Goal: Task Accomplishment & Management: Use online tool/utility

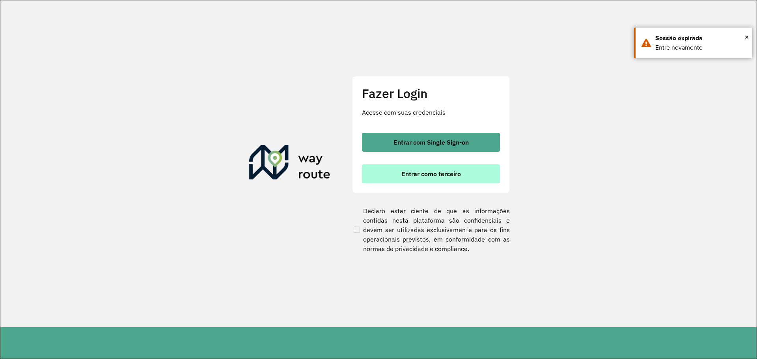
click at [417, 168] on button "Entrar como terceiro" at bounding box center [431, 173] width 138 height 19
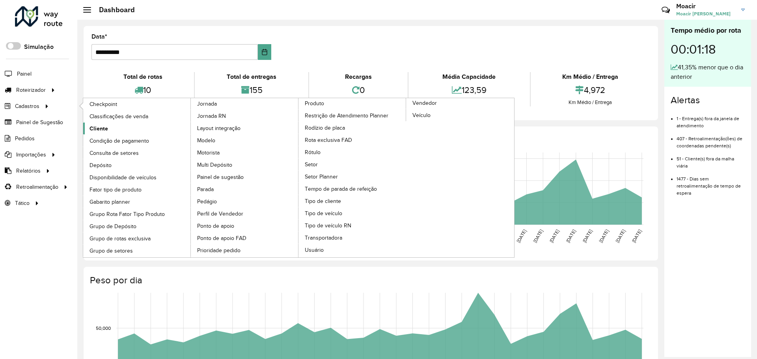
click at [99, 129] on span "Cliente" at bounding box center [98, 129] width 19 height 8
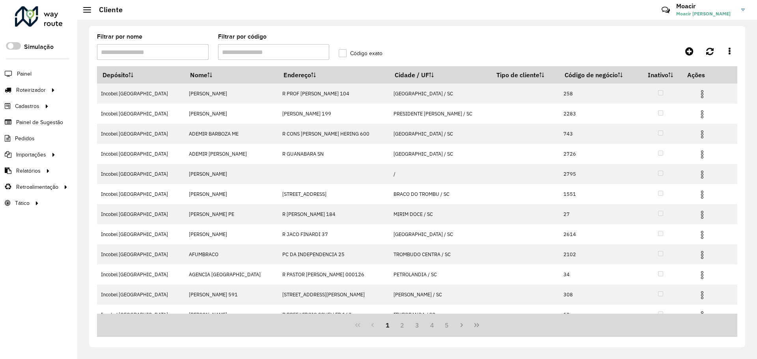
click at [233, 55] on input "Filtrar por código" at bounding box center [274, 52] width 112 height 16
type input "****"
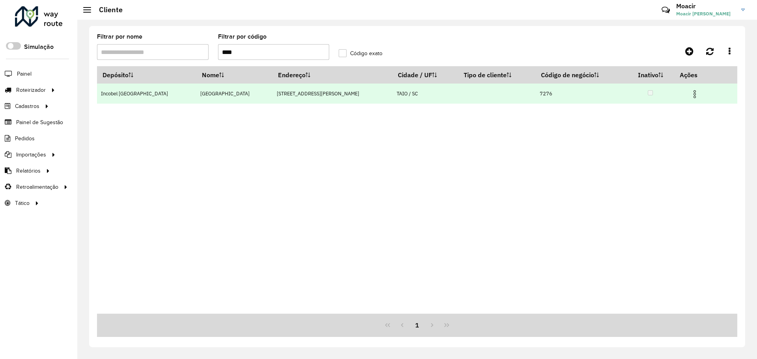
click at [692, 91] on img at bounding box center [694, 93] width 9 height 9
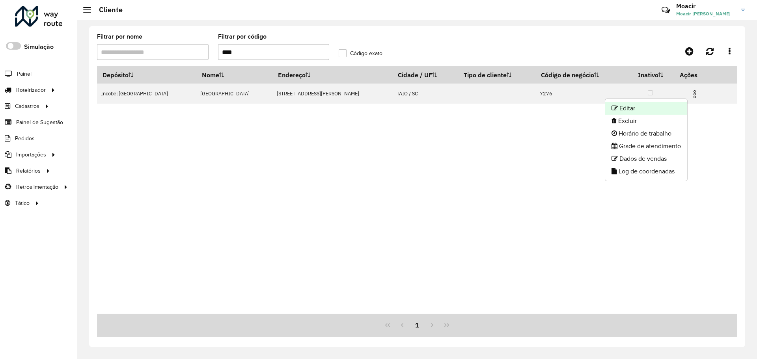
click at [656, 105] on li "Editar" at bounding box center [646, 108] width 82 height 13
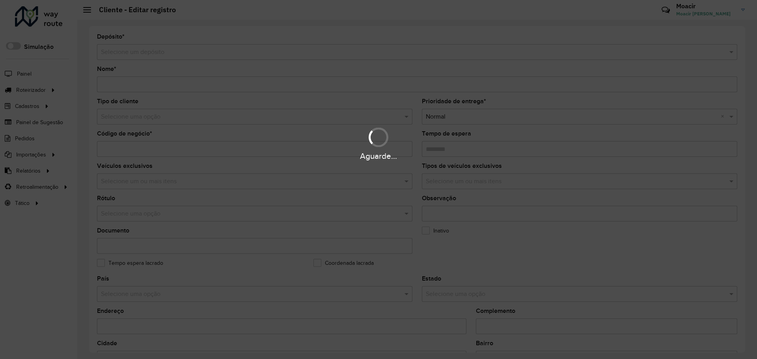
type input "**********"
type input "****"
type input "********"
type input "**********"
type input "****"
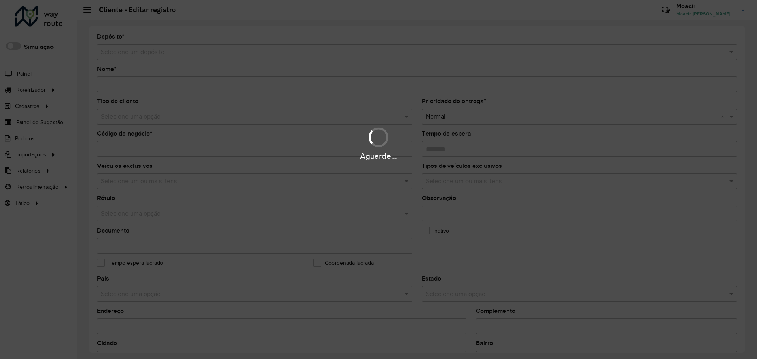
type input "**********"
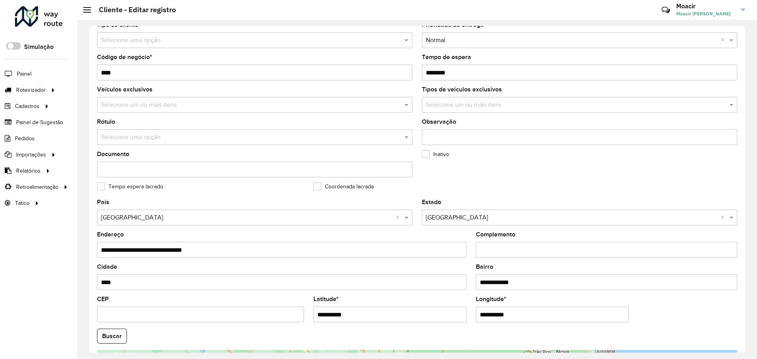
scroll to position [197, 0]
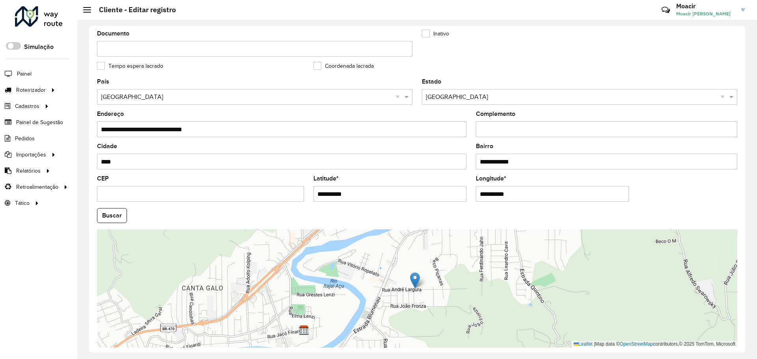
click at [152, 191] on input "CEP" at bounding box center [200, 194] width 207 height 16
type input "*********"
type input "**********"
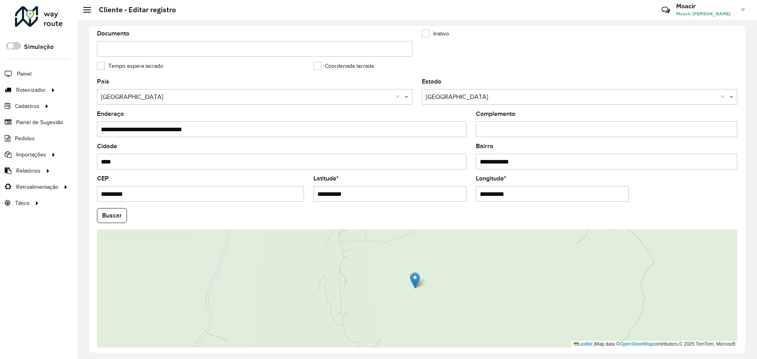
type input "**********"
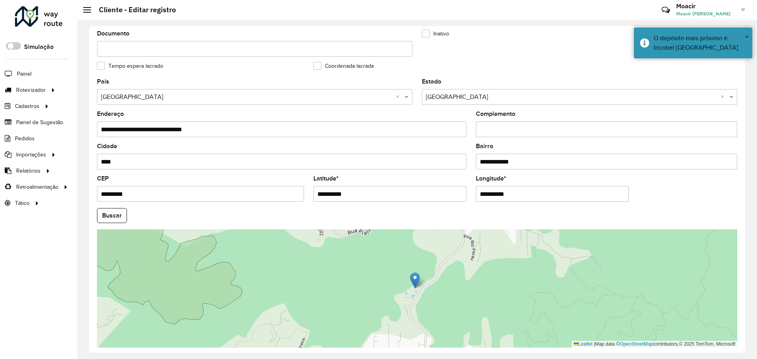
click at [482, 193] on input "**********" at bounding box center [552, 194] width 153 height 16
type input "**********"
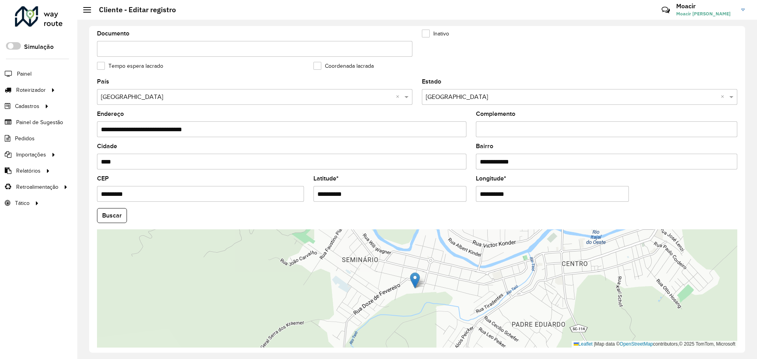
scroll to position [227, 0]
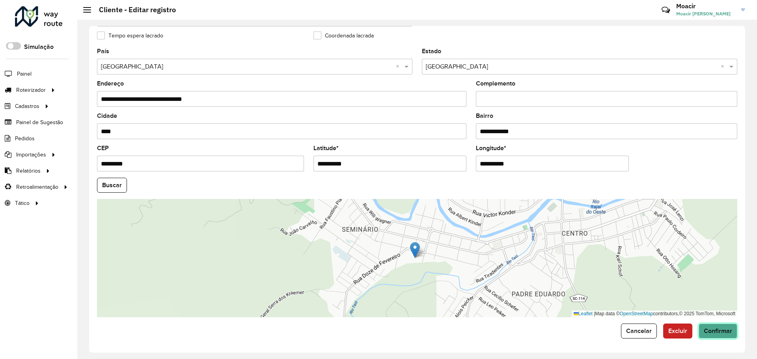
click at [710, 334] on button "Confirmar" at bounding box center [717, 330] width 39 height 15
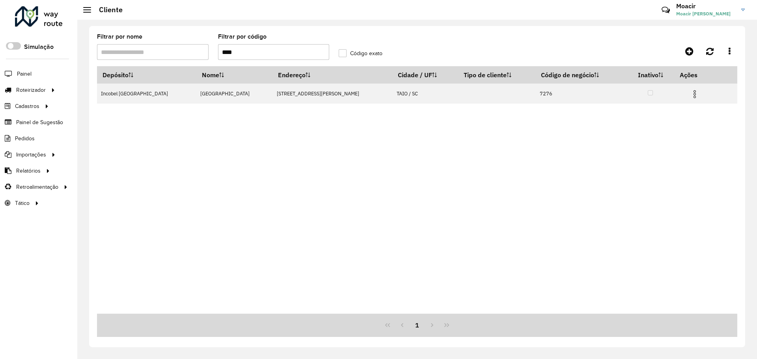
drag, startPoint x: 215, startPoint y: 53, endPoint x: 115, endPoint y: 59, distance: 99.9
click at [167, 52] on formly-group "Filtrar por nome Filtrar por código **** Código exato" at bounding box center [333, 50] width 483 height 32
type input "****"
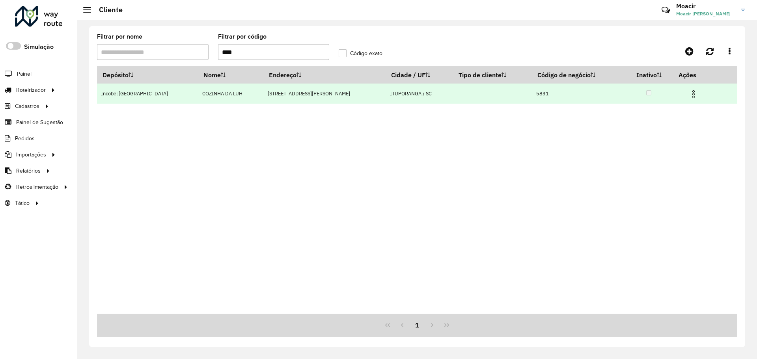
click at [690, 93] on img at bounding box center [692, 93] width 9 height 9
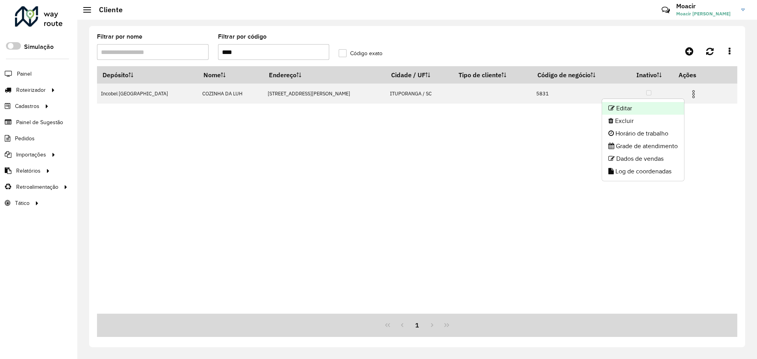
click at [654, 104] on li "Editar" at bounding box center [643, 108] width 82 height 13
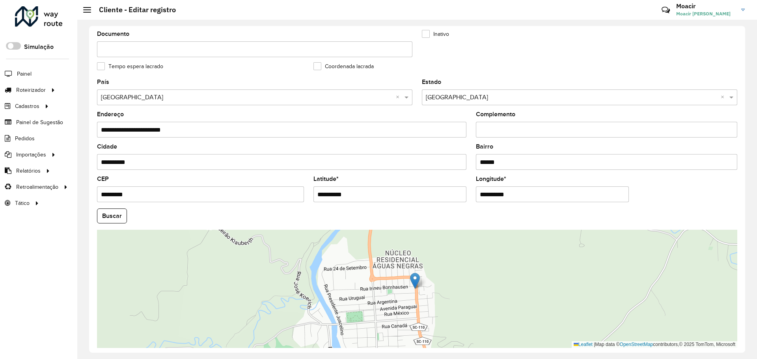
scroll to position [197, 0]
click at [518, 194] on input "**********" at bounding box center [552, 194] width 153 height 16
type input "**********"
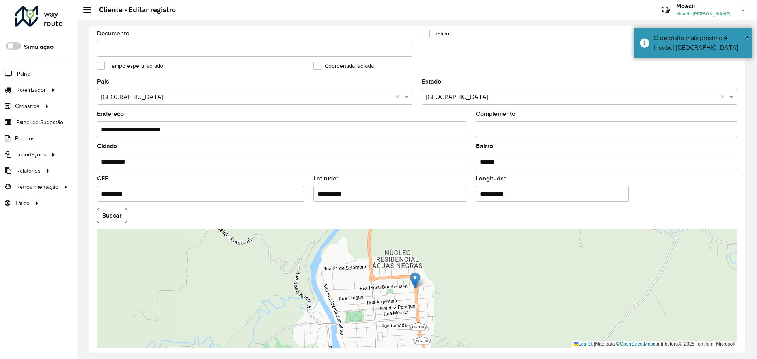
scroll to position [227, 0]
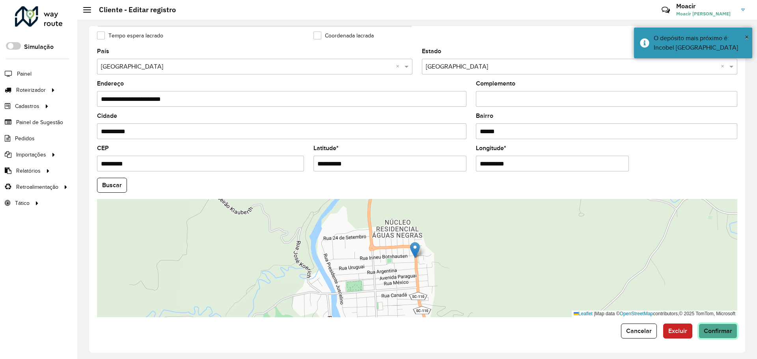
click at [721, 330] on span "Confirmar" at bounding box center [717, 330] width 28 height 7
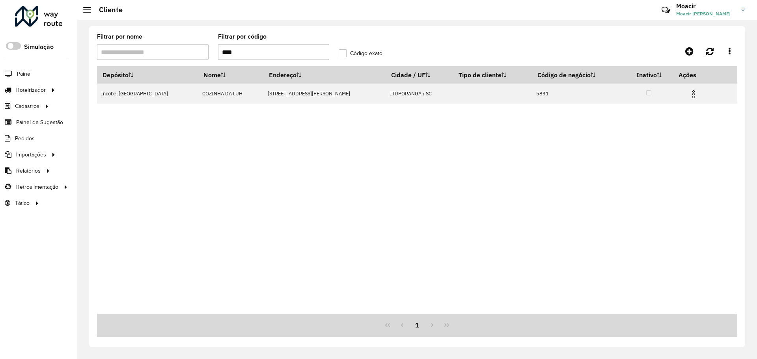
drag, startPoint x: 250, startPoint y: 52, endPoint x: 106, endPoint y: 60, distance: 144.1
click at [169, 55] on formly-group "Filtrar por nome Filtrar por código **** Código exato" at bounding box center [333, 50] width 483 height 32
type input "*****"
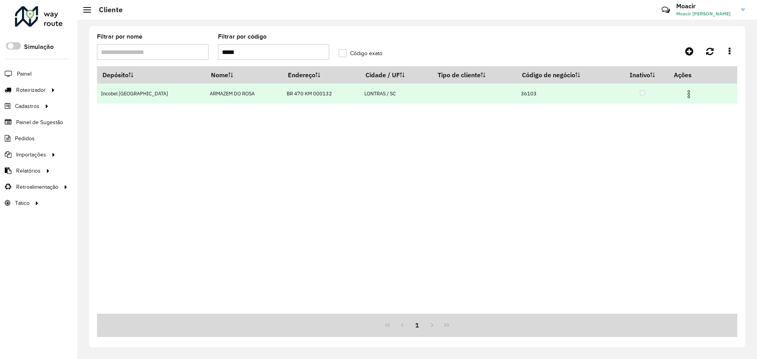
click at [684, 95] on img at bounding box center [688, 93] width 9 height 9
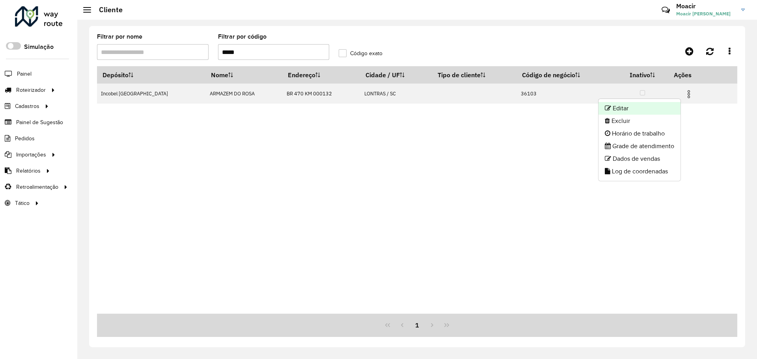
click at [641, 106] on li "Editar" at bounding box center [639, 108] width 82 height 13
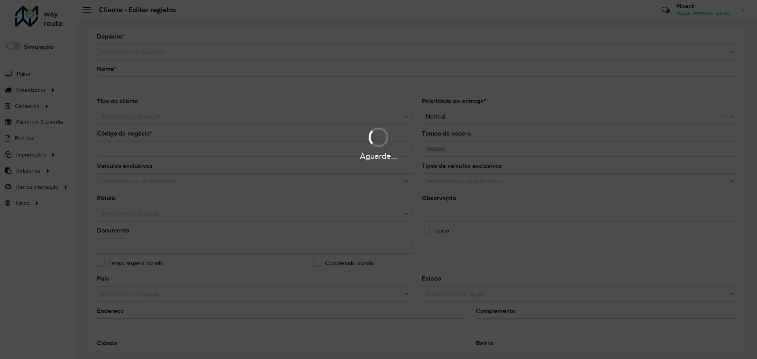
type input "**********"
type input "*****"
type input "********"
type input "**********"
type input "*******"
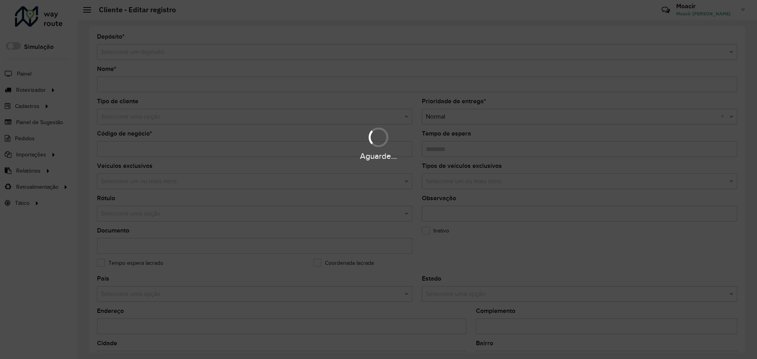
type input "********"
type input "**********"
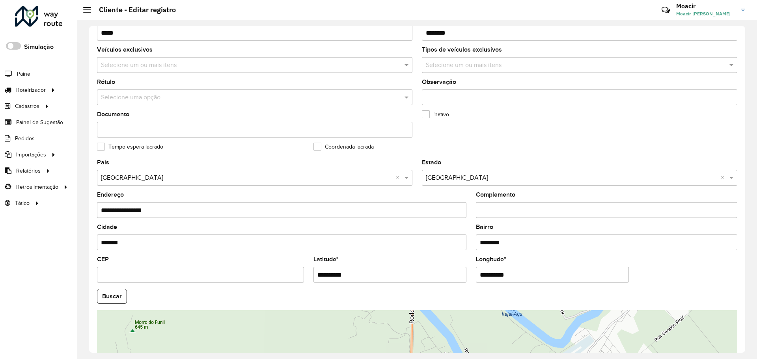
scroll to position [118, 0]
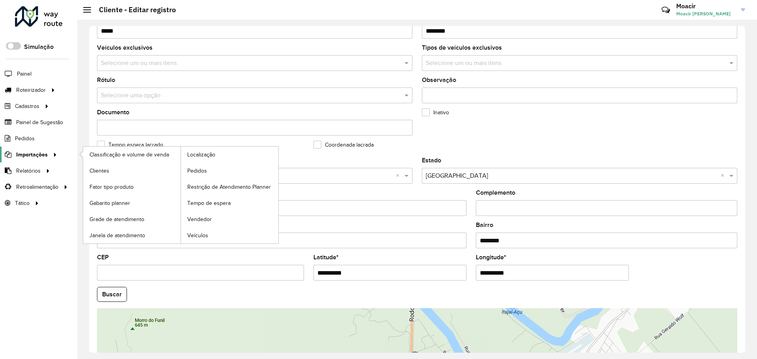
drag, startPoint x: 69, startPoint y: 186, endPoint x: 0, endPoint y: 162, distance: 73.4
click at [0, 163] on div "Roteirizador AmbevTech Simulação Painel Roteirizador Entregas Vendas Cadastros …" at bounding box center [378, 179] width 757 height 359
type input "*"
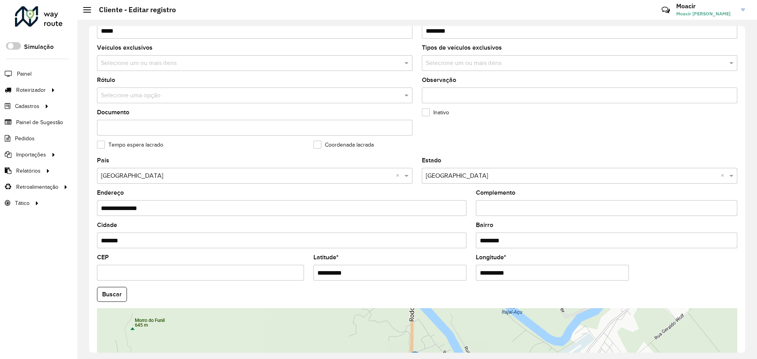
click at [162, 208] on input "**********" at bounding box center [281, 208] width 369 height 16
type input "**********"
click at [163, 272] on input "CEP" at bounding box center [200, 273] width 207 height 16
type input "*********"
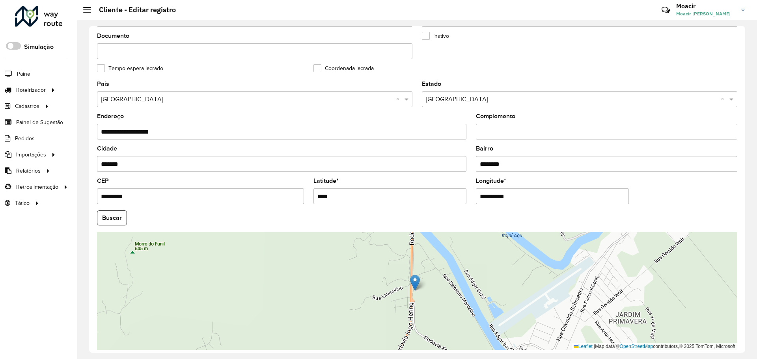
scroll to position [195, 0]
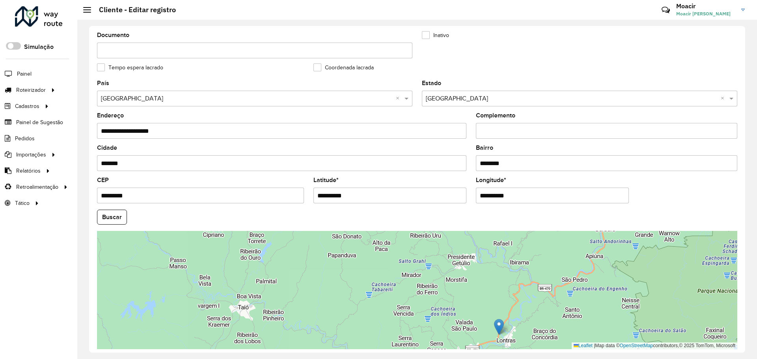
type input "**********"
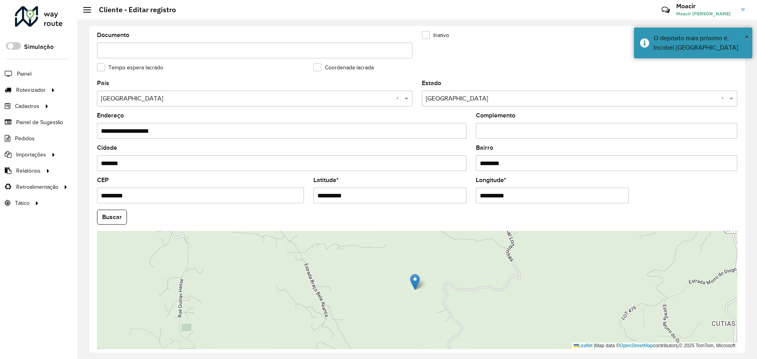
type input "**********"
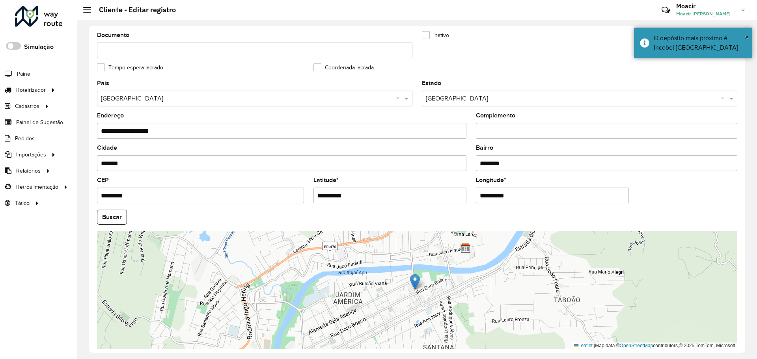
scroll to position [227, 0]
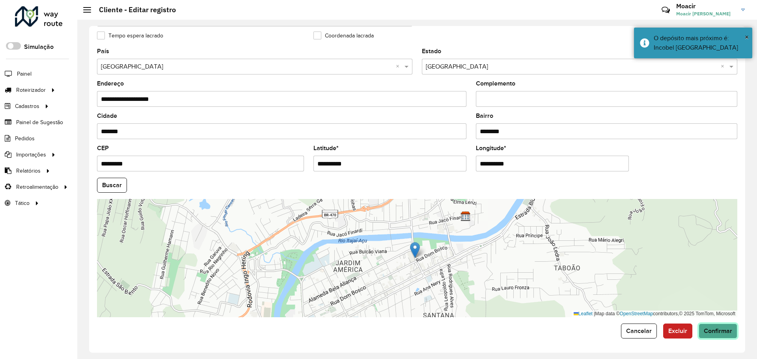
click at [729, 332] on span "Confirmar" at bounding box center [717, 330] width 28 height 7
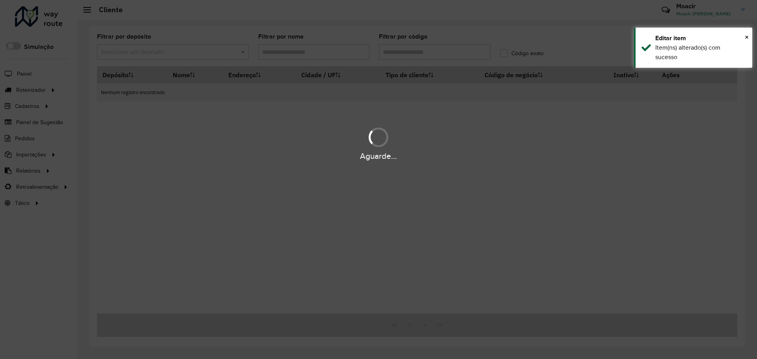
type input "*****"
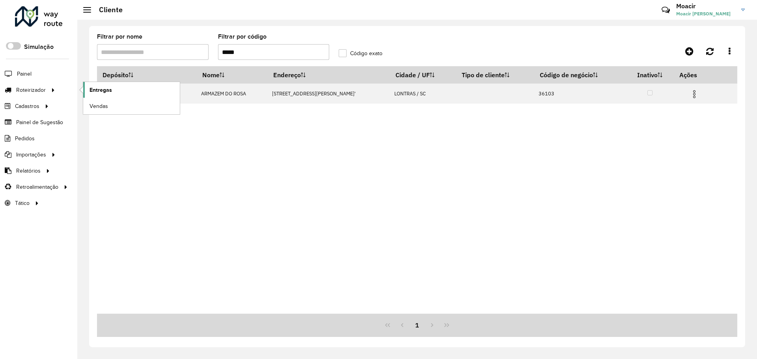
click at [100, 87] on span "Entregas" at bounding box center [100, 90] width 22 height 8
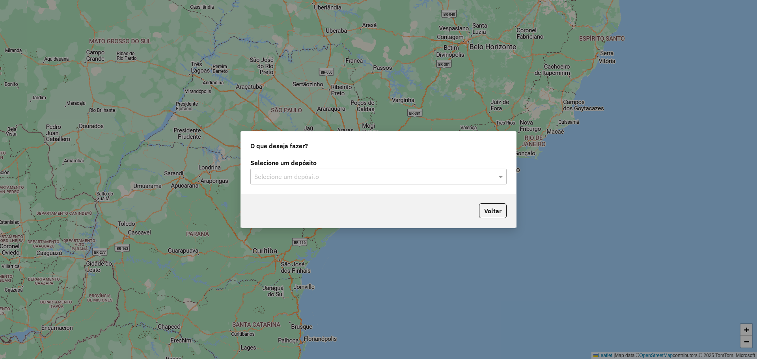
click at [326, 175] on input "text" at bounding box center [370, 176] width 232 height 9
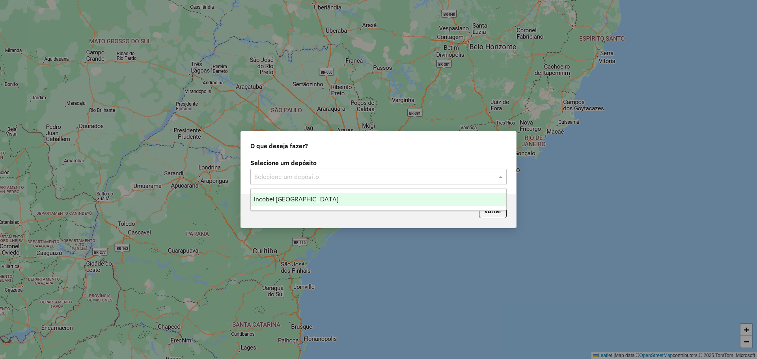
click at [299, 201] on span "Incobel [GEOGRAPHIC_DATA]" at bounding box center [296, 199] width 84 height 7
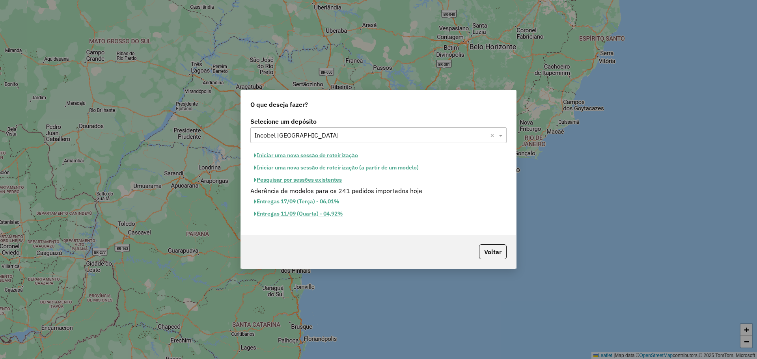
click at [307, 152] on button "Iniciar uma nova sessão de roteirização" at bounding box center [305, 155] width 111 height 12
select select "*"
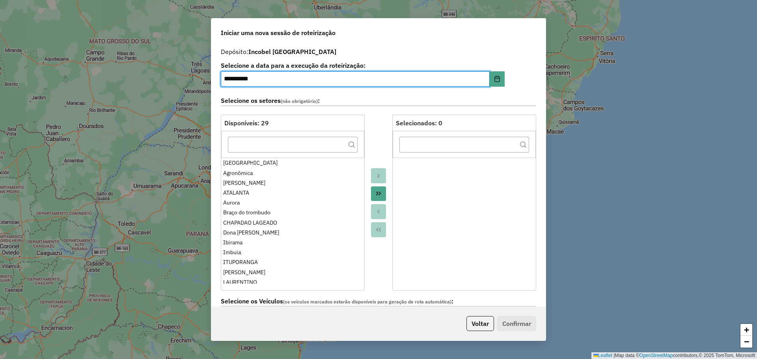
click at [380, 191] on icon "Move All to Target" at bounding box center [378, 193] width 6 height 6
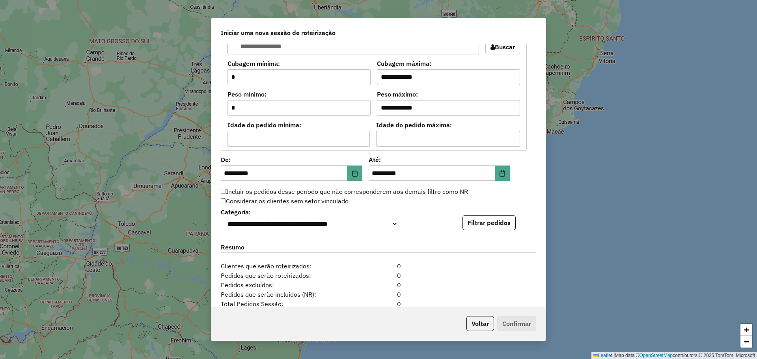
scroll to position [651, 0]
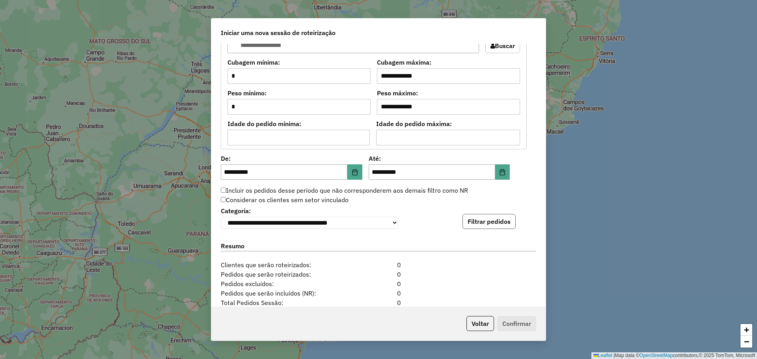
click at [494, 225] on button "Filtrar pedidos" at bounding box center [488, 221] width 53 height 15
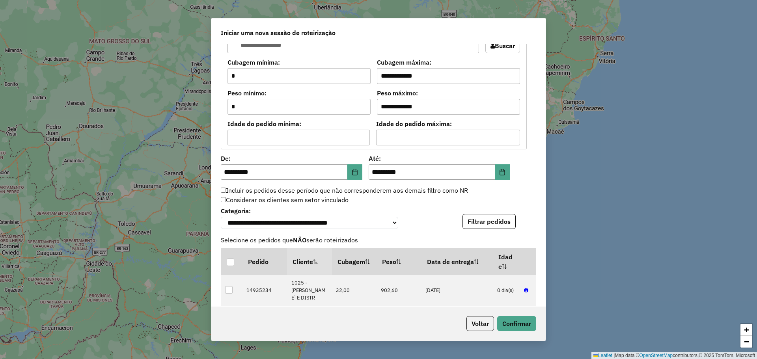
scroll to position [899, 0]
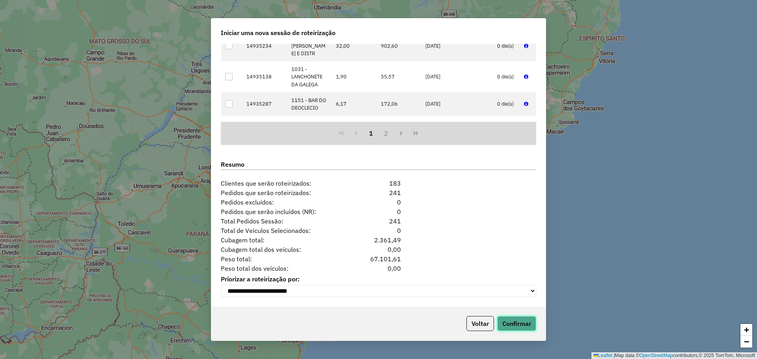
click at [517, 324] on button "Confirmar" at bounding box center [516, 323] width 39 height 15
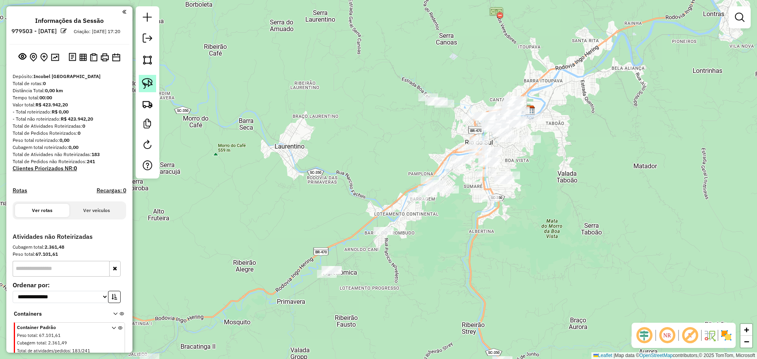
drag, startPoint x: 147, startPoint y: 81, endPoint x: 152, endPoint y: 82, distance: 5.2
click at [147, 81] on img at bounding box center [147, 83] width 11 height 11
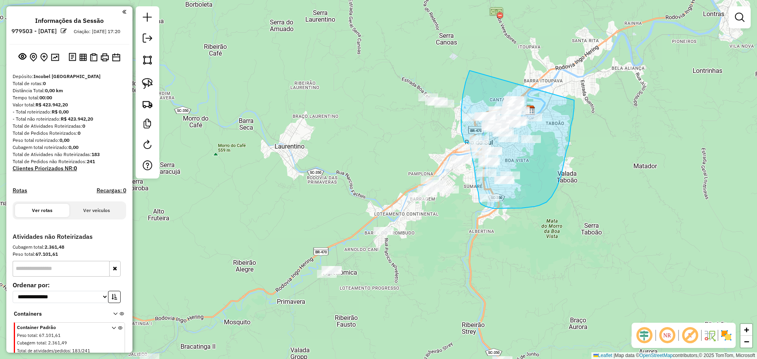
drag, startPoint x: 469, startPoint y: 71, endPoint x: 574, endPoint y: 98, distance: 108.8
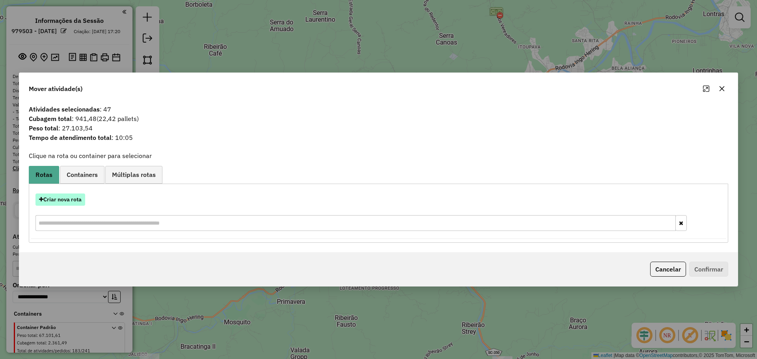
click at [77, 200] on button "Criar nova rota" at bounding box center [60, 199] width 50 height 12
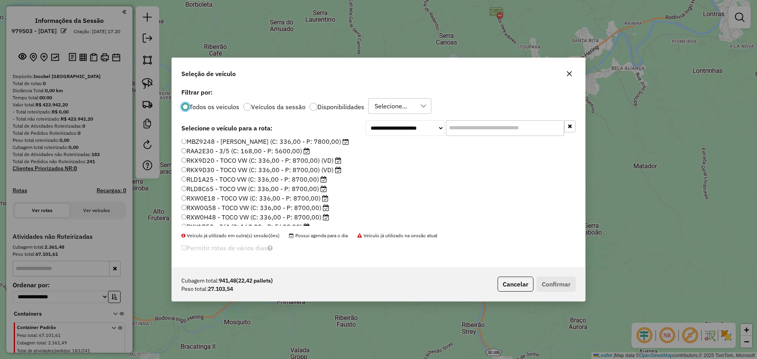
scroll to position [74, 0]
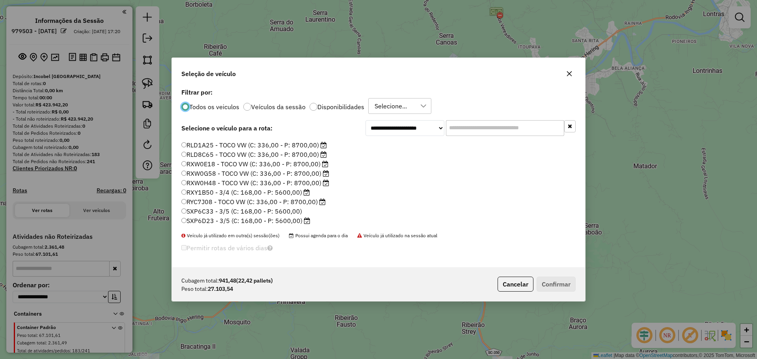
click at [214, 220] on label "SXP6D23 - 3/5 (C: 168,00 - P: 5600,00)" at bounding box center [245, 220] width 129 height 9
click at [572, 283] on button "Confirmar" at bounding box center [555, 284] width 39 height 15
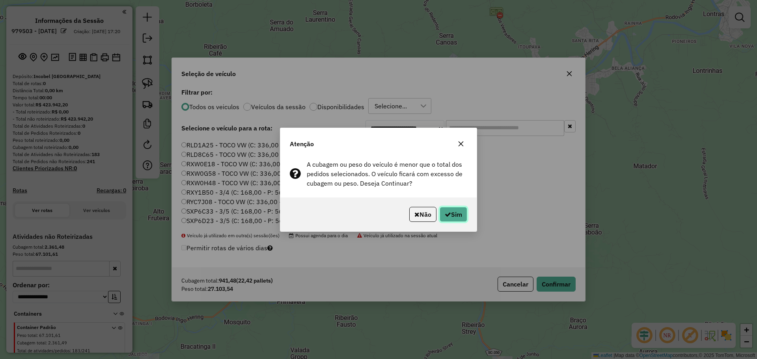
click at [463, 212] on button "Sim" at bounding box center [453, 214] width 28 height 15
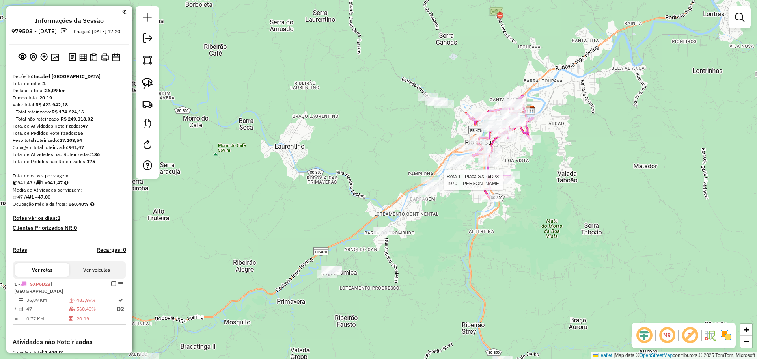
select select "**********"
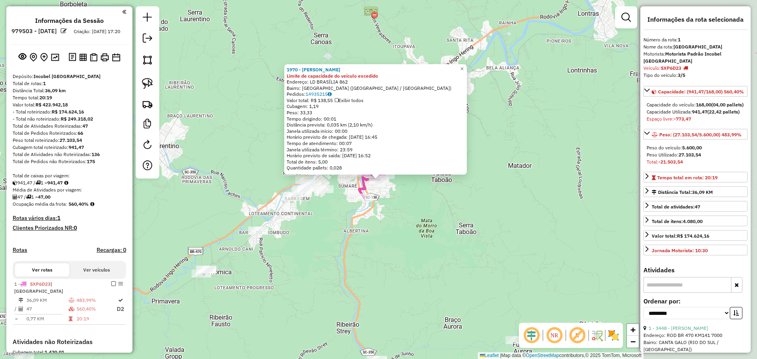
scroll to position [127, 0]
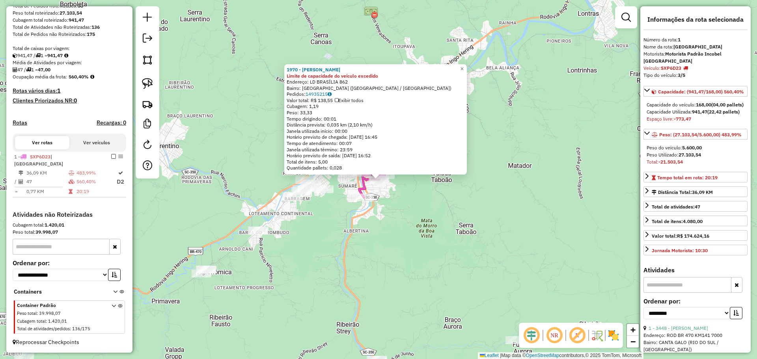
click at [429, 240] on div "1970 - [PERSON_NAME] Limite de capacidade do veículo excedido Endereço: LD [GEO…" at bounding box center [378, 179] width 757 height 359
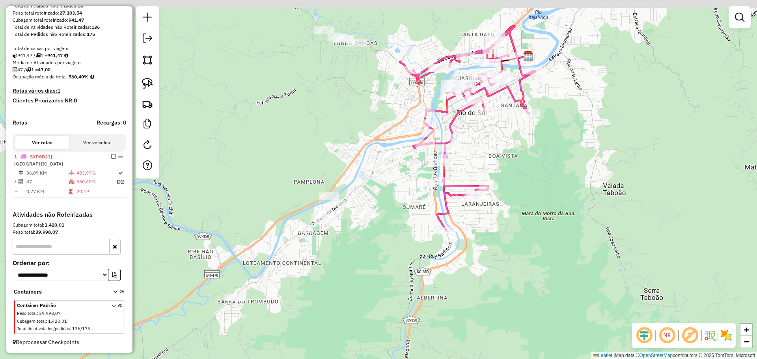
drag, startPoint x: 434, startPoint y: 190, endPoint x: 411, endPoint y: 212, distance: 32.0
click at [411, 212] on div "Janela de atendimento Grade de atendimento Capacidade Transportadoras Veículos …" at bounding box center [378, 179] width 757 height 359
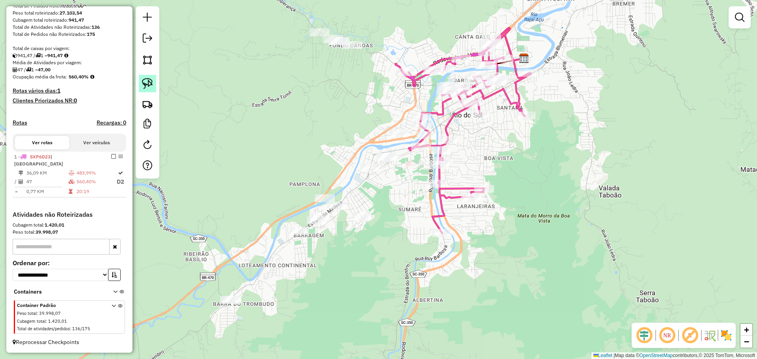
click at [148, 81] on img at bounding box center [147, 83] width 11 height 11
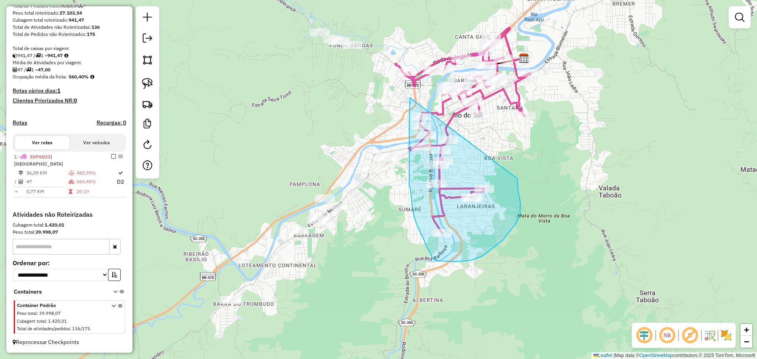
drag, startPoint x: 410, startPoint y: 98, endPoint x: 517, endPoint y: 178, distance: 134.2
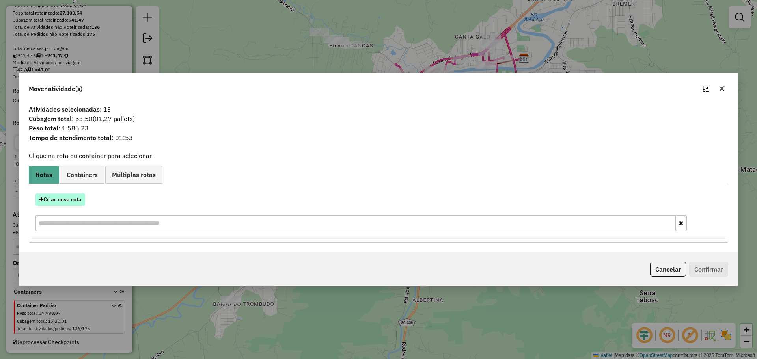
click at [62, 200] on button "Criar nova rota" at bounding box center [60, 199] width 50 height 12
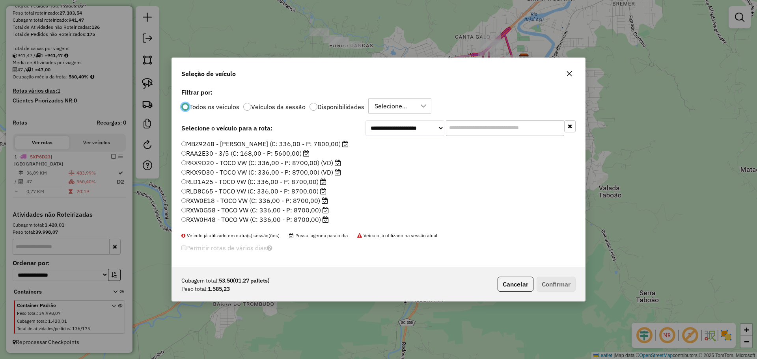
scroll to position [74, 0]
click at [207, 192] on label "RXY1B50 - 3/4 (C: 168,00 - P: 5600,00)" at bounding box center [245, 192] width 128 height 9
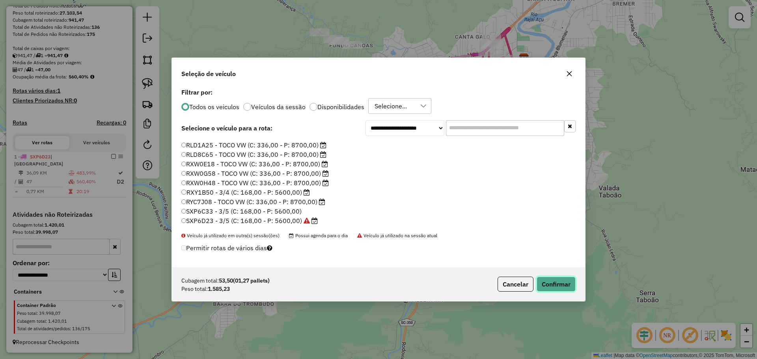
click at [569, 288] on button "Confirmar" at bounding box center [555, 284] width 39 height 15
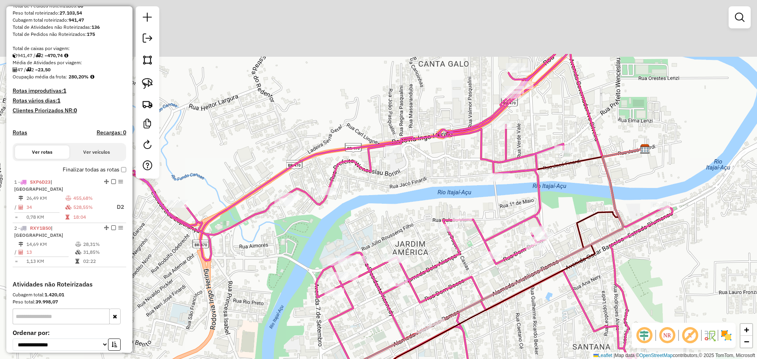
drag, startPoint x: 610, startPoint y: 35, endPoint x: 538, endPoint y: 147, distance: 132.6
click at [545, 144] on div "Janela de atendimento Grade de atendimento Capacidade Transportadoras Veículos …" at bounding box center [378, 179] width 757 height 359
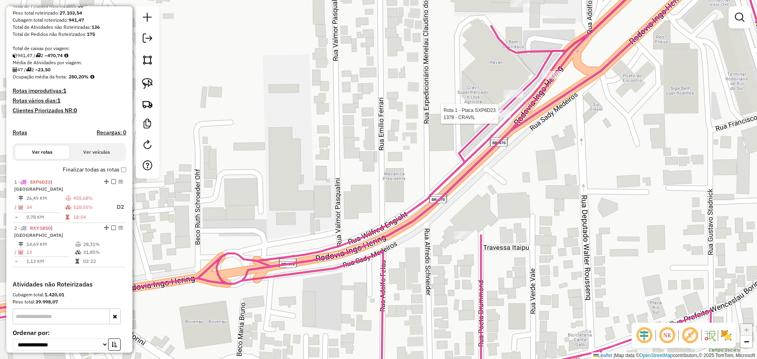
select select "**********"
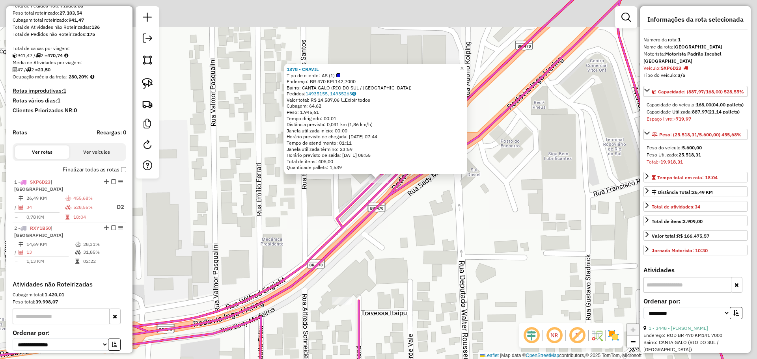
scroll to position [190, 0]
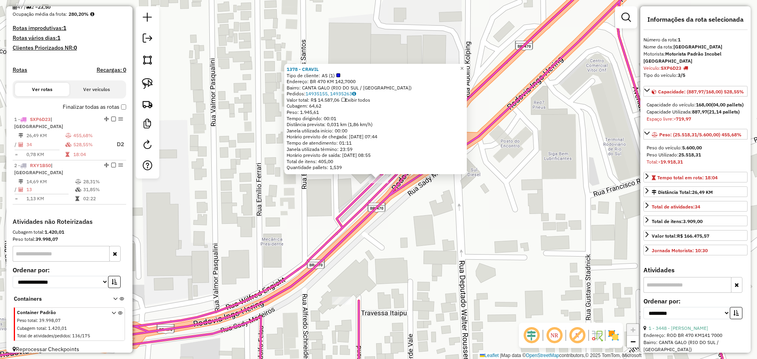
click at [445, 198] on div "1378 - CRAVIL Tipo de cliente: AS (1) Endereço: BR 470 KM 142,7000 Bairro: CANT…" at bounding box center [378, 179] width 757 height 359
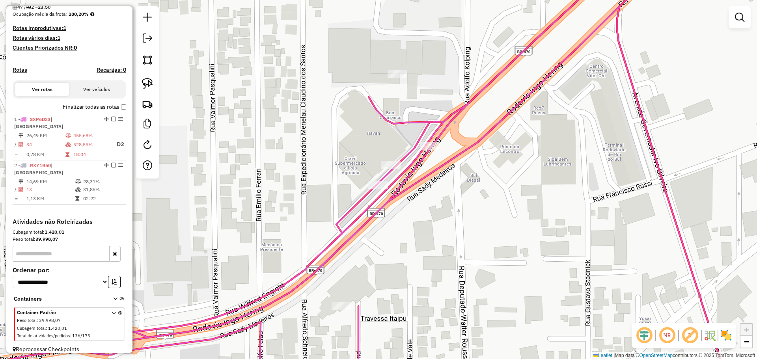
drag, startPoint x: 393, startPoint y: 107, endPoint x: 393, endPoint y: 131, distance: 24.0
click at [393, 131] on div "Janela de atendimento Grade de atendimento Capacidade Transportadoras Veículos …" at bounding box center [378, 179] width 757 height 359
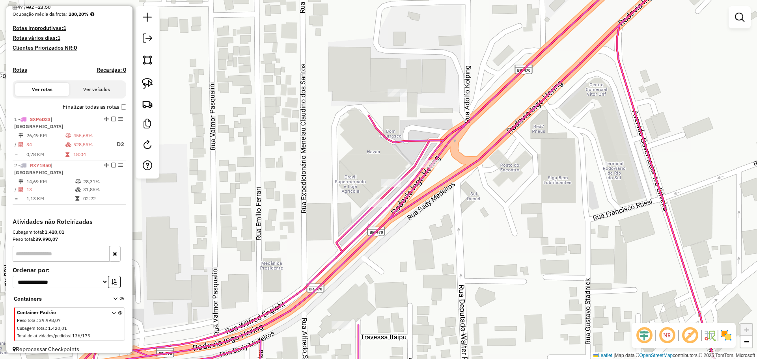
drag, startPoint x: 146, startPoint y: 85, endPoint x: 173, endPoint y: 91, distance: 28.3
click at [146, 85] on img at bounding box center [147, 83] width 11 height 11
drag, startPoint x: 351, startPoint y: 129, endPoint x: 433, endPoint y: 97, distance: 88.1
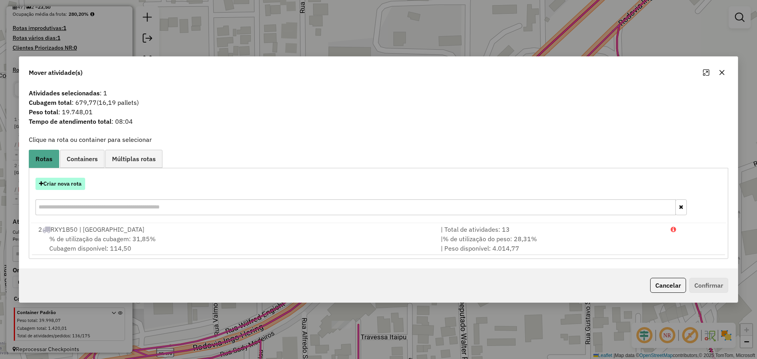
click at [69, 182] on button "Criar nova rota" at bounding box center [60, 184] width 50 height 12
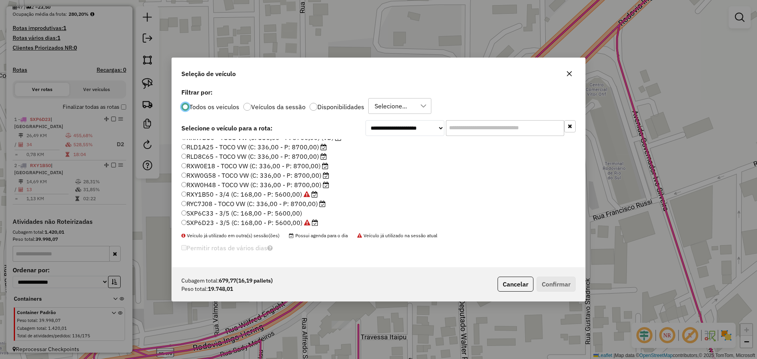
scroll to position [74, 0]
click at [204, 183] on label "RXW0H48 - TOCO VW (C: 336,00 - P: 8700,00)" at bounding box center [255, 182] width 148 height 9
click at [575, 281] on button "Confirmar" at bounding box center [555, 284] width 39 height 15
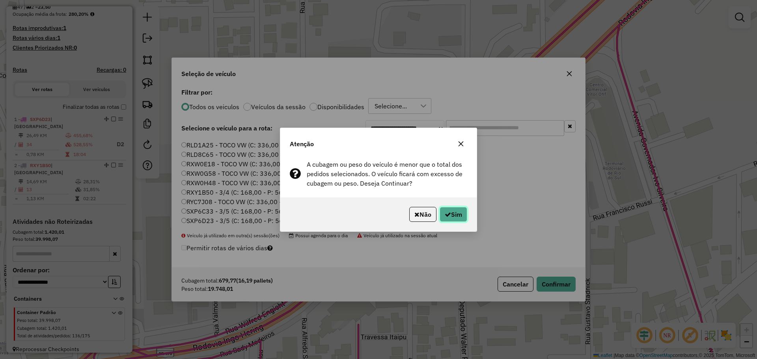
click at [461, 216] on button "Sim" at bounding box center [453, 214] width 28 height 15
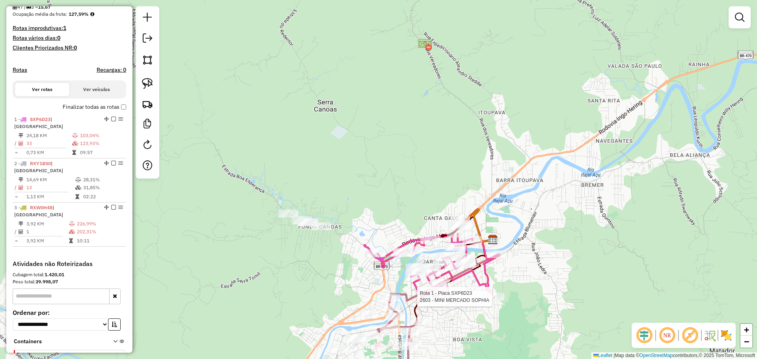
scroll to position [225, 0]
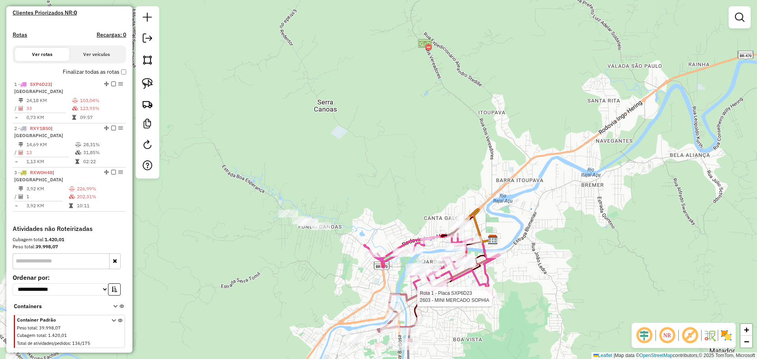
select select "**********"
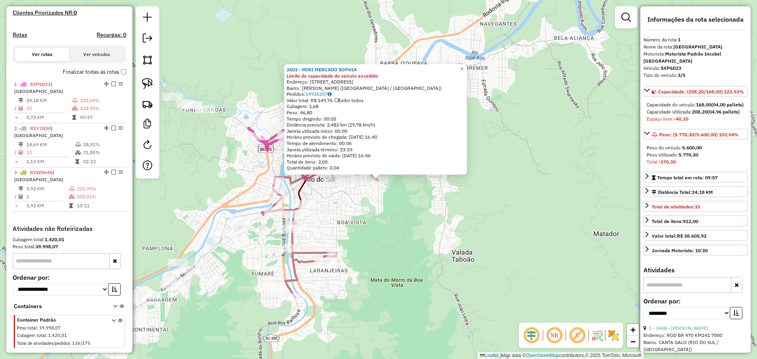
click at [418, 237] on div "2603 - MINI MERCADO SOPHIA Limite de capacidade do veículo excedido Endereço: R…" at bounding box center [378, 179] width 757 height 359
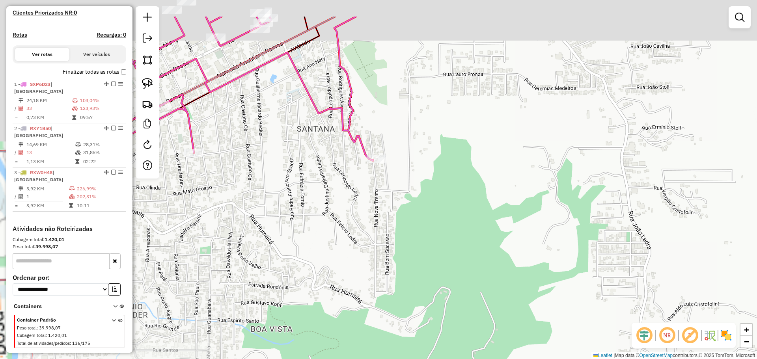
drag, startPoint x: 397, startPoint y: 79, endPoint x: 446, endPoint y: 210, distance: 140.5
click at [484, 239] on div "Janela de atendimento Grade de atendimento Capacidade Transportadoras Veículos …" at bounding box center [378, 179] width 757 height 359
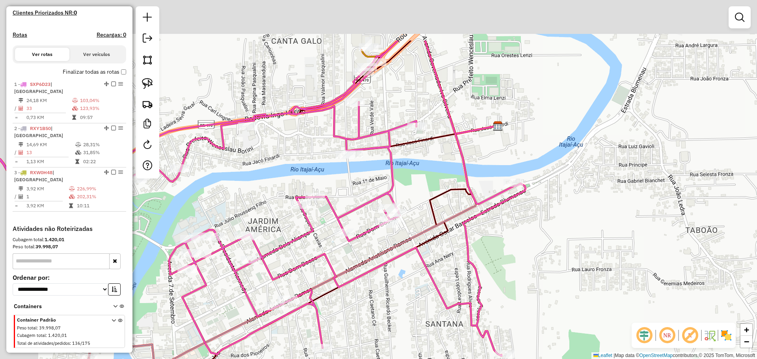
drag, startPoint x: 351, startPoint y: 108, endPoint x: 413, endPoint y: 185, distance: 99.2
click at [413, 185] on div "Janela de atendimento Grade de atendimento Capacidade Transportadoras Veículos …" at bounding box center [378, 179] width 757 height 359
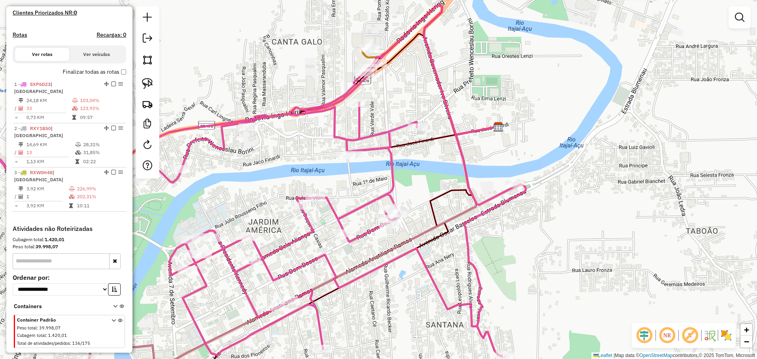
drag, startPoint x: 402, startPoint y: 81, endPoint x: 415, endPoint y: 164, distance: 83.8
click at [418, 162] on div "Janela de atendimento Grade de atendimento Capacidade Transportadoras Veículos …" at bounding box center [378, 179] width 757 height 359
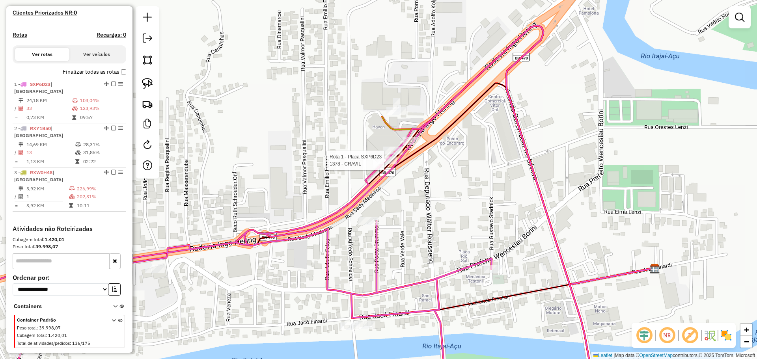
select select "**********"
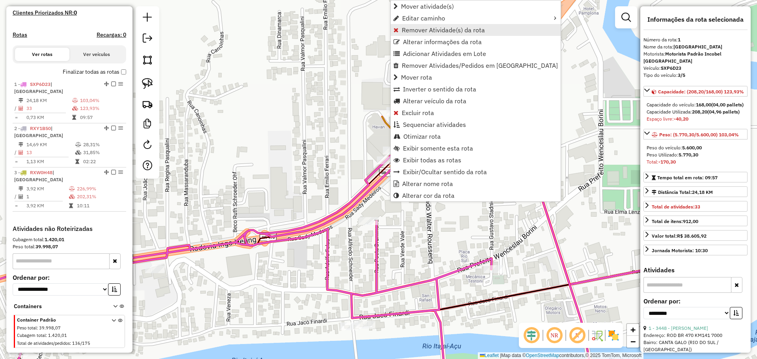
click at [429, 27] on span "Remover Atividade(s) da rota" at bounding box center [443, 30] width 83 height 6
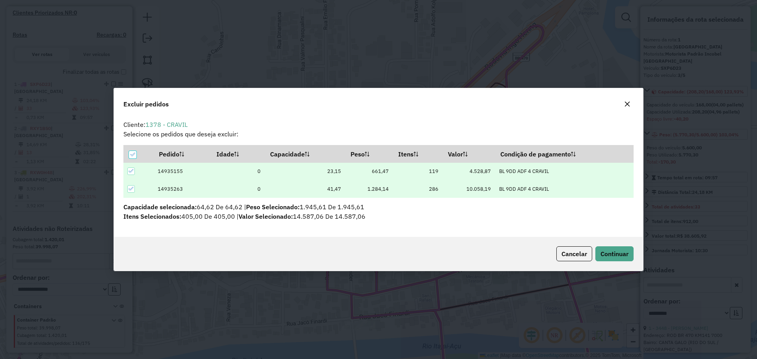
scroll to position [0, 0]
click at [607, 249] on button "Continuar" at bounding box center [614, 253] width 38 height 15
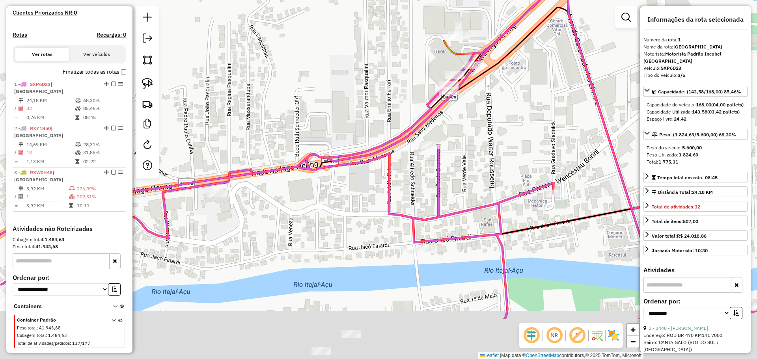
drag, startPoint x: 421, startPoint y: 238, endPoint x: 447, endPoint y: 162, distance: 81.0
click at [510, 133] on div "Janela de atendimento Grade de atendimento Capacidade Transportadoras Veículos …" at bounding box center [378, 179] width 757 height 359
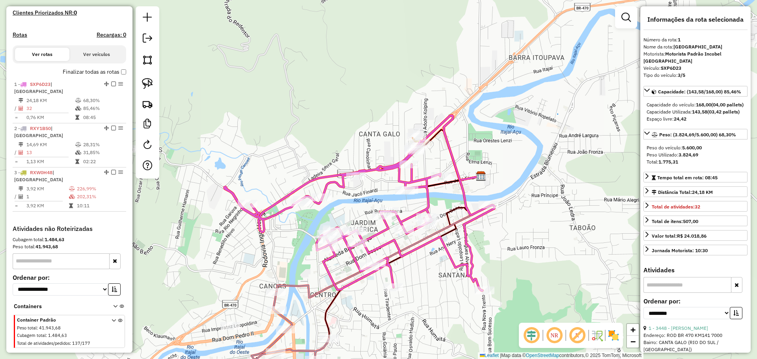
drag, startPoint x: 435, startPoint y: 277, endPoint x: 465, endPoint y: 196, distance: 86.4
click at [463, 197] on div "Janela de atendimento Grade de atendimento Capacidade Transportadoras Veículos …" at bounding box center [378, 179] width 757 height 359
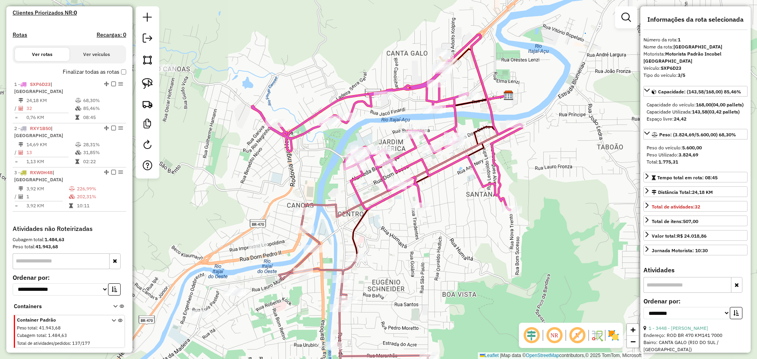
drag, startPoint x: 306, startPoint y: 177, endPoint x: 347, endPoint y: 178, distance: 40.6
click at [355, 182] on div "Janela de atendimento Grade de atendimento Capacidade Transportadoras Veículos …" at bounding box center [378, 179] width 757 height 359
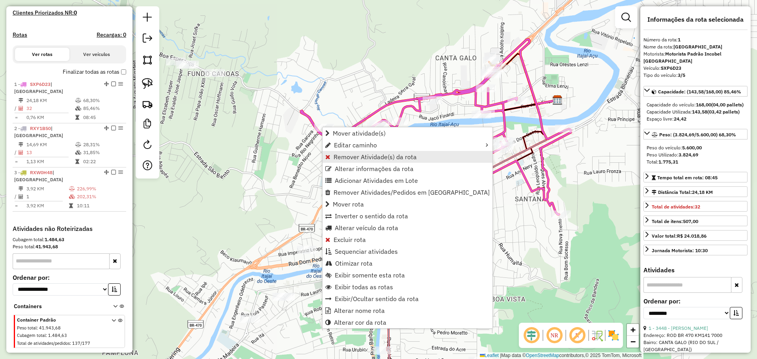
click at [351, 159] on span "Remover Atividade(s) da rota" at bounding box center [374, 157] width 83 height 6
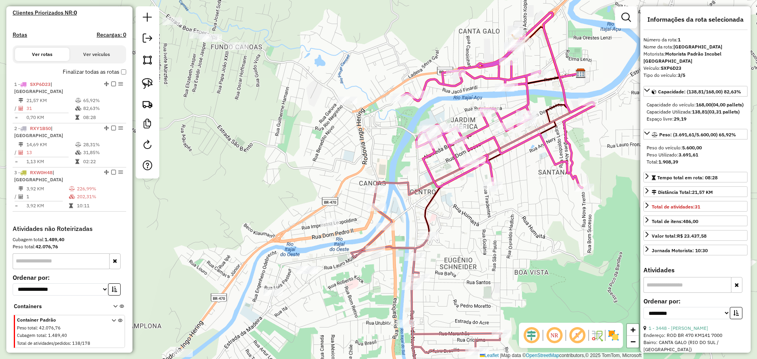
drag, startPoint x: 448, startPoint y: 290, endPoint x: 497, endPoint y: 226, distance: 80.9
click at [496, 227] on div "Janela de atendimento Grade de atendimento Capacidade Transportadoras Veículos …" at bounding box center [378, 179] width 757 height 359
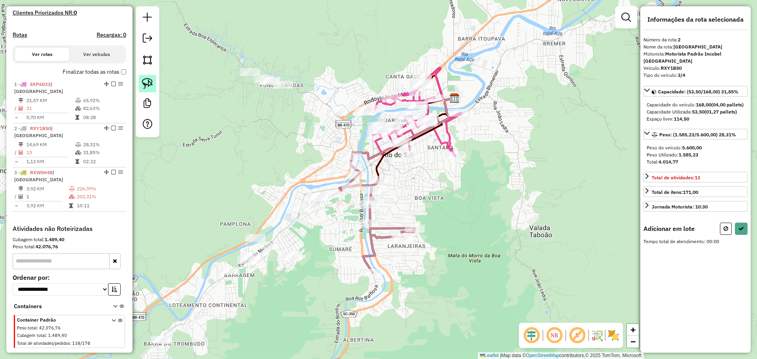
click at [144, 79] on img at bounding box center [147, 83] width 11 height 11
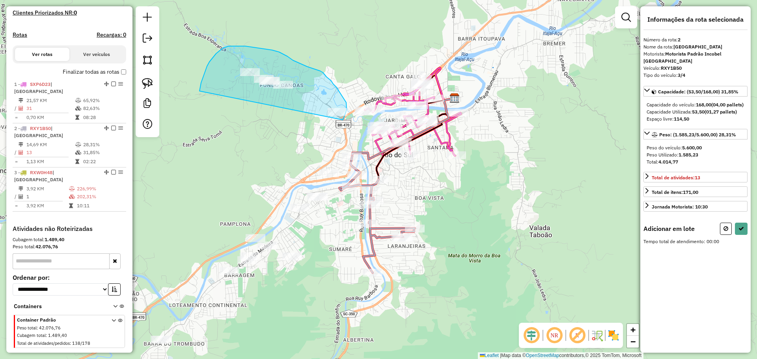
drag, startPoint x: 199, startPoint y: 91, endPoint x: 342, endPoint y: 122, distance: 145.5
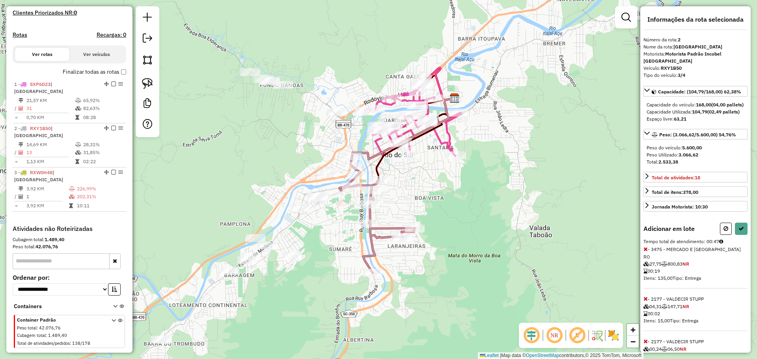
select select "**********"
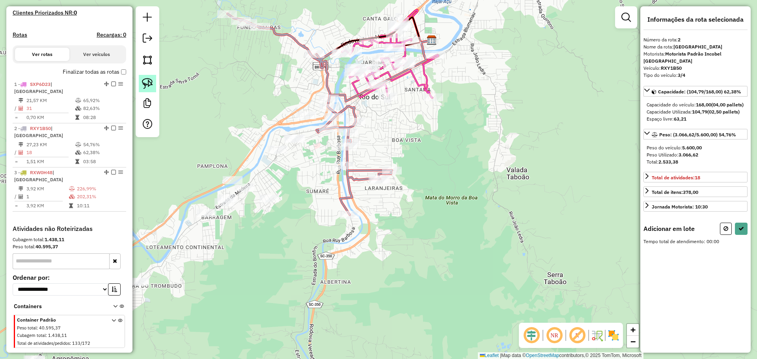
click at [143, 78] on img at bounding box center [147, 83] width 11 height 11
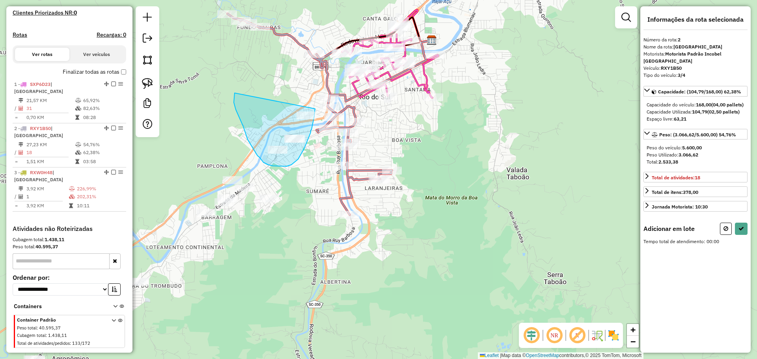
drag, startPoint x: 243, startPoint y: 126, endPoint x: 315, endPoint y: 109, distance: 73.9
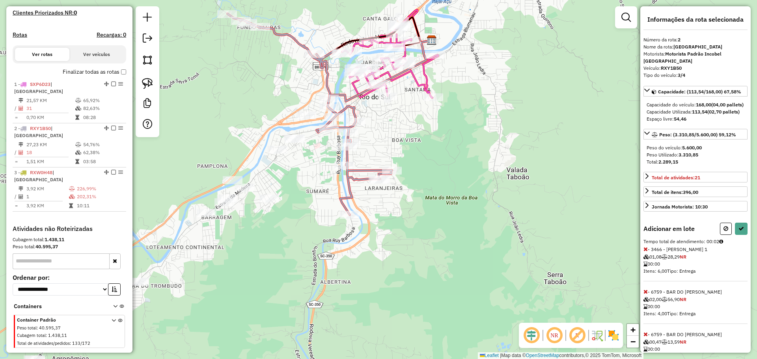
select select "**********"
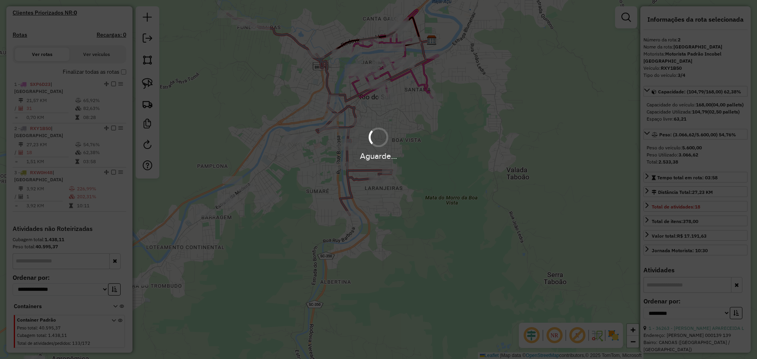
scroll to position [215, 0]
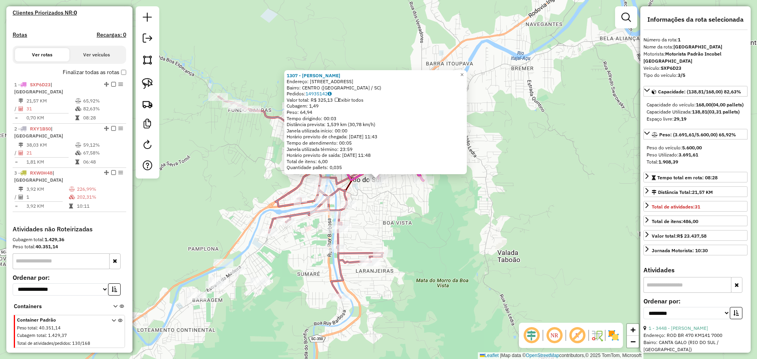
click at [524, 232] on div "1307 - [PERSON_NAME] Endereço: R MONTE CASTELO 215 Bairro: [GEOGRAPHIC_DATA] ([…" at bounding box center [378, 179] width 757 height 359
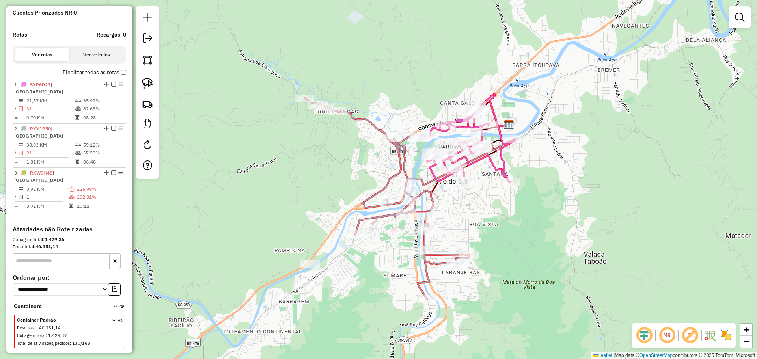
drag, startPoint x: 460, startPoint y: 236, endPoint x: 546, endPoint y: 238, distance: 86.3
click at [546, 238] on div "Janela de atendimento Grade de atendimento Capacidade Transportadoras Veículos …" at bounding box center [378, 179] width 757 height 359
select select "**********"
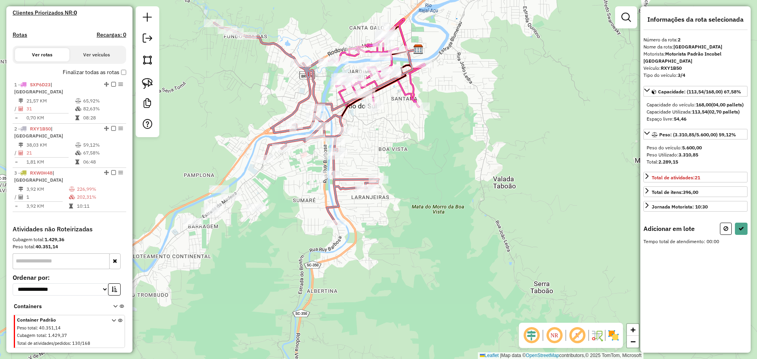
drag, startPoint x: 401, startPoint y: 139, endPoint x: 402, endPoint y: 183, distance: 44.1
click at [402, 182] on div "Janela de atendimento Grade de atendimento Capacidade Transportadoras Veículos …" at bounding box center [378, 179] width 757 height 359
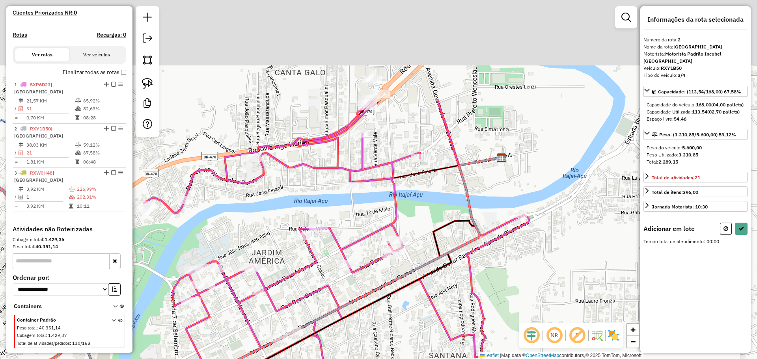
drag, startPoint x: 426, startPoint y: 75, endPoint x: 428, endPoint y: 227, distance: 152.1
click at [429, 227] on div "Janela de atendimento Grade de atendimento Capacidade Transportadoras Veículos …" at bounding box center [378, 179] width 757 height 359
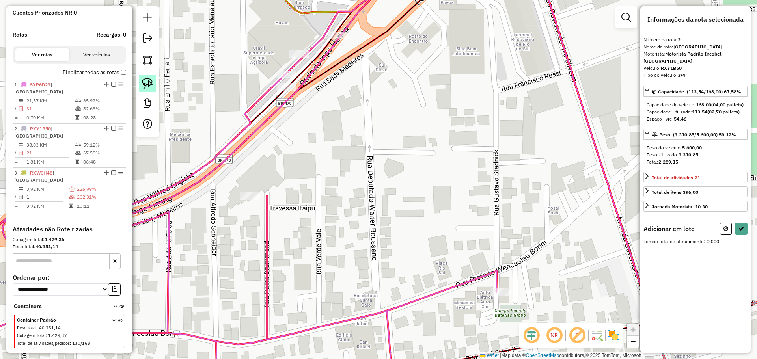
click at [151, 82] on img at bounding box center [147, 83] width 11 height 11
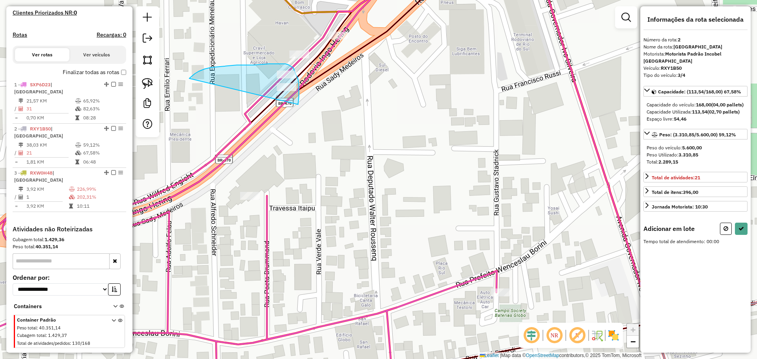
drag, startPoint x: 189, startPoint y: 78, endPoint x: 298, endPoint y: 104, distance: 111.8
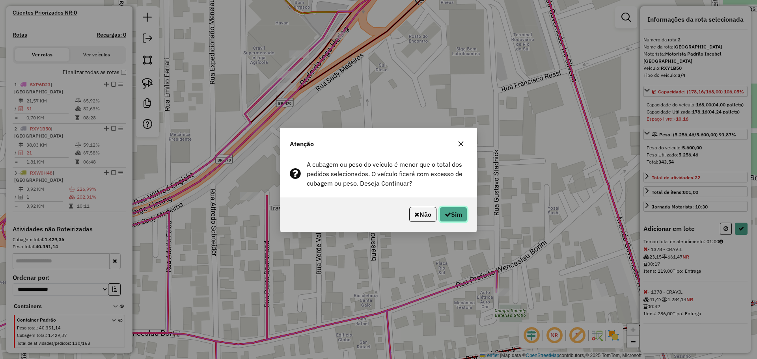
click at [448, 210] on button "Sim" at bounding box center [453, 214] width 28 height 15
select select "**********"
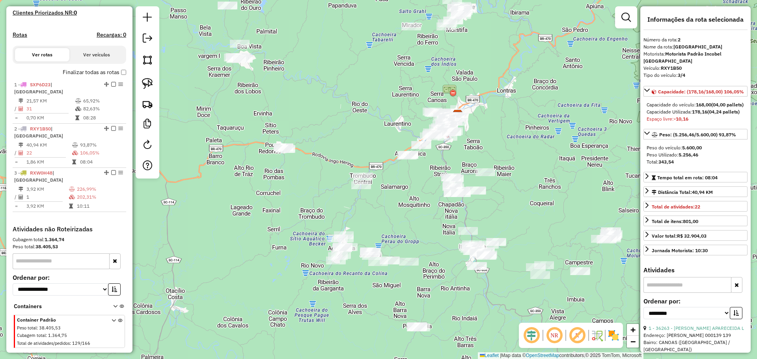
drag, startPoint x: 420, startPoint y: 271, endPoint x: 424, endPoint y: 204, distance: 67.8
click at [424, 204] on div "Janela de atendimento Grade de atendimento Capacidade Transportadoras Veículos …" at bounding box center [378, 179] width 757 height 359
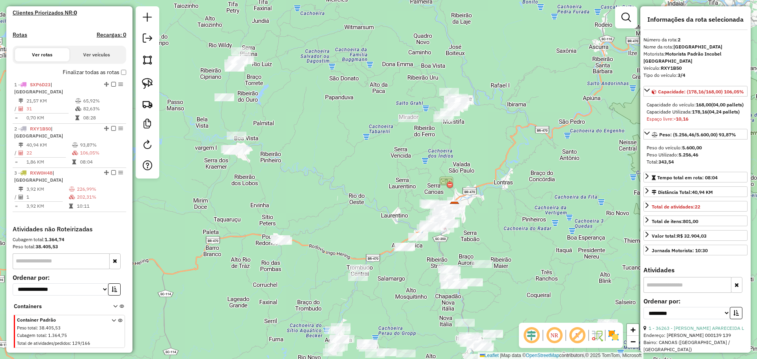
drag, startPoint x: 394, startPoint y: 71, endPoint x: 390, endPoint y: 163, distance: 91.9
click at [390, 163] on div "Janela de atendimento Grade de atendimento Capacidade Transportadoras Veículos …" at bounding box center [378, 179] width 757 height 359
click at [149, 83] on img at bounding box center [147, 83] width 11 height 11
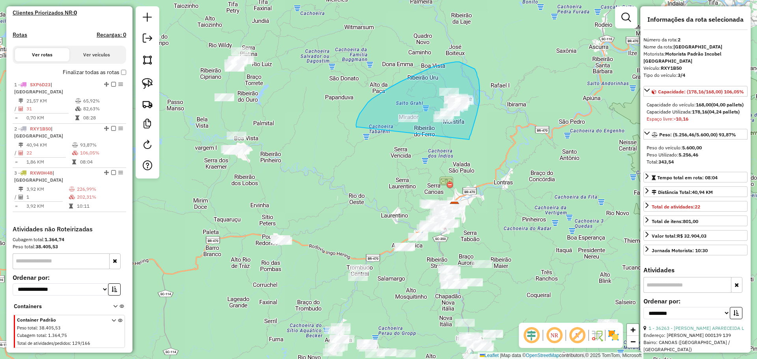
drag, startPoint x: 357, startPoint y: 127, endPoint x: 469, endPoint y: 139, distance: 113.0
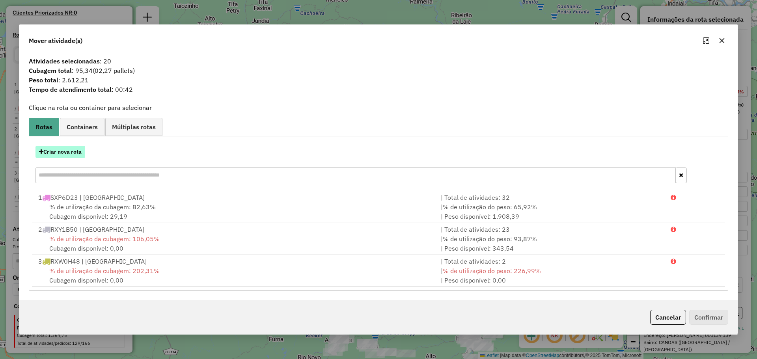
click at [72, 151] on button "Criar nova rota" at bounding box center [60, 152] width 50 height 12
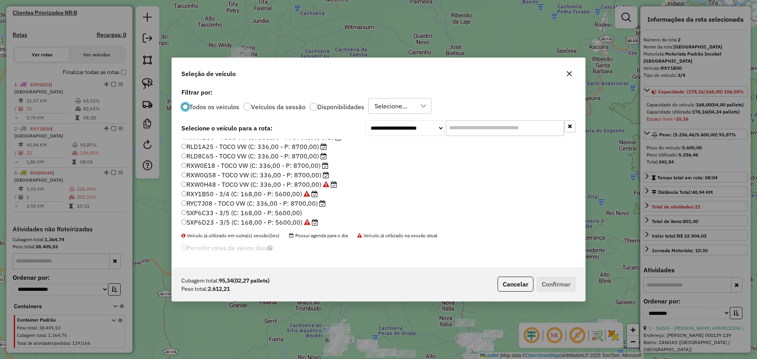
scroll to position [74, 0]
click at [216, 175] on label "RXW0G58 - TOCO VW (C: 336,00 - P: 8700,00)" at bounding box center [255, 173] width 148 height 9
click at [560, 282] on button "Confirmar" at bounding box center [555, 284] width 39 height 15
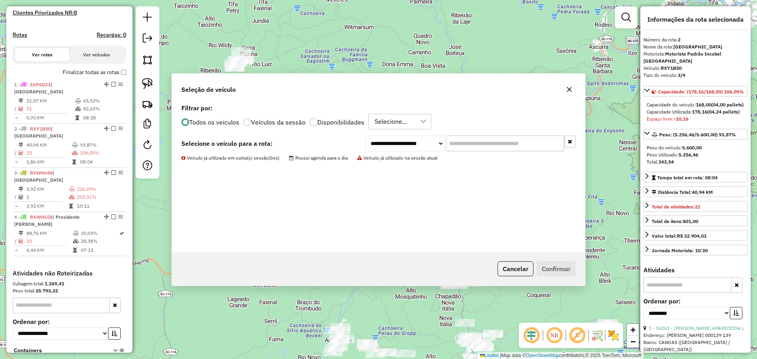
scroll to position [259, 0]
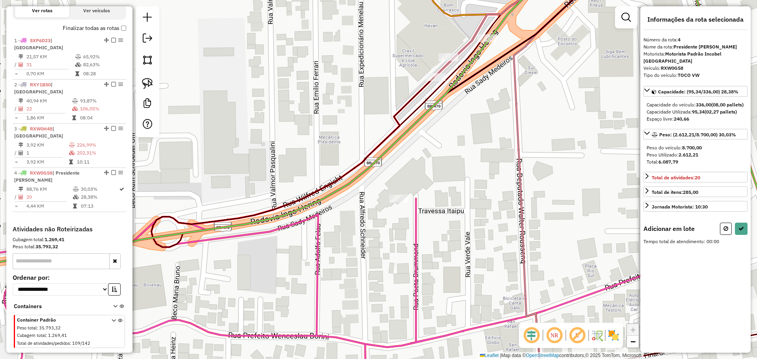
drag, startPoint x: 151, startPoint y: 85, endPoint x: 242, endPoint y: 76, distance: 91.8
click at [151, 85] on img at bounding box center [147, 83] width 11 height 11
drag, startPoint x: 322, startPoint y: 79, endPoint x: 455, endPoint y: 84, distance: 133.3
select select "**********"
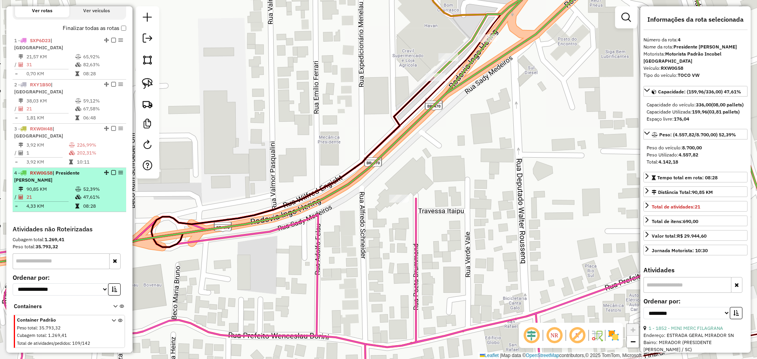
click at [111, 170] on em at bounding box center [113, 172] width 5 height 5
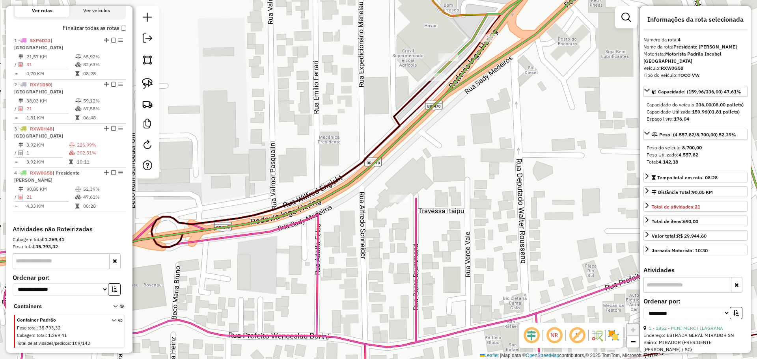
scroll to position [226, 0]
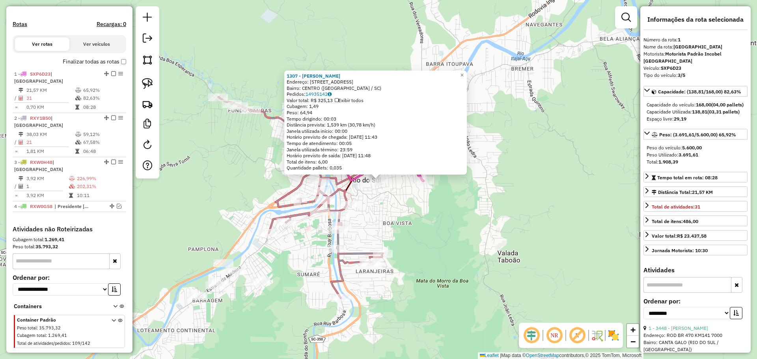
click at [432, 254] on div "1307 - [PERSON_NAME] Endereço: R MONTE CASTELO 215 Bairro: [GEOGRAPHIC_DATA] ([…" at bounding box center [378, 179] width 757 height 359
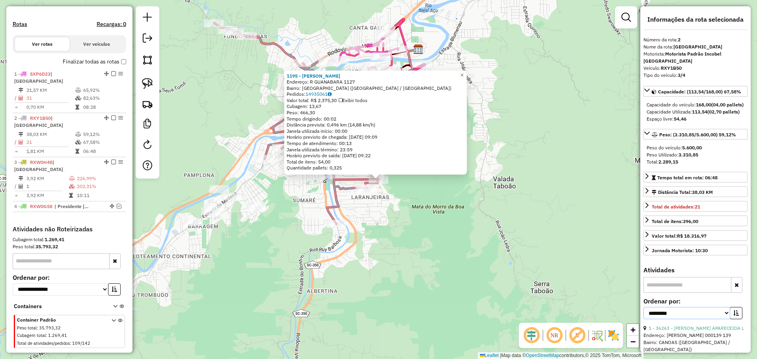
click at [685, 316] on select "**********" at bounding box center [686, 313] width 87 height 12
select select "*********"
click at [643, 314] on select "**********" at bounding box center [686, 313] width 87 height 12
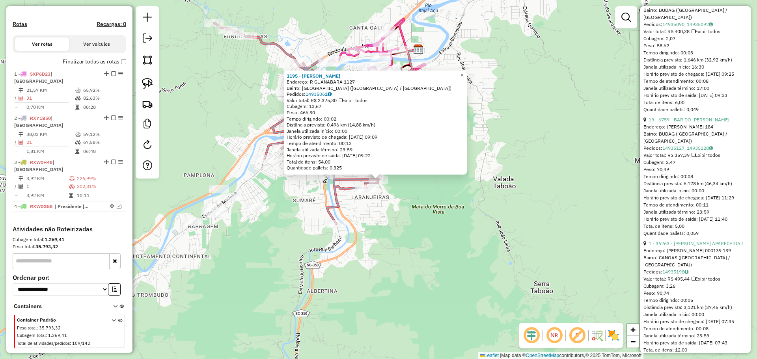
scroll to position [2633, 0]
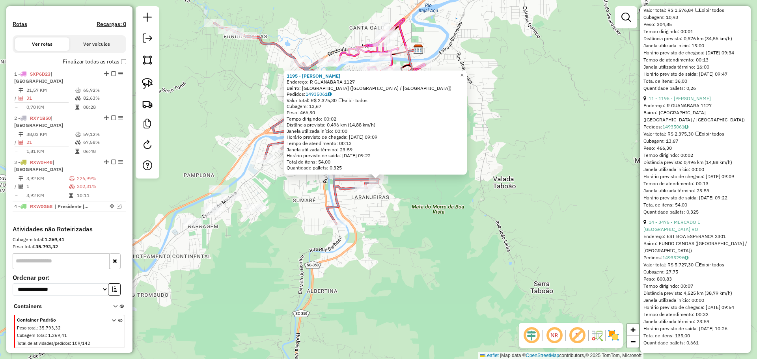
click at [478, 255] on div "1195 - [PERSON_NAME]: R GUANABARA 1127 Bairro: [GEOGRAPHIC_DATA] ([GEOGRAPHIC_D…" at bounding box center [378, 179] width 757 height 359
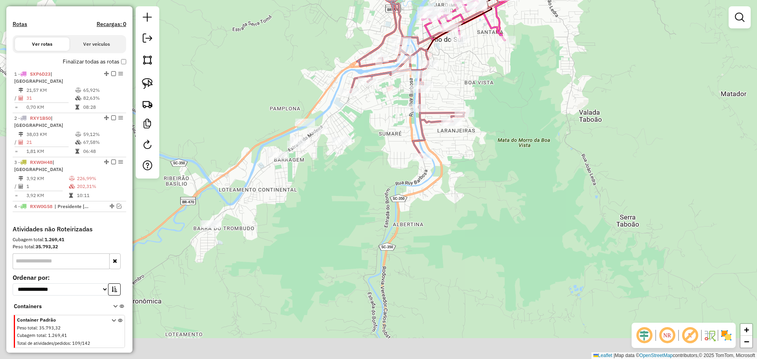
drag, startPoint x: 279, startPoint y: 255, endPoint x: 403, endPoint y: 171, distance: 150.2
click at [402, 167] on div "Janela de atendimento Grade de atendimento Capacidade Transportadoras Veículos …" at bounding box center [378, 179] width 757 height 359
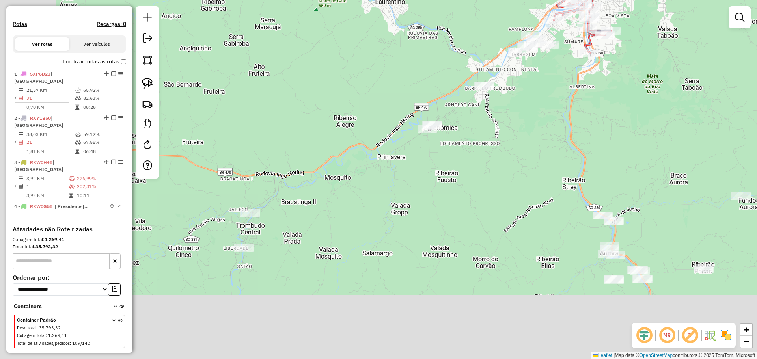
drag, startPoint x: 516, startPoint y: 130, endPoint x: 529, endPoint y: 123, distance: 14.5
click at [528, 123] on div "Janela de atendimento Grade de atendimento Capacidade Transportadoras Veículos …" at bounding box center [378, 179] width 757 height 359
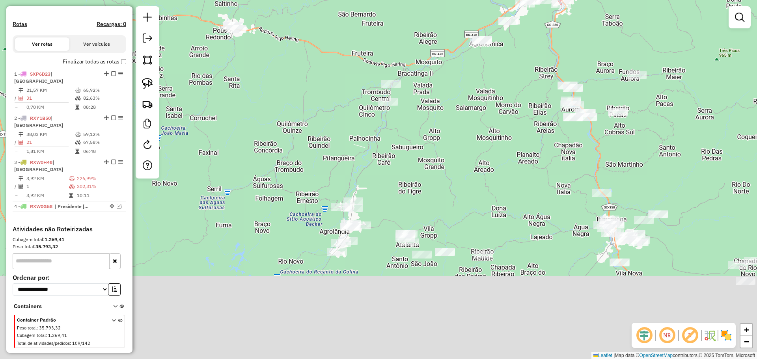
drag, startPoint x: 485, startPoint y: 213, endPoint x: 498, endPoint y: 109, distance: 104.9
click at [498, 109] on div "Janela de atendimento Grade de atendimento Capacidade Transportadoras Veículos …" at bounding box center [378, 179] width 757 height 359
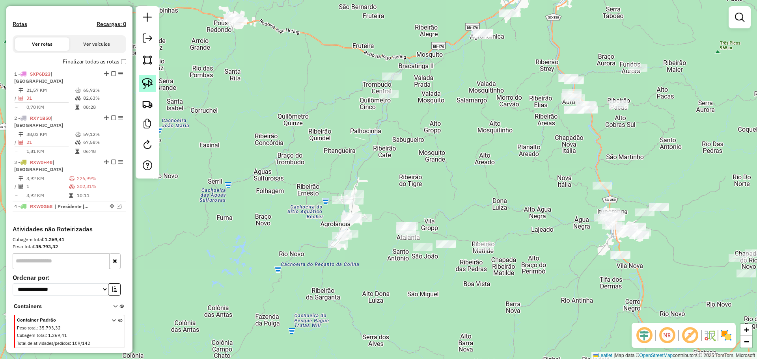
click at [143, 80] on img at bounding box center [147, 83] width 11 height 11
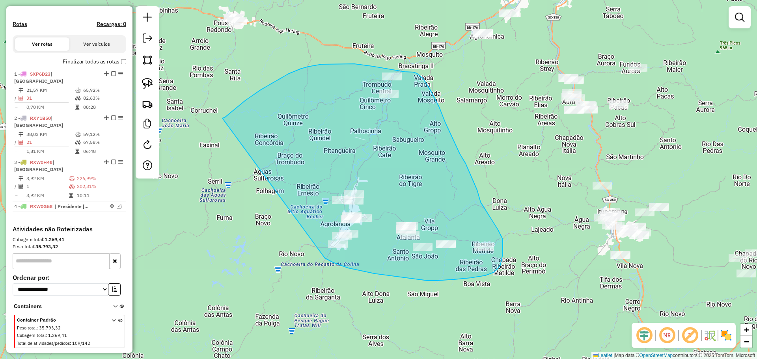
drag, startPoint x: 228, startPoint y: 115, endPoint x: 346, endPoint y: 238, distance: 170.3
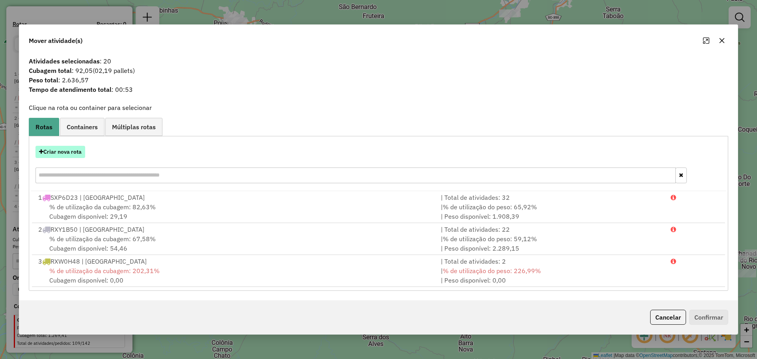
click at [74, 152] on button "Criar nova rota" at bounding box center [60, 152] width 50 height 12
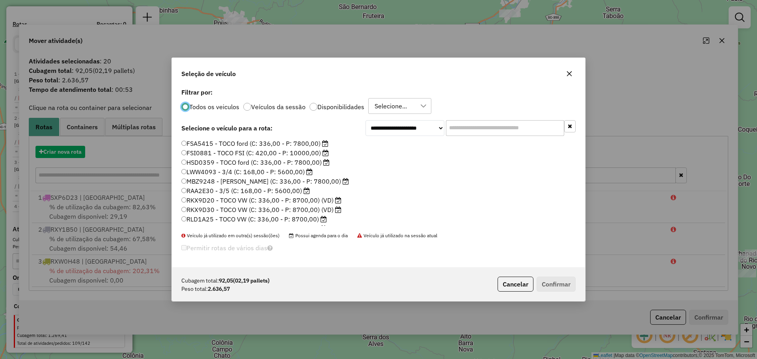
scroll to position [4, 2]
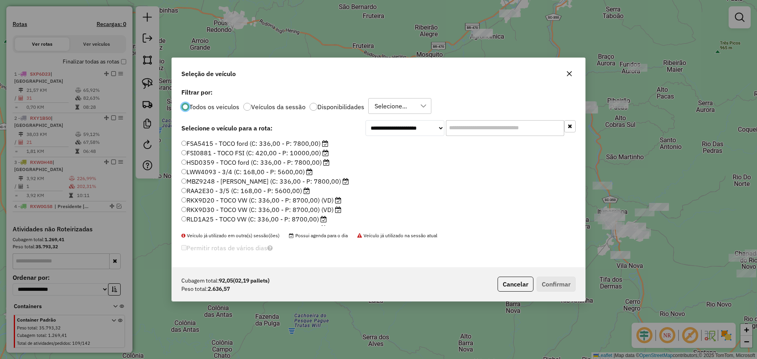
click at [202, 191] on label "RAA2E30 - 3/5 (C: 168,00 - P: 5600,00)" at bounding box center [245, 190] width 128 height 9
click at [564, 286] on button "Confirmar" at bounding box center [555, 284] width 39 height 15
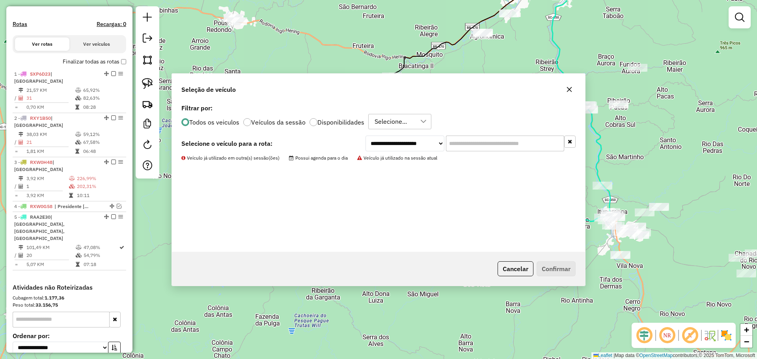
scroll to position [259, 0]
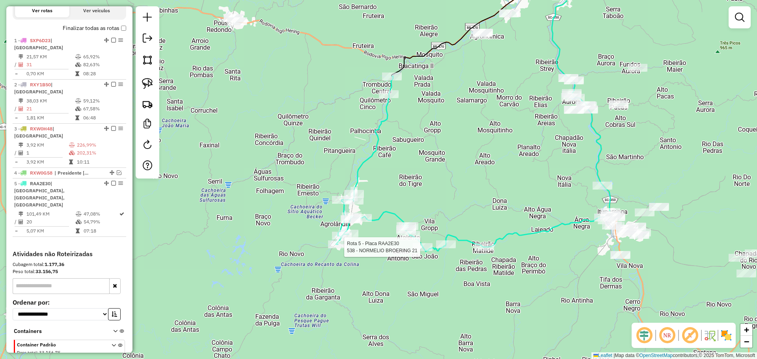
select select "*********"
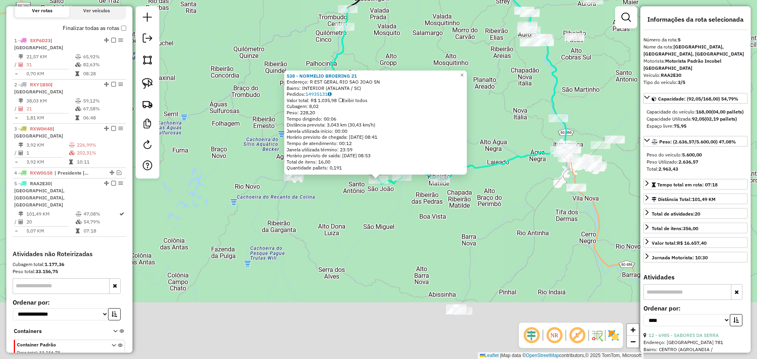
scroll to position [270, 0]
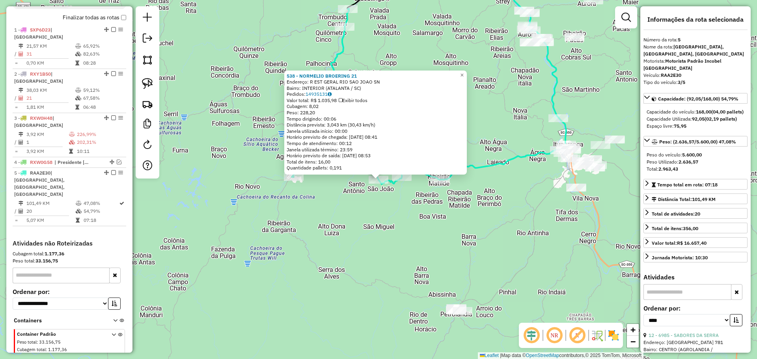
click at [428, 248] on div "538 - NORMELIO BROERING 21 Endereço: R EST GERAL RIO SAO JOAO SN Bairro: INTERI…" at bounding box center [378, 179] width 757 height 359
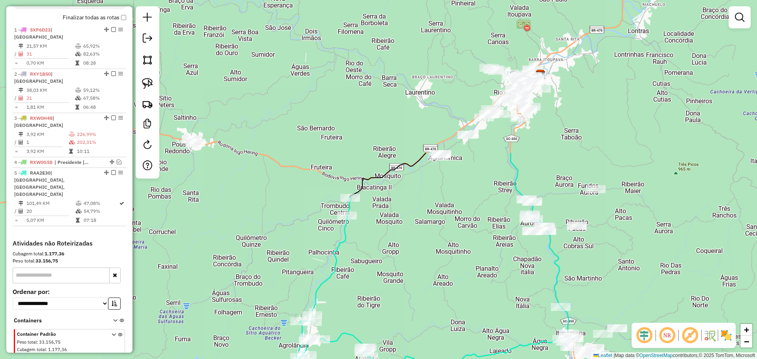
drag, startPoint x: 465, startPoint y: 214, endPoint x: 468, endPoint y: 262, distance: 48.2
click at [468, 262] on div "Janela de atendimento Grade de atendimento Capacidade Transportadoras Veículos …" at bounding box center [378, 179] width 757 height 359
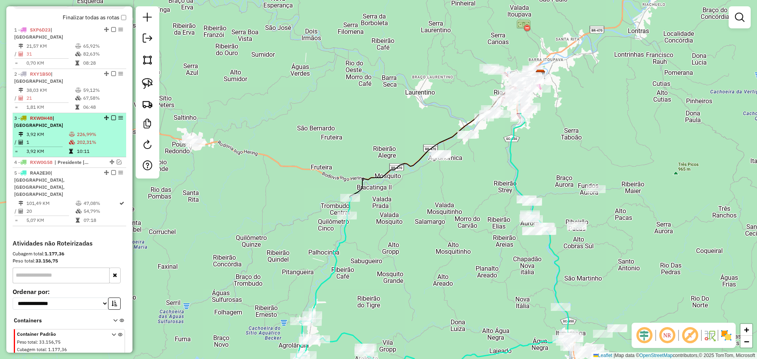
click at [111, 170] on em at bounding box center [113, 172] width 5 height 5
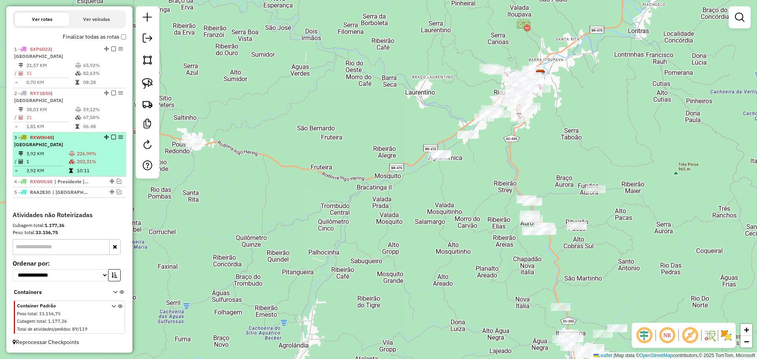
scroll to position [236, 0]
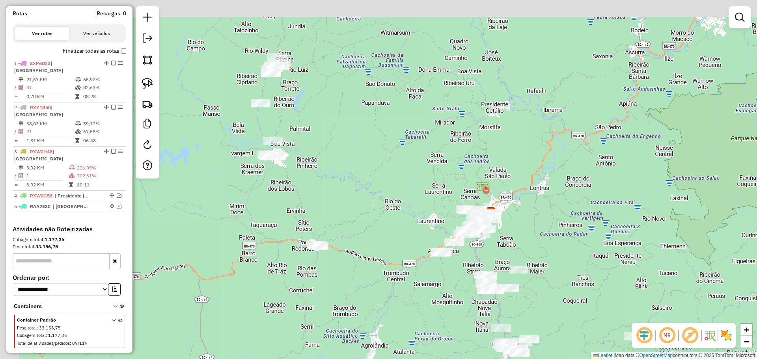
drag, startPoint x: 374, startPoint y: 198, endPoint x: 415, endPoint y: 253, distance: 68.6
click at [415, 253] on div "Janela de atendimento Grade de atendimento Capacidade Transportadoras Veículos …" at bounding box center [378, 179] width 757 height 359
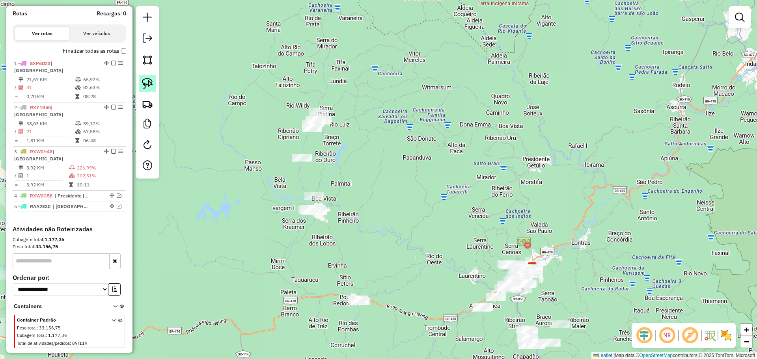
click at [149, 81] on img at bounding box center [147, 83] width 11 height 11
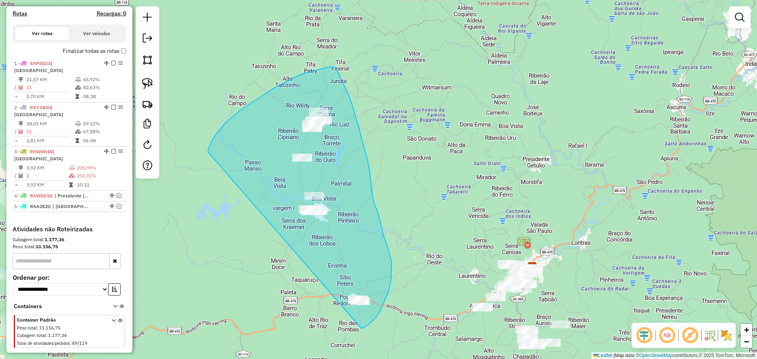
drag, startPoint x: 211, startPoint y: 142, endPoint x: 366, endPoint y: 305, distance: 224.4
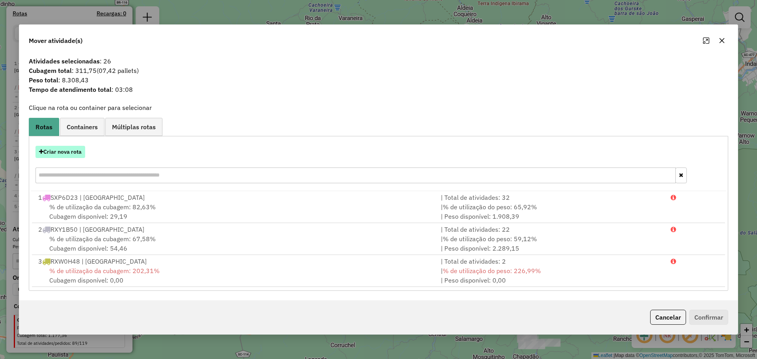
click at [73, 151] on button "Criar nova rota" at bounding box center [60, 152] width 50 height 12
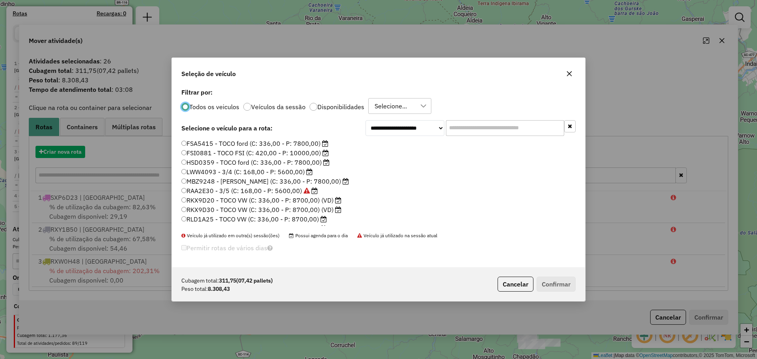
scroll to position [4, 2]
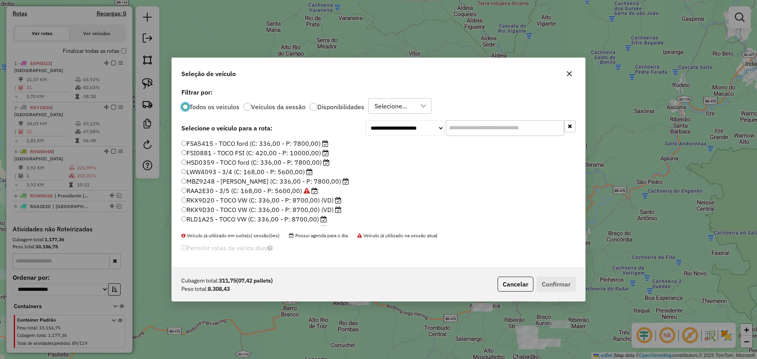
click at [217, 199] on label "RKX9D20 - TOCO VW (C: 336,00 - P: 8700,00) (VD)" at bounding box center [261, 199] width 160 height 9
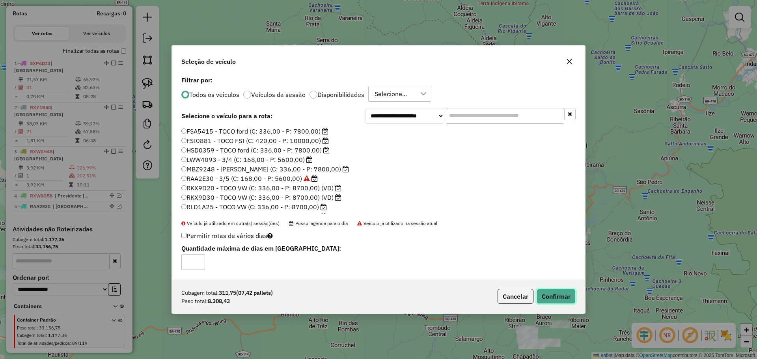
click at [562, 297] on button "Confirmar" at bounding box center [555, 296] width 39 height 15
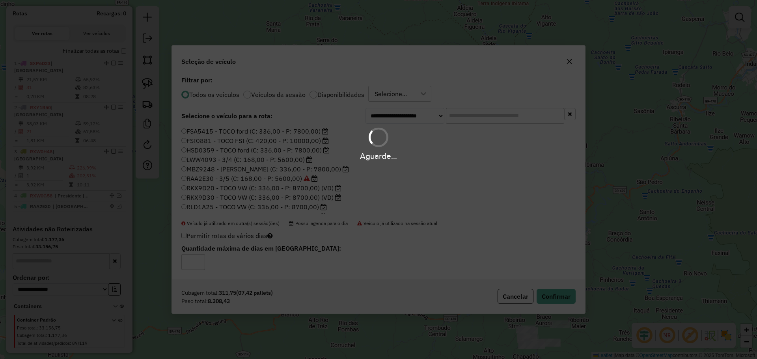
scroll to position [270, 0]
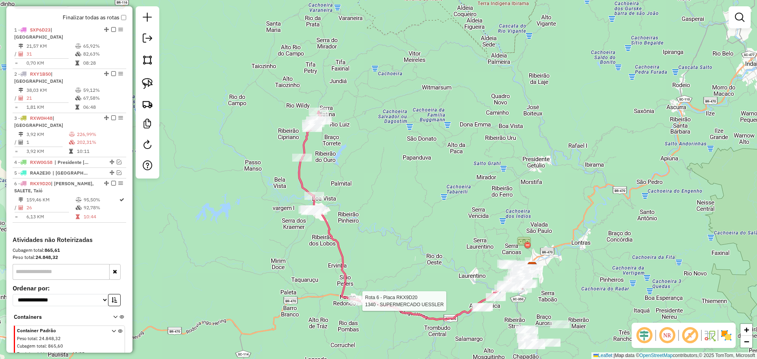
select select "*********"
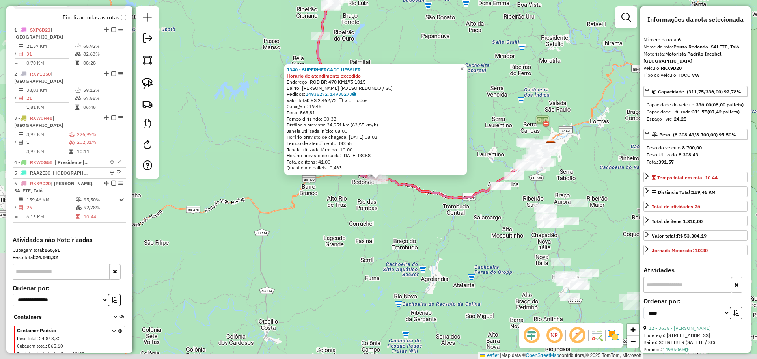
scroll to position [281, 0]
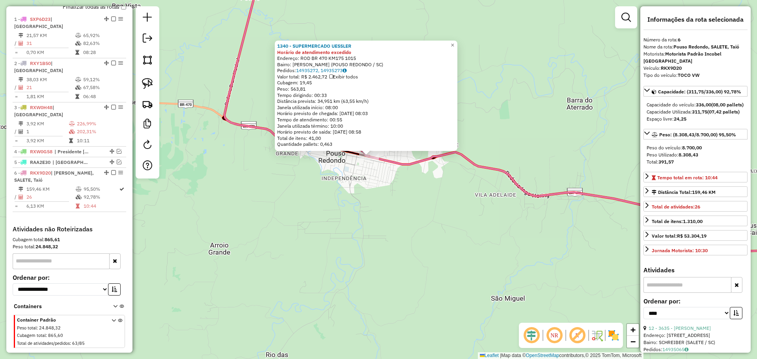
click at [370, 177] on div "1340 - SUPERMERCADO UESSLER Horário de atendimento excedido Endereço: ROD BR 47…" at bounding box center [378, 179] width 757 height 359
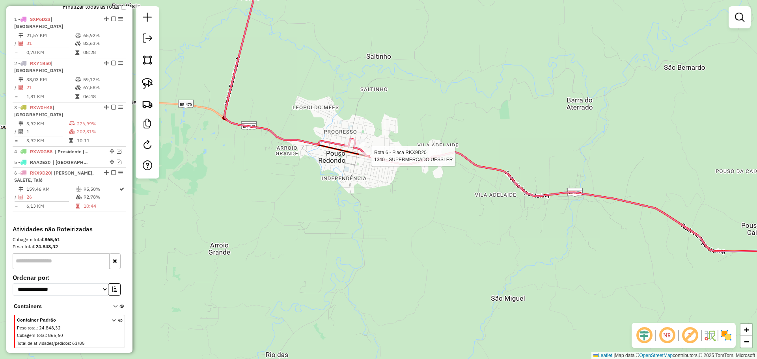
select select "*********"
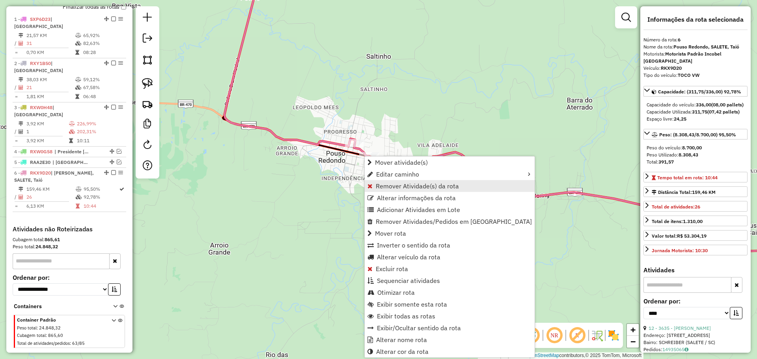
click at [395, 184] on span "Remover Atividade(s) da rota" at bounding box center [417, 186] width 83 height 6
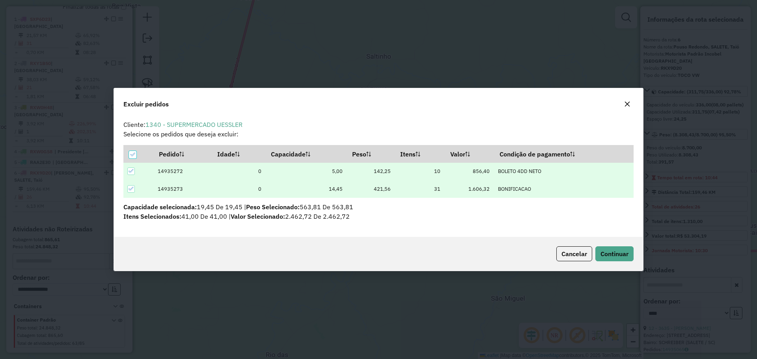
scroll to position [0, 0]
click at [634, 259] on div "Cancelar Continuar" at bounding box center [378, 254] width 529 height 34
click at [625, 250] on span "Continuar" at bounding box center [614, 254] width 28 height 8
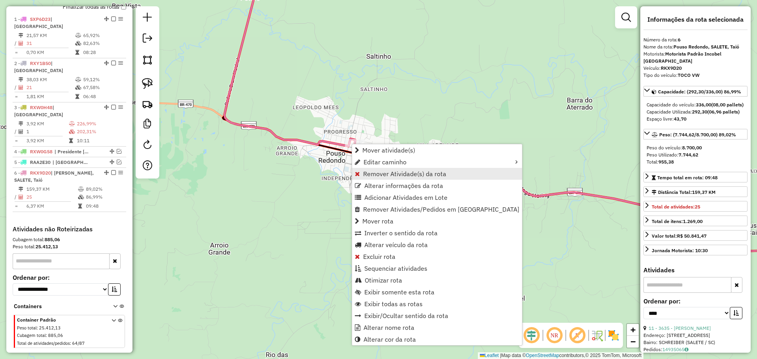
click at [379, 173] on span "Remover Atividade(s) da rota" at bounding box center [404, 174] width 83 height 6
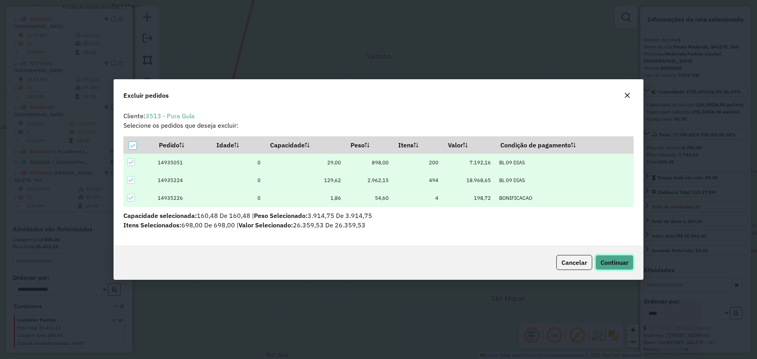
click at [617, 266] on span "Continuar" at bounding box center [614, 262] width 28 height 8
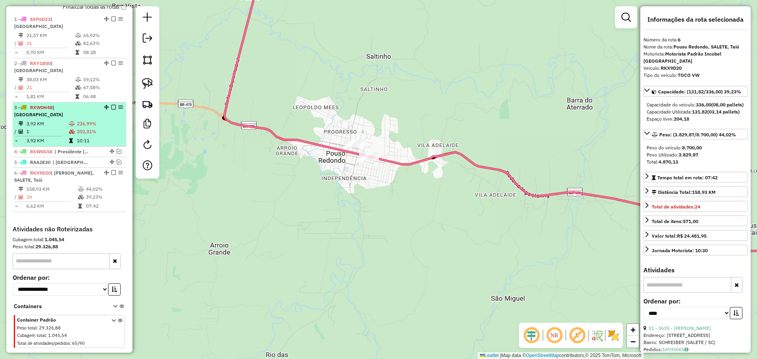
drag, startPoint x: 110, startPoint y: 159, endPoint x: 114, endPoint y: 162, distance: 4.9
click at [111, 170] on em at bounding box center [113, 172] width 5 height 5
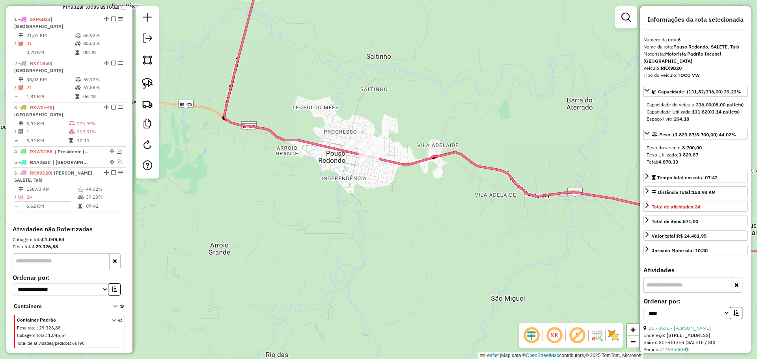
scroll to position [247, 0]
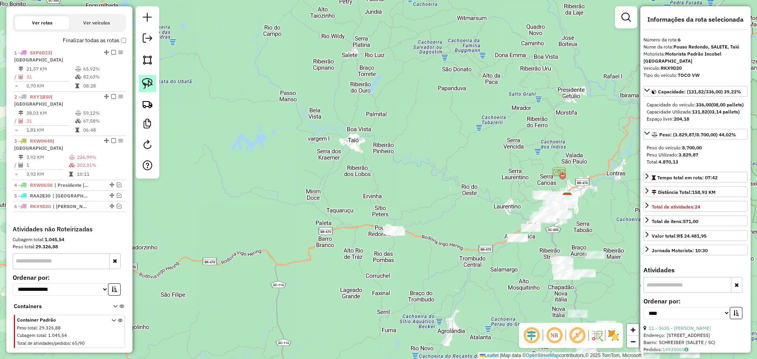
click at [149, 86] on img at bounding box center [147, 83] width 11 height 11
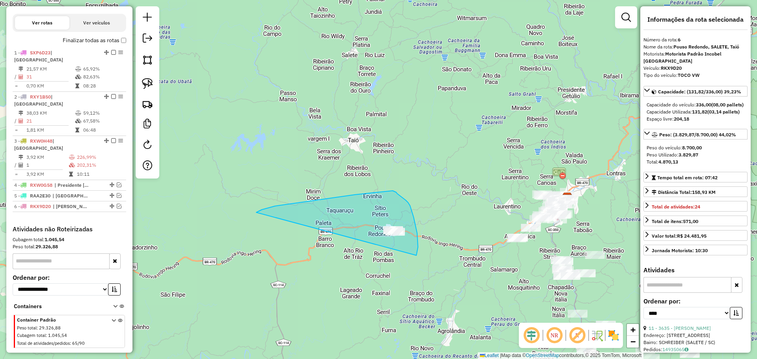
drag, startPoint x: 256, startPoint y: 212, endPoint x: 416, endPoint y: 255, distance: 165.6
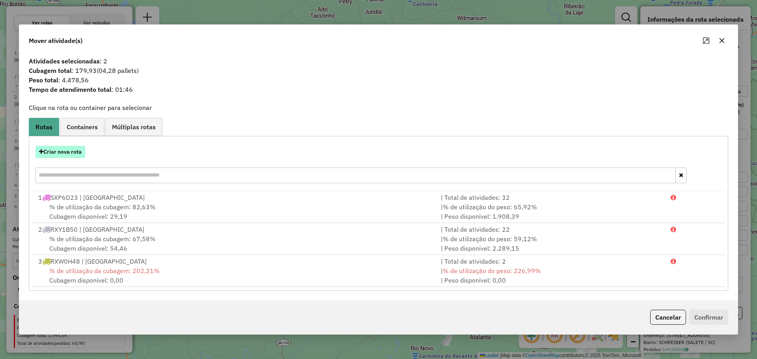
click at [75, 154] on button "Criar nova rota" at bounding box center [60, 152] width 50 height 12
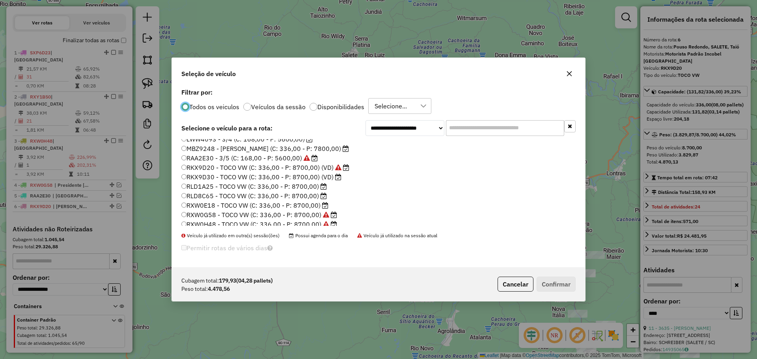
scroll to position [74, 0]
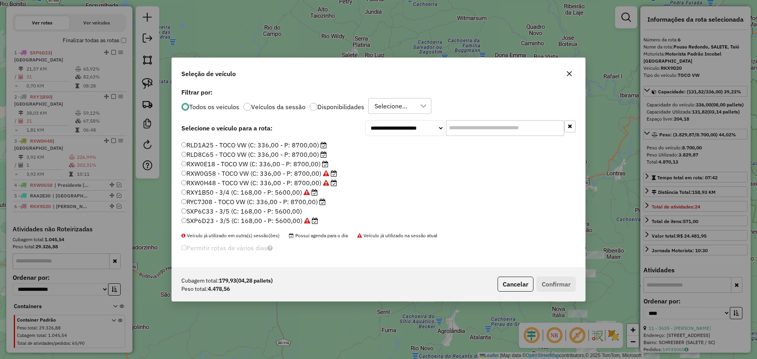
click at [218, 200] on label "RYC7J08 - TOCO VW (C: 336,00 - P: 8700,00)" at bounding box center [253, 201] width 144 height 9
click at [199, 200] on label "RYC7J08 - TOCO VW (C: 336,00 - P: 8700,00)" at bounding box center [253, 201] width 144 height 9
click at [548, 281] on button "Confirmar" at bounding box center [555, 284] width 39 height 15
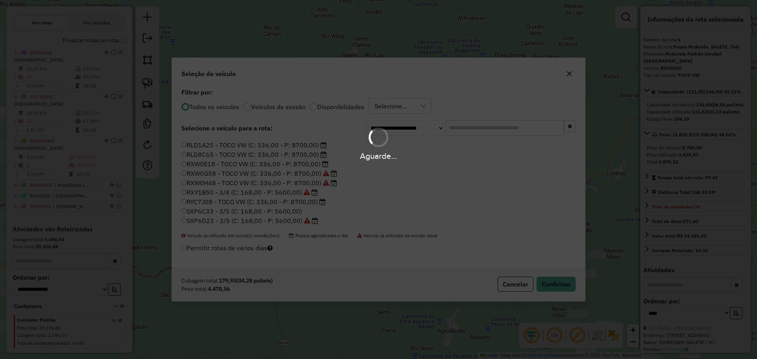
scroll to position [284, 0]
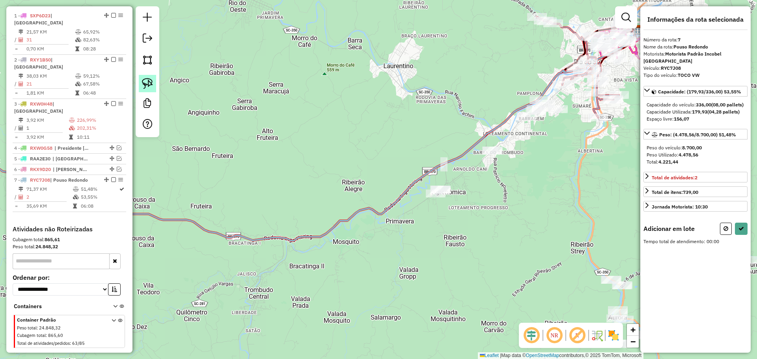
click at [149, 84] on img at bounding box center [147, 83] width 11 height 11
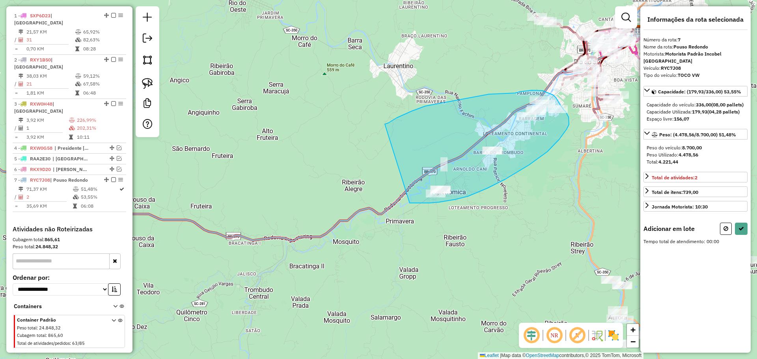
drag, startPoint x: 385, startPoint y: 124, endPoint x: 392, endPoint y: 191, distance: 67.8
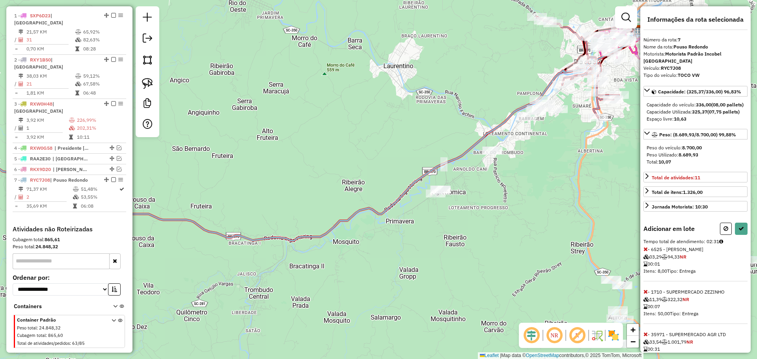
select select "*********"
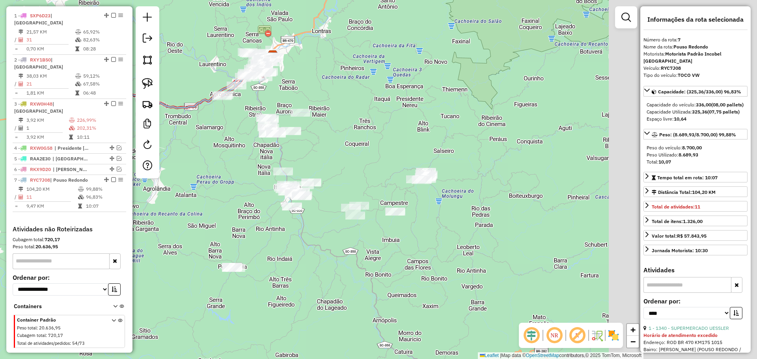
drag, startPoint x: 422, startPoint y: 275, endPoint x: 332, endPoint y: 261, distance: 91.4
click at [332, 261] on div "Janela de atendimento Grade de atendimento Capacidade Transportadoras Veículos …" at bounding box center [378, 179] width 757 height 359
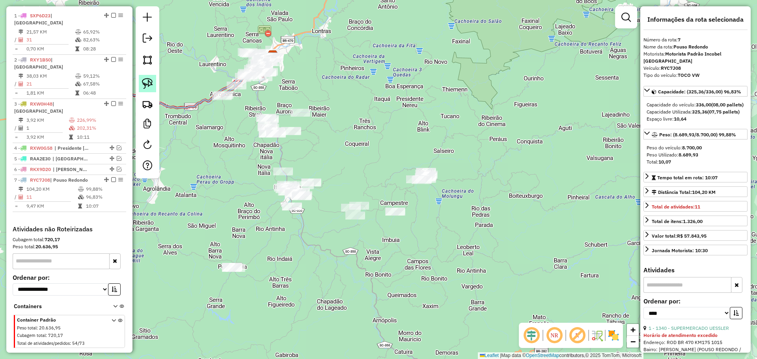
click at [150, 77] on link at bounding box center [147, 83] width 17 height 17
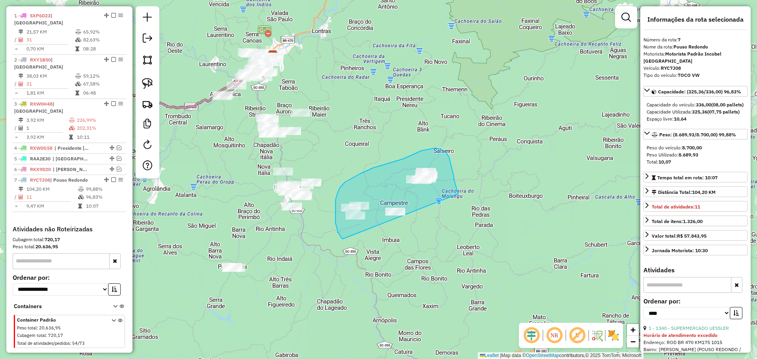
drag, startPoint x: 343, startPoint y: 239, endPoint x: 458, endPoint y: 194, distance: 123.5
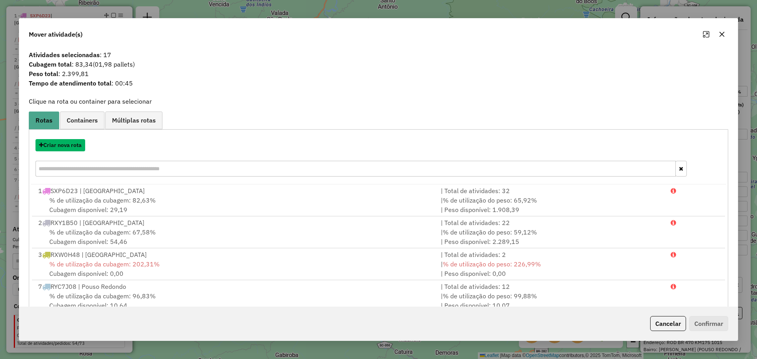
click at [80, 146] on button "Criar nova rota" at bounding box center [60, 145] width 50 height 12
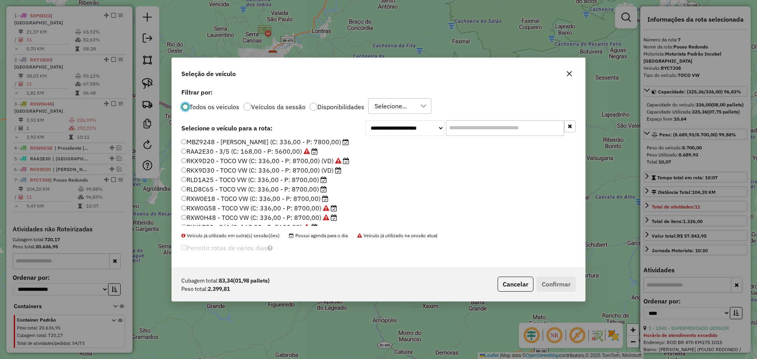
scroll to position [74, 0]
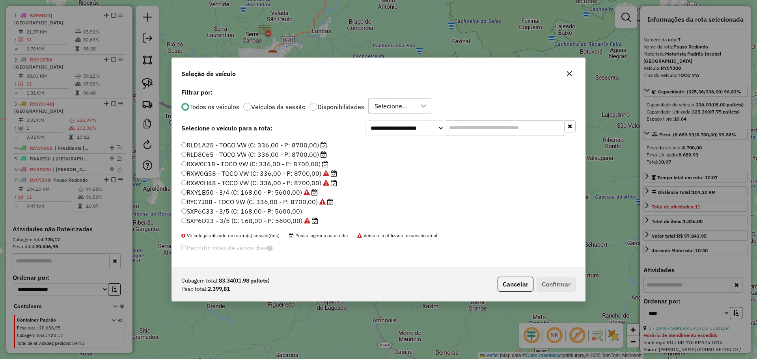
click at [204, 164] on label "RXW0E18 - TOCO VW (C: 336,00 - P: 8700,00)" at bounding box center [254, 163] width 147 height 9
click at [543, 282] on button "Confirmar" at bounding box center [555, 284] width 39 height 15
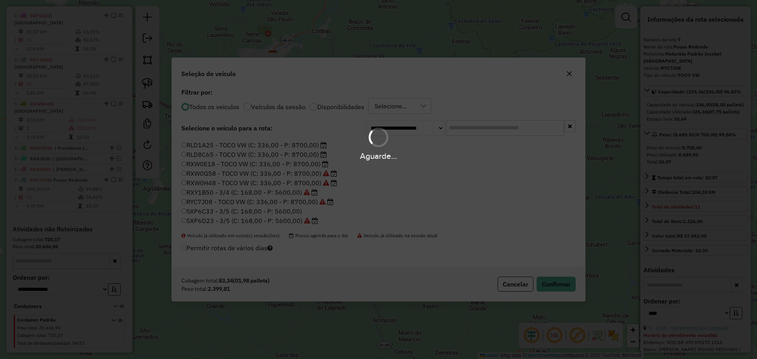
scroll to position [321, 0]
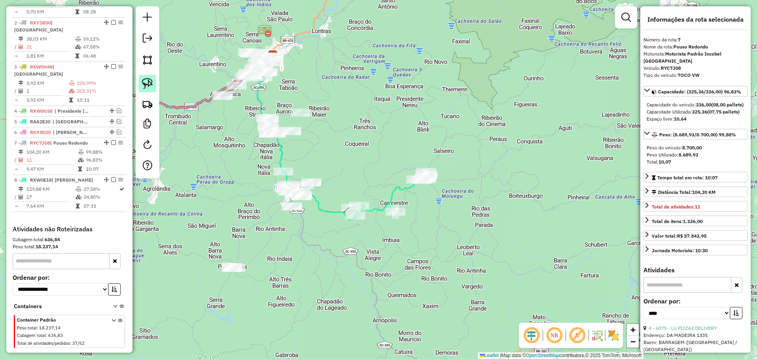
click at [150, 82] on img at bounding box center [147, 83] width 11 height 11
drag, startPoint x: 184, startPoint y: 258, endPoint x: 247, endPoint y: 287, distance: 70.3
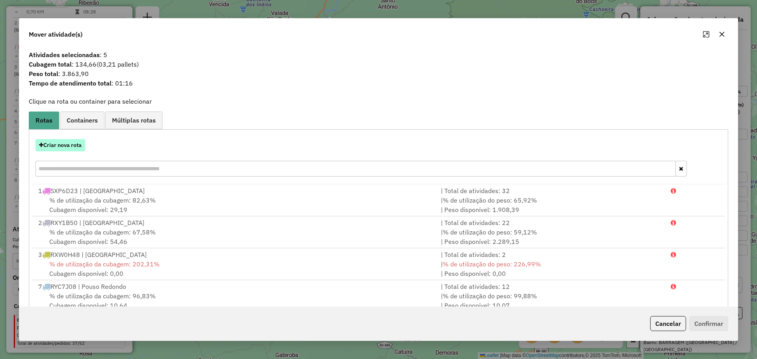
click at [73, 144] on button "Criar nova rota" at bounding box center [60, 145] width 50 height 12
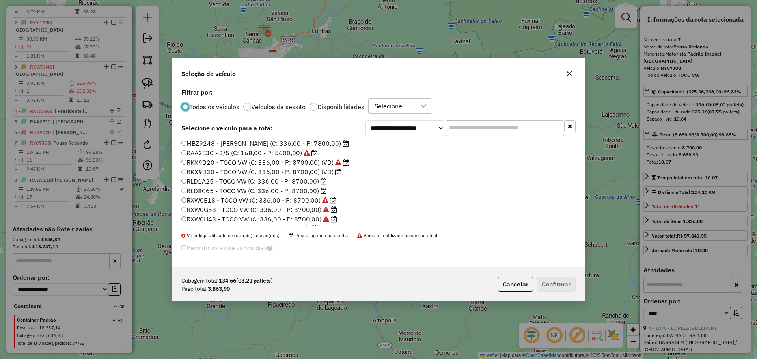
scroll to position [74, 0]
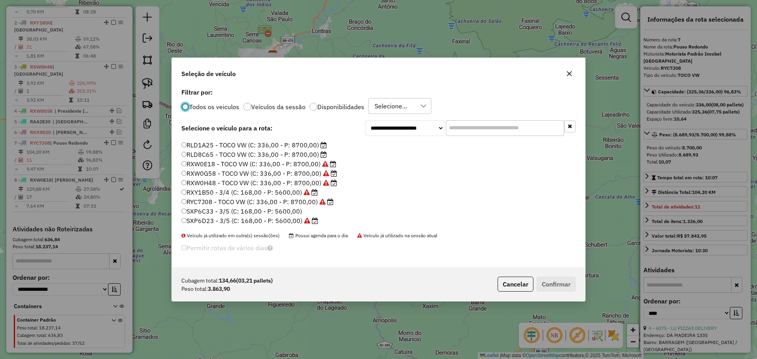
click at [199, 156] on label "RLD8C65 - TOCO VW (C: 336,00 - P: 8700,00)" at bounding box center [253, 154] width 145 height 9
drag, startPoint x: 561, startPoint y: 284, endPoint x: 547, endPoint y: 282, distance: 14.0
click at [561, 284] on button "Confirmar" at bounding box center [555, 284] width 39 height 15
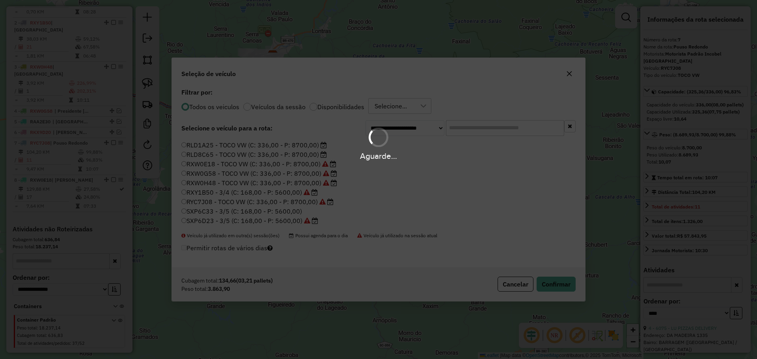
scroll to position [358, 0]
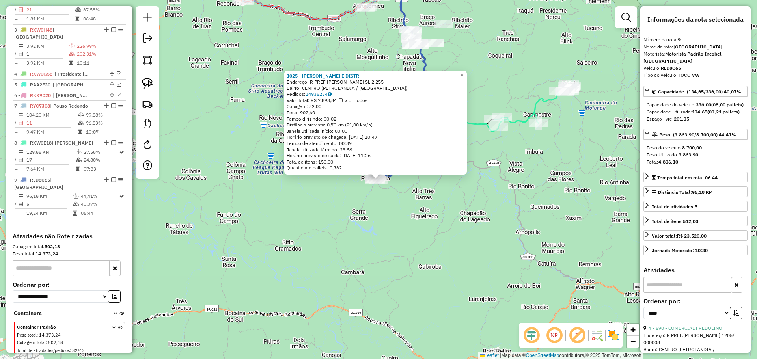
click at [390, 238] on div "1025 - [PERSON_NAME] E DISTR Endereço: R PREF [PERSON_NAME] SL 2 255 Bairro: CE…" at bounding box center [378, 179] width 757 height 359
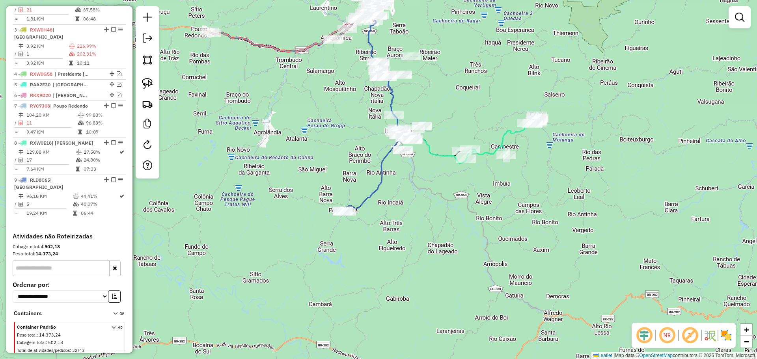
drag, startPoint x: 375, startPoint y: 110, endPoint x: 329, endPoint y: 150, distance: 60.9
click at [329, 150] on div "Janela de atendimento Grade de atendimento Capacidade Transportadoras Veículos …" at bounding box center [378, 179] width 757 height 359
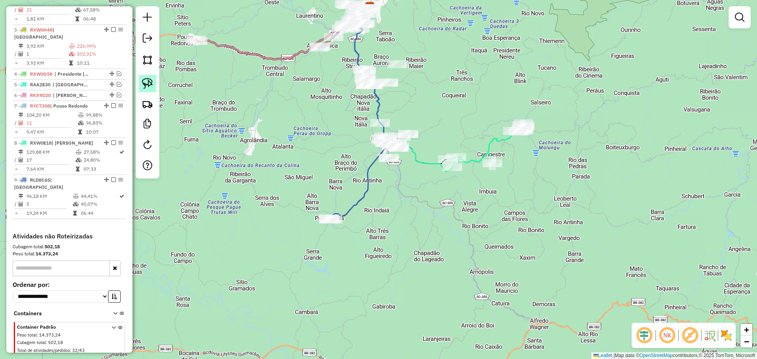
click at [151, 82] on img at bounding box center [147, 83] width 11 height 11
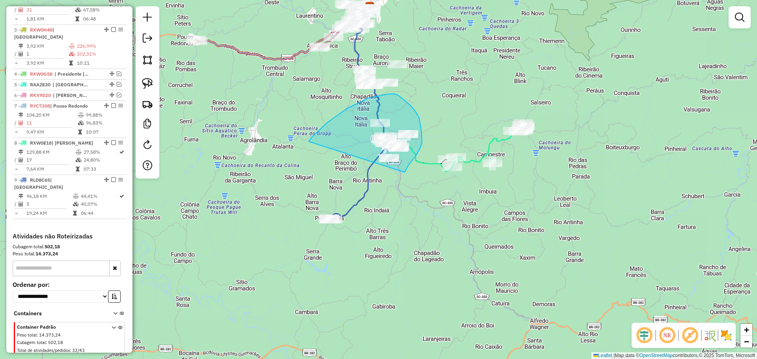
drag, startPoint x: 312, startPoint y: 137, endPoint x: 404, endPoint y: 172, distance: 99.0
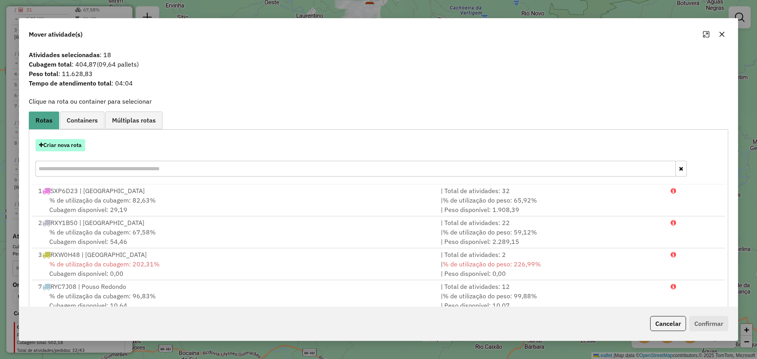
click at [70, 144] on button "Criar nova rota" at bounding box center [60, 145] width 50 height 12
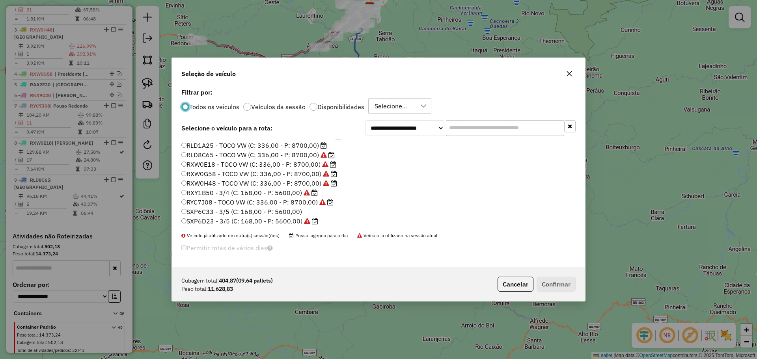
scroll to position [74, 0]
click at [195, 141] on label "RLD1A25 - TOCO VW (C: 336,00 - P: 8700,00)" at bounding box center [253, 144] width 145 height 9
click at [565, 285] on button "Confirmar" at bounding box center [555, 284] width 39 height 15
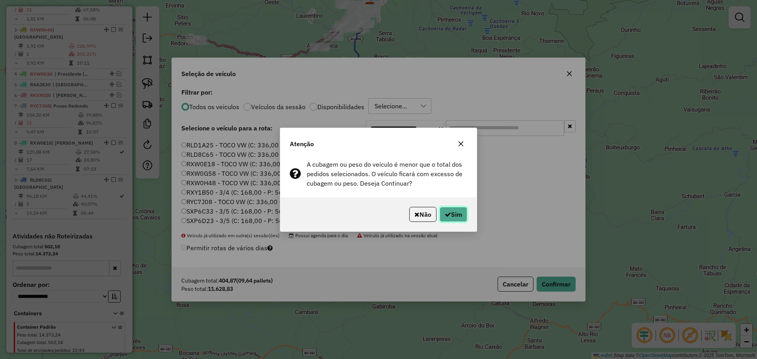
click at [453, 207] on button "Sim" at bounding box center [453, 214] width 28 height 15
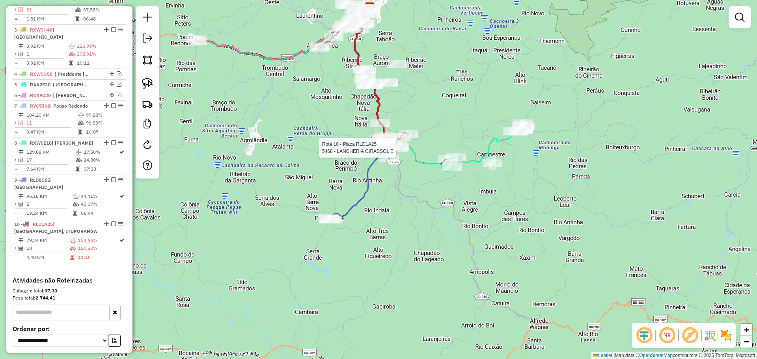
select select "*********"
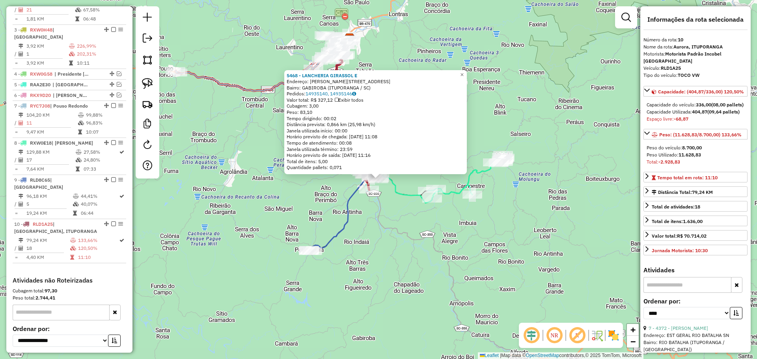
scroll to position [402, 0]
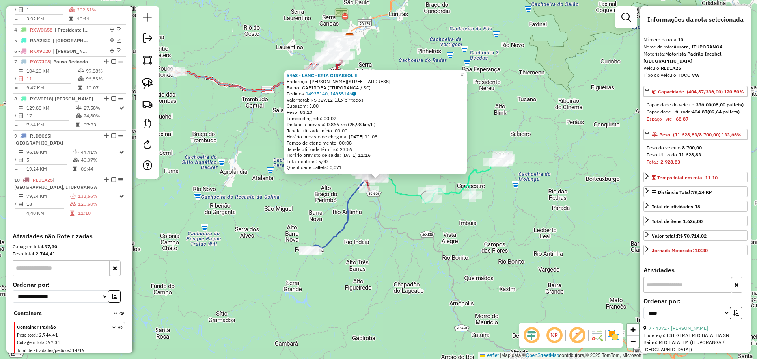
click at [379, 222] on div "5468 - LANCHERIA GIRASSOL E Endereço: R [PERSON_NAME] 240 Bairro: GABIROBA (ITU…" at bounding box center [378, 179] width 757 height 359
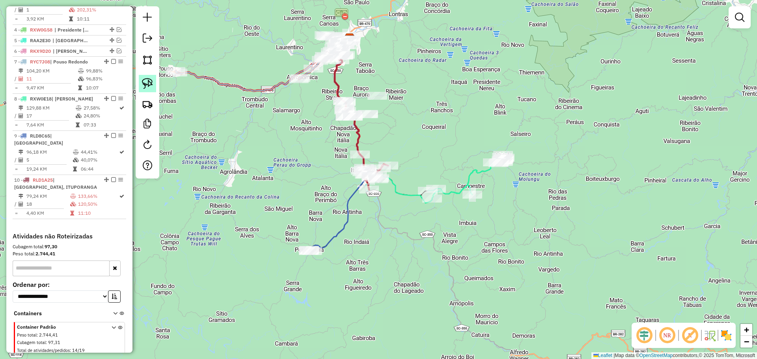
drag, startPoint x: 145, startPoint y: 80, endPoint x: 156, endPoint y: 87, distance: 12.9
click at [145, 80] on img at bounding box center [147, 83] width 11 height 11
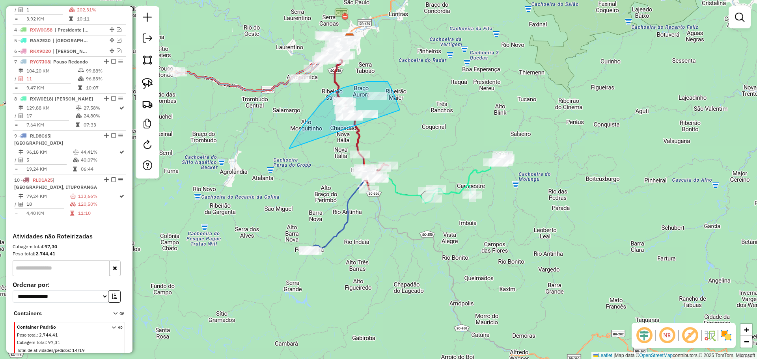
drag, startPoint x: 289, startPoint y: 149, endPoint x: 400, endPoint y: 110, distance: 116.8
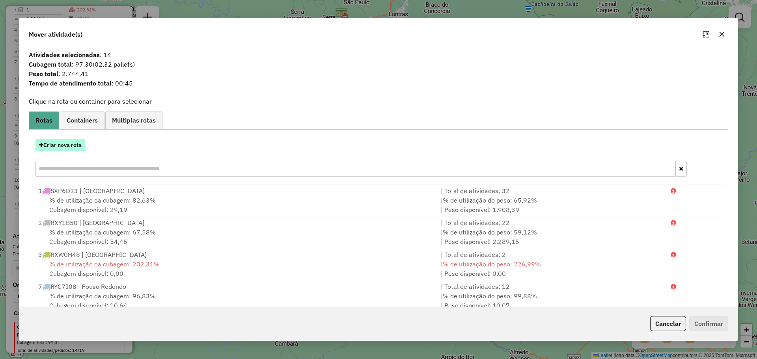
click at [74, 145] on button "Criar nova rota" at bounding box center [60, 145] width 50 height 12
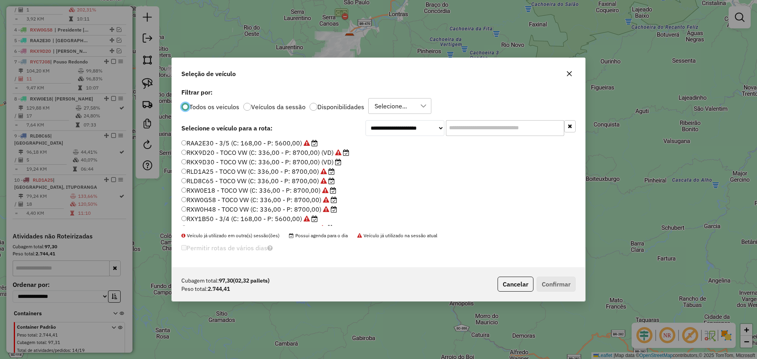
scroll to position [35, 0]
click at [218, 176] on label "RKX9D30 - TOCO VW (C: 336,00 - P: 8700,00) (VD)" at bounding box center [261, 174] width 160 height 9
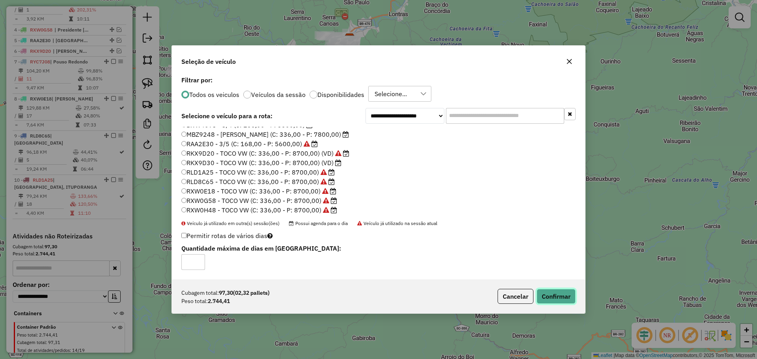
click at [563, 299] on button "Confirmar" at bounding box center [555, 296] width 39 height 15
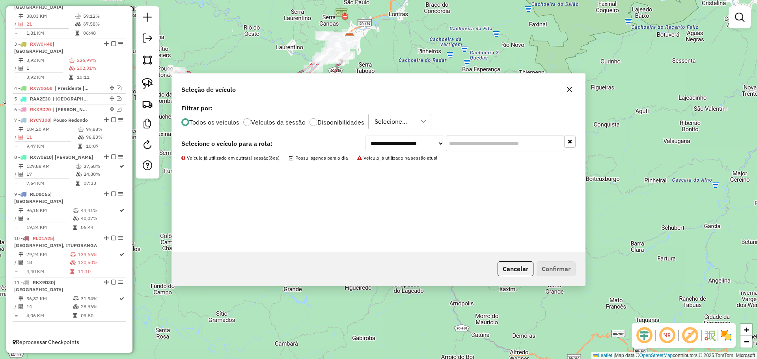
scroll to position [325, 0]
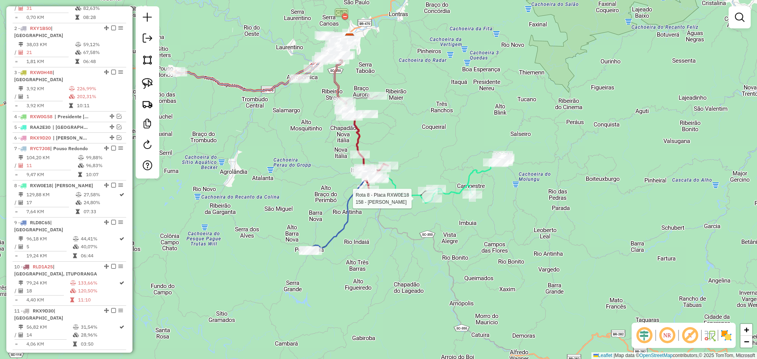
select select "*********"
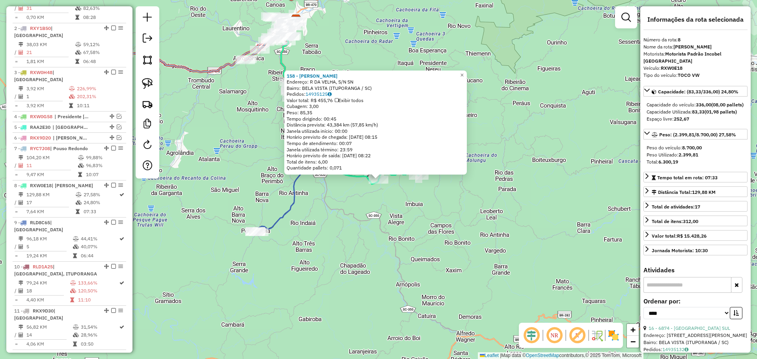
click at [420, 212] on div "158 - LAURO MOISES GUIMARA Endereço: R DA VELHA, S/N SN Bairro: [GEOGRAPHIC_DAT…" at bounding box center [378, 179] width 757 height 359
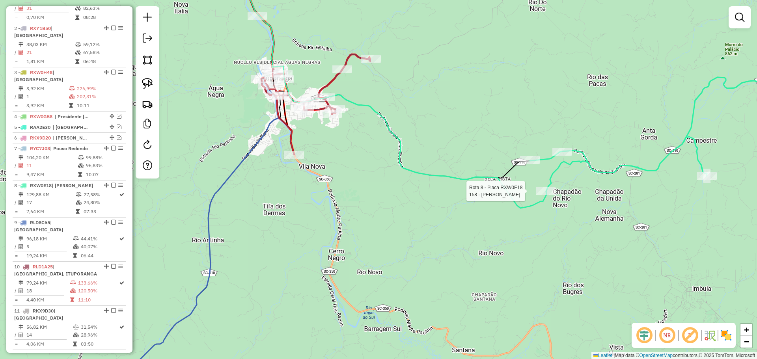
select select "*********"
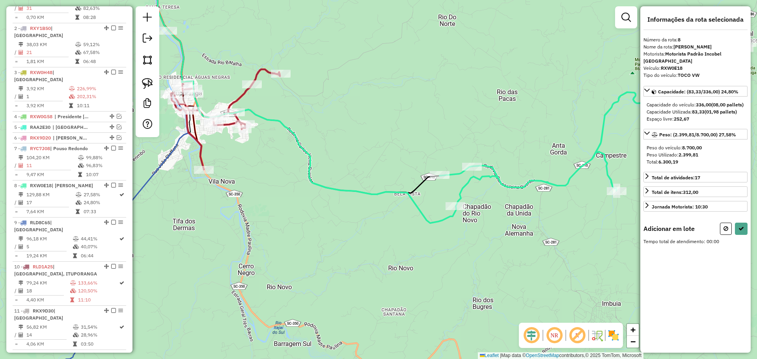
drag, startPoint x: 186, startPoint y: 145, endPoint x: 263, endPoint y: 171, distance: 81.2
click at [263, 171] on div "Janela de atendimento Grade de atendimento Capacidade Transportadoras Veículos …" at bounding box center [378, 179] width 757 height 359
click at [150, 79] on img at bounding box center [147, 83] width 11 height 11
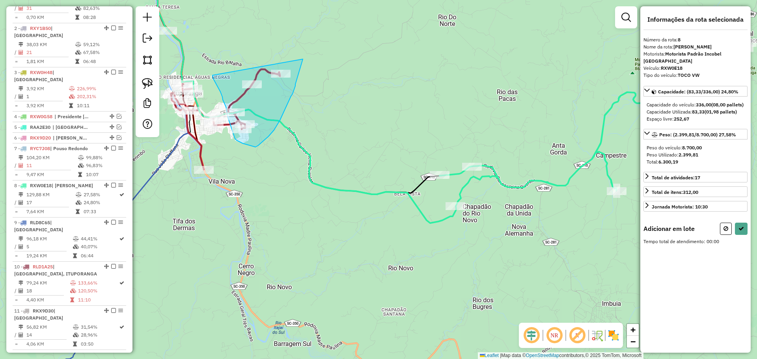
drag, startPoint x: 212, startPoint y: 75, endPoint x: 303, endPoint y: 58, distance: 91.9
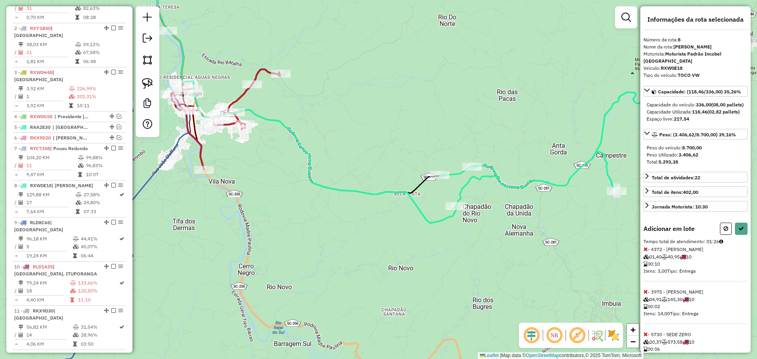
select select "*********"
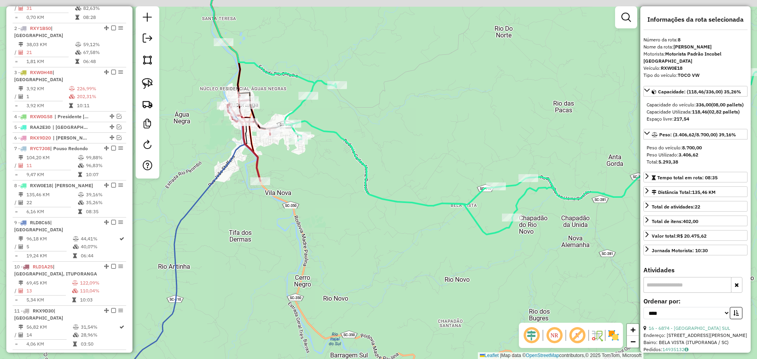
drag, startPoint x: 231, startPoint y: 141, endPoint x: 290, endPoint y: 150, distance: 60.2
click at [290, 153] on div "Janela de atendimento Grade de atendimento Capacidade Transportadoras Veículos …" at bounding box center [378, 179] width 757 height 359
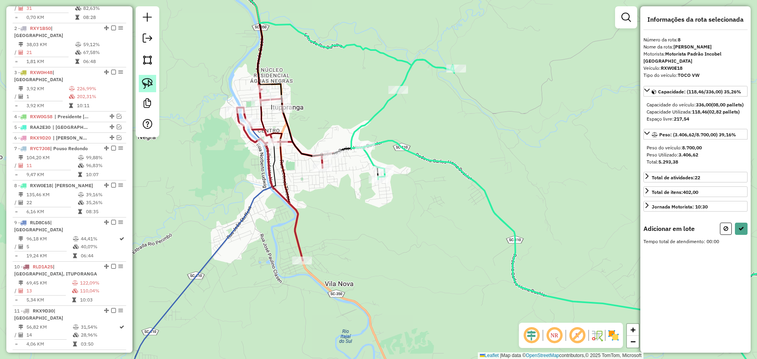
click at [147, 86] on img at bounding box center [147, 83] width 11 height 11
drag, startPoint x: 307, startPoint y: 130, endPoint x: 352, endPoint y: 156, distance: 51.9
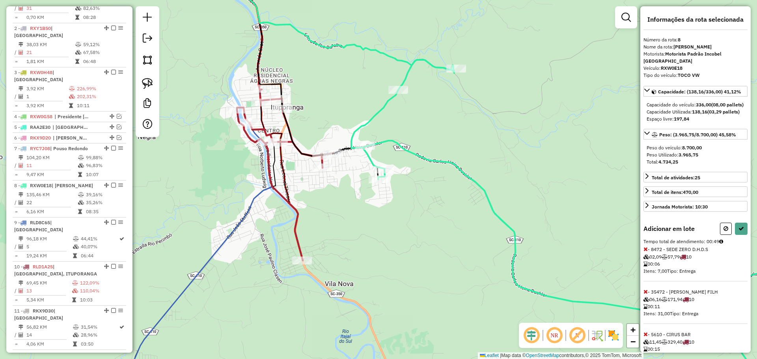
select select "*********"
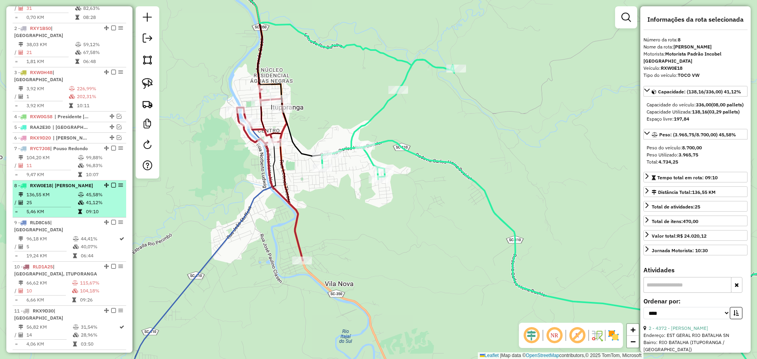
click at [112, 183] on em at bounding box center [113, 185] width 5 height 5
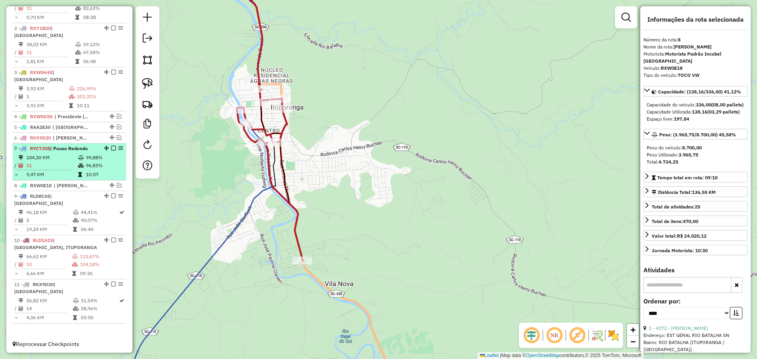
scroll to position [299, 0]
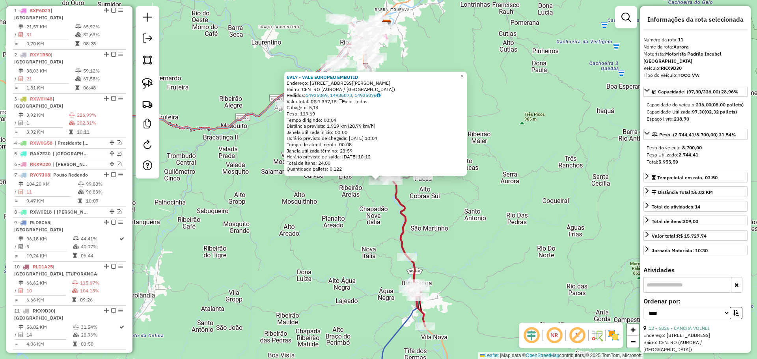
click at [490, 193] on div "6917 - VALE EUROPEU EMBUTID Endereço: [STREET_ADDRESS] Pedidos: 14935069, 14935…" at bounding box center [378, 179] width 757 height 359
click at [475, 262] on div "6917 - VALE EUROPEU EMBUTID Endereço: [STREET_ADDRESS] Pedidos: 14935069, 14935…" at bounding box center [378, 179] width 757 height 359
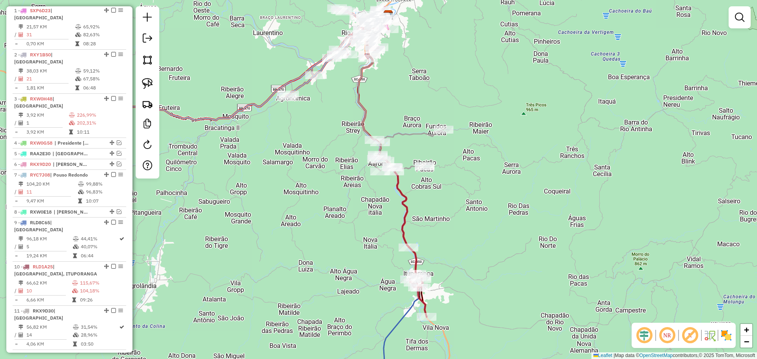
drag, startPoint x: 475, startPoint y: 259, endPoint x: 482, endPoint y: 168, distance: 91.6
click at [482, 168] on div "Janela de atendimento Grade de atendimento Capacidade Transportadoras Veículos …" at bounding box center [378, 179] width 757 height 359
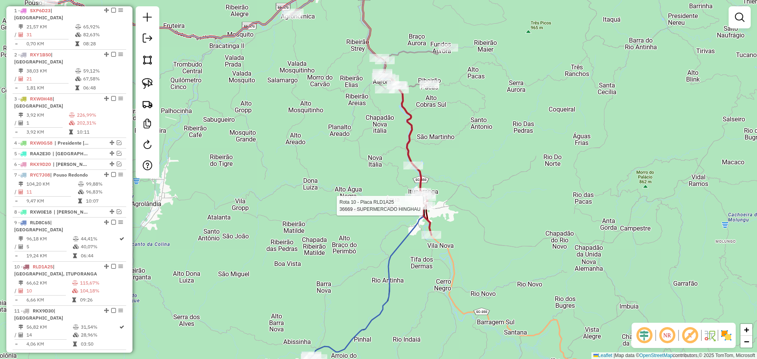
select select "*********"
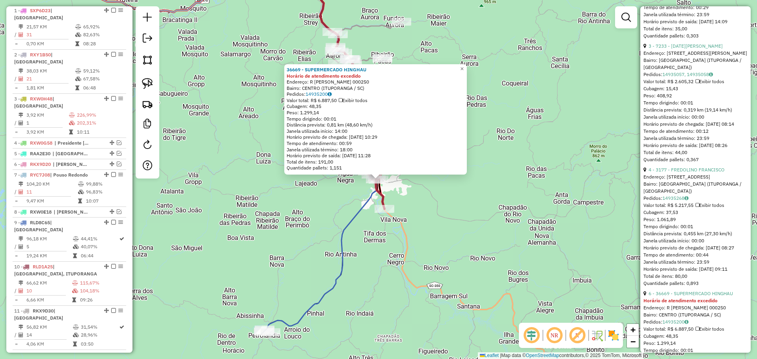
scroll to position [1272, 0]
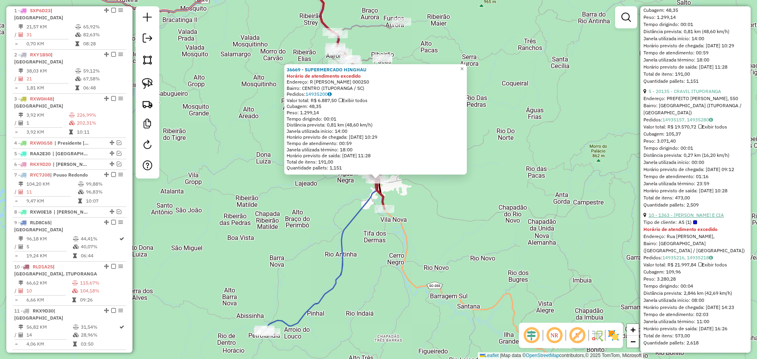
click at [677, 214] on link "10 - 1363 - [PERSON_NAME] E CIA" at bounding box center [685, 215] width 75 height 6
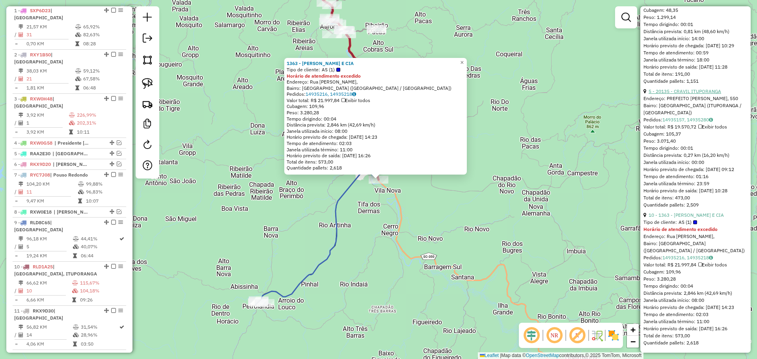
click at [666, 92] on link "5 - 20135 - CRAVIL ITUPORANGA" at bounding box center [684, 91] width 73 height 6
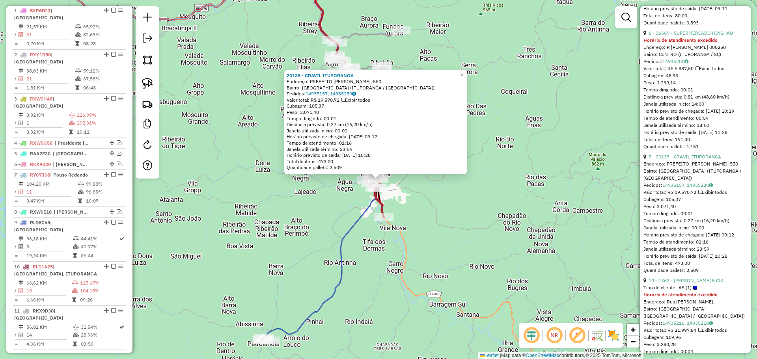
scroll to position [1154, 0]
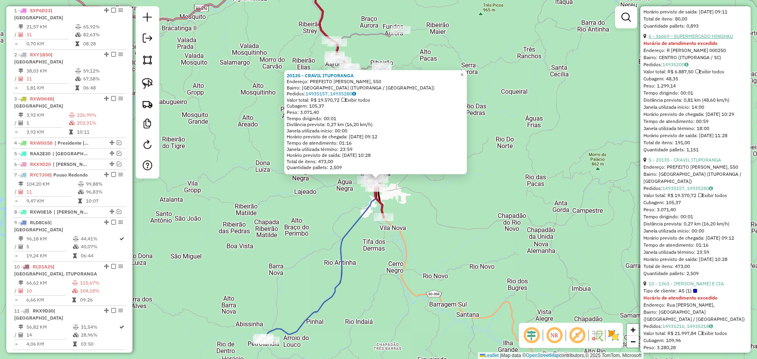
click at [666, 39] on link "6 - 36669 - SUPERMERCADO HINGHAU" at bounding box center [690, 36] width 84 height 6
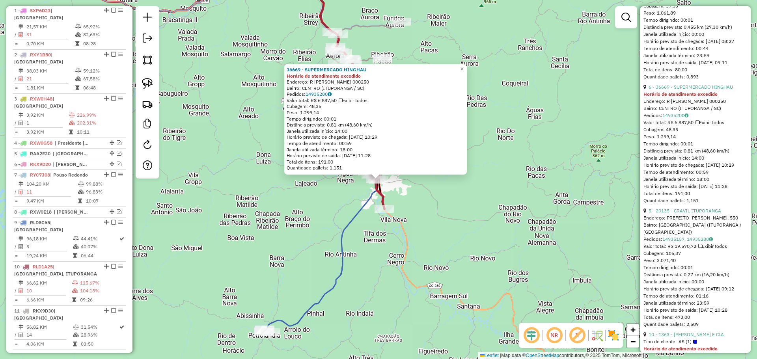
scroll to position [1036, 0]
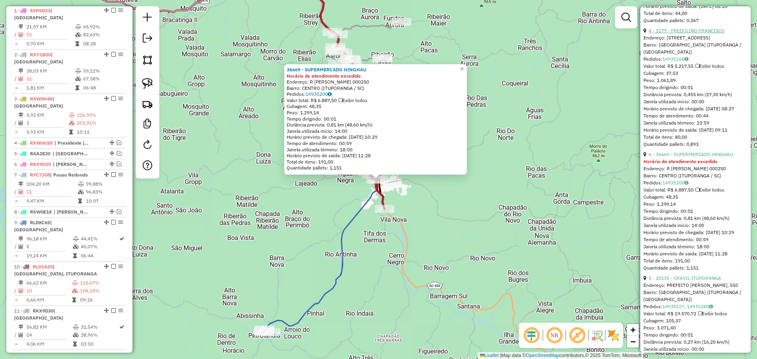
click at [668, 33] on link "4 - 3177 - FREDOLINO FRANCISCO" at bounding box center [686, 31] width 76 height 6
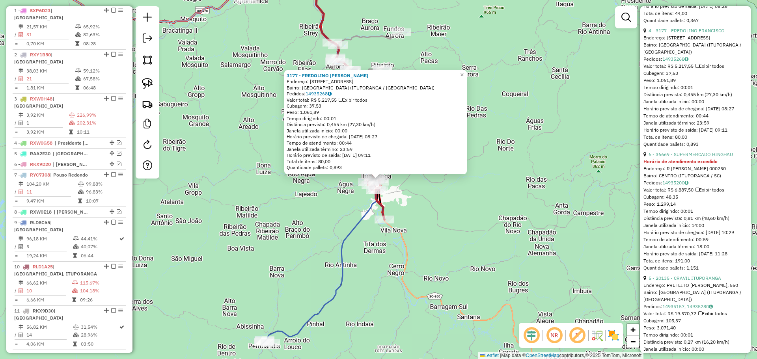
click at [522, 236] on div "3177 - FREDOLINO [PERSON_NAME]: AV AV PARAGUAI 819 Bairro: [GEOGRAPHIC_DATA] ([…" at bounding box center [378, 179] width 757 height 359
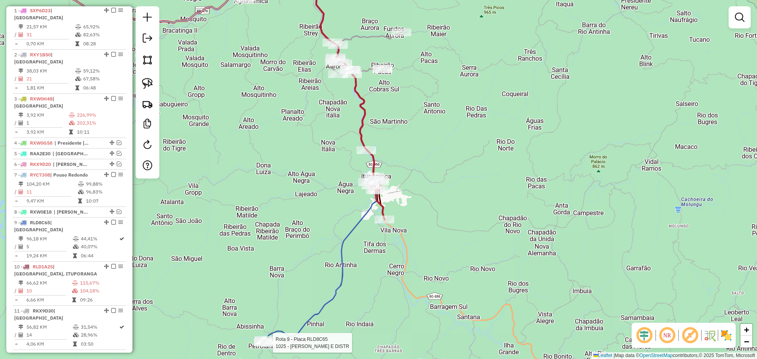
select select "*********"
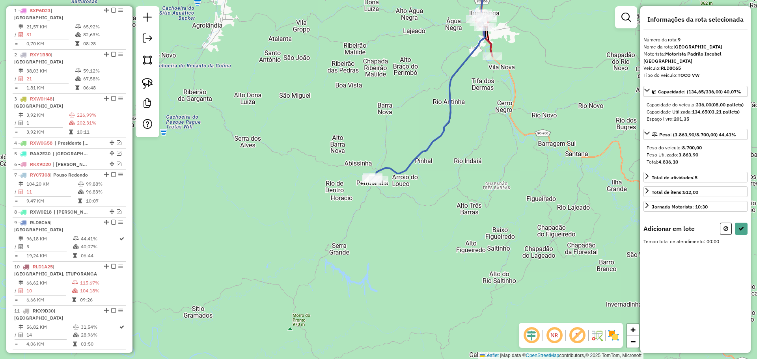
click at [431, 256] on div "Janela de atendimento Grade de atendimento Capacidade Transportadoras Veículos …" at bounding box center [378, 179] width 757 height 359
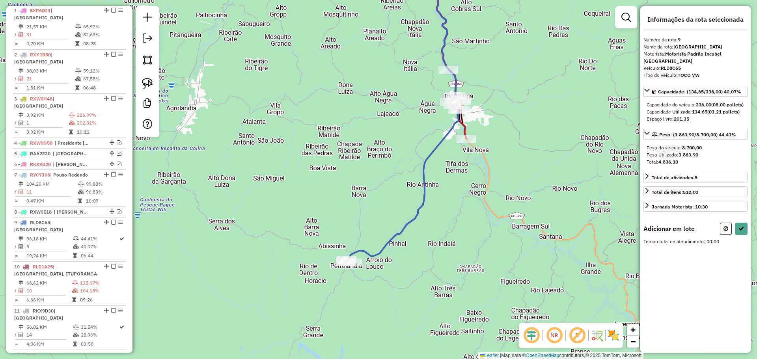
drag, startPoint x: 444, startPoint y: 169, endPoint x: 398, endPoint y: 279, distance: 119.4
click at [399, 279] on div "Janela de atendimento Grade de atendimento Capacidade Transportadoras Veículos …" at bounding box center [378, 179] width 757 height 359
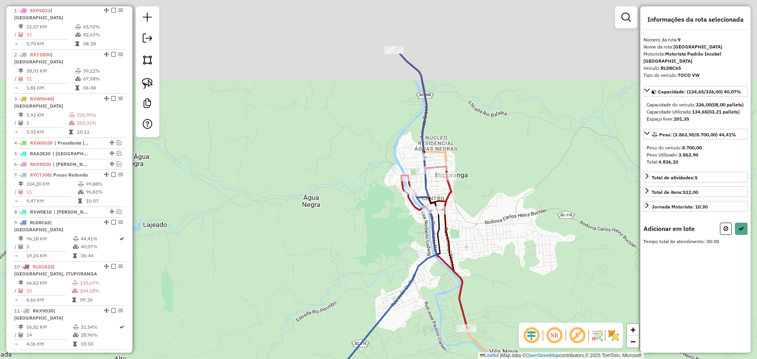
drag, startPoint x: 387, startPoint y: 248, endPoint x: 383, endPoint y: 251, distance: 5.6
click at [384, 251] on div "Janela de atendimento Grade de atendimento Capacidade Transportadoras Veículos …" at bounding box center [378, 179] width 757 height 359
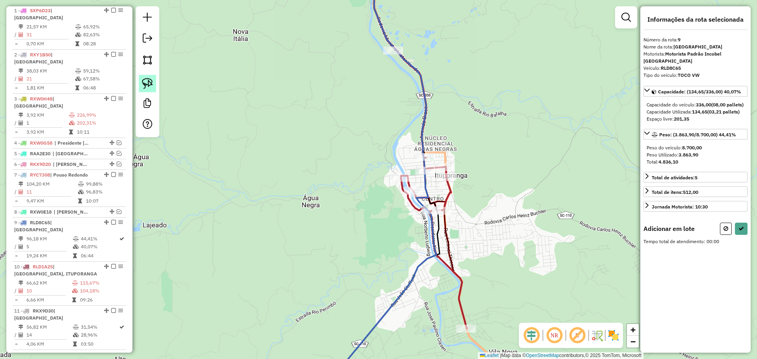
click at [147, 82] on img at bounding box center [147, 83] width 11 height 11
click at [450, 169] on div "Rota 10 - Placa RLD1A25 3177 - FREDOLINO [PERSON_NAME] de atendimento Grade de …" at bounding box center [378, 179] width 757 height 359
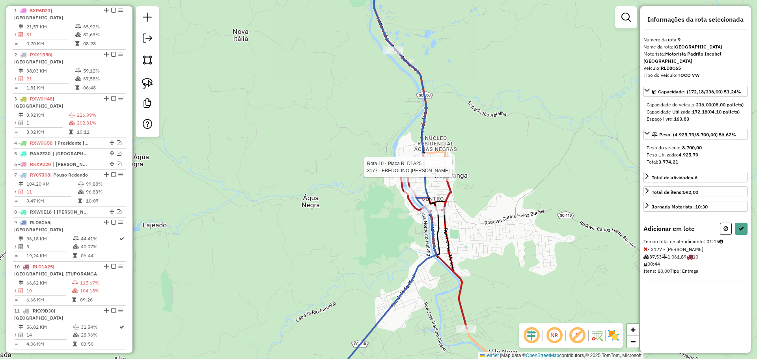
select select "*********"
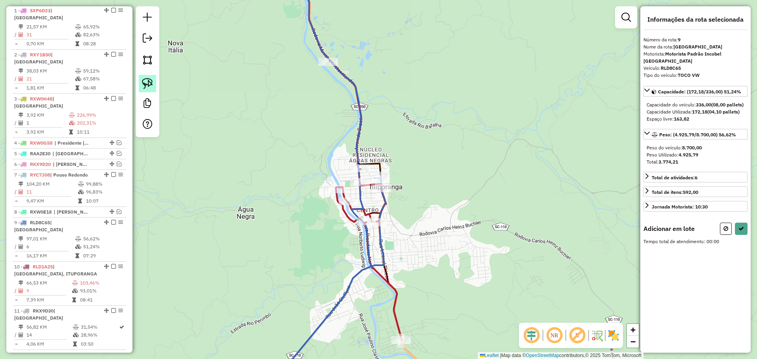
click at [150, 82] on img at bounding box center [147, 83] width 11 height 11
drag, startPoint x: 279, startPoint y: 145, endPoint x: 329, endPoint y: 199, distance: 73.9
select select "*********"
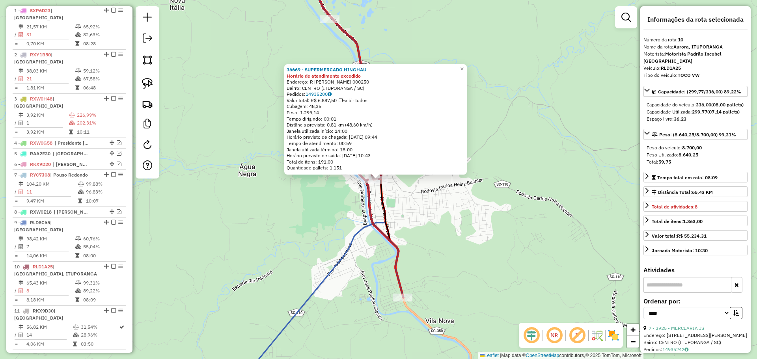
click at [420, 225] on div "36669 - SUPERMERCADO HINGHAU Horário de atendimento excedido Endereço: R [PERSO…" at bounding box center [378, 179] width 757 height 359
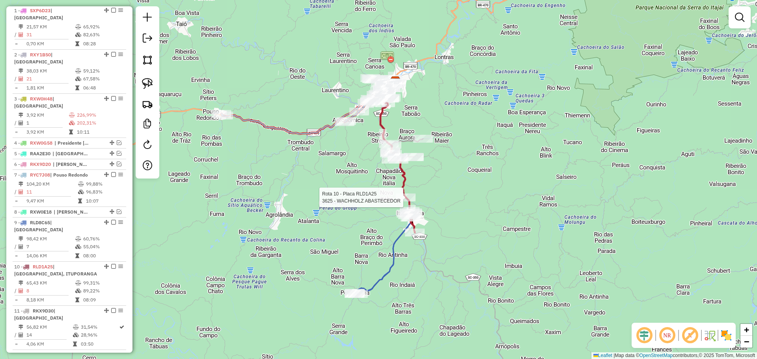
select select "*********"
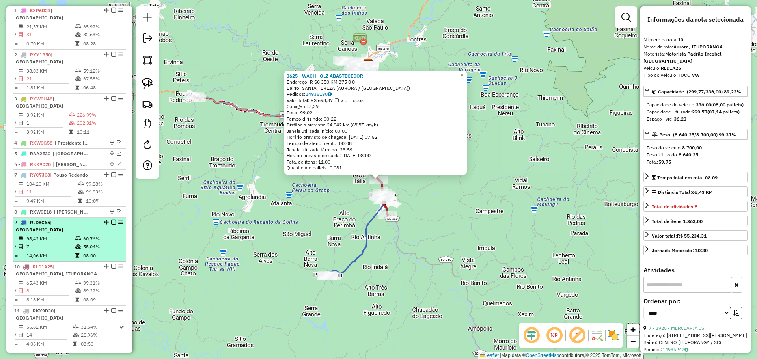
click at [112, 264] on em at bounding box center [113, 266] width 5 height 5
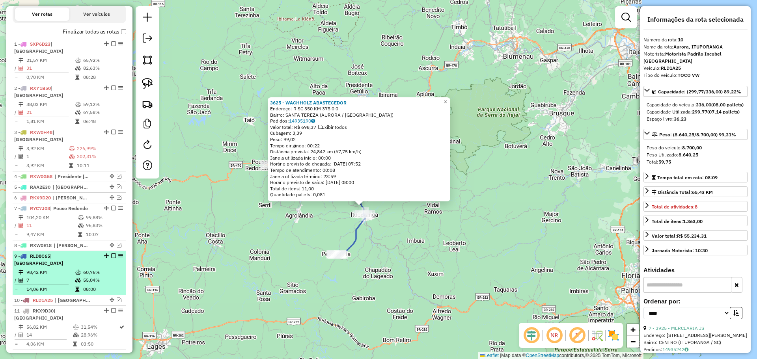
click at [112, 253] on em at bounding box center [113, 255] width 5 height 5
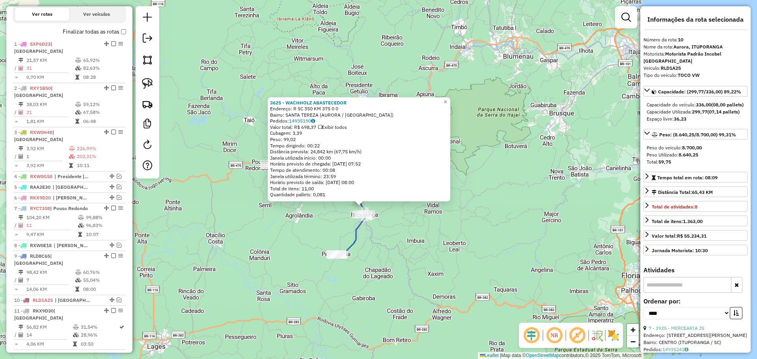
scroll to position [239, 0]
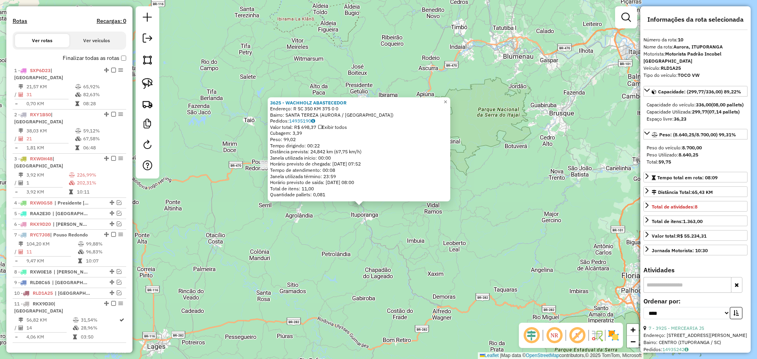
click at [376, 272] on div "3625 - WACHHOLZ ABASTECEDOR Endereço: R SC 350 KM 375 0 0 Bairro: [GEOGRAPHIC_D…" at bounding box center [378, 179] width 757 height 359
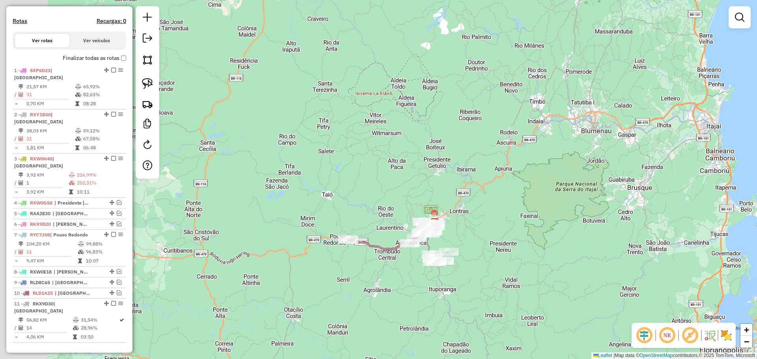
drag, startPoint x: 335, startPoint y: 223, endPoint x: 413, endPoint y: 297, distance: 107.9
click at [413, 297] on div "Janela de atendimento Grade de atendimento Capacidade Transportadoras Veículos …" at bounding box center [378, 179] width 757 height 359
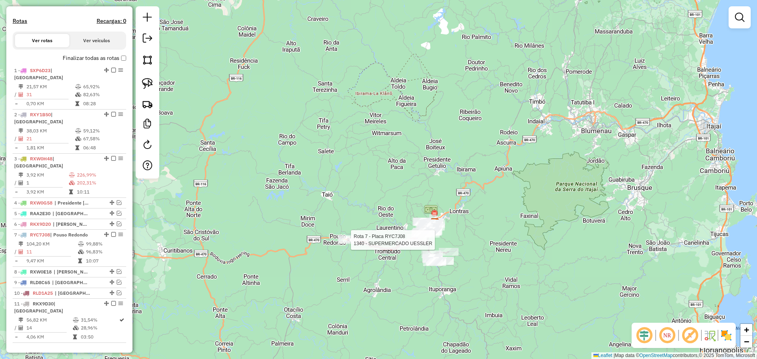
select select "*********"
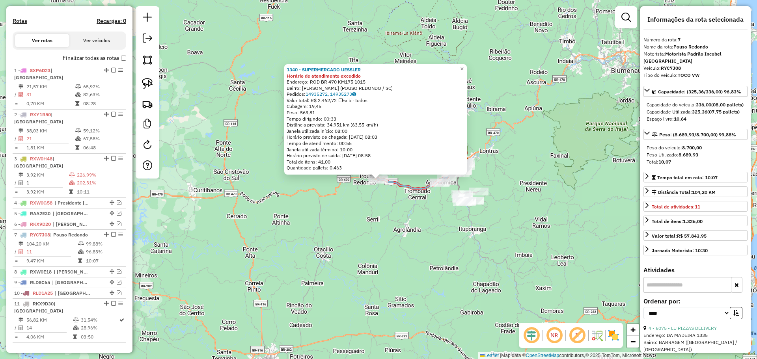
click at [357, 267] on div "1340 - SUPERMERCADO UESSLER Horário de atendimento excedido Endereço: ROD BR 47…" at bounding box center [378, 179] width 757 height 359
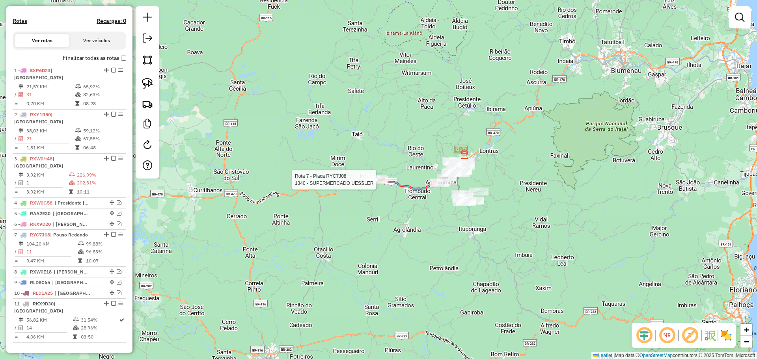
select select "*********"
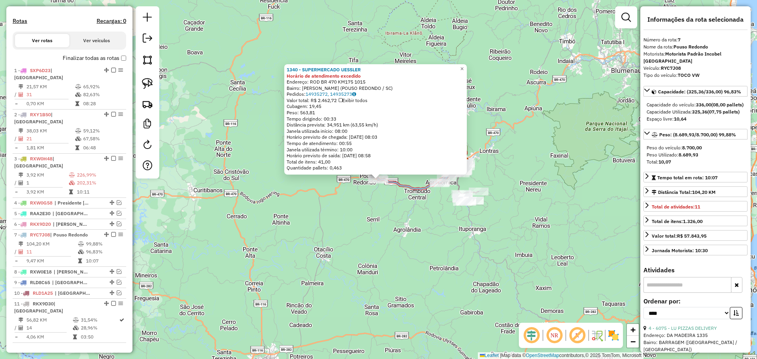
click at [404, 219] on div "1340 - SUPERMERCADO UESSLER Horário de atendimento excedido Endereço: ROD BR 47…" at bounding box center [378, 179] width 757 height 359
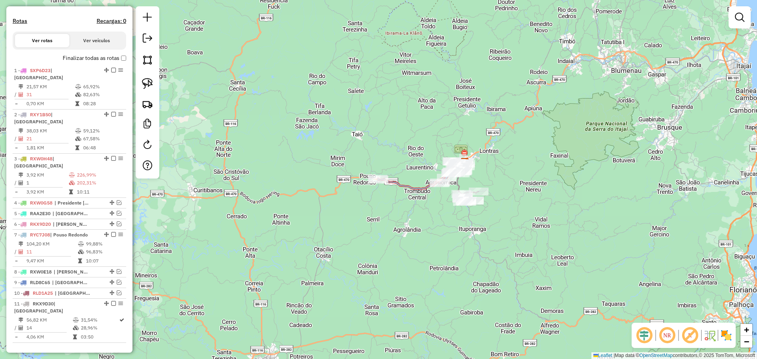
click at [410, 215] on div "Janela de atendimento Grade de atendimento Capacidade Transportadoras Veículos …" at bounding box center [378, 179] width 757 height 359
select select "*********"
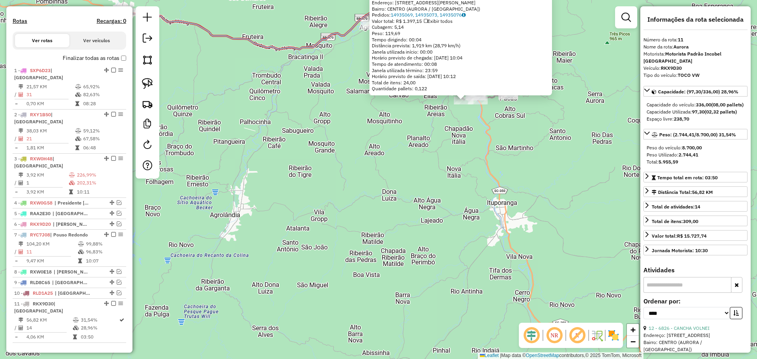
click at [405, 178] on div "6917 - VALE EUROPEU EMBUTID Endereço: [STREET_ADDRESS] Pedidos: 14935069, 14935…" at bounding box center [378, 179] width 757 height 359
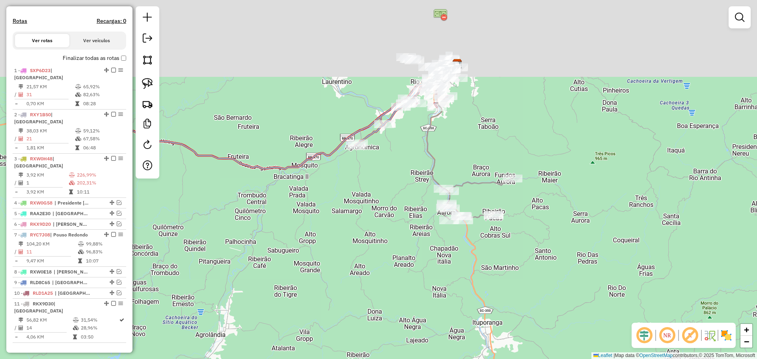
drag, startPoint x: 439, startPoint y: 99, endPoint x: 425, endPoint y: 229, distance: 130.4
click at [425, 229] on div "Janela de atendimento Grade de atendimento Capacidade Transportadoras Veículos …" at bounding box center [378, 179] width 757 height 359
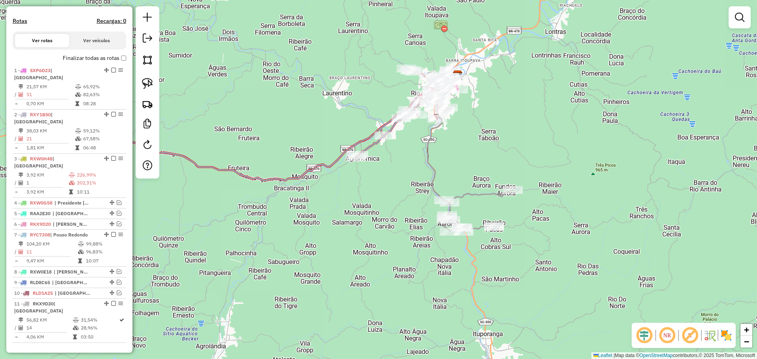
drag, startPoint x: 456, startPoint y: 146, endPoint x: 457, endPoint y: 174, distance: 28.0
click at [457, 174] on div "Janela de atendimento Grade de atendimento Capacidade Transportadoras Veículos …" at bounding box center [378, 179] width 757 height 359
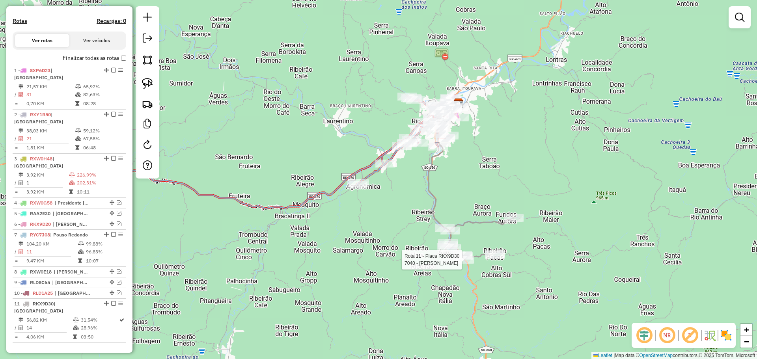
select select "*********"
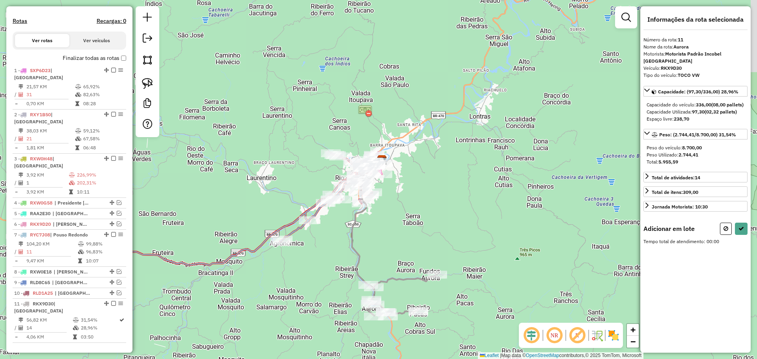
drag, startPoint x: 392, startPoint y: 98, endPoint x: 402, endPoint y: 235, distance: 137.1
click at [402, 235] on div "Janela de atendimento Grade de atendimento Capacidade Transportadoras Veículos …" at bounding box center [378, 179] width 757 height 359
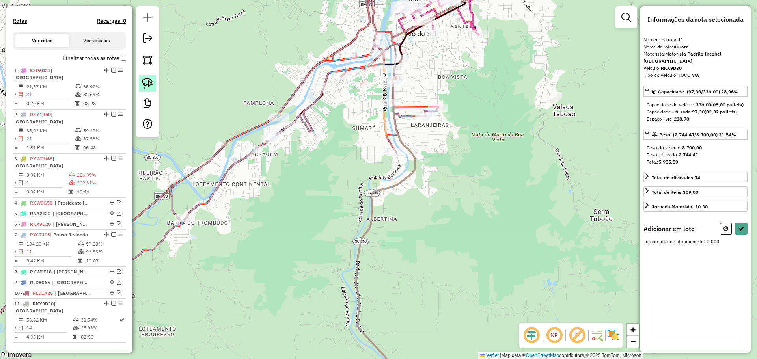
click at [149, 85] on img at bounding box center [147, 83] width 11 height 11
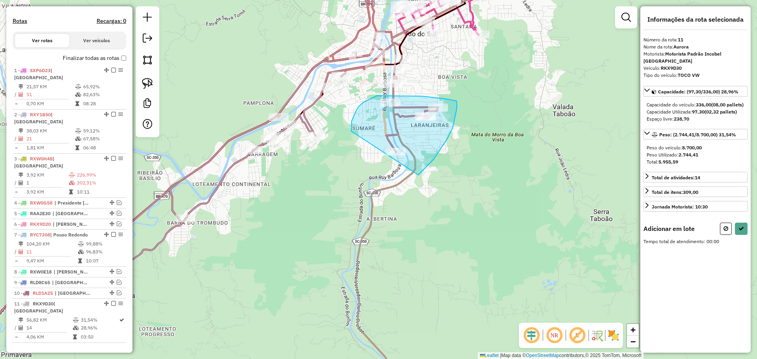
drag, startPoint x: 351, startPoint y: 131, endPoint x: 418, endPoint y: 175, distance: 80.0
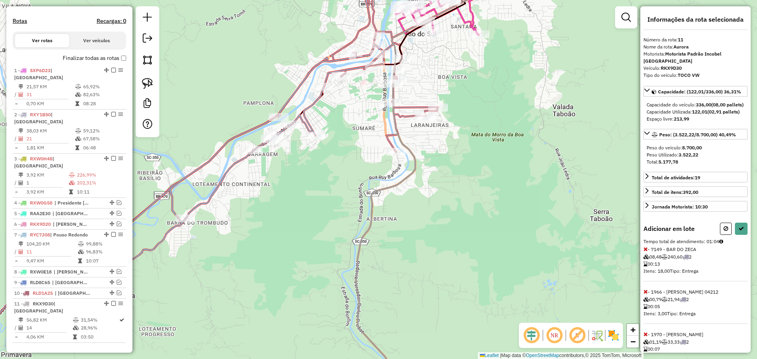
select select "*********"
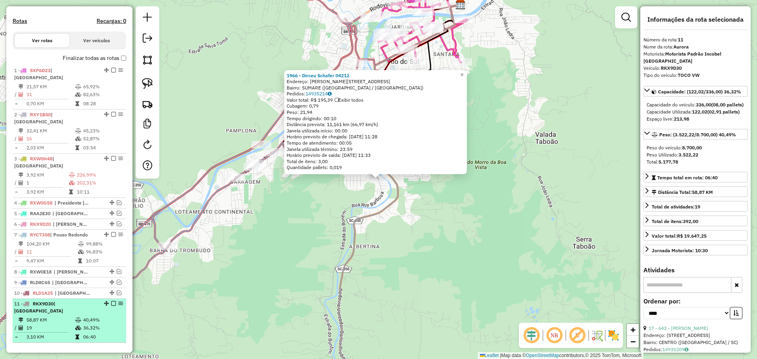
click at [111, 301] on em at bounding box center [113, 303] width 5 height 5
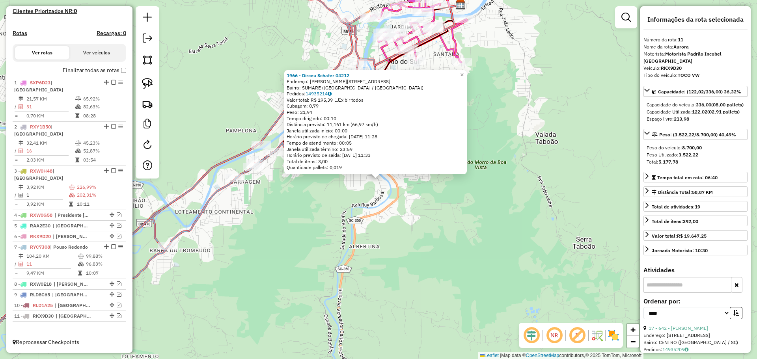
scroll to position [212, 0]
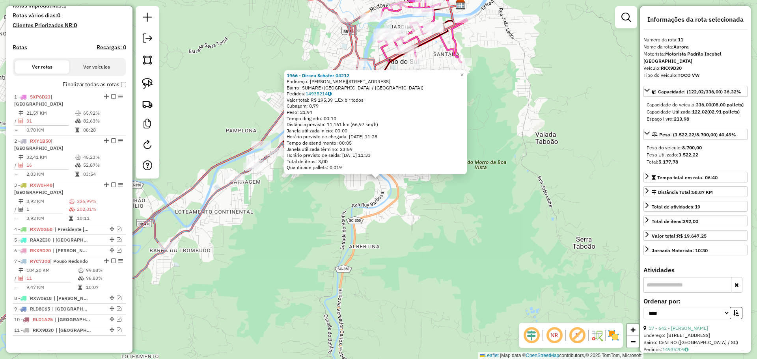
click at [320, 264] on div "1966 - Dirceu Schafer 04212 Endereço: [PERSON_NAME] 2197 Bairro: SUMARE ([GEOGR…" at bounding box center [378, 179] width 757 height 359
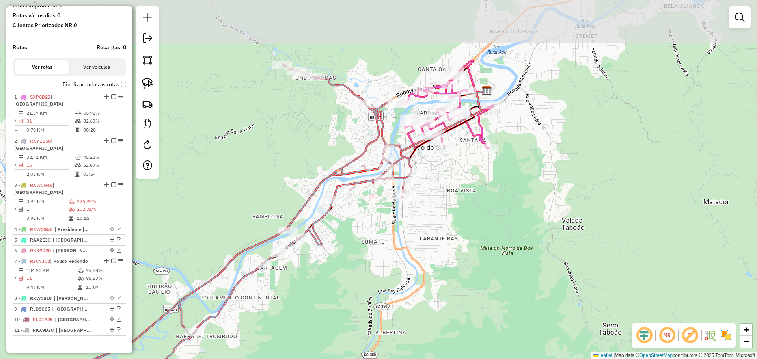
drag, startPoint x: 342, startPoint y: 253, endPoint x: 354, endPoint y: 305, distance: 53.7
click at [354, 305] on div "Janela de atendimento Grade de atendimento Capacidade Transportadoras Veículos …" at bounding box center [378, 179] width 757 height 359
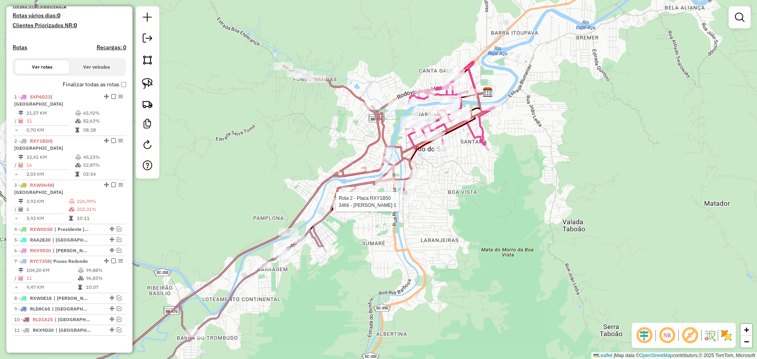
select select "*********"
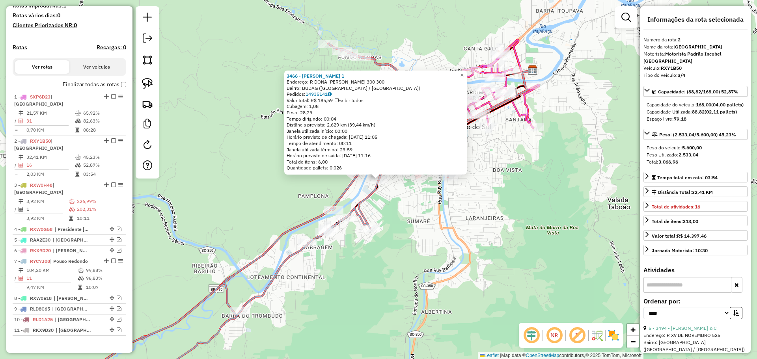
click at [411, 252] on div "3466 - [PERSON_NAME] 1 Endereço: R DONA [PERSON_NAME] 300 300 Bairro: [GEOGRAPH…" at bounding box center [378, 179] width 757 height 359
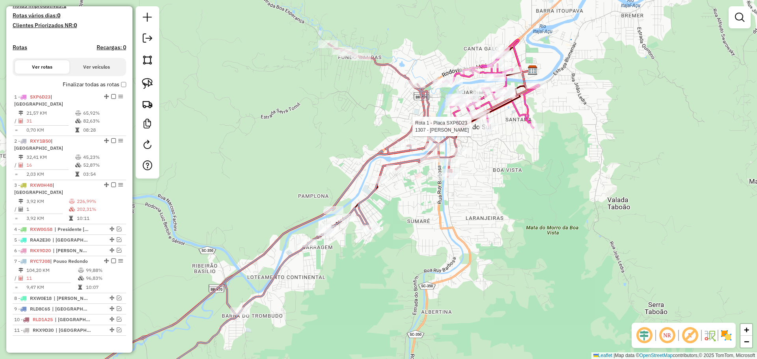
select select "*********"
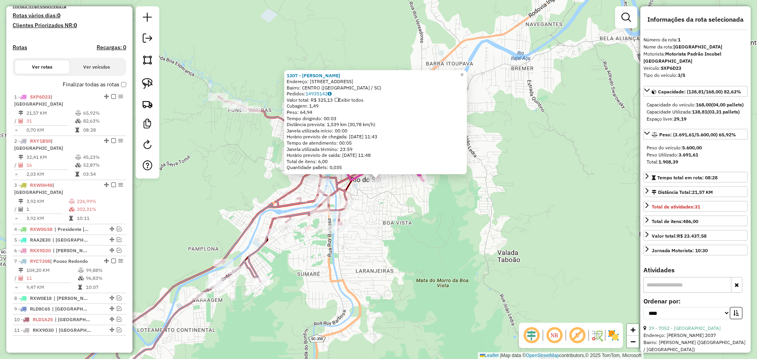
click at [411, 225] on div "1307 - [PERSON_NAME] Endereço: R MONTE CASTELO 215 Bairro: [GEOGRAPHIC_DATA] ([…" at bounding box center [378, 179] width 757 height 359
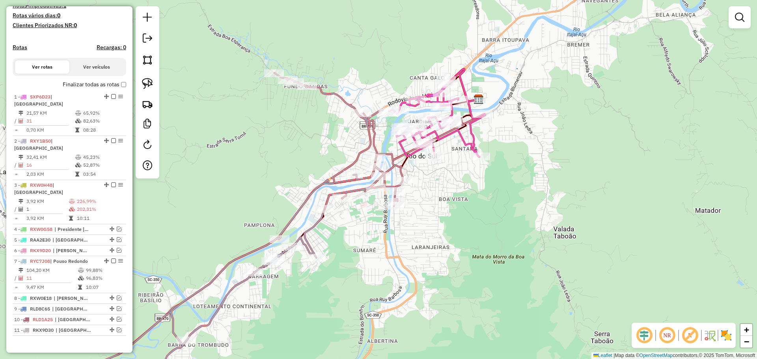
drag, startPoint x: 292, startPoint y: 252, endPoint x: 343, endPoint y: 224, distance: 58.4
click at [350, 227] on div "Janela de atendimento Grade de atendimento Capacidade Transportadoras Veículos …" at bounding box center [378, 179] width 757 height 359
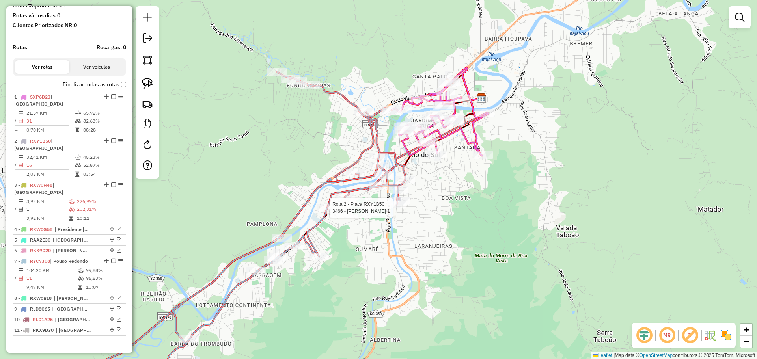
select select "*********"
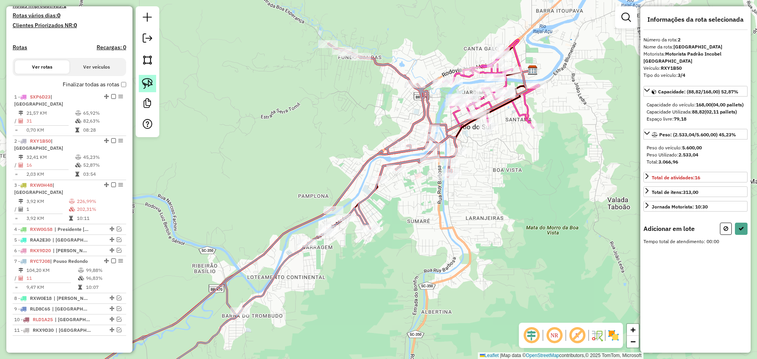
click at [146, 82] on img at bounding box center [147, 83] width 11 height 11
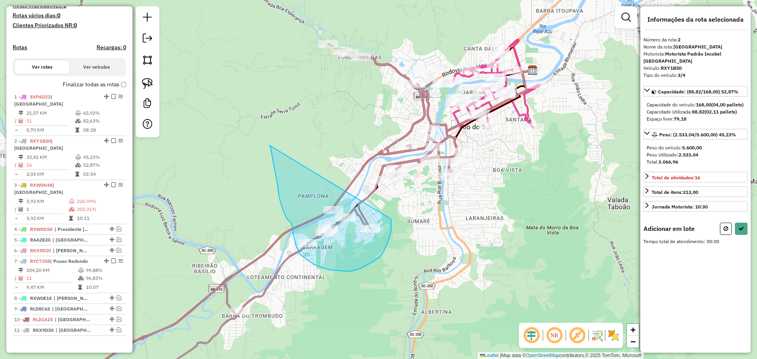
drag, startPoint x: 273, startPoint y: 164, endPoint x: 391, endPoint y: 219, distance: 129.7
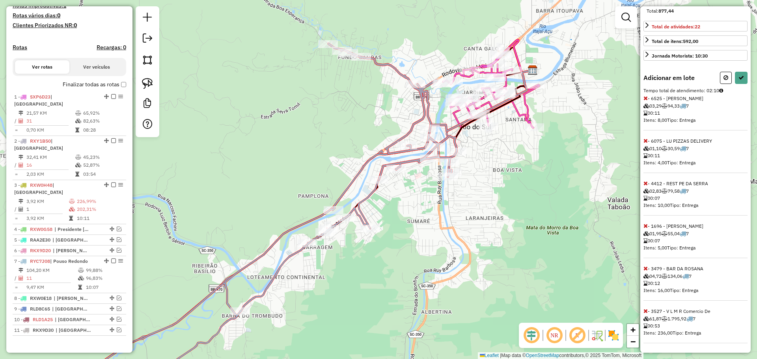
scroll to position [158, 0]
click at [645, 310] on icon at bounding box center [645, 311] width 4 height 6
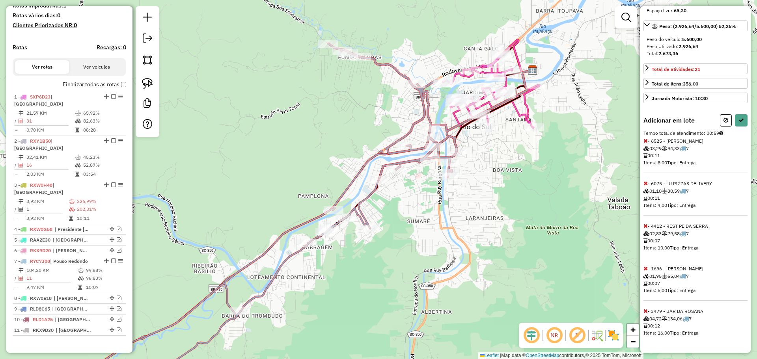
scroll to position [151, 0]
select select "*********"
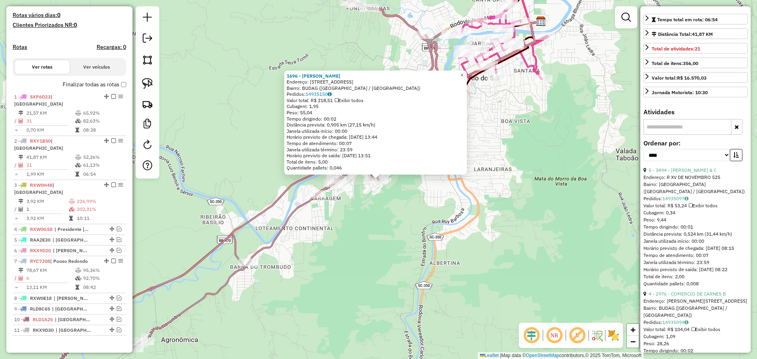
scroll to position [0, 0]
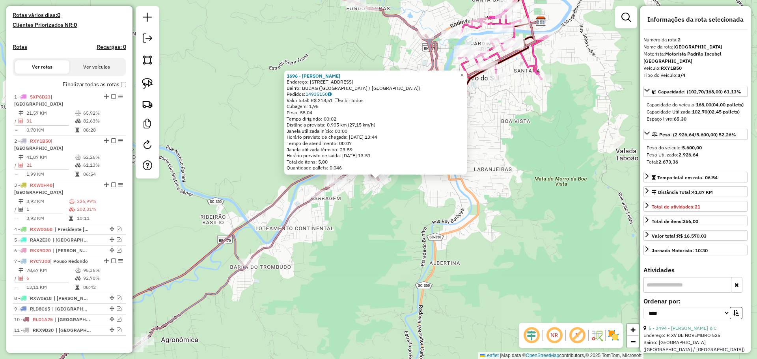
click at [346, 261] on div "1696 - [PERSON_NAME] DA SIL Endereço: R [STREET_ADDRESS] Pedidos: 14935150 Valo…" at bounding box center [378, 179] width 757 height 359
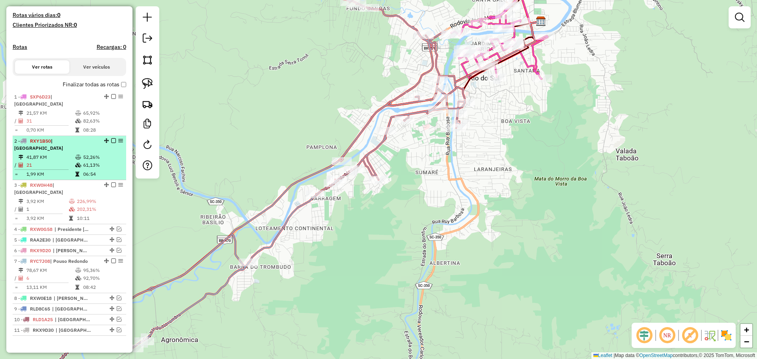
click at [111, 140] on em at bounding box center [113, 140] width 5 height 5
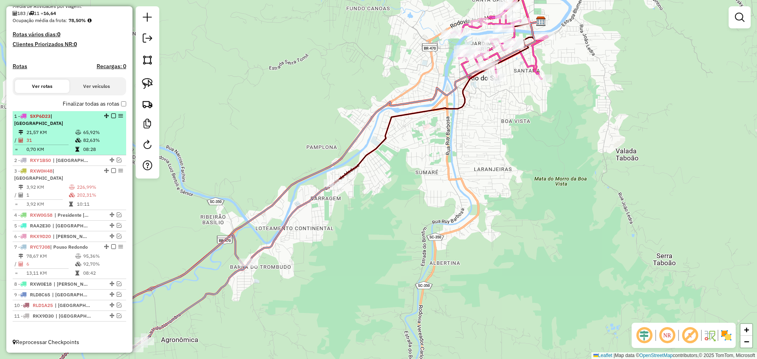
scroll to position [177, 0]
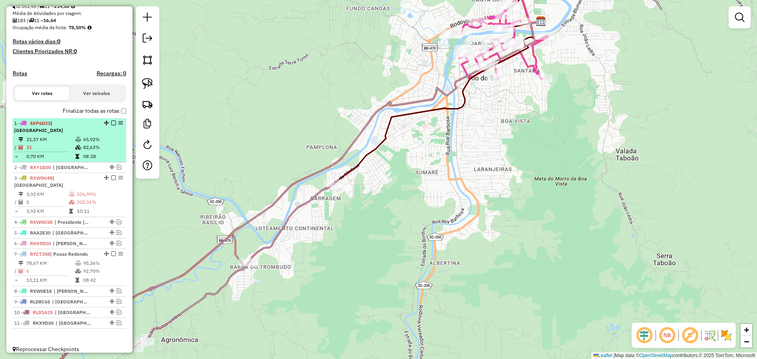
click at [111, 125] on em at bounding box center [113, 123] width 5 height 5
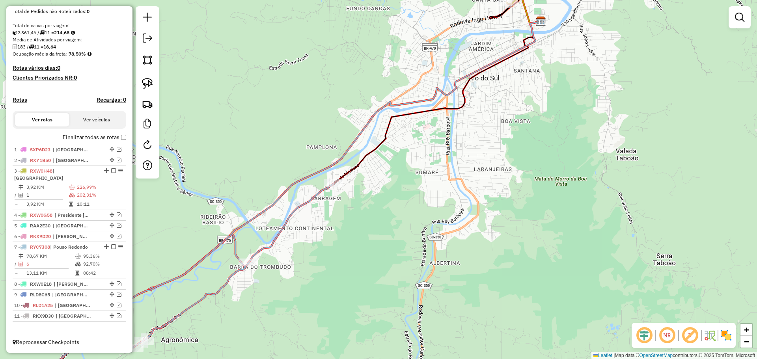
scroll to position [150, 0]
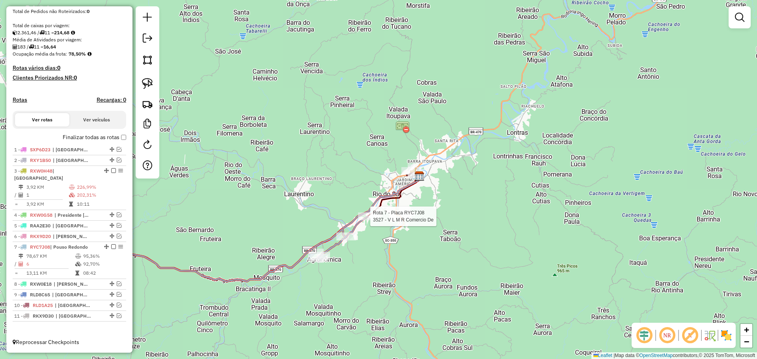
select select "*********"
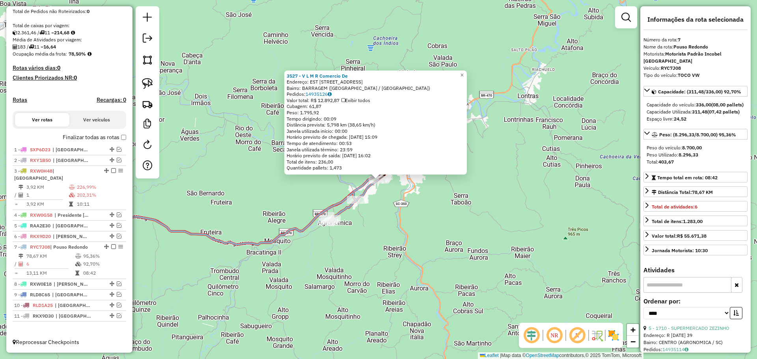
click at [357, 262] on div "3527 - V L M R Comercio De Endereço: EST [STREET_ADDRESS] Bairro: BARRAGEM ([GE…" at bounding box center [378, 179] width 757 height 359
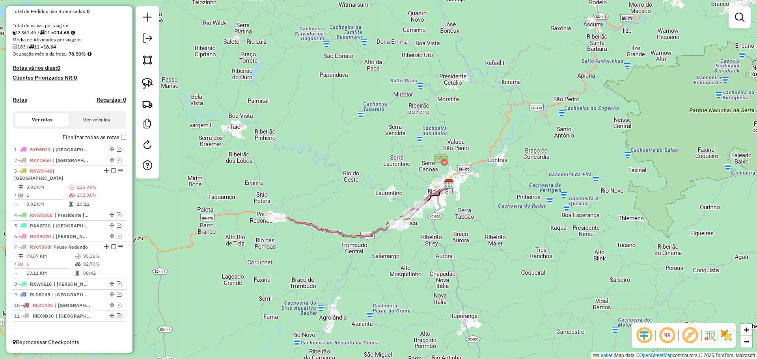
drag, startPoint x: 352, startPoint y: 274, endPoint x: 417, endPoint y: 257, distance: 67.7
click at [417, 257] on div "Janela de atendimento Grade de atendimento Capacidade Transportadoras Veículos …" at bounding box center [378, 179] width 757 height 359
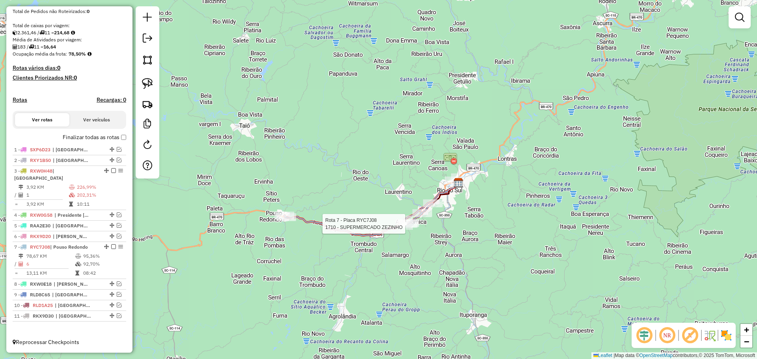
select select "*********"
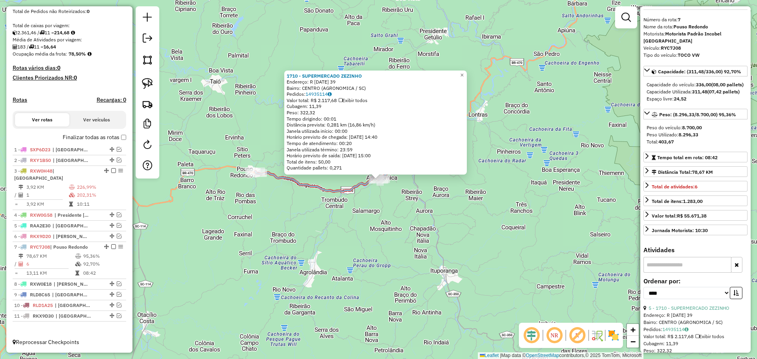
scroll to position [0, 0]
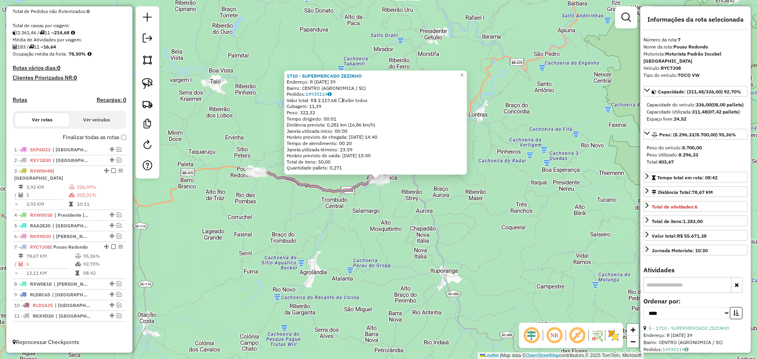
click at [515, 257] on div "1710 - SUPERMERCADO ZEZINHO Endereço: R [DATE] 39 Bairro: CENTRO (AGRONOMICA / …" at bounding box center [378, 179] width 757 height 359
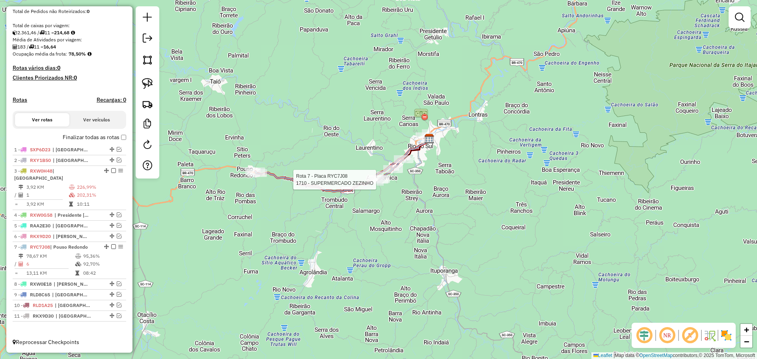
select select "*********"
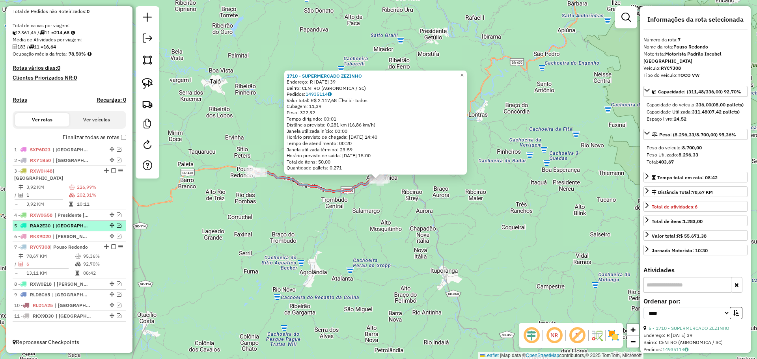
drag, startPoint x: 112, startPoint y: 248, endPoint x: 118, endPoint y: 251, distance: 7.4
click at [112, 247] on em at bounding box center [113, 246] width 5 height 5
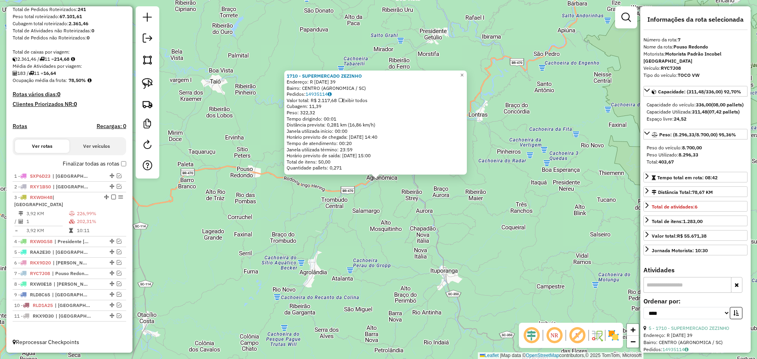
click at [364, 265] on div "1710 - SUPERMERCADO ZEZINHO Endereço: R [DATE] 39 Bairro: CENTRO (AGRONOMICA / …" at bounding box center [378, 179] width 757 height 359
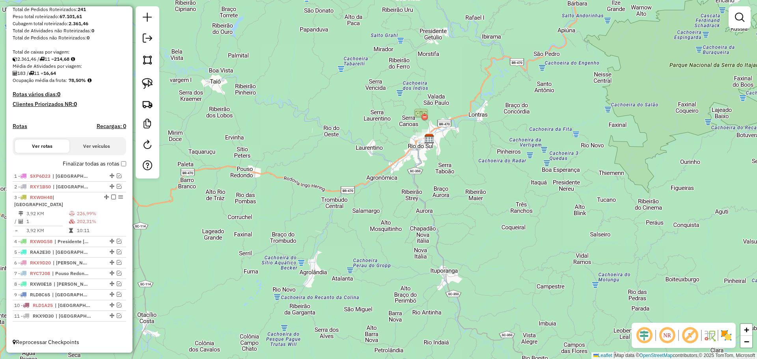
drag, startPoint x: 438, startPoint y: 240, endPoint x: 436, endPoint y: 248, distance: 8.0
click at [436, 247] on div "Janela de atendimento Grade de atendimento Capacidade Transportadoras Veículos …" at bounding box center [378, 179] width 757 height 359
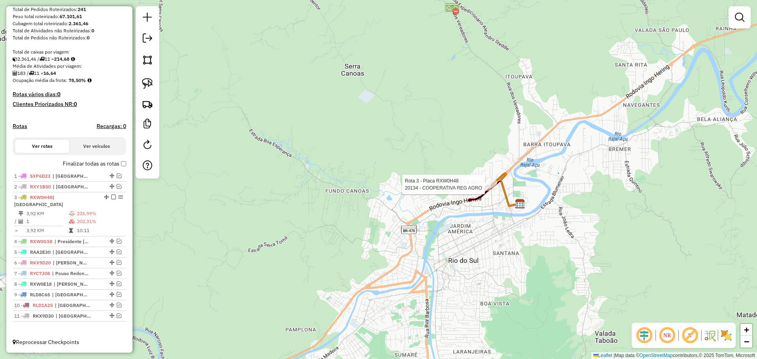
select select "*********"
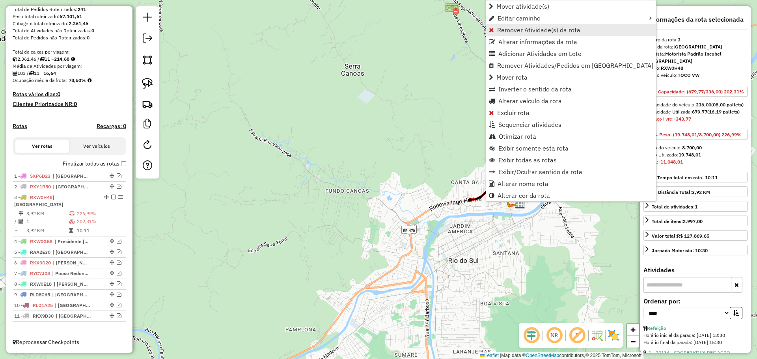
click at [515, 31] on span "Remover Atividade(s) da rota" at bounding box center [538, 30] width 83 height 6
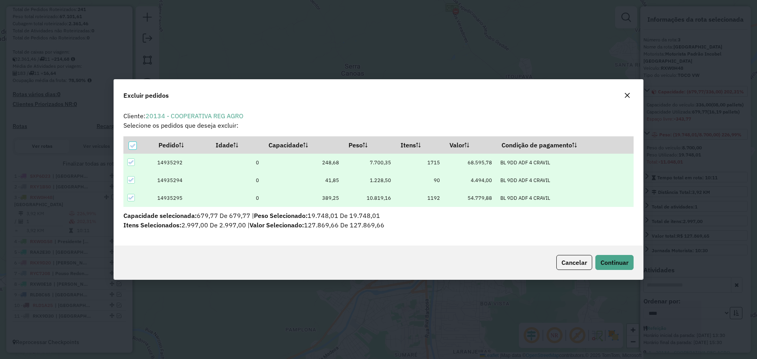
scroll to position [0, 0]
click at [130, 198] on icon at bounding box center [131, 198] width 6 height 6
click at [619, 264] on span "Continuar" at bounding box center [614, 262] width 28 height 8
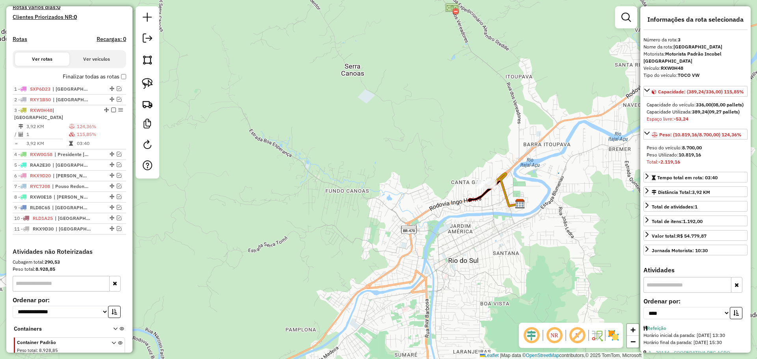
scroll to position [247, 0]
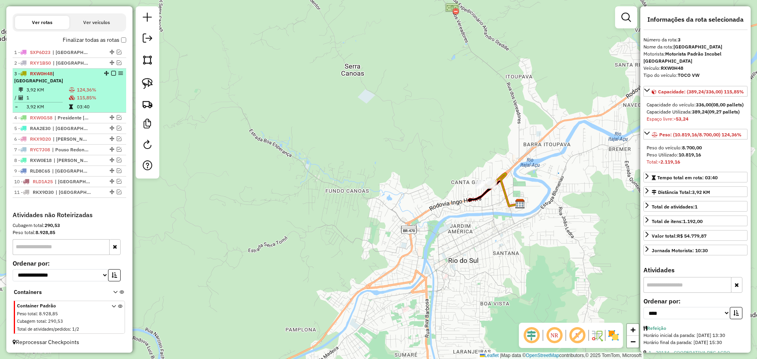
click at [111, 76] on em at bounding box center [113, 73] width 5 height 5
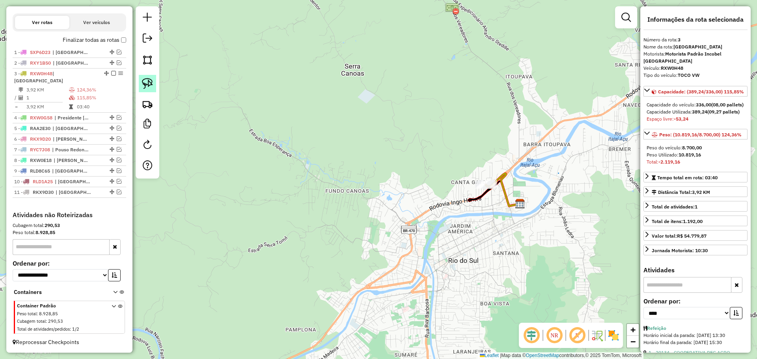
scroll to position [221, 0]
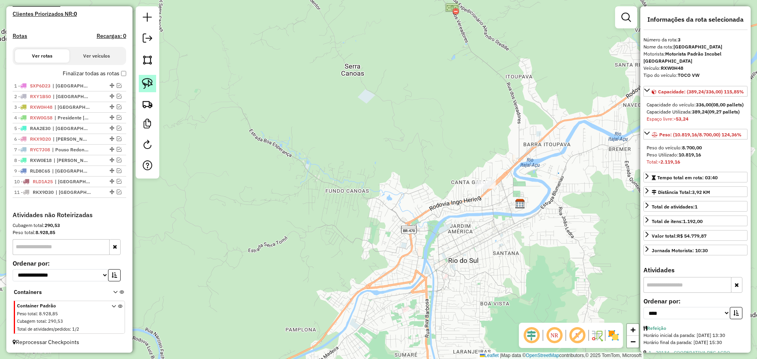
click at [148, 82] on img at bounding box center [147, 83] width 11 height 11
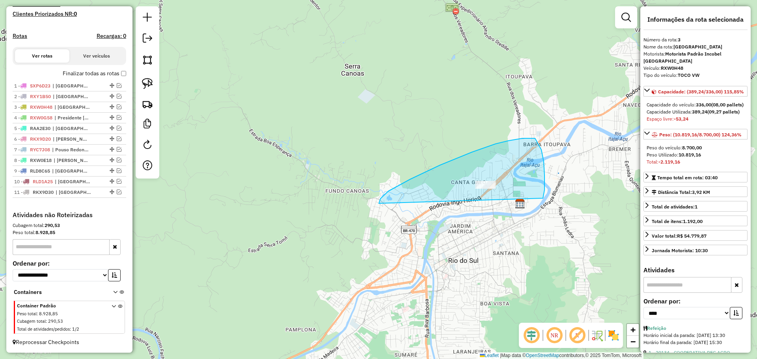
drag, startPoint x: 379, startPoint y: 203, endPoint x: 542, endPoint y: 199, distance: 163.6
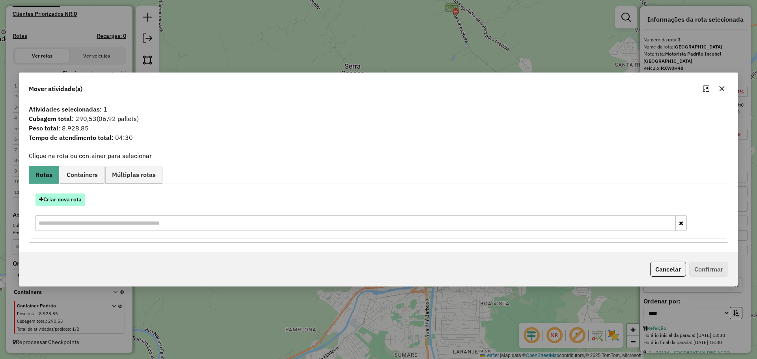
click at [74, 200] on button "Criar nova rota" at bounding box center [60, 199] width 50 height 12
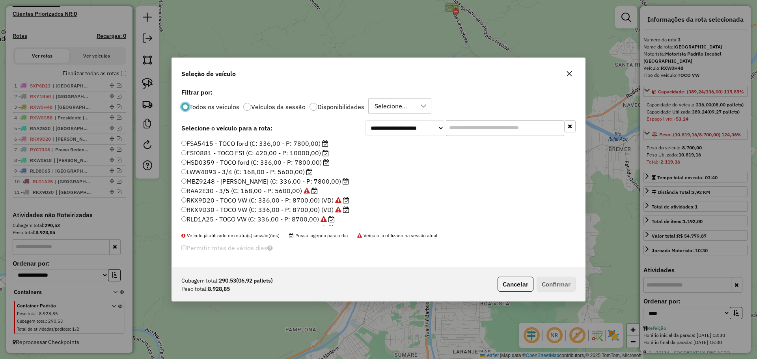
scroll to position [39, 0]
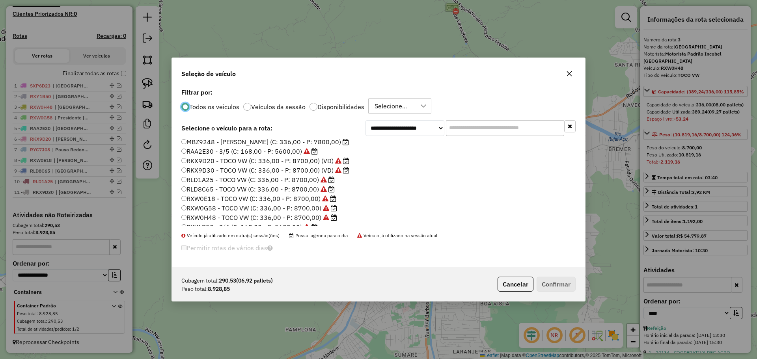
click at [209, 216] on label "RXW0H48 - TOCO VW (C: 336,00 - P: 8700,00)" at bounding box center [259, 217] width 156 height 9
click at [547, 288] on button "Confirmar" at bounding box center [555, 284] width 39 height 15
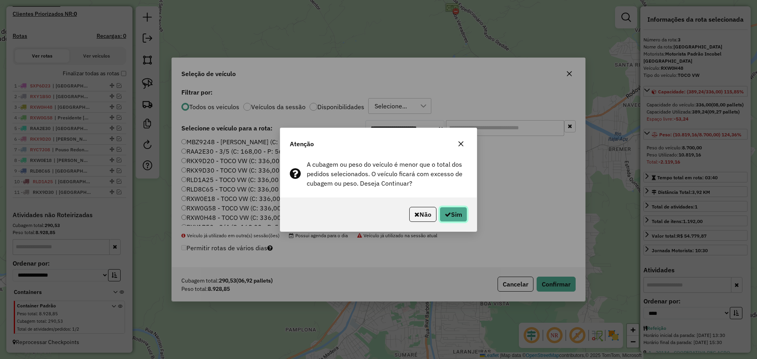
click at [458, 212] on button "Sim" at bounding box center [453, 214] width 28 height 15
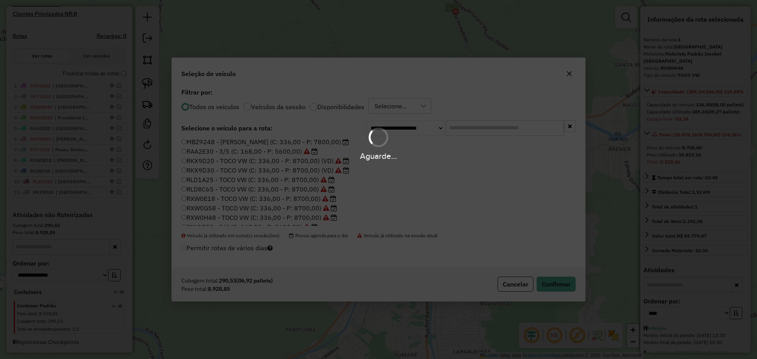
scroll to position [134, 0]
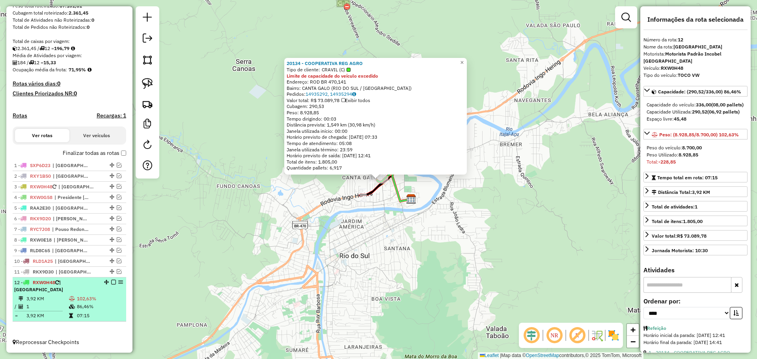
click at [111, 284] on em at bounding box center [113, 282] width 5 height 5
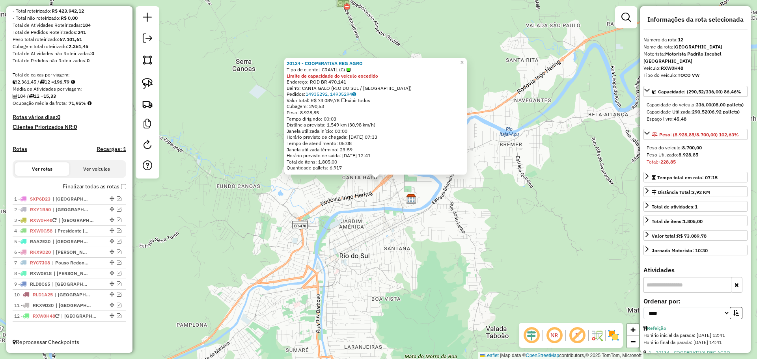
click at [303, 250] on div "20134 - COOPERATIVA REG AGRO Tipo de cliente: CRAVIL (C) Limite de capacidade d…" at bounding box center [378, 179] width 757 height 359
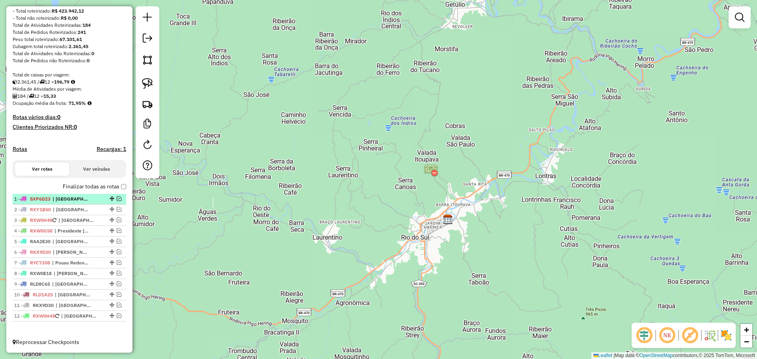
click at [117, 199] on em at bounding box center [119, 198] width 5 height 5
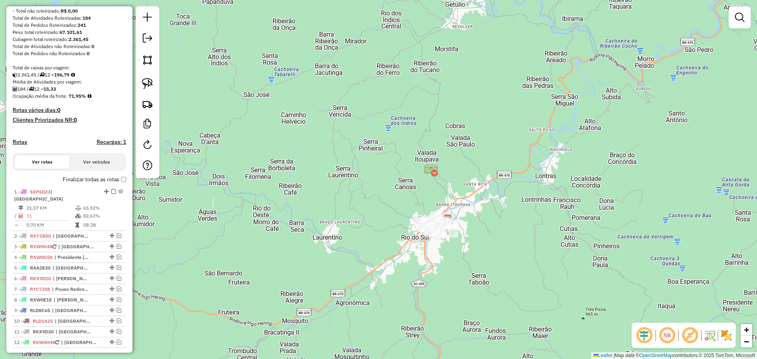
scroll to position [134, 0]
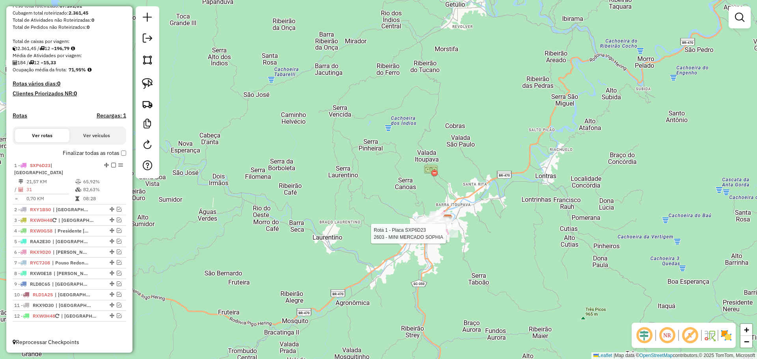
select select "*********"
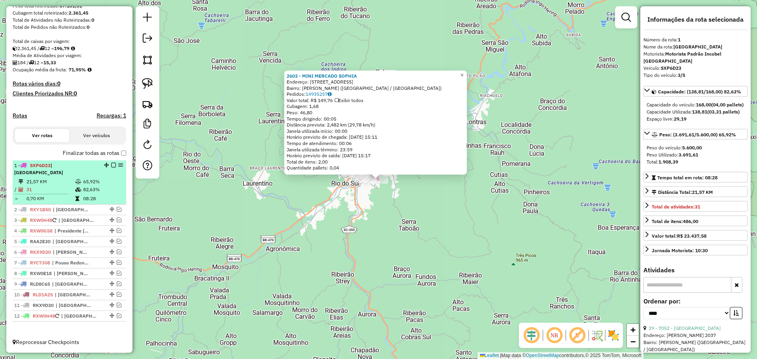
click at [111, 167] on em at bounding box center [113, 165] width 5 height 5
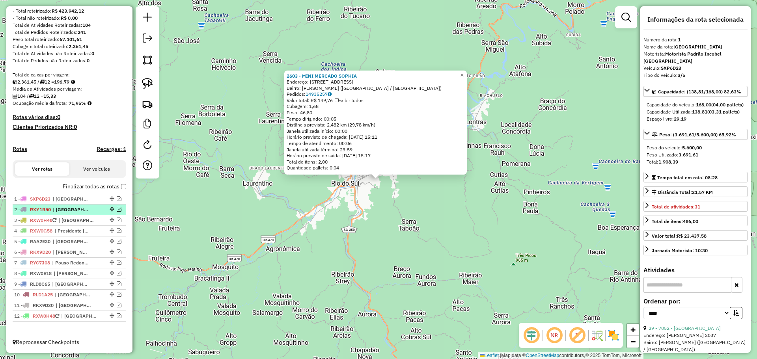
click at [117, 208] on em at bounding box center [119, 209] width 5 height 5
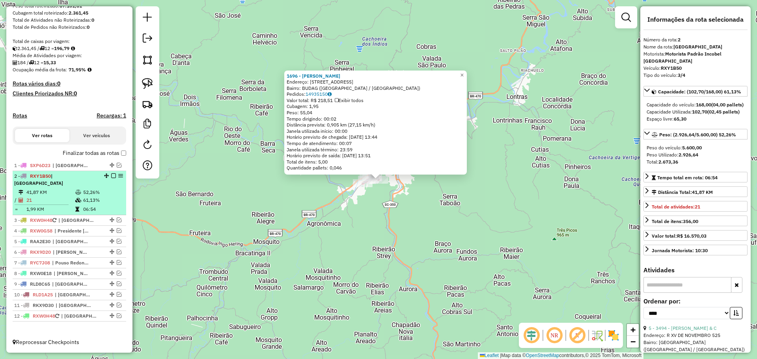
click at [111, 178] on em at bounding box center [113, 175] width 5 height 5
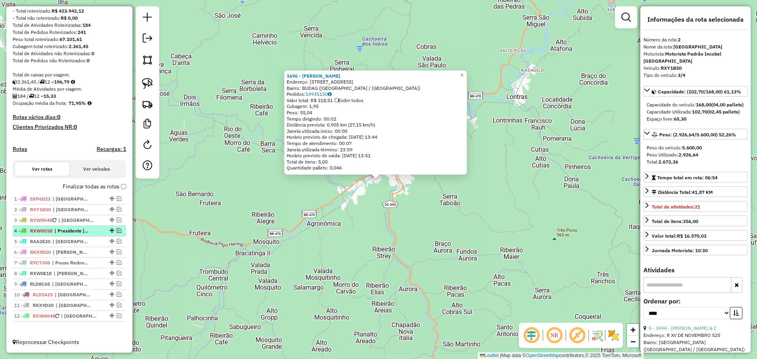
click at [118, 230] on em at bounding box center [119, 230] width 5 height 5
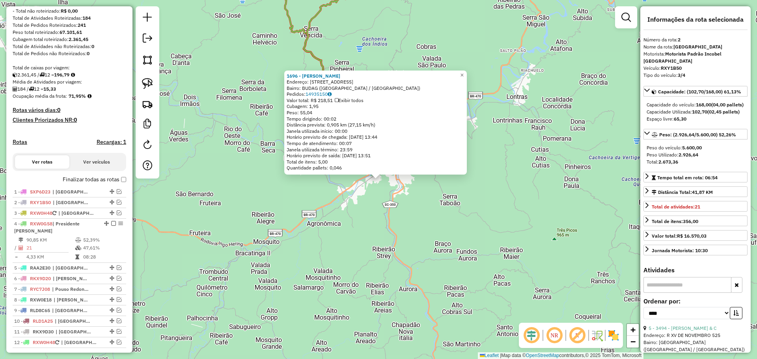
scroll to position [141, 0]
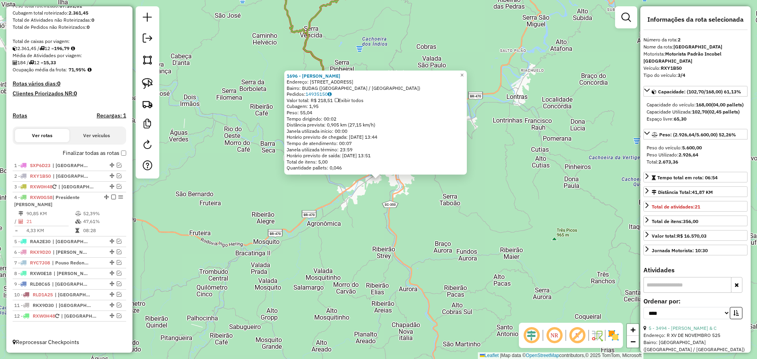
click at [303, 231] on div "1696 - [PERSON_NAME] DA SIL Endereço: R [STREET_ADDRESS] Pedidos: 14935150 Valo…" at bounding box center [378, 179] width 757 height 359
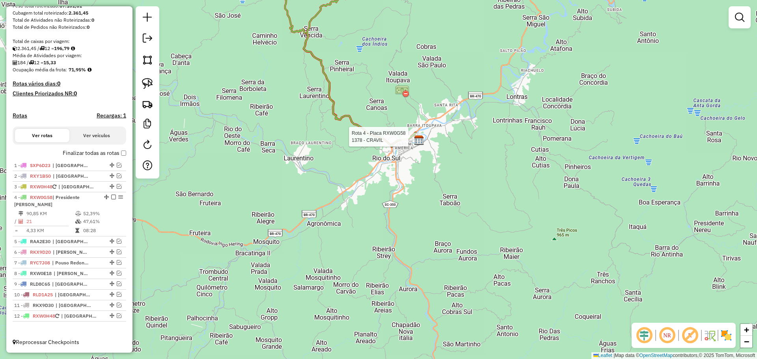
select select "*********"
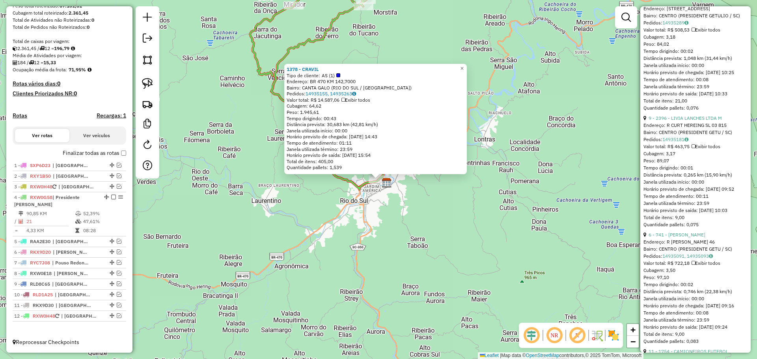
scroll to position [2633, 0]
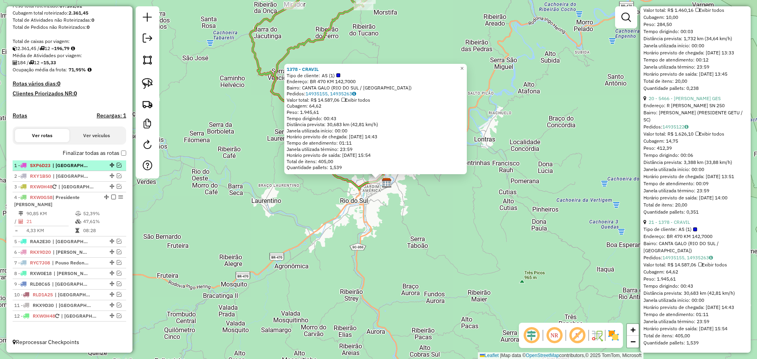
click at [118, 166] on em at bounding box center [119, 165] width 5 height 5
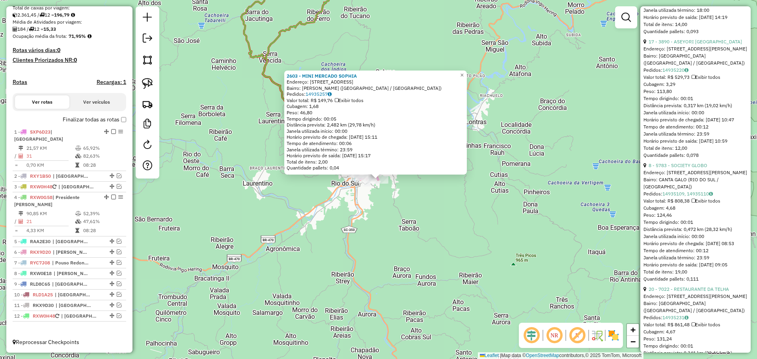
scroll to position [0, 0]
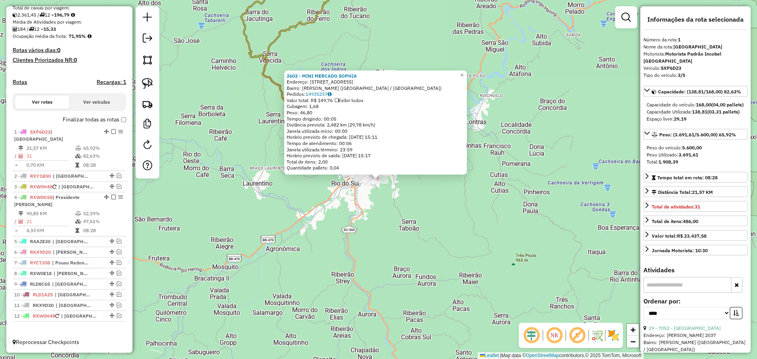
click at [459, 209] on div "2603 - MINI MERCADO [PERSON_NAME]: R [GEOGRAPHIC_DATA] 793 Bairro: [GEOGRAPHIC_…" at bounding box center [378, 179] width 757 height 359
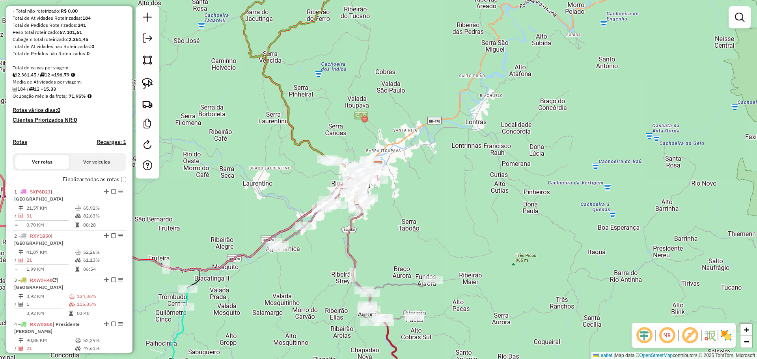
scroll to position [168, 0]
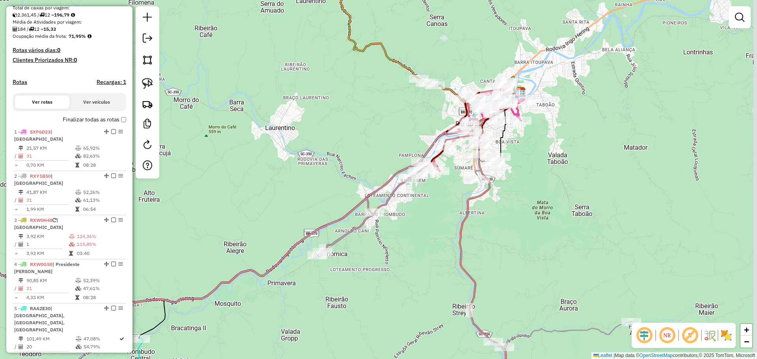
drag, startPoint x: 582, startPoint y: 85, endPoint x: 533, endPoint y: 191, distance: 117.3
click at [533, 191] on div "Janela de atendimento Grade de atendimento Capacidade Transportadoras Veículos …" at bounding box center [378, 179] width 757 height 359
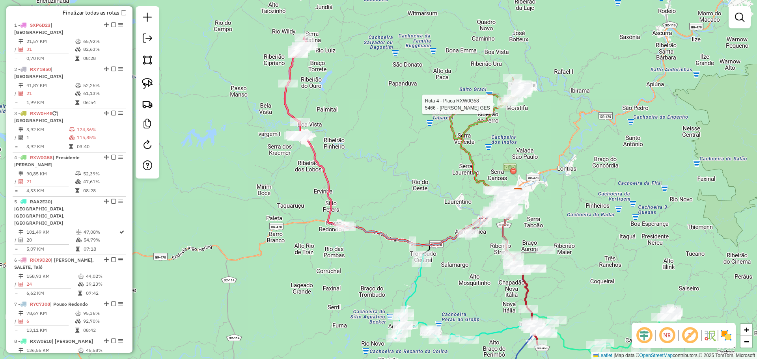
select select "*********"
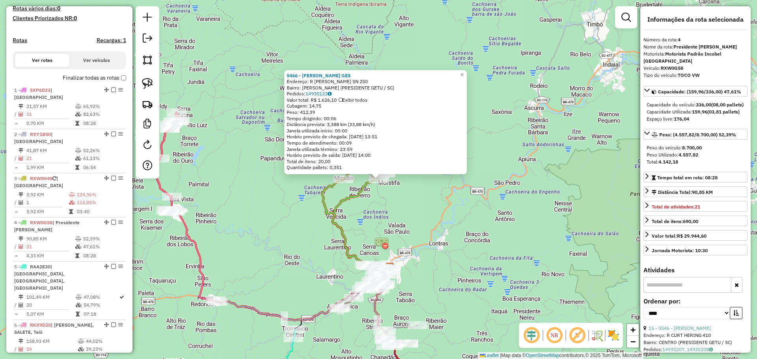
scroll to position [108, 0]
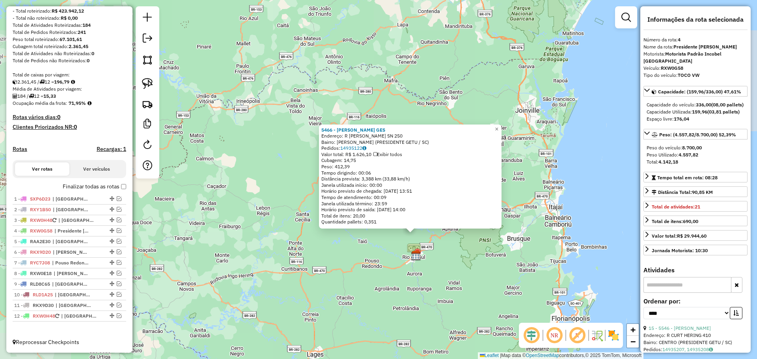
drag, startPoint x: 428, startPoint y: 280, endPoint x: 419, endPoint y: 214, distance: 67.2
click at [420, 216] on div "5466 - [PERSON_NAME] GES Endereço: R [PERSON_NAME] SN 250 Bairro: RIO FERRO (PR…" at bounding box center [378, 179] width 757 height 359
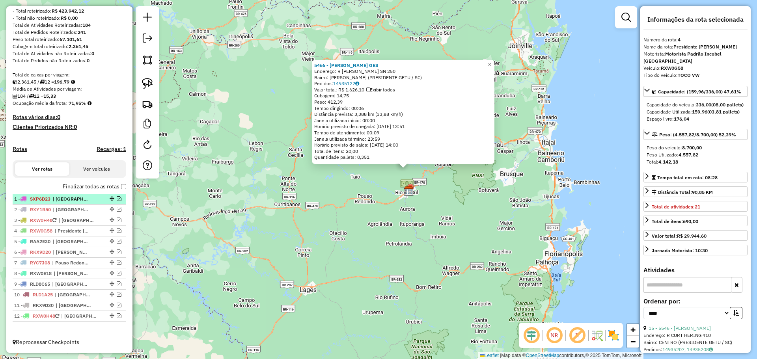
click at [117, 199] on em at bounding box center [119, 198] width 5 height 5
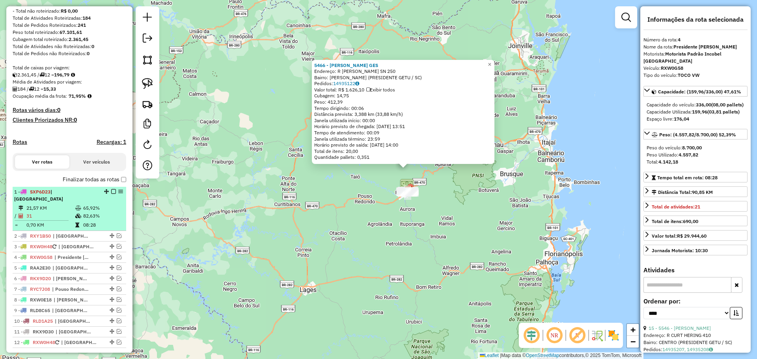
click at [111, 194] on em at bounding box center [113, 191] width 5 height 5
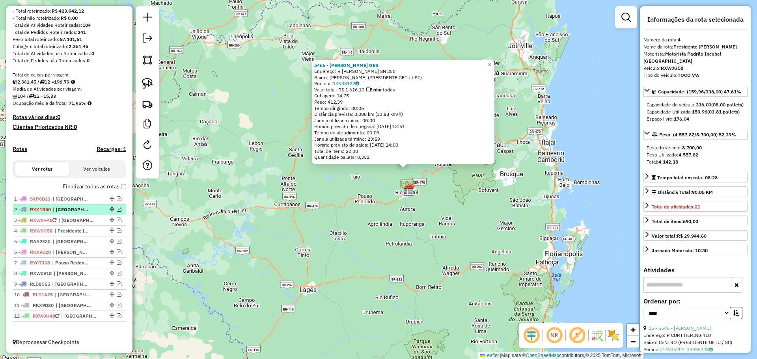
click at [117, 209] on em at bounding box center [119, 209] width 5 height 5
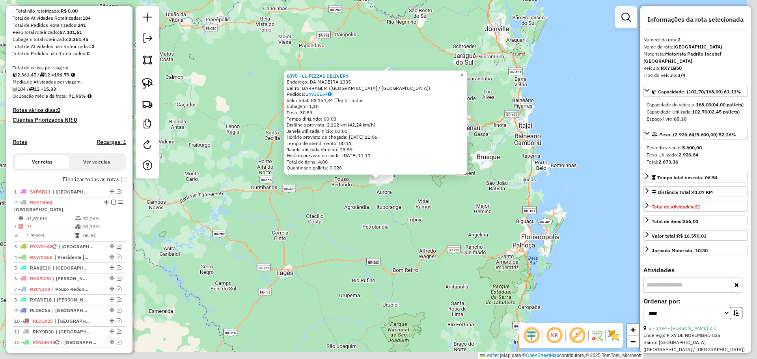
scroll to position [134, 0]
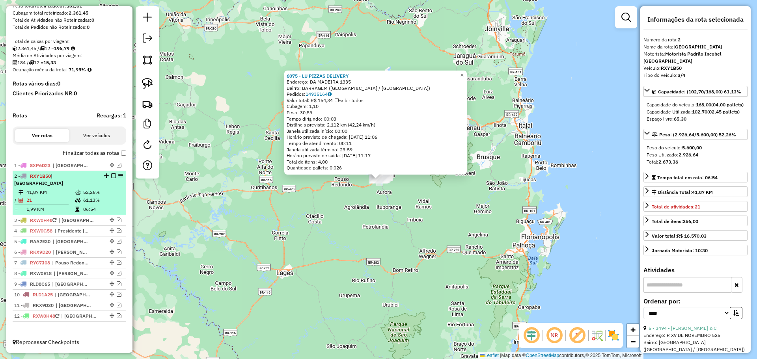
click at [111, 178] on em at bounding box center [113, 175] width 5 height 5
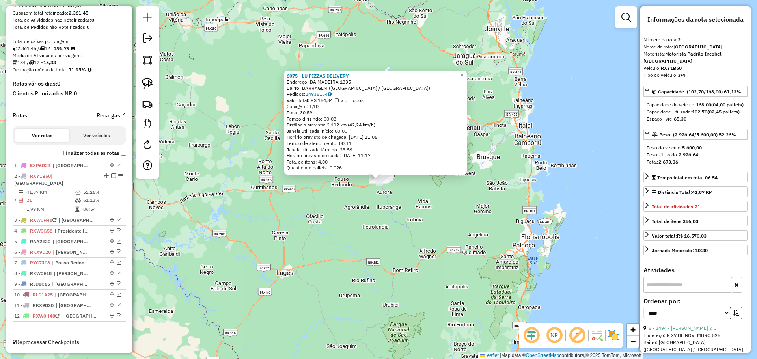
scroll to position [108, 0]
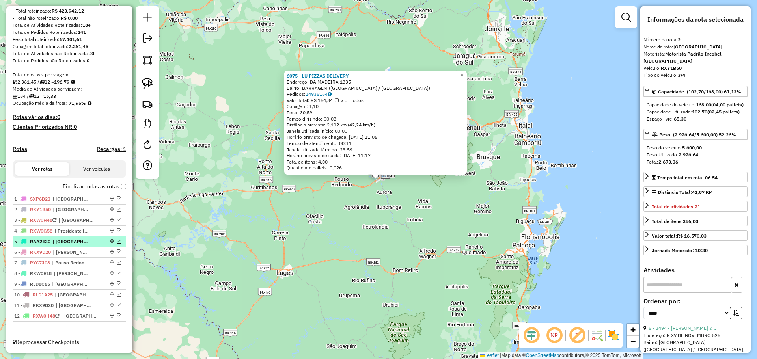
click at [117, 242] on em at bounding box center [119, 241] width 5 height 5
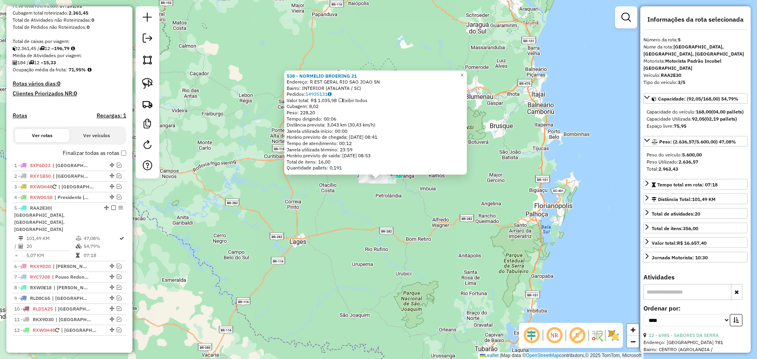
scroll to position [141, 0]
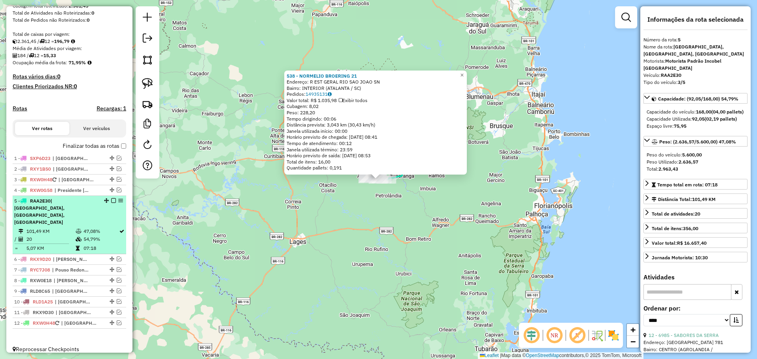
click at [111, 203] on em at bounding box center [113, 200] width 5 height 5
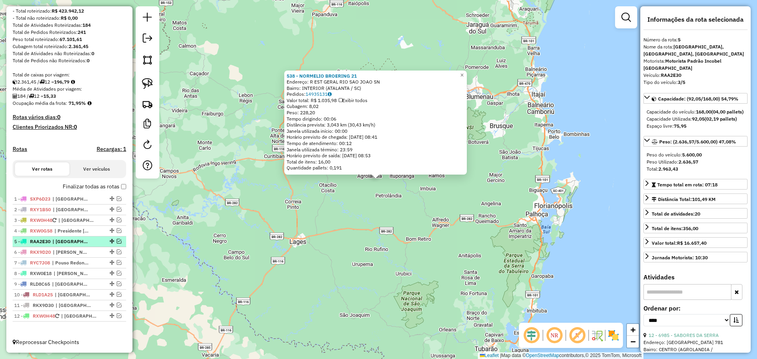
click at [117, 242] on em at bounding box center [119, 241] width 5 height 5
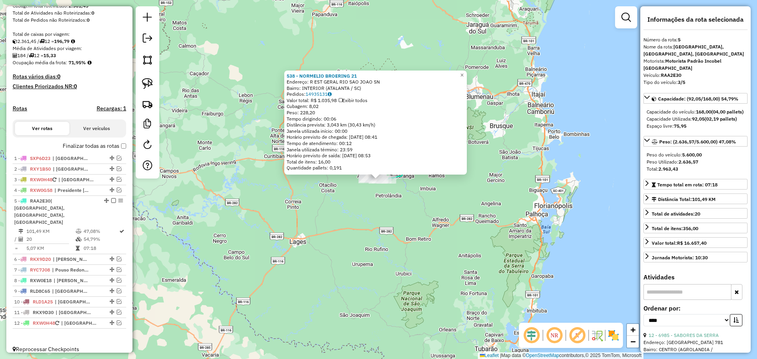
click at [319, 234] on div "538 - NORMELIO BROERING 21 Endereço: R EST GERAL RIO SAO JOAO SN Bairro: INTERI…" at bounding box center [378, 179] width 757 height 359
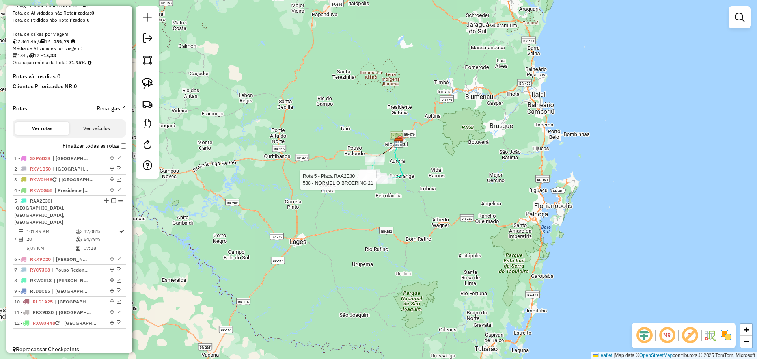
select select "*********"
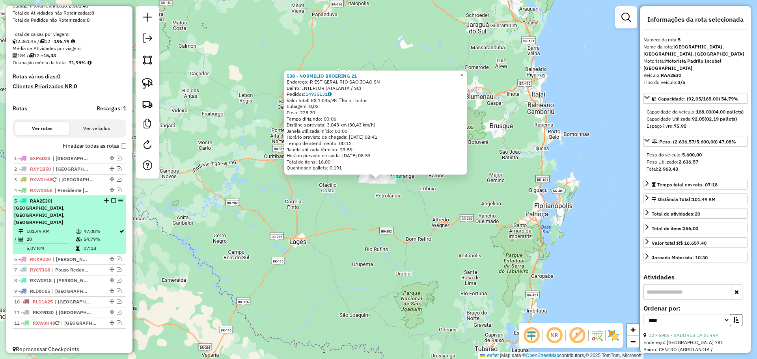
click at [111, 203] on em at bounding box center [113, 200] width 5 height 5
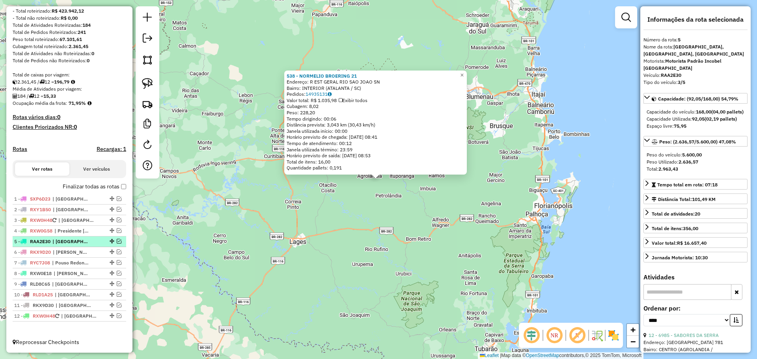
scroll to position [108, 0]
click at [117, 252] on em at bounding box center [119, 251] width 5 height 5
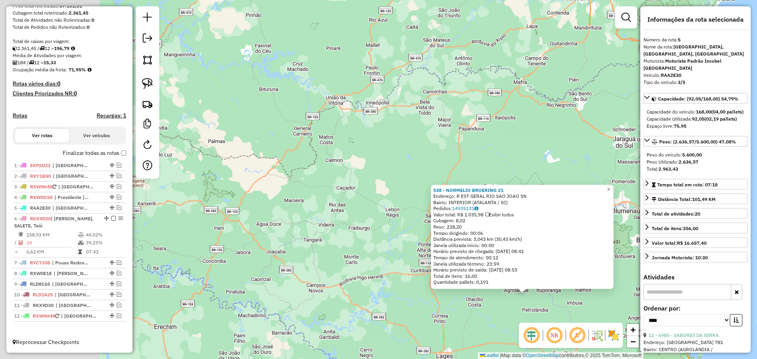
drag, startPoint x: 206, startPoint y: 146, endPoint x: 353, endPoint y: 260, distance: 185.9
click at [353, 260] on div "538 - NORMELIO BROERING 21 Endereço: R EST GERAL RIO SAO JOAO SN Bairro: INTERI…" at bounding box center [378, 179] width 757 height 359
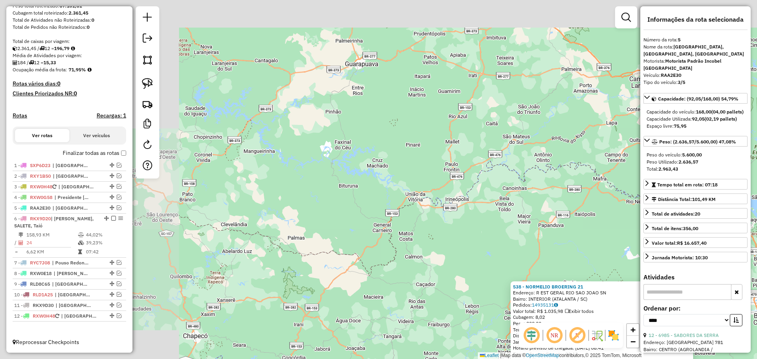
drag, startPoint x: 279, startPoint y: 219, endPoint x: 369, endPoint y: 300, distance: 121.9
click at [369, 301] on div "538 - NORMELIO BROERING 21 Endereço: R EST GERAL RIO SAO JOAO SN Bairro: INTERI…" at bounding box center [378, 179] width 757 height 359
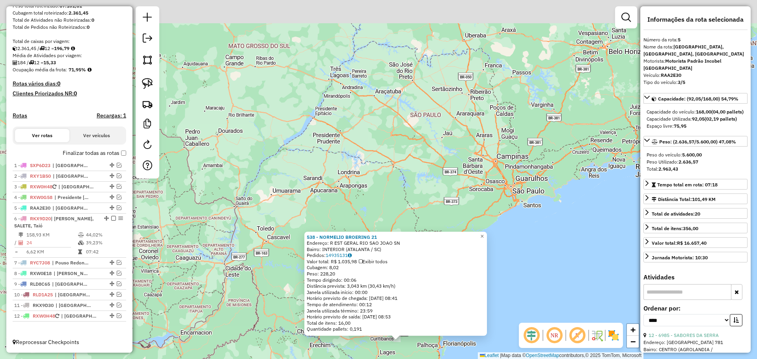
drag, startPoint x: 264, startPoint y: 264, endPoint x: 341, endPoint y: 325, distance: 98.4
click at [341, 325] on div "538 - NORMELIO BROERING 21 Endereço: R EST GERAL RIO SAO JOAO SN Bairro: INTERI…" at bounding box center [378, 179] width 757 height 359
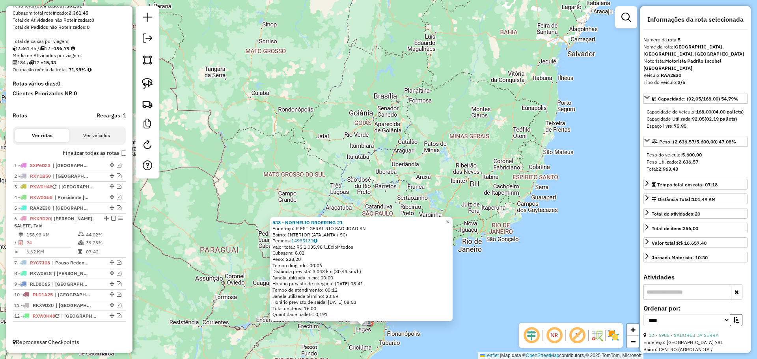
click at [292, 335] on div "538 - NORMELIO BROERING 21 Endereço: R EST GERAL RIO SAO JOAO SN Bairro: INTERI…" at bounding box center [378, 179] width 757 height 359
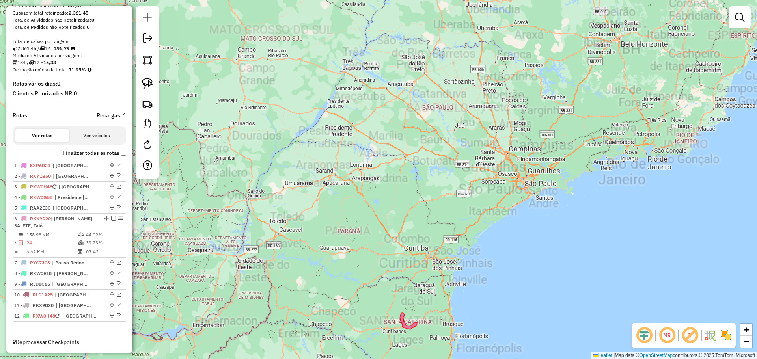
drag, startPoint x: 304, startPoint y: 236, endPoint x: 297, endPoint y: 187, distance: 49.3
click at [298, 189] on div "Janela de atendimento Grade de atendimento Capacidade Transportadoras Veículos …" at bounding box center [378, 179] width 757 height 359
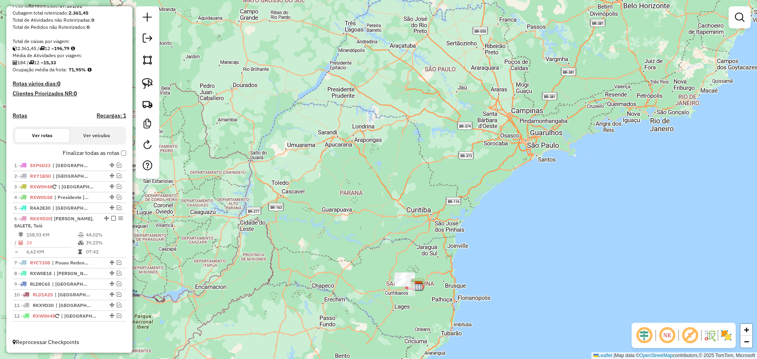
drag, startPoint x: 426, startPoint y: 300, endPoint x: 422, endPoint y: 169, distance: 130.5
click at [423, 170] on div "Janela de atendimento Grade de atendimento Capacidade Transportadoras Veículos …" at bounding box center [378, 179] width 757 height 359
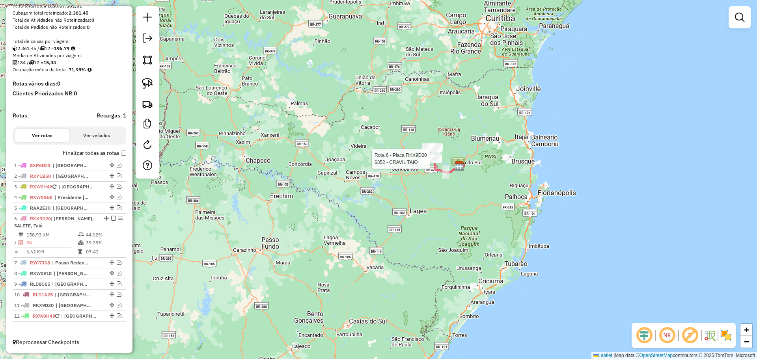
select select "*********"
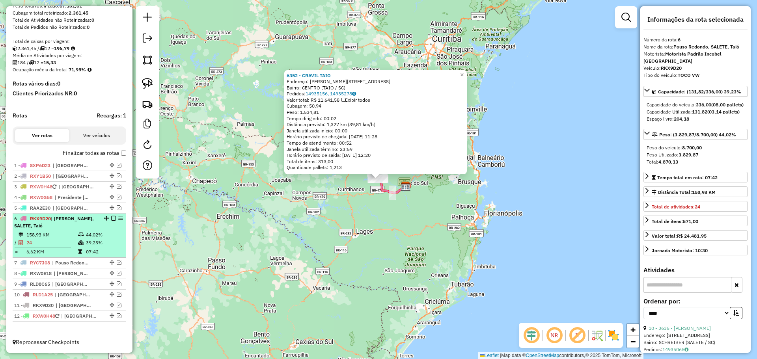
click at [112, 219] on em at bounding box center [113, 218] width 5 height 5
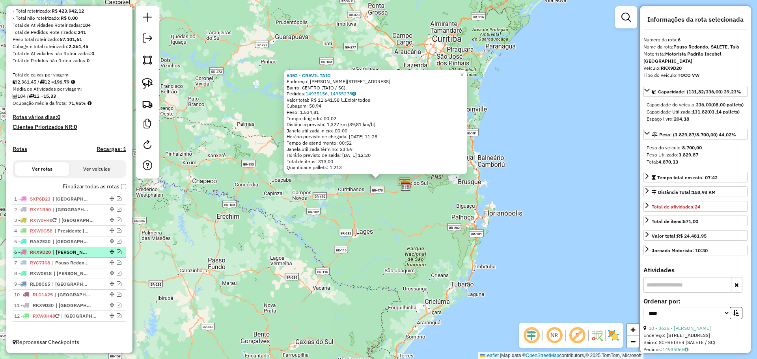
scroll to position [108, 0]
click at [117, 264] on em at bounding box center [119, 262] width 5 height 5
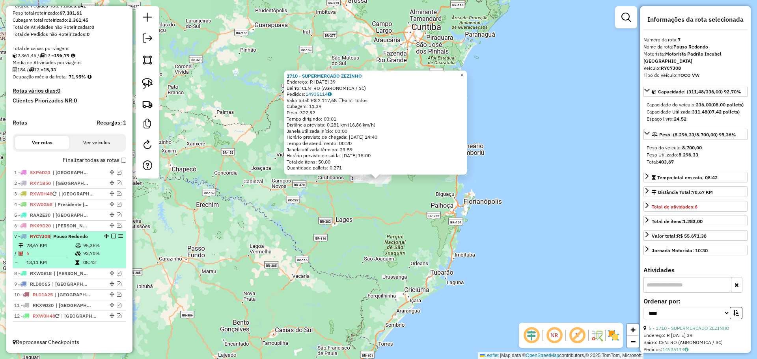
click at [112, 236] on em at bounding box center [113, 236] width 5 height 5
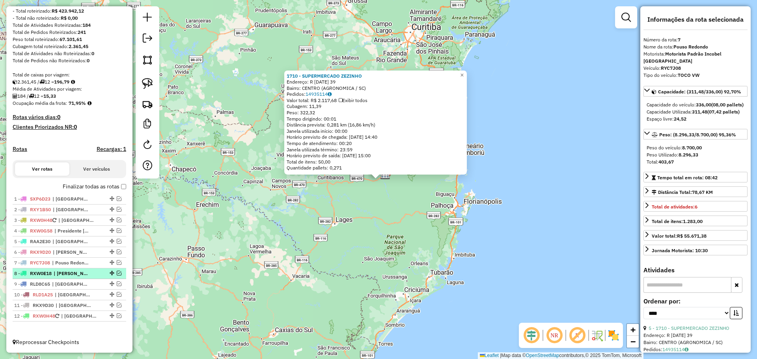
click at [117, 273] on em at bounding box center [119, 273] width 5 height 5
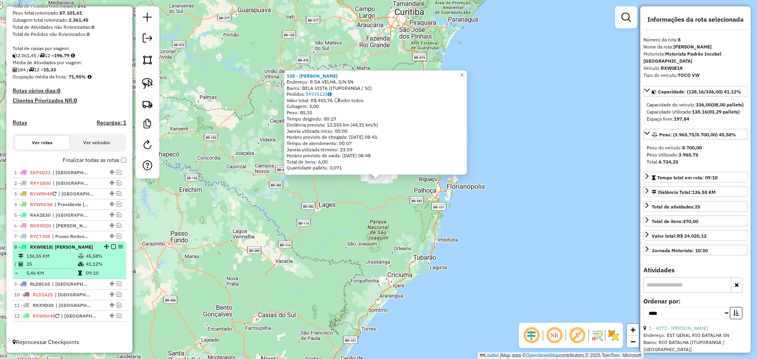
click at [112, 247] on em at bounding box center [113, 246] width 5 height 5
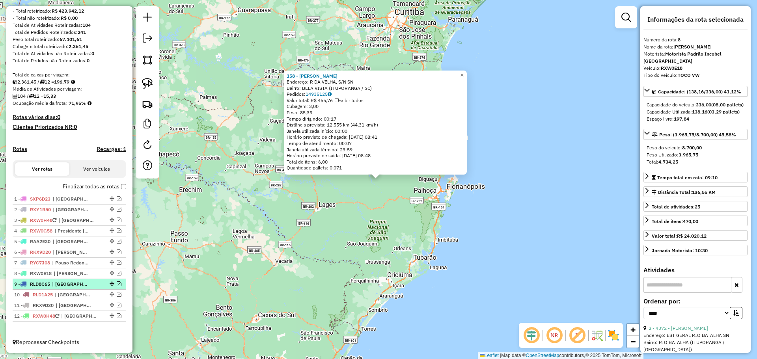
click at [117, 284] on em at bounding box center [119, 283] width 5 height 5
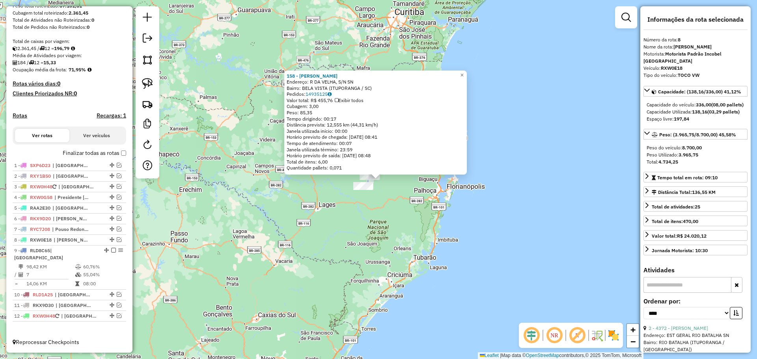
click at [279, 253] on div "158 - LAURO MOISES GUIMARA Endereço: R DA VELHA, S/N SN Bairro: [GEOGRAPHIC_DAT…" at bounding box center [378, 179] width 757 height 359
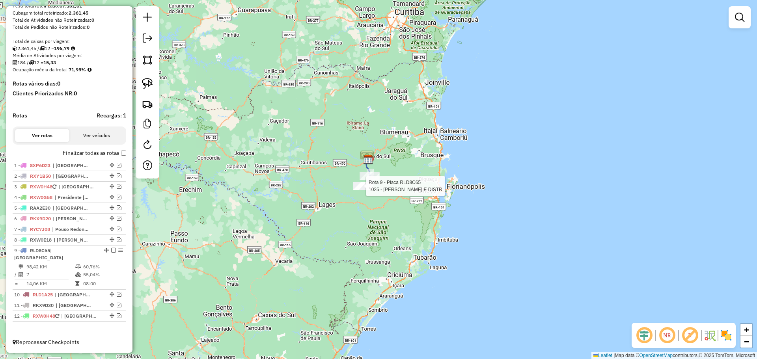
select select "*********"
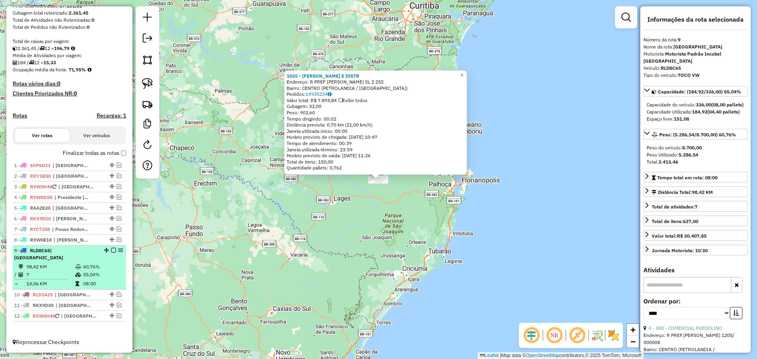
click at [111, 253] on em at bounding box center [113, 250] width 5 height 5
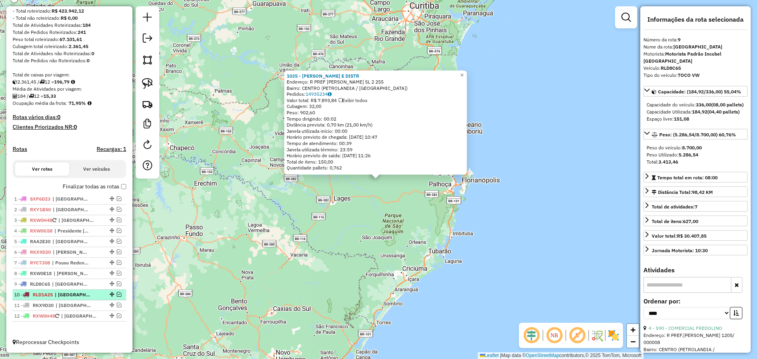
click at [117, 293] on em at bounding box center [119, 294] width 5 height 5
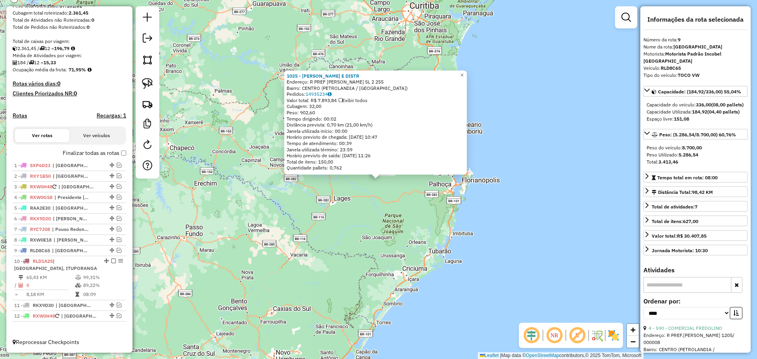
click at [366, 236] on div "1025 - [PERSON_NAME] E DISTR Endereço: R PREF [PERSON_NAME] SL 2 255 Bairro: CE…" at bounding box center [378, 179] width 757 height 359
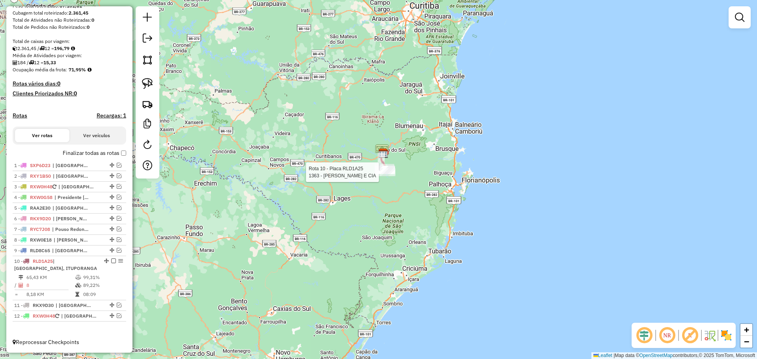
select select "*********"
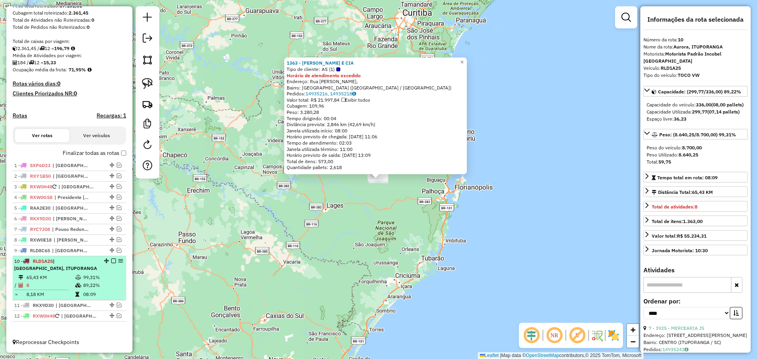
click at [111, 260] on em at bounding box center [113, 260] width 5 height 5
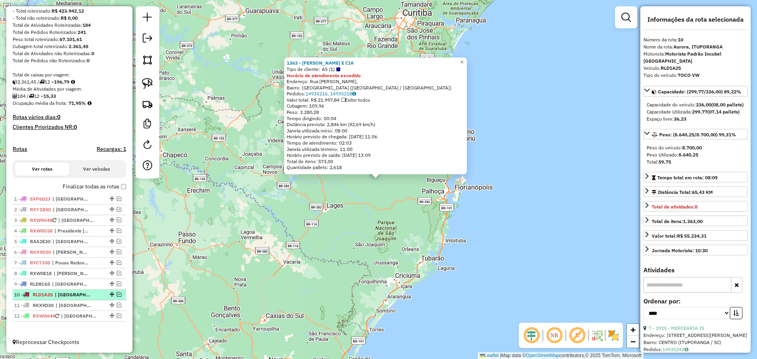
scroll to position [108, 0]
click at [117, 304] on em at bounding box center [119, 305] width 5 height 5
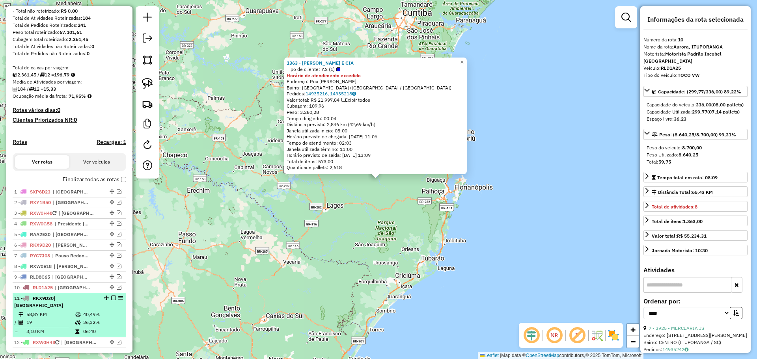
scroll to position [134, 0]
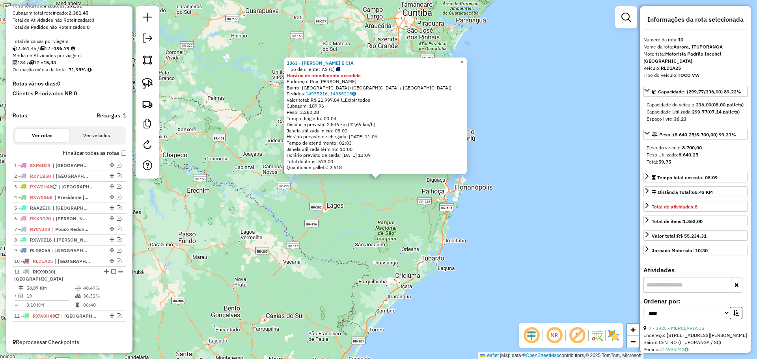
click at [302, 234] on div "1363 - [PERSON_NAME] E CIA Tipo de cliente: AS (1) Horário de atendimento exced…" at bounding box center [378, 179] width 757 height 359
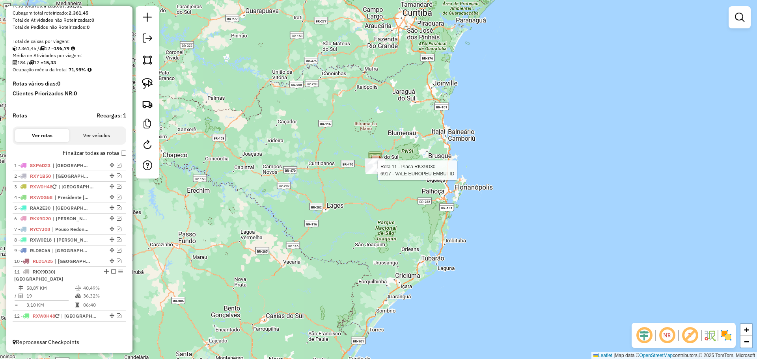
select select "*********"
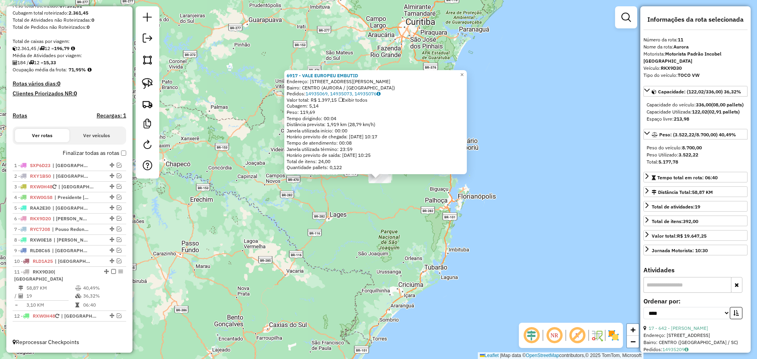
click at [346, 226] on div "6917 - VALE EUROPEU EMBUTID Endereço: [STREET_ADDRESS][PERSON_NAME] Pedidos: 14…" at bounding box center [378, 179] width 757 height 359
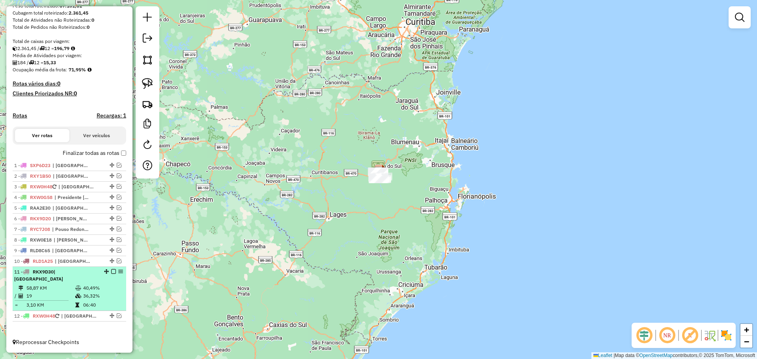
click at [112, 274] on em at bounding box center [113, 271] width 5 height 5
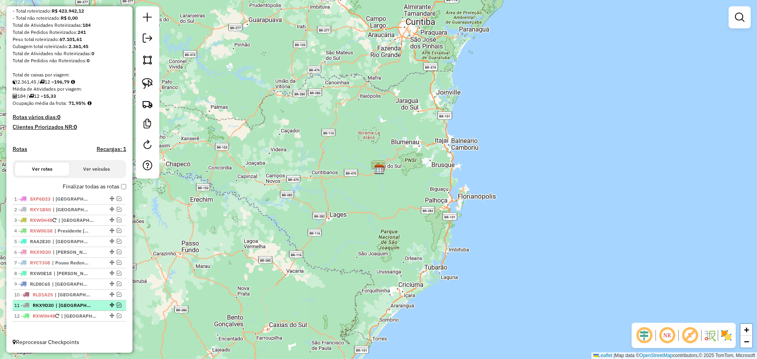
scroll to position [108, 0]
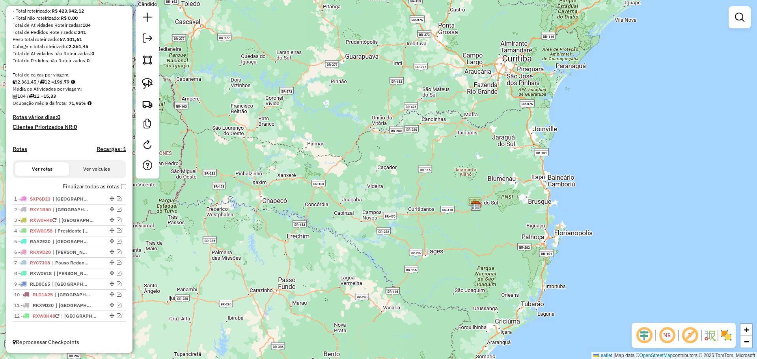
click at [474, 221] on div "Janela de atendimento Grade de atendimento Capacidade Transportadoras Veículos …" at bounding box center [378, 179] width 757 height 359
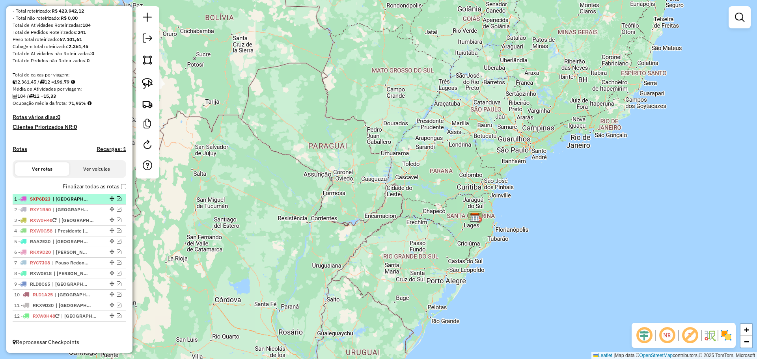
click at [117, 198] on em at bounding box center [119, 198] width 5 height 5
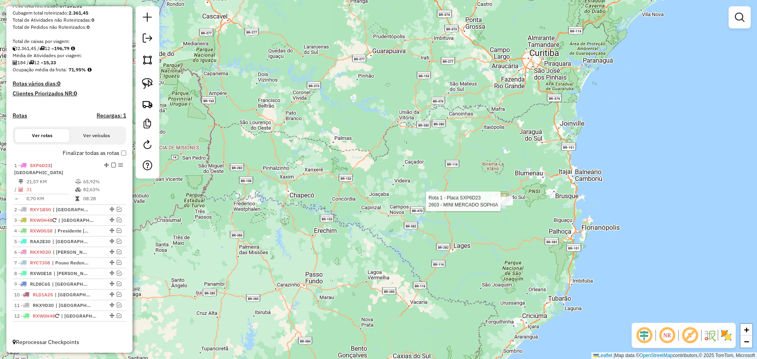
select select "*********"
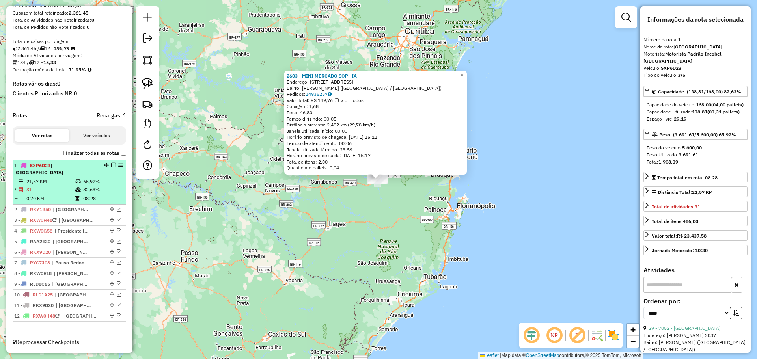
click at [112, 167] on em at bounding box center [113, 165] width 5 height 5
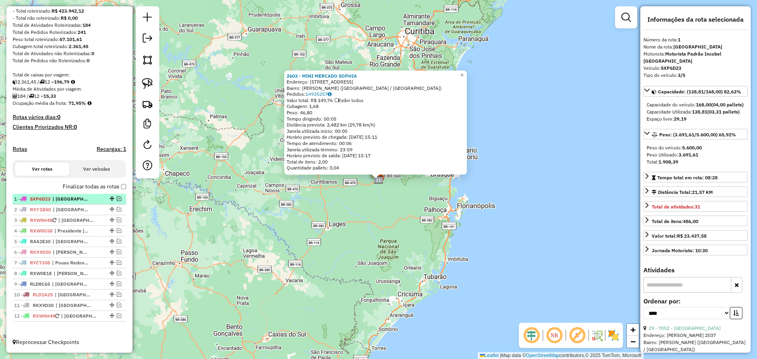
scroll to position [108, 0]
click at [117, 210] on em at bounding box center [119, 209] width 5 height 5
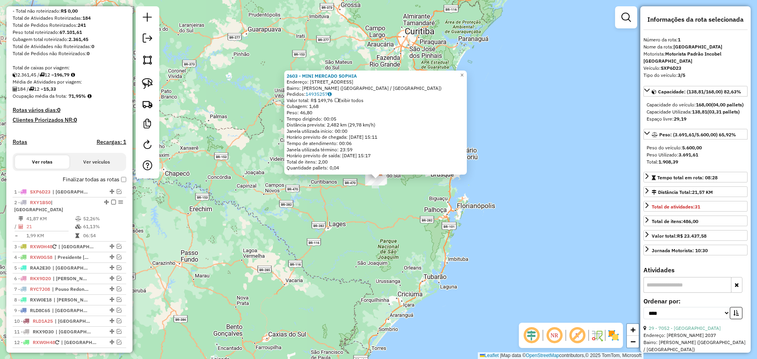
scroll to position [134, 0]
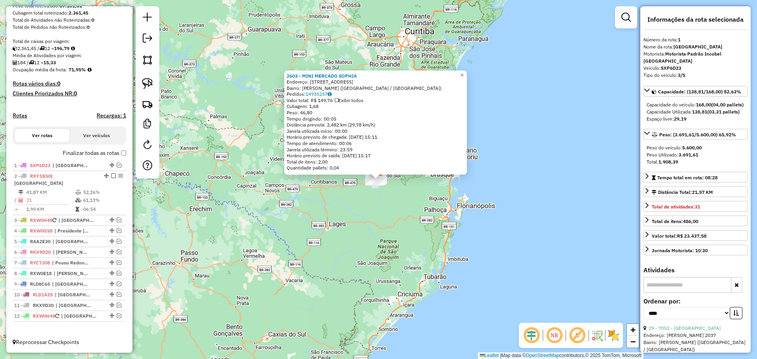
click at [305, 227] on div "2603 - MINI MERCADO [PERSON_NAME]: R [GEOGRAPHIC_DATA] 793 Bairro: [GEOGRAPHIC_…" at bounding box center [378, 179] width 757 height 359
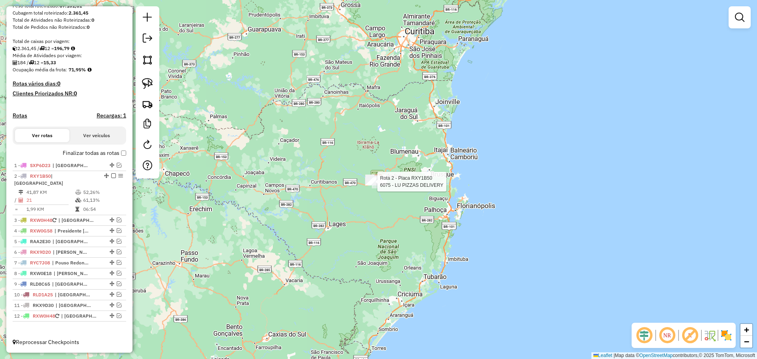
select select "*********"
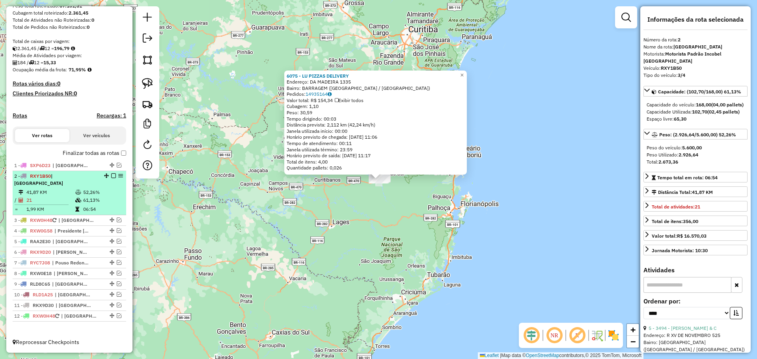
click at [111, 178] on em at bounding box center [113, 175] width 5 height 5
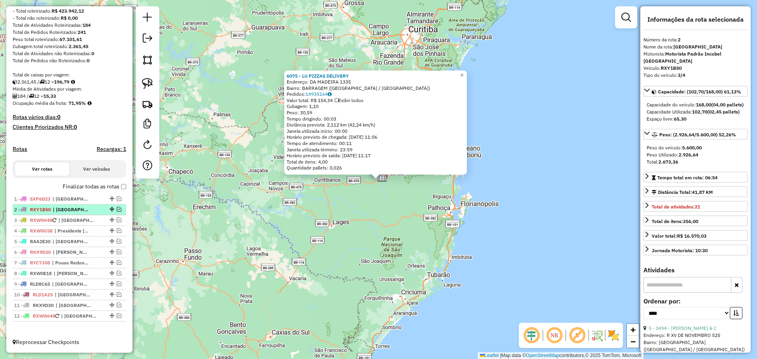
scroll to position [108, 0]
click at [118, 219] on em at bounding box center [119, 220] width 5 height 5
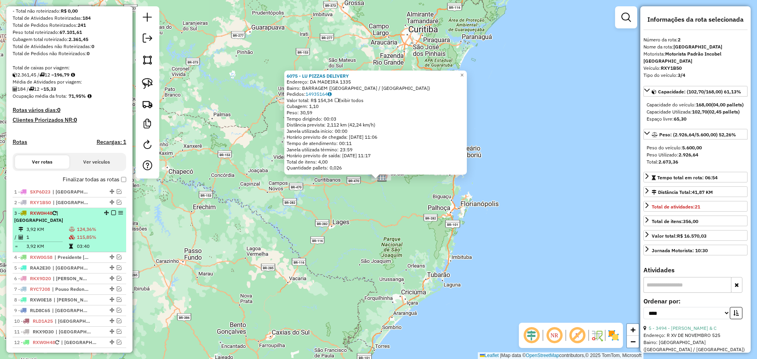
scroll to position [134, 0]
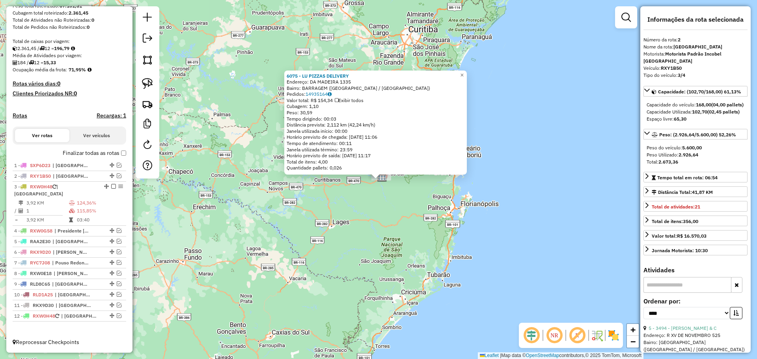
click at [284, 214] on div "6075 - LU PIZZAS DELIVERY Endereço: DA MADEIRA 1335 Bairro: BARRAGEM ([GEOGRAPH…" at bounding box center [378, 179] width 757 height 359
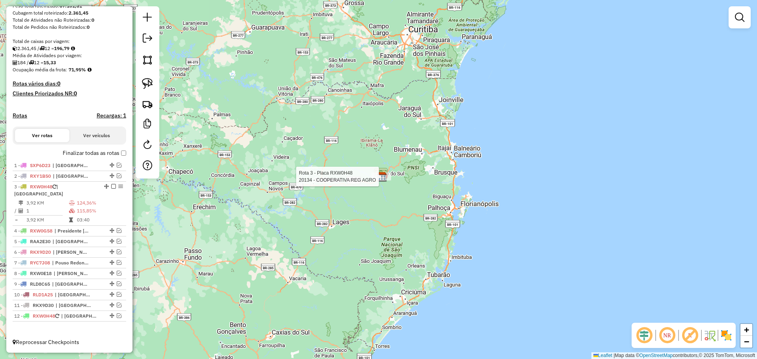
select select "*********"
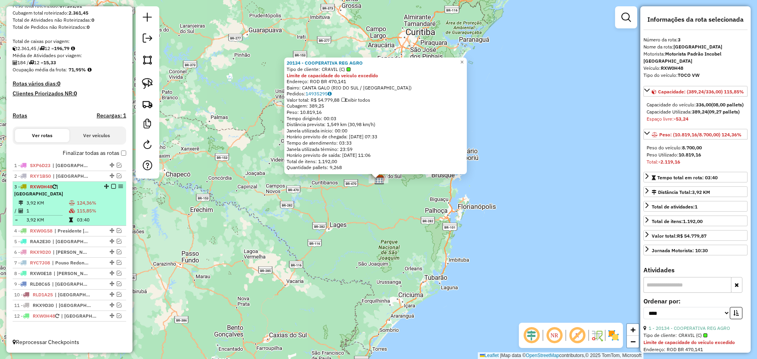
click at [112, 189] on em at bounding box center [113, 186] width 5 height 5
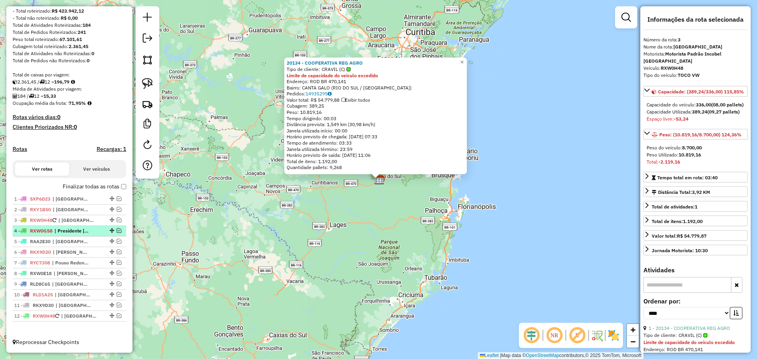
click at [117, 229] on em at bounding box center [119, 230] width 5 height 5
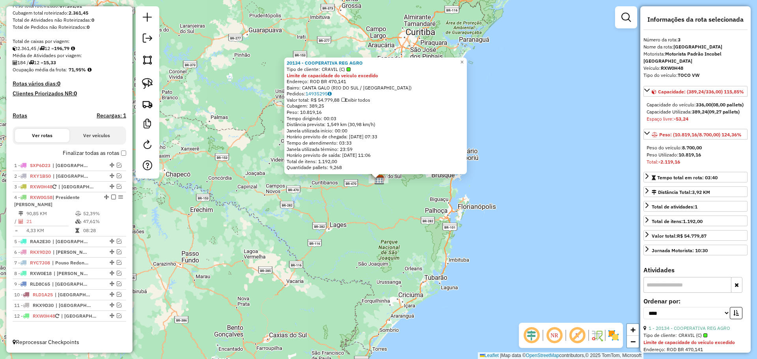
click at [249, 240] on div "20134 - COOPERATIVA REG AGRO Tipo de cliente: CRAVIL (C) Limite de capacidade d…" at bounding box center [378, 179] width 757 height 359
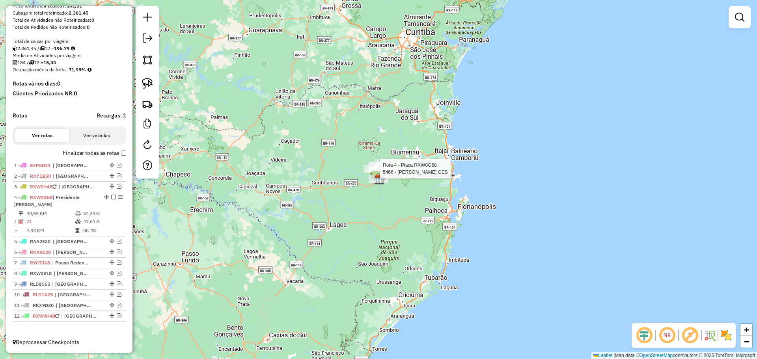
select select "*********"
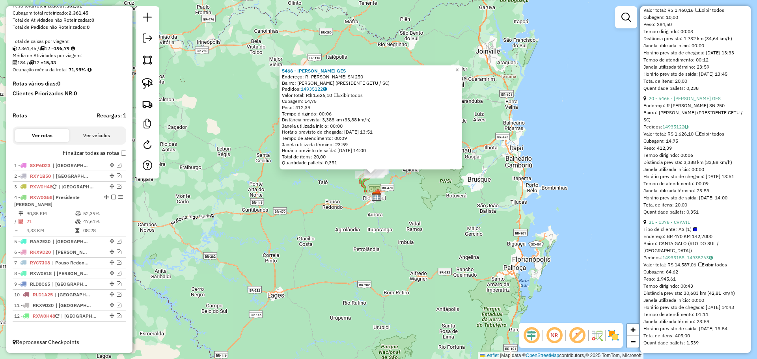
scroll to position [2633, 0]
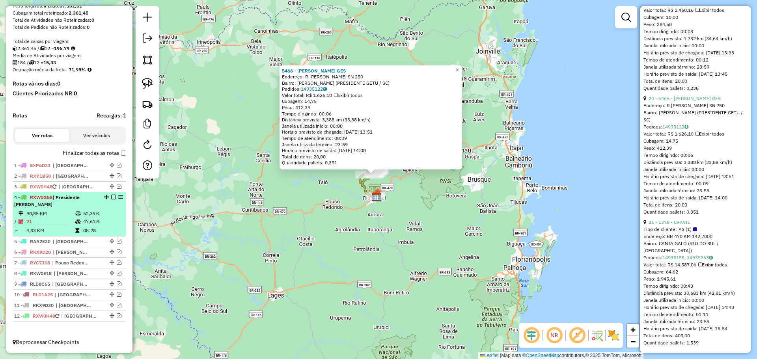
click at [111, 195] on em at bounding box center [113, 197] width 5 height 5
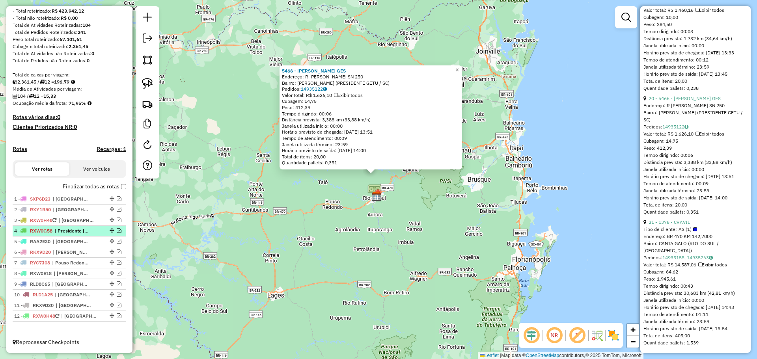
scroll to position [108, 0]
click at [117, 240] on em at bounding box center [119, 241] width 5 height 5
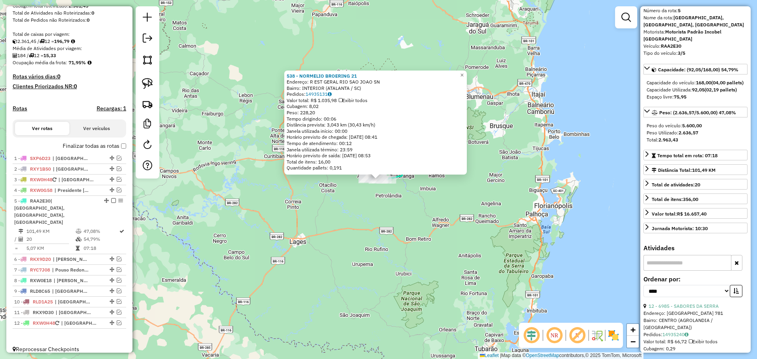
scroll to position [0, 0]
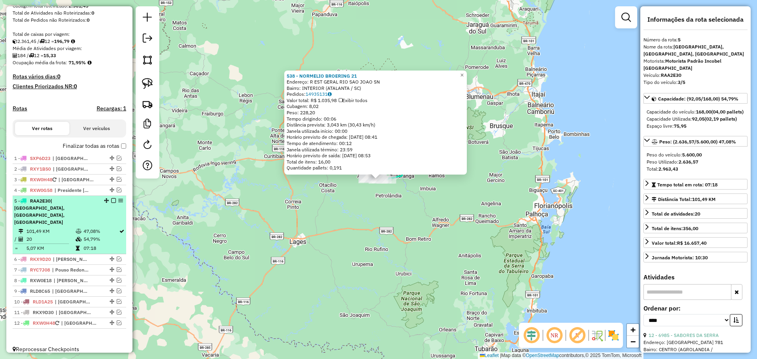
click at [111, 203] on em at bounding box center [113, 200] width 5 height 5
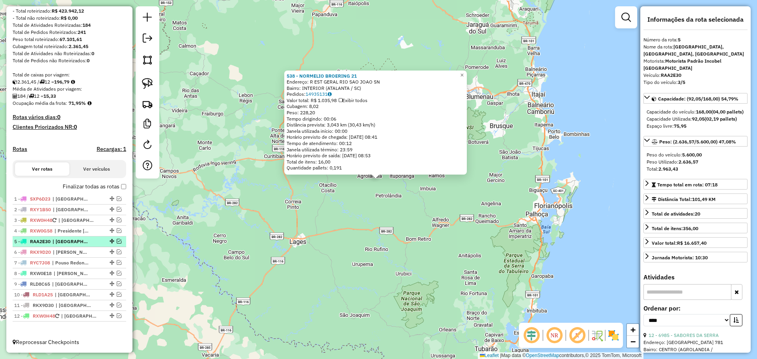
scroll to position [108, 0]
click at [118, 253] on em at bounding box center [119, 251] width 5 height 5
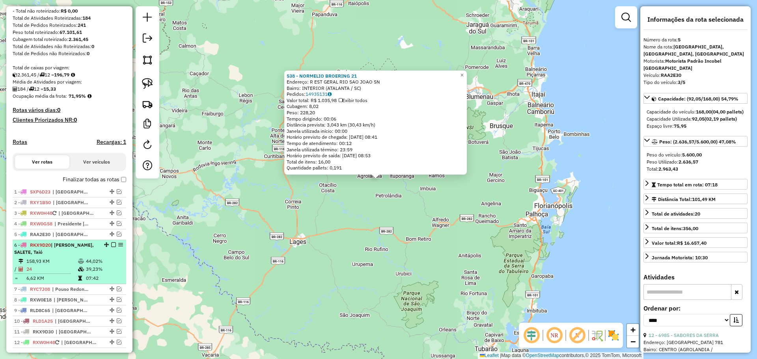
scroll to position [141, 0]
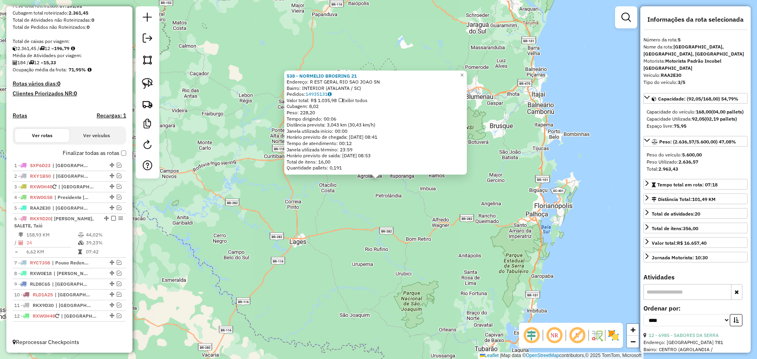
click at [206, 243] on div "538 - NORMELIO BROERING 21 Endereço: R EST GERAL RIO SAO JOAO SN Bairro: INTERI…" at bounding box center [378, 179] width 757 height 359
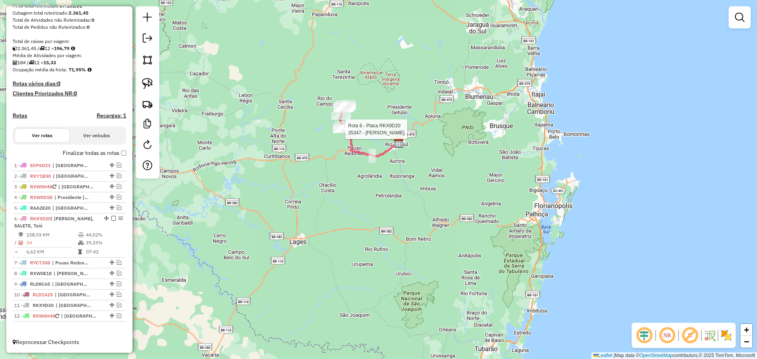
select select "*********"
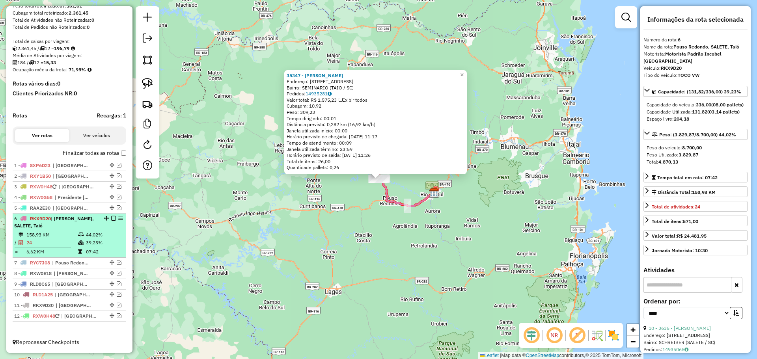
click at [111, 218] on em at bounding box center [113, 218] width 5 height 5
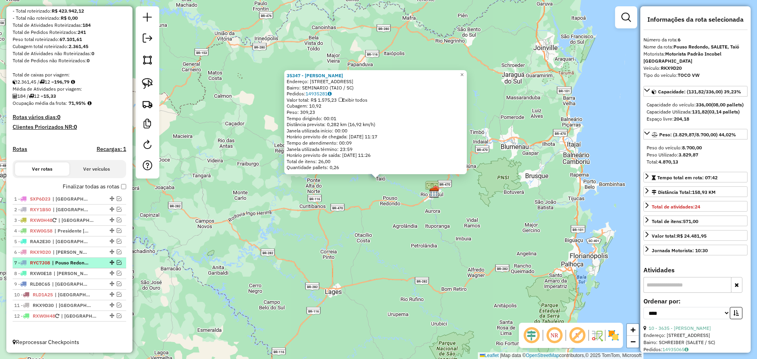
click at [117, 262] on em at bounding box center [119, 262] width 5 height 5
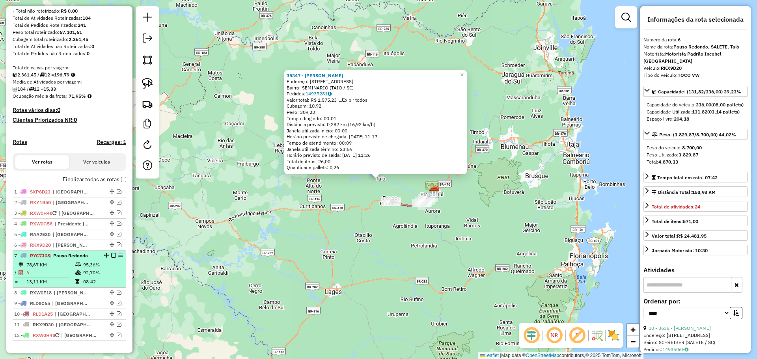
scroll to position [134, 0]
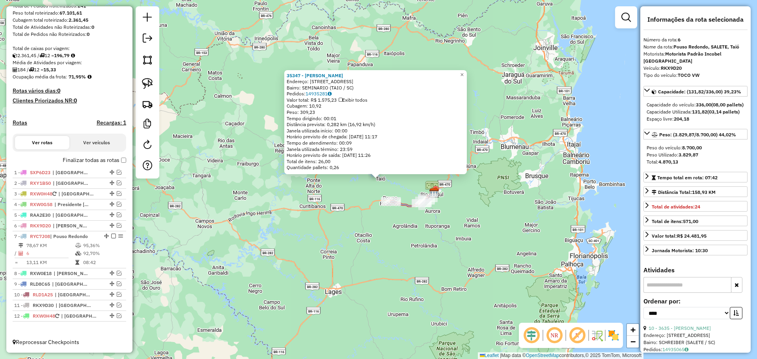
click at [208, 258] on div "35347 - [PERSON_NAME]: [STREET_ADDRESS] Pedidos: 14935281 Valor total: R$ 1.575…" at bounding box center [378, 179] width 757 height 359
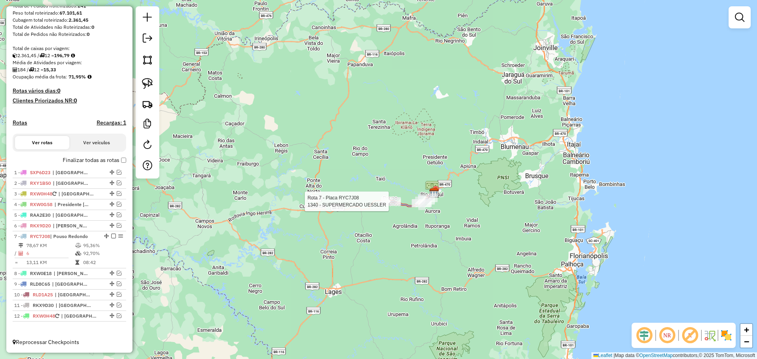
select select "*********"
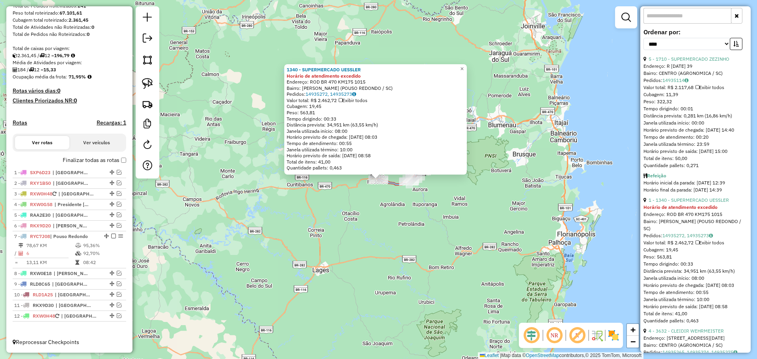
scroll to position [251, 0]
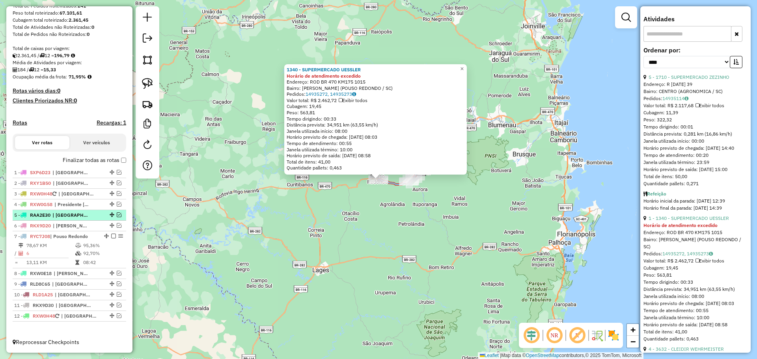
click at [111, 236] on em at bounding box center [113, 236] width 5 height 5
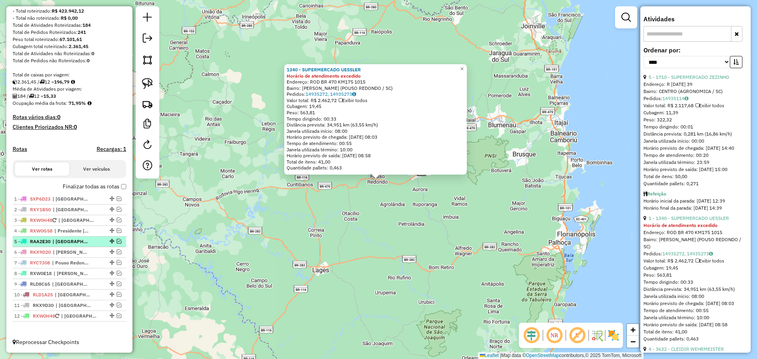
scroll to position [108, 0]
click at [117, 274] on em at bounding box center [119, 273] width 5 height 5
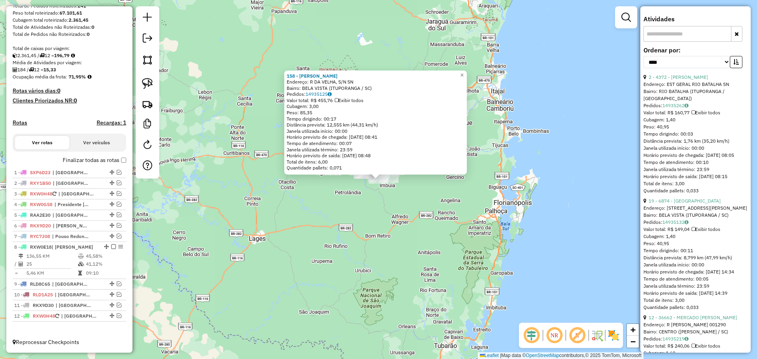
scroll to position [0, 0]
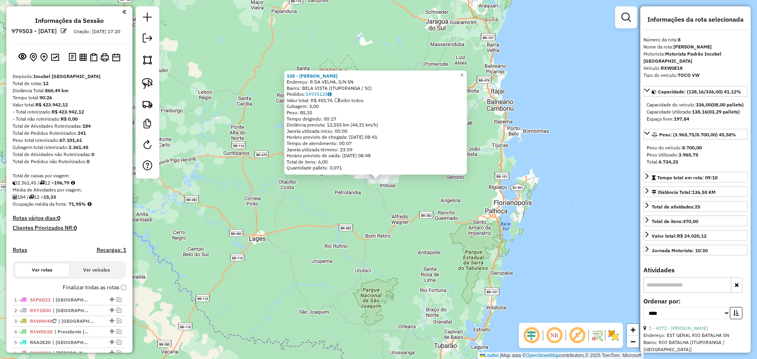
select select "*********"
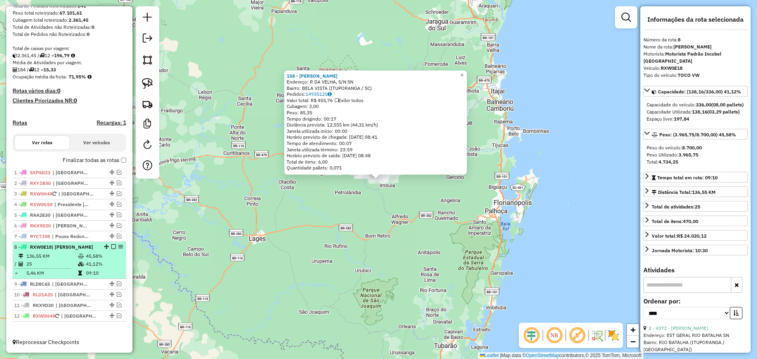
click at [111, 245] on em at bounding box center [113, 246] width 5 height 5
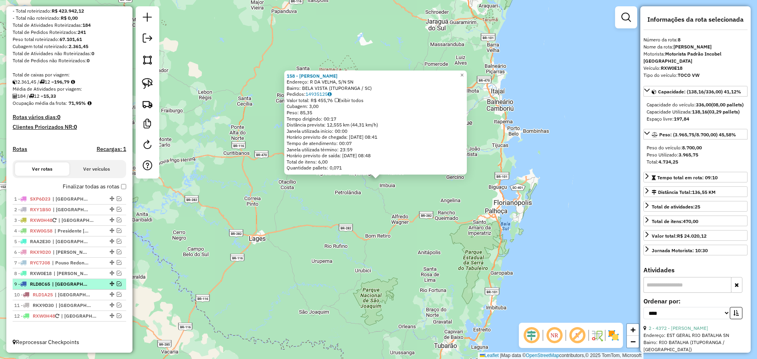
click at [117, 283] on em at bounding box center [119, 283] width 5 height 5
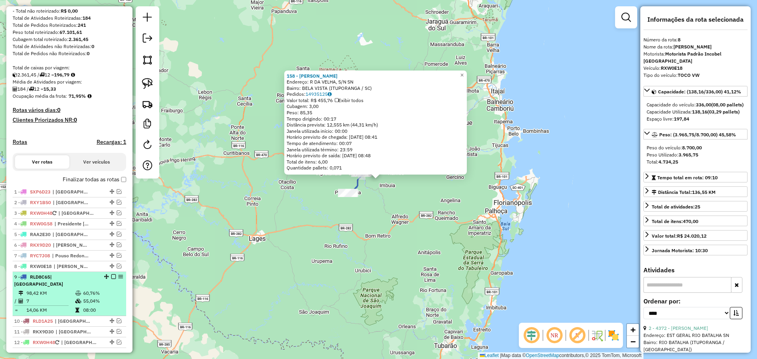
scroll to position [134, 0]
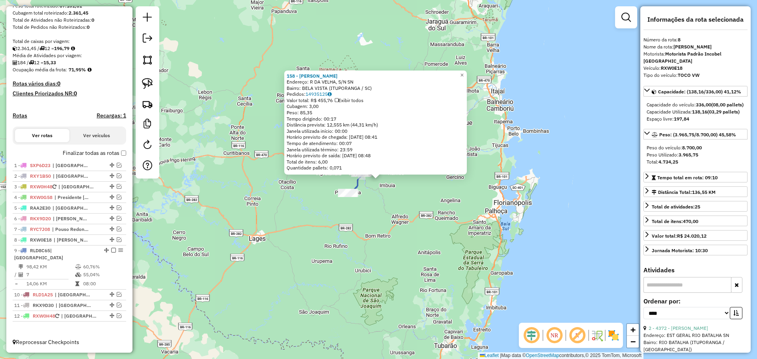
click at [272, 264] on div "158 - LAURO MOISES GUIMARA Endereço: R DA VELHA, S/N SN Bairro: [GEOGRAPHIC_DAT…" at bounding box center [378, 179] width 757 height 359
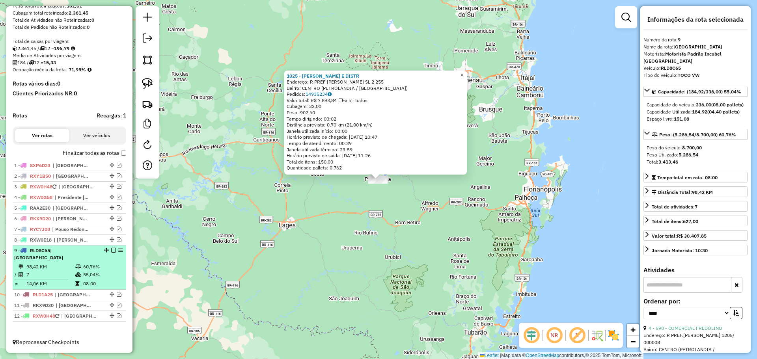
click at [112, 253] on em at bounding box center [113, 250] width 5 height 5
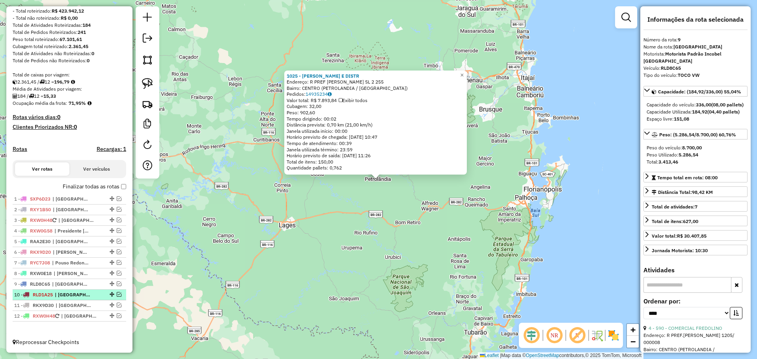
click at [117, 296] on em at bounding box center [119, 294] width 5 height 5
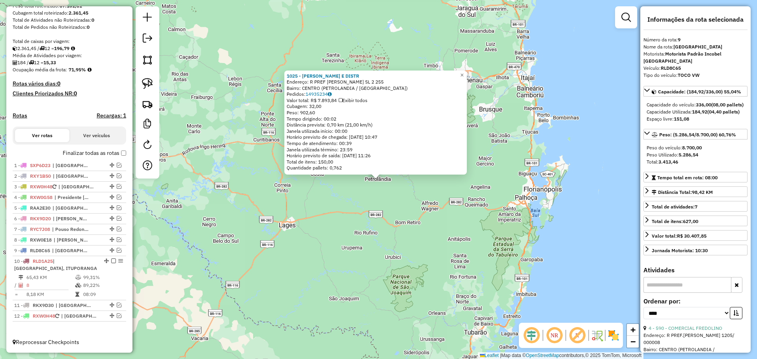
click at [311, 292] on div "1025 - [PERSON_NAME] E DISTR Endereço: R PREF [PERSON_NAME] SL 2 255 Bairro: CE…" at bounding box center [378, 179] width 757 height 359
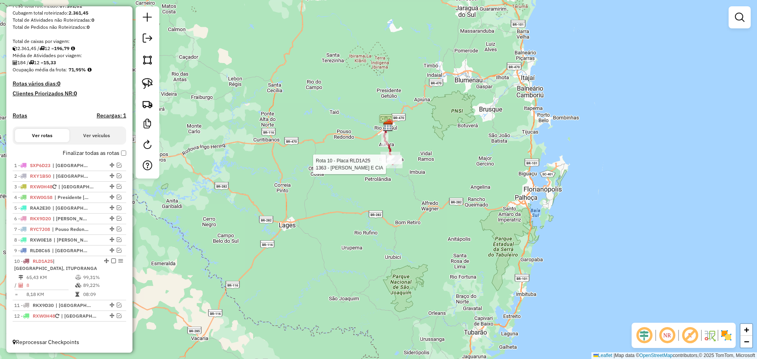
select select "*********"
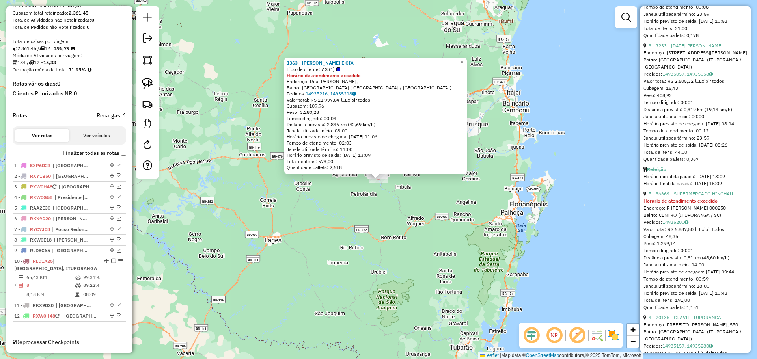
scroll to position [742, 0]
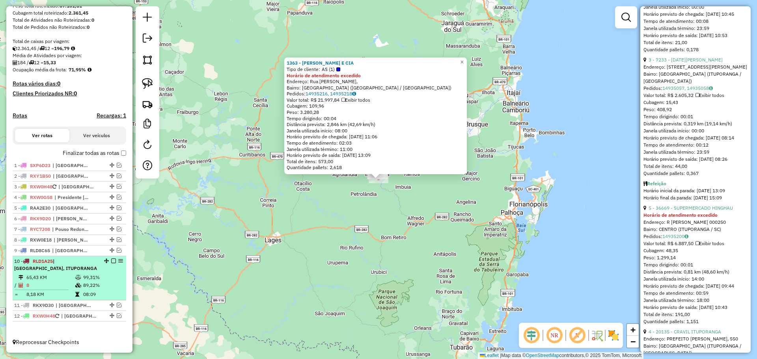
click at [112, 261] on em at bounding box center [113, 260] width 5 height 5
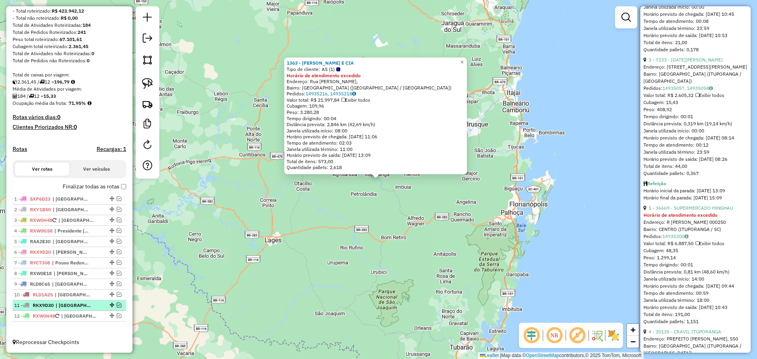
click at [117, 305] on em at bounding box center [119, 305] width 5 height 5
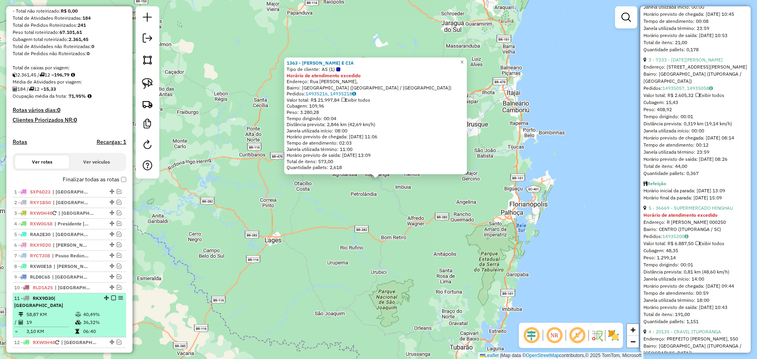
scroll to position [134, 0]
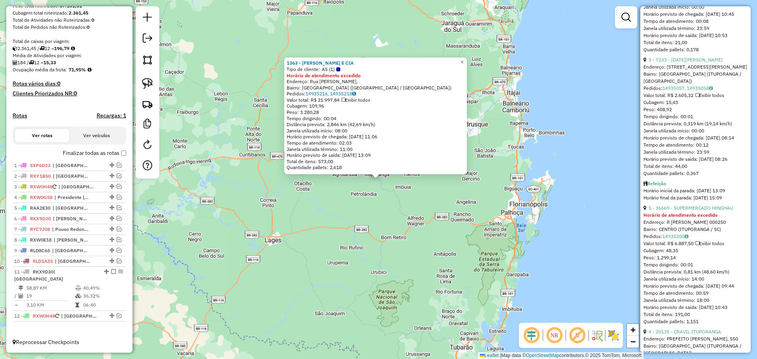
click at [405, 247] on div "1363 - [PERSON_NAME] E CIA Tipo de cliente: AS (1) Horário de atendimento exced…" at bounding box center [378, 179] width 757 height 359
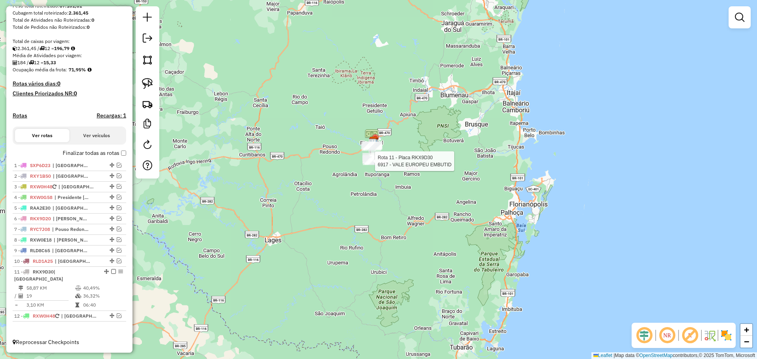
select select "*********"
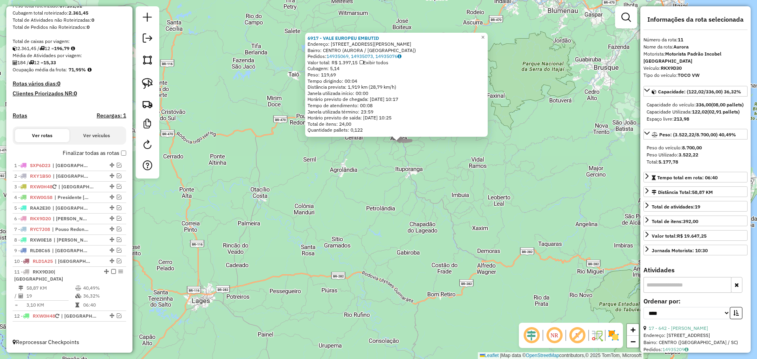
click at [366, 204] on div "6917 - VALE EUROPEU EMBUTID Endereço: [STREET_ADDRESS][PERSON_NAME] Pedidos: 14…" at bounding box center [378, 179] width 757 height 359
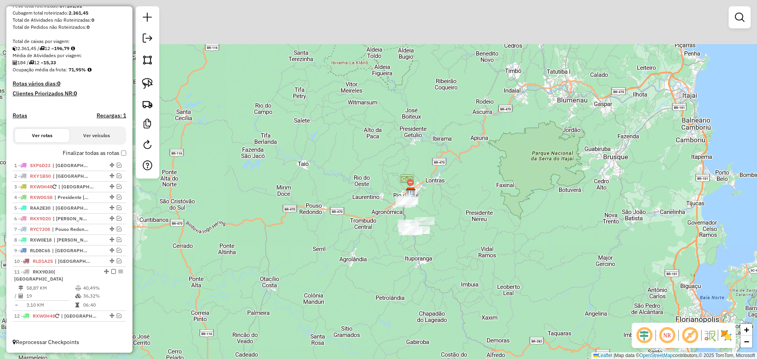
drag, startPoint x: 395, startPoint y: 258, endPoint x: 397, endPoint y: 279, distance: 20.9
click at [397, 279] on div "Janela de atendimento Grade de atendimento Capacidade Transportadoras Veículos …" at bounding box center [378, 179] width 757 height 359
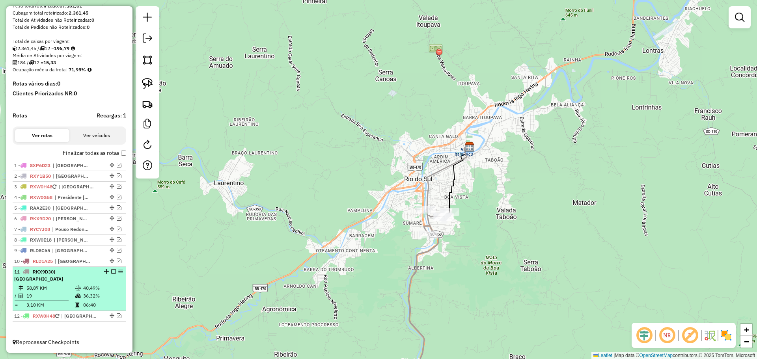
click at [112, 274] on em at bounding box center [113, 271] width 5 height 5
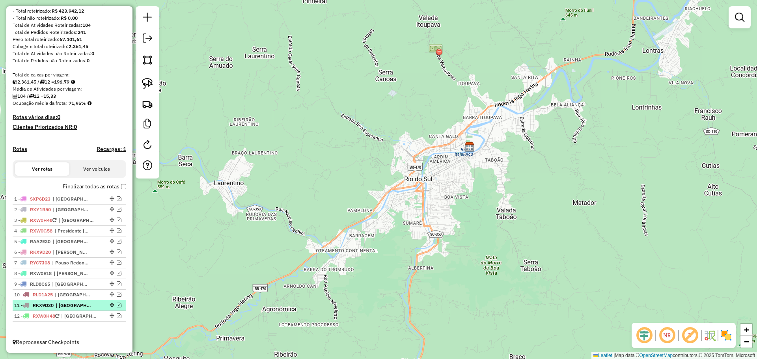
scroll to position [108, 0]
click at [117, 314] on em at bounding box center [119, 315] width 5 height 5
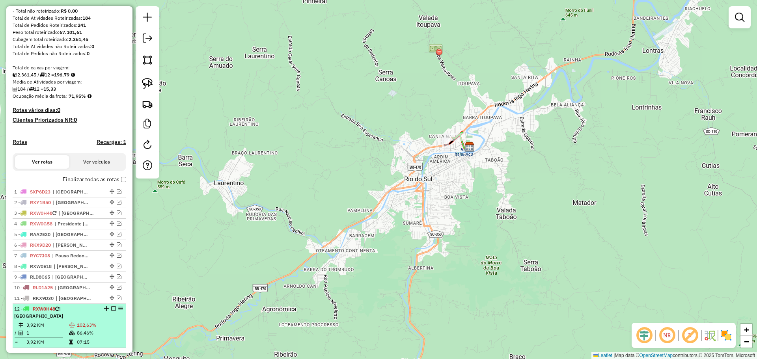
scroll to position [134, 0]
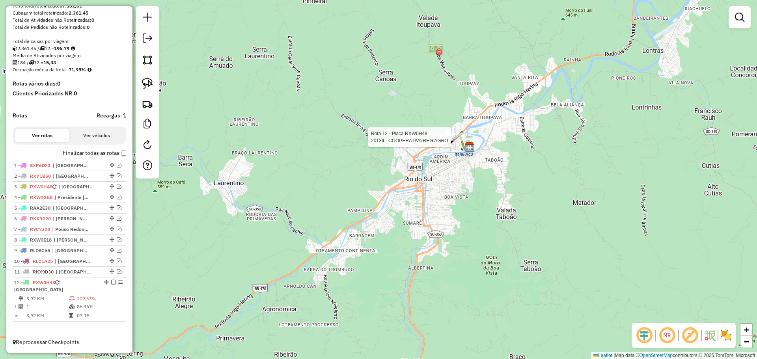
select select "*********"
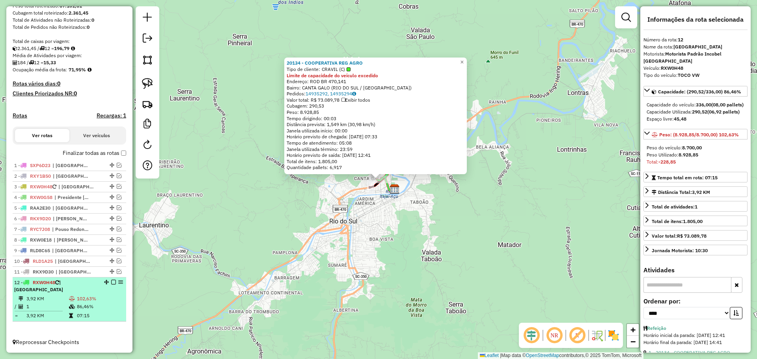
click at [111, 284] on em at bounding box center [113, 282] width 5 height 5
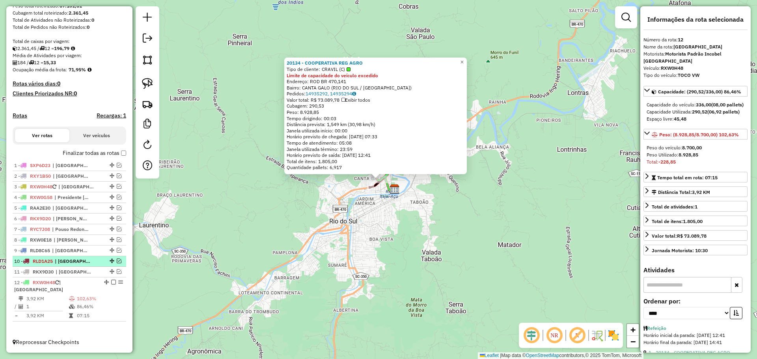
scroll to position [108, 0]
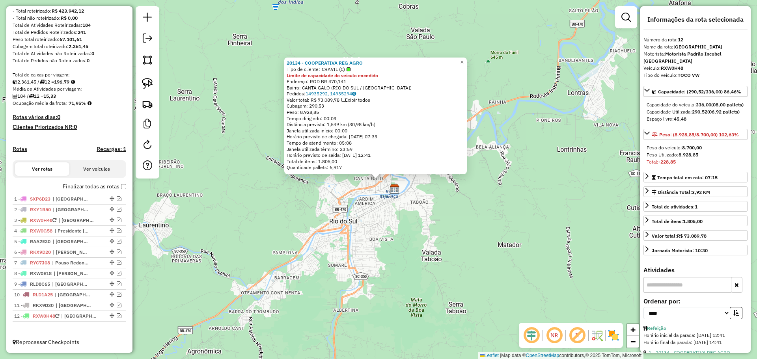
click at [236, 244] on div "20134 - COOPERATIVA REG AGRO Tipo de cliente: CRAVIL (C) Limite de capacidade d…" at bounding box center [378, 179] width 757 height 359
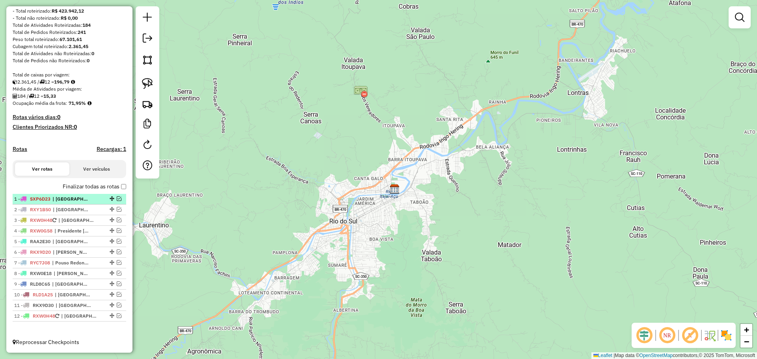
click at [117, 197] on em at bounding box center [119, 198] width 5 height 5
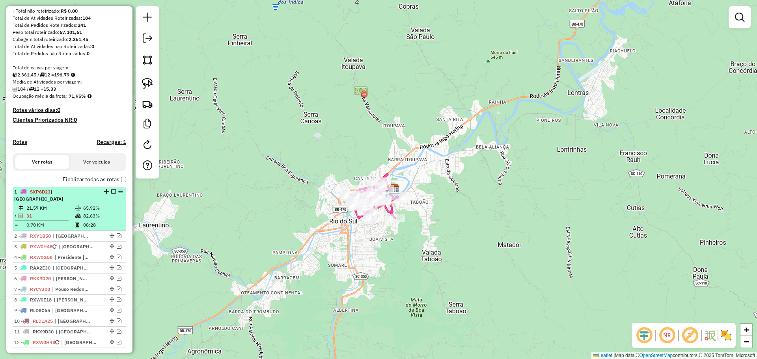
scroll to position [134, 0]
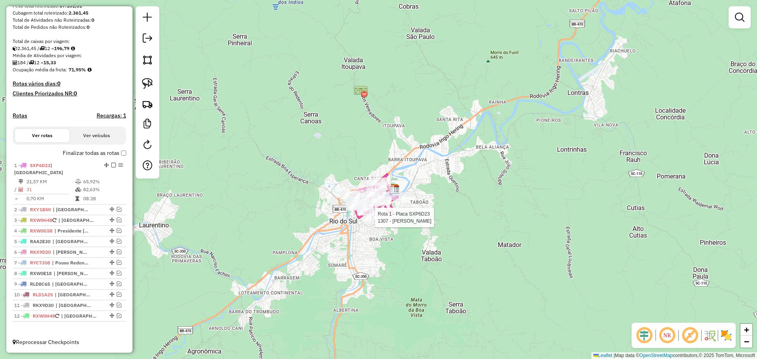
select select "*********"
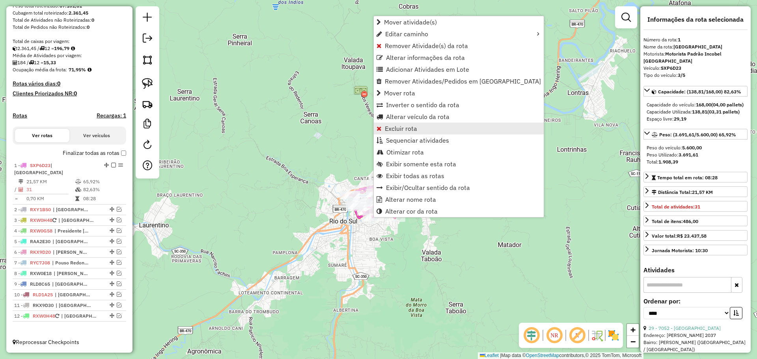
click at [396, 125] on link "Excluir rota" at bounding box center [459, 129] width 170 height 12
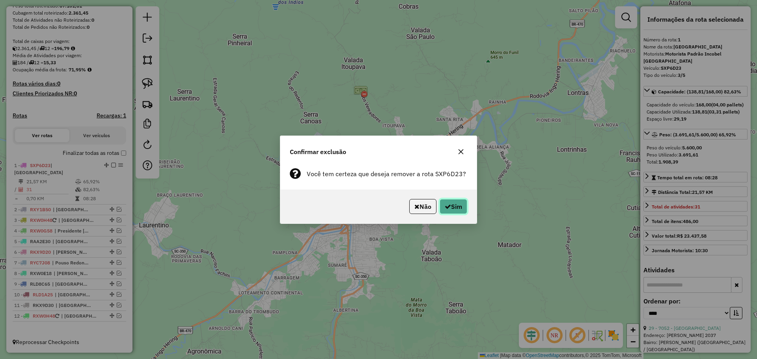
click at [462, 203] on button "Sim" at bounding box center [453, 206] width 28 height 15
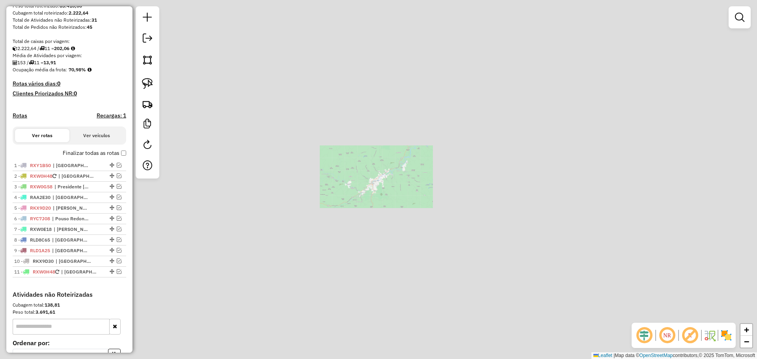
scroll to position [141, 0]
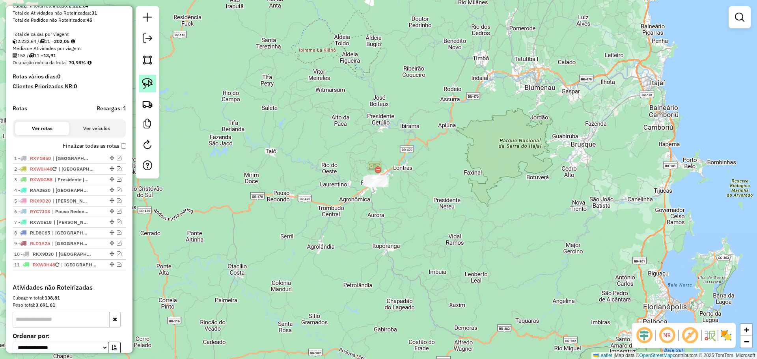
click at [151, 82] on img at bounding box center [147, 83] width 11 height 11
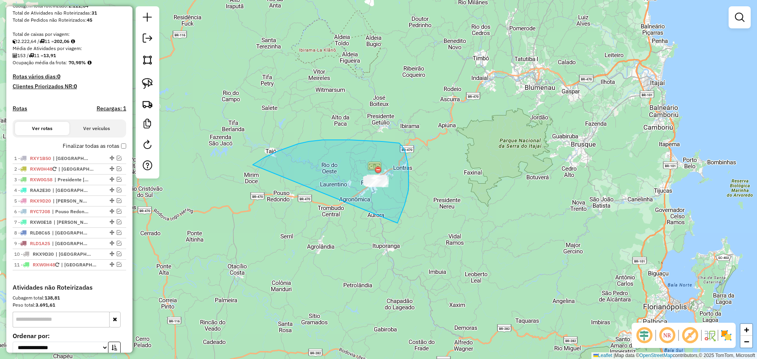
drag, startPoint x: 278, startPoint y: 151, endPoint x: 397, endPoint y: 223, distance: 139.1
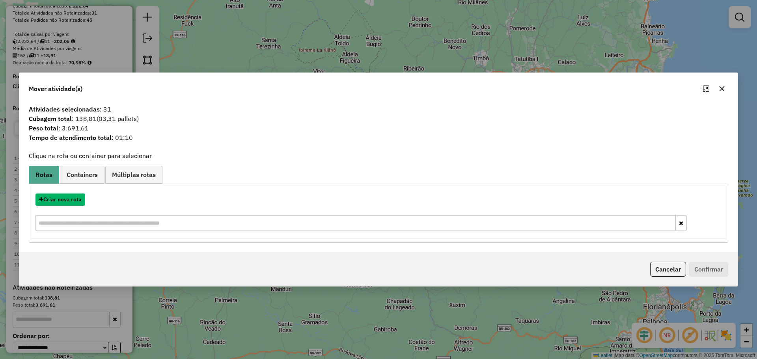
click at [71, 199] on button "Criar nova rota" at bounding box center [60, 199] width 50 height 12
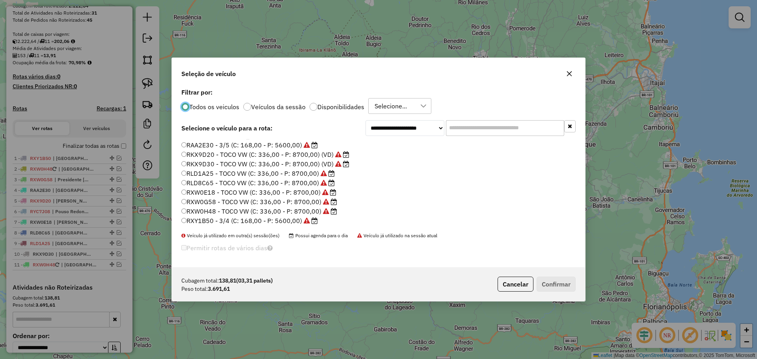
scroll to position [74, 0]
click at [206, 222] on label "SXP6D23 - 3/5 (C: 168,00 - P: 5600,00)" at bounding box center [245, 220] width 129 height 9
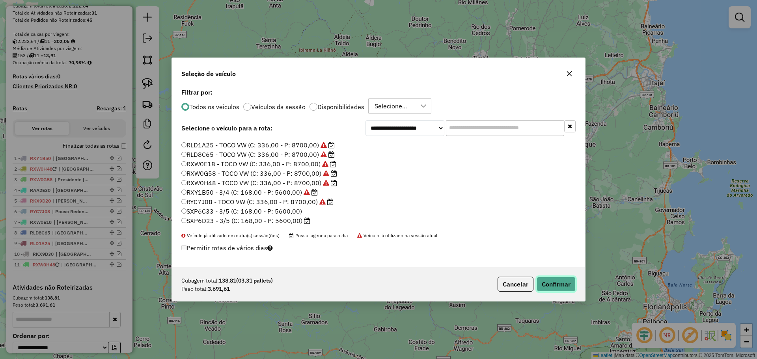
click at [554, 284] on button "Confirmar" at bounding box center [555, 284] width 39 height 15
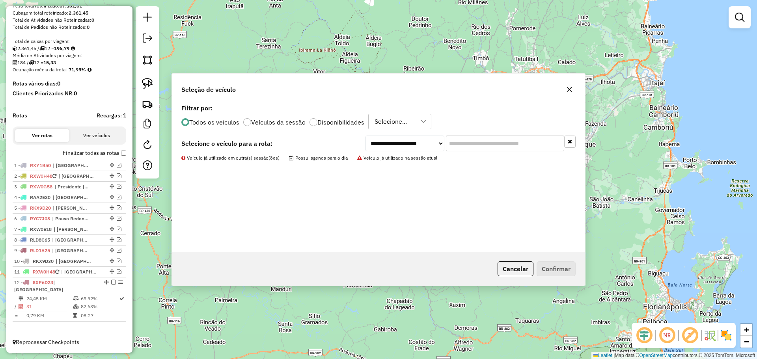
scroll to position [134, 0]
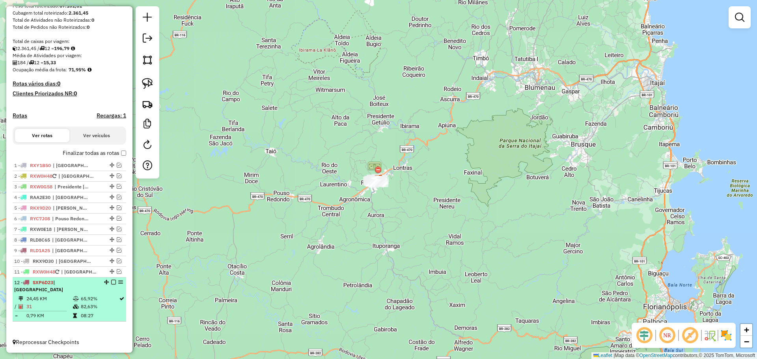
click at [111, 284] on em at bounding box center [113, 282] width 5 height 5
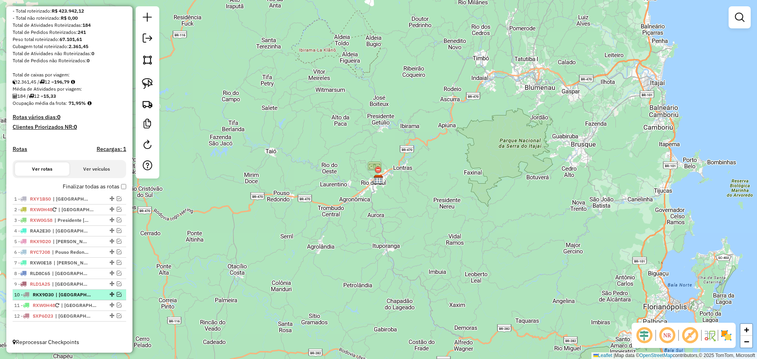
scroll to position [108, 0]
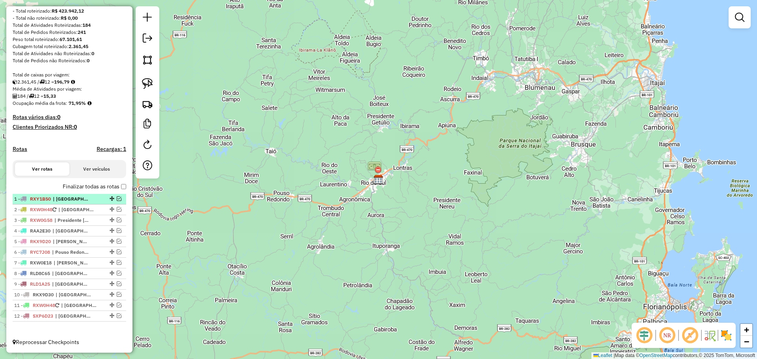
click at [117, 198] on em at bounding box center [119, 198] width 5 height 5
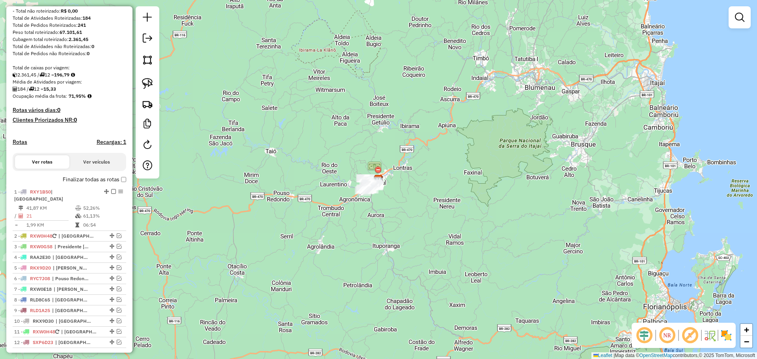
scroll to position [134, 0]
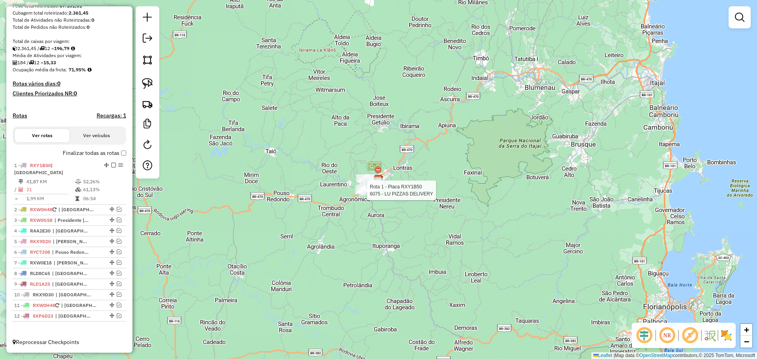
select select "*********"
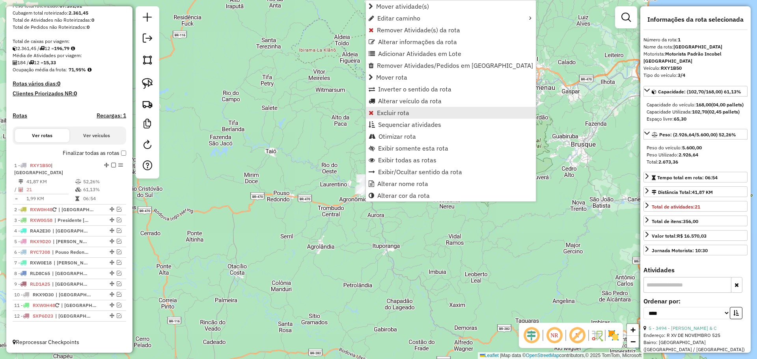
click at [386, 112] on span "Excluir rota" at bounding box center [393, 113] width 32 height 6
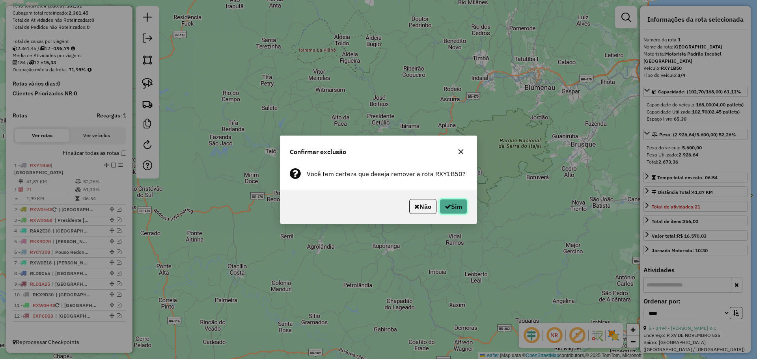
click at [459, 204] on button "Sim" at bounding box center [453, 206] width 28 height 15
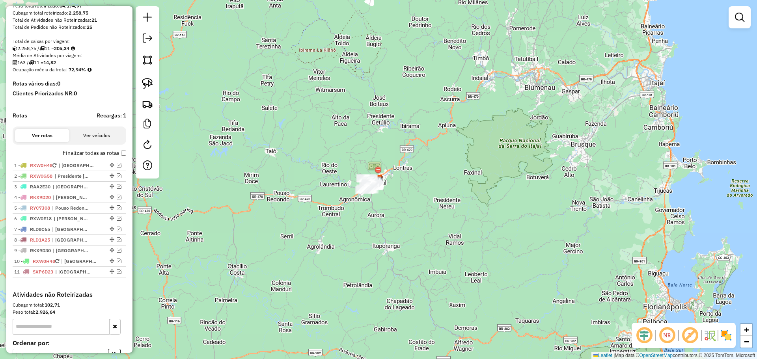
scroll to position [141, 0]
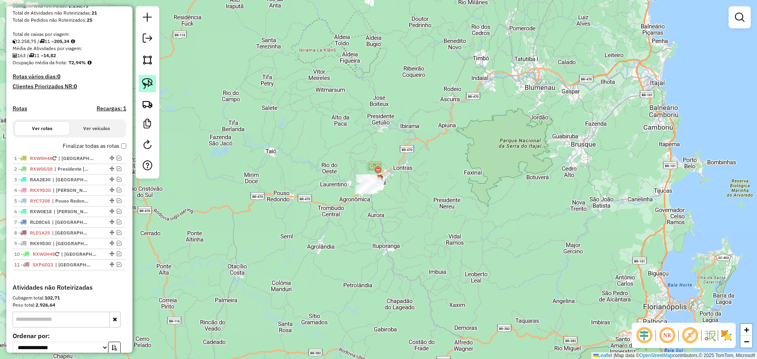
click at [146, 81] on img at bounding box center [147, 83] width 11 height 11
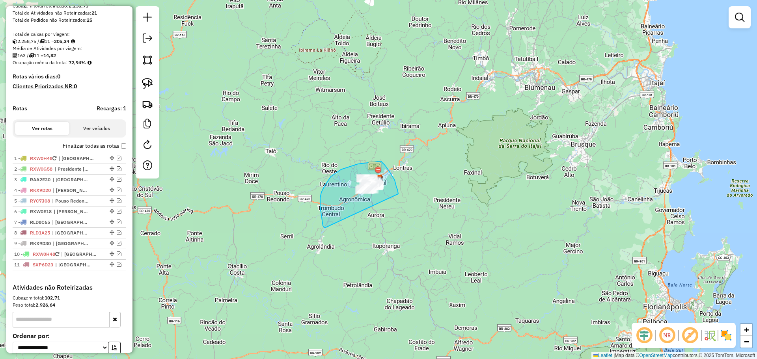
drag, startPoint x: 325, startPoint y: 228, endPoint x: 398, endPoint y: 194, distance: 80.7
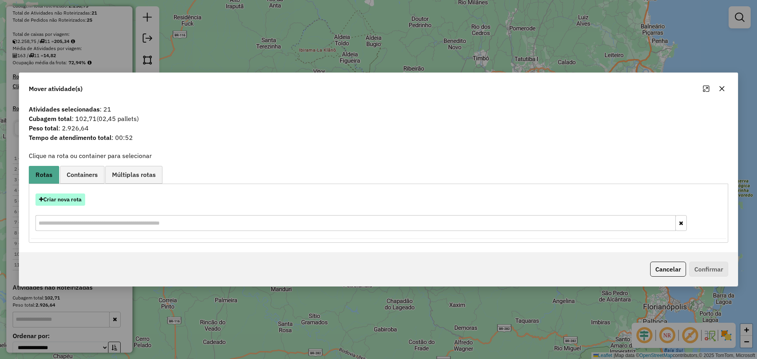
click at [76, 200] on button "Criar nova rota" at bounding box center [60, 199] width 50 height 12
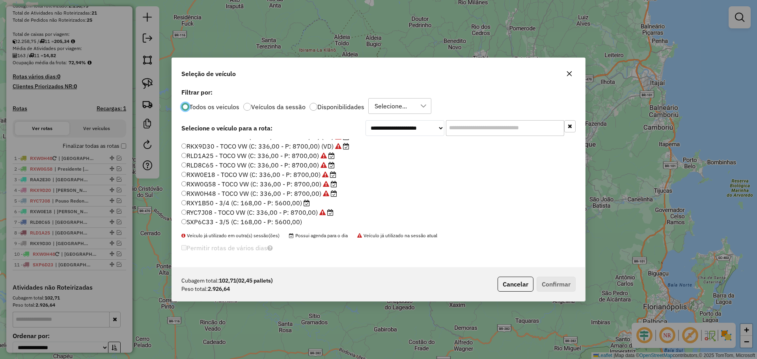
scroll to position [74, 0]
click at [215, 193] on label "RXY1B50 - 3/4 (C: 168,00 - P: 5600,00)" at bounding box center [245, 192] width 128 height 9
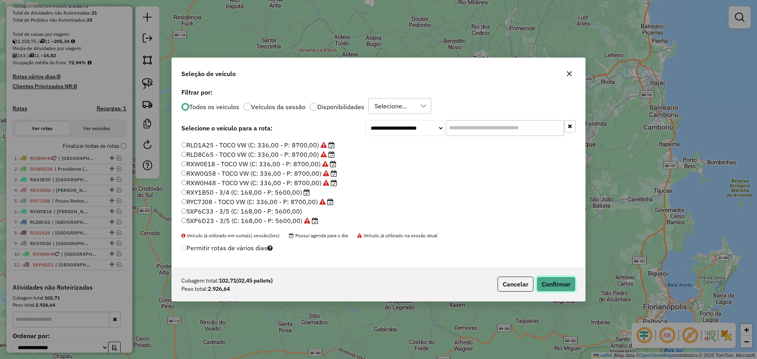
click at [563, 285] on button "Confirmar" at bounding box center [555, 284] width 39 height 15
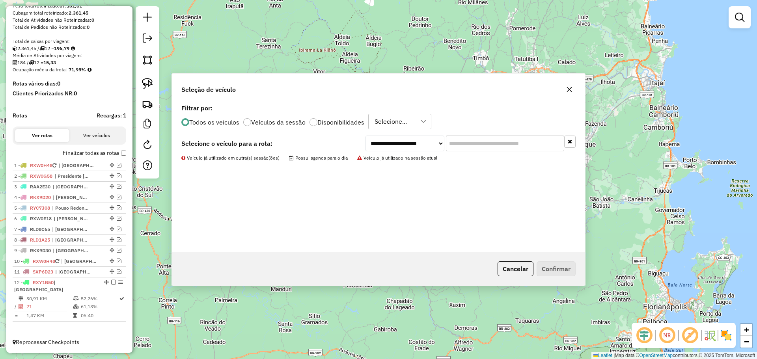
scroll to position [134, 0]
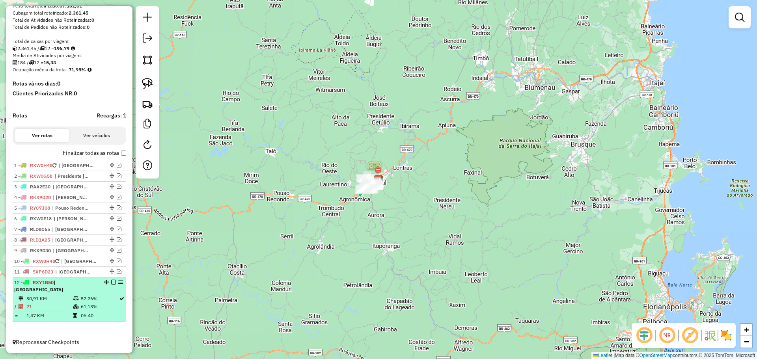
click at [111, 284] on em at bounding box center [113, 282] width 5 height 5
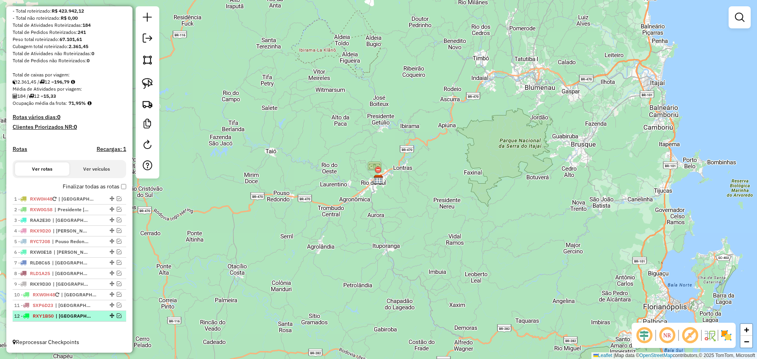
scroll to position [108, 0]
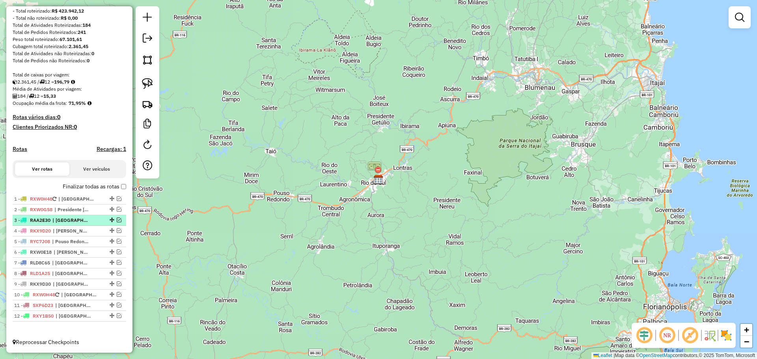
click at [118, 221] on em at bounding box center [119, 220] width 5 height 5
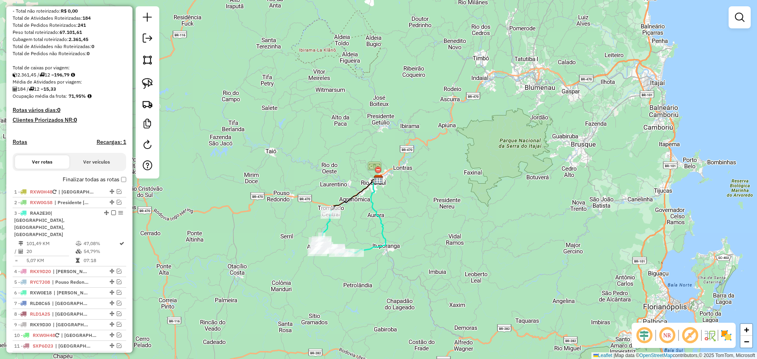
scroll to position [141, 0]
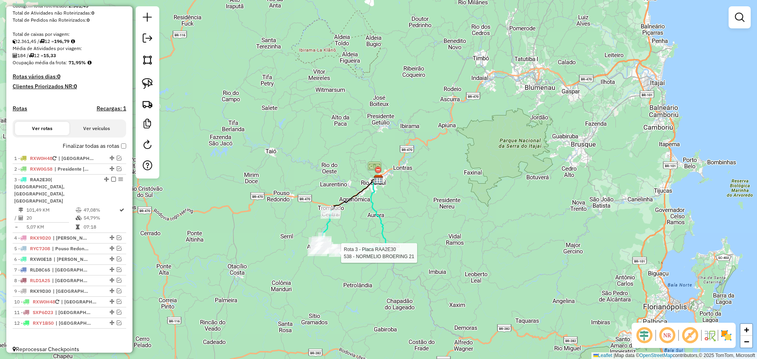
select select "*********"
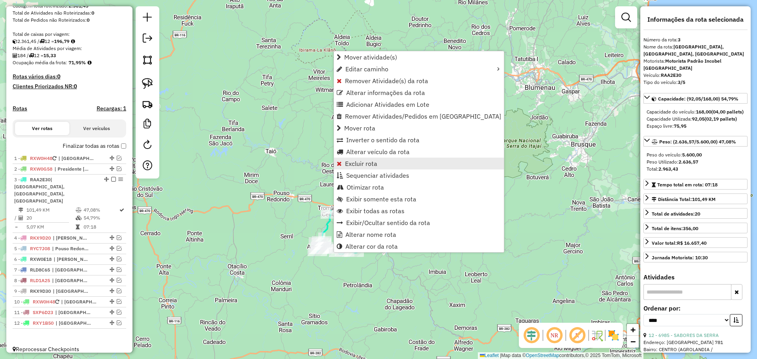
click at [372, 160] on span "Excluir rota" at bounding box center [361, 163] width 32 height 6
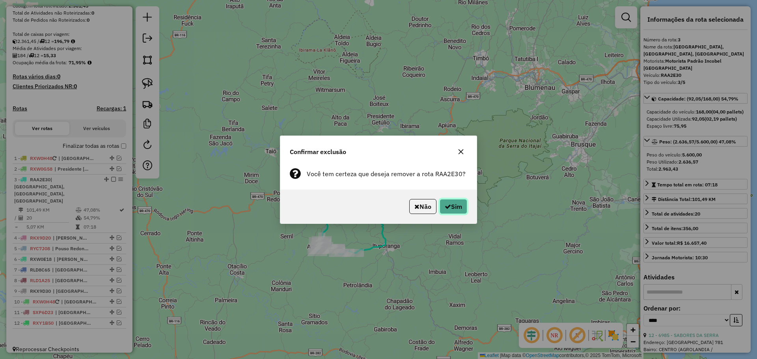
click at [459, 206] on button "Sim" at bounding box center [453, 206] width 28 height 15
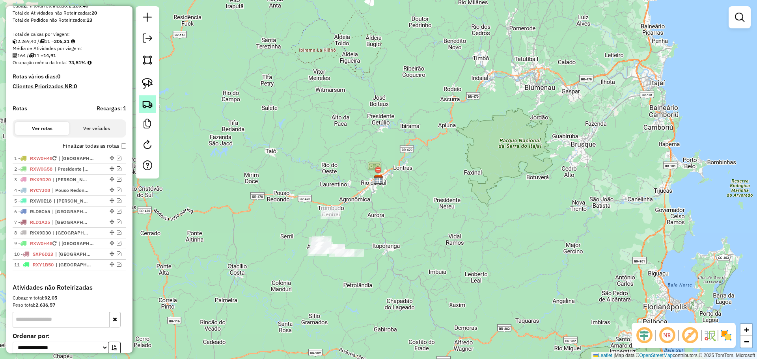
drag, startPoint x: 147, startPoint y: 78, endPoint x: 154, endPoint y: 97, distance: 20.3
click at [147, 78] on img at bounding box center [147, 83] width 11 height 11
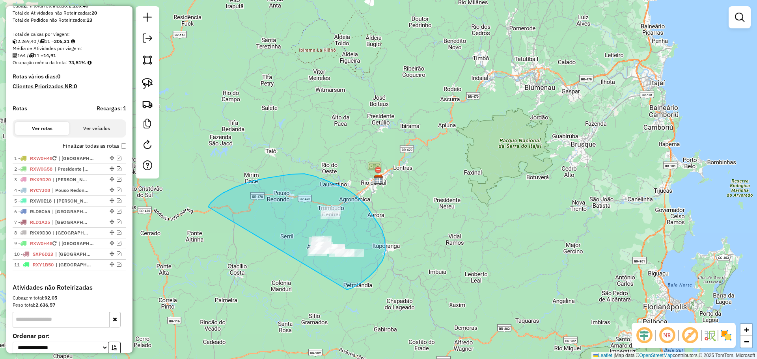
drag, startPoint x: 251, startPoint y: 181, endPoint x: 347, endPoint y: 290, distance: 144.3
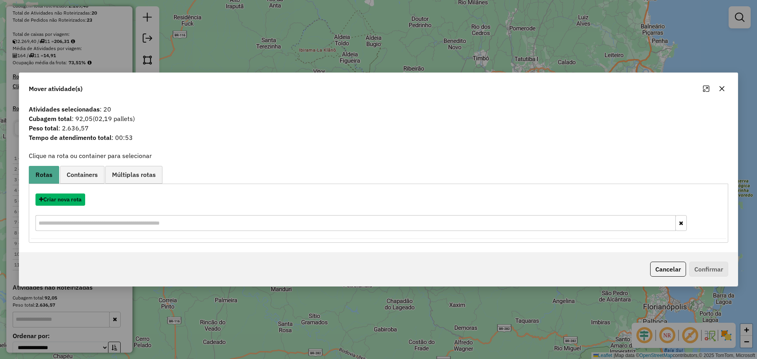
click at [72, 199] on button "Criar nova rota" at bounding box center [60, 199] width 50 height 12
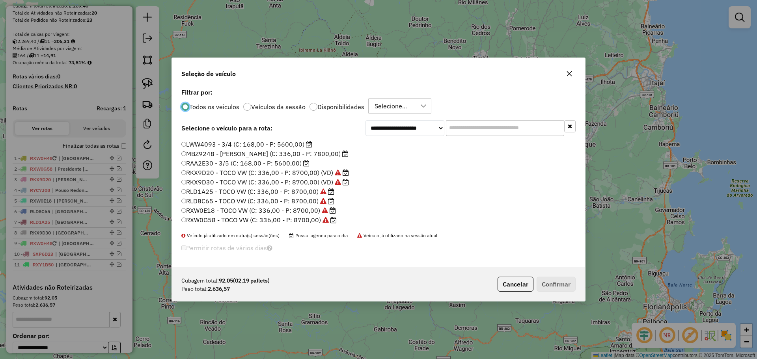
scroll to position [39, 0]
click at [205, 149] on label "RAA2E30 - 3/5 (C: 168,00 - P: 5600,00)" at bounding box center [245, 151] width 128 height 9
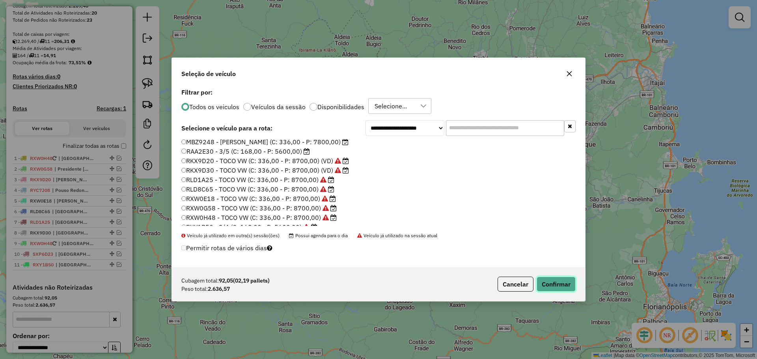
click at [555, 288] on button "Confirmar" at bounding box center [555, 284] width 39 height 15
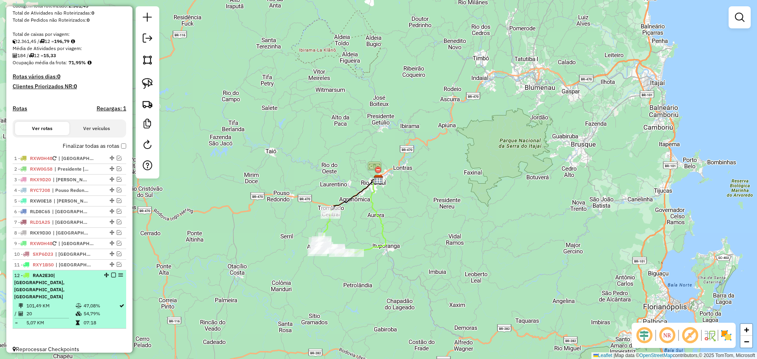
click at [111, 277] on em at bounding box center [113, 275] width 5 height 5
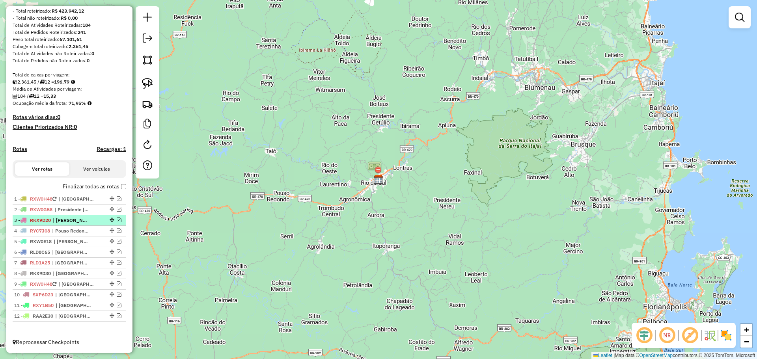
click at [117, 221] on em at bounding box center [119, 220] width 5 height 5
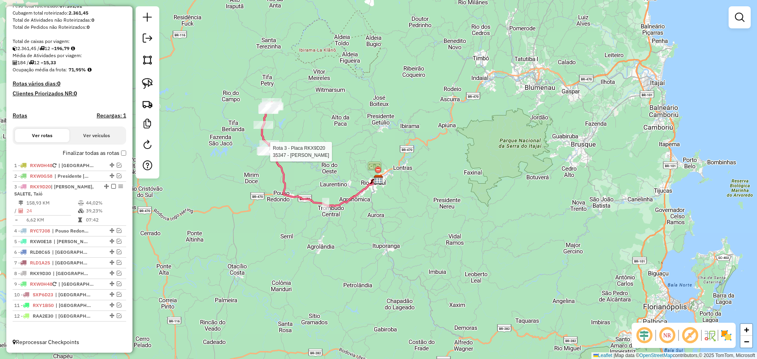
select select "*********"
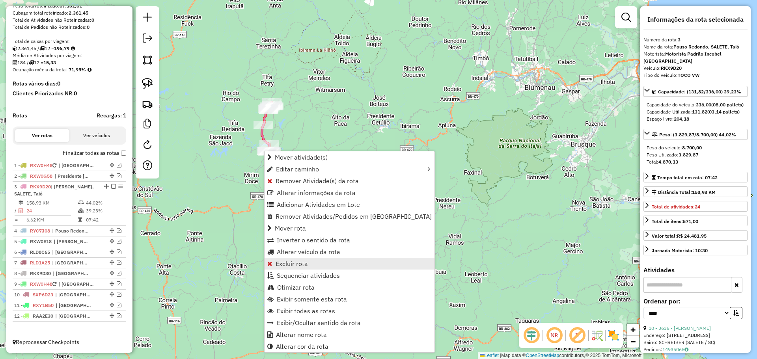
click at [285, 264] on span "Excluir rota" at bounding box center [291, 263] width 32 height 6
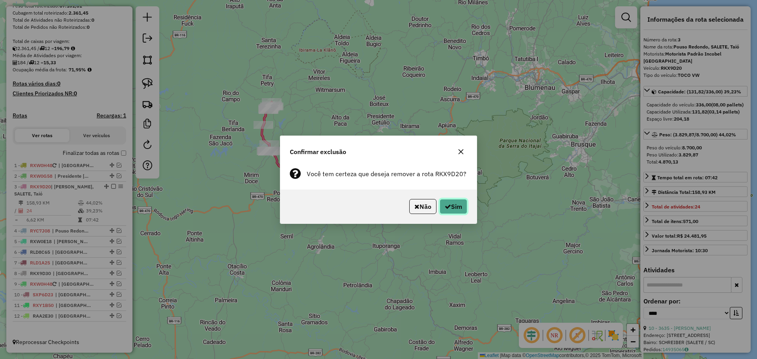
click at [446, 206] on icon "button" at bounding box center [447, 206] width 6 height 6
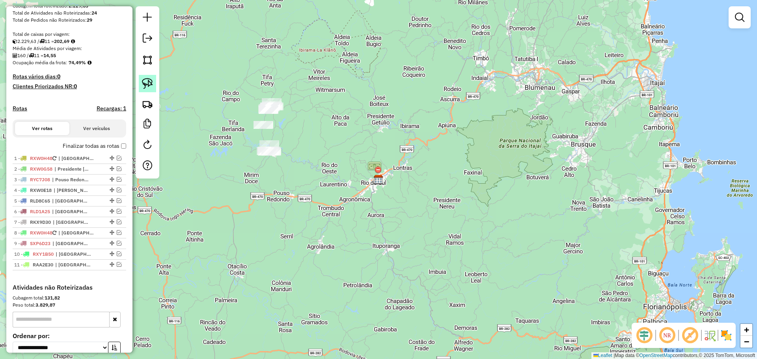
click at [146, 82] on img at bounding box center [147, 83] width 11 height 11
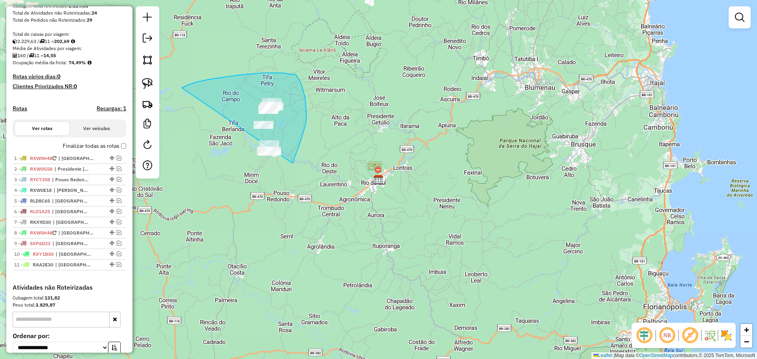
drag, startPoint x: 195, startPoint y: 82, endPoint x: 284, endPoint y: 179, distance: 131.1
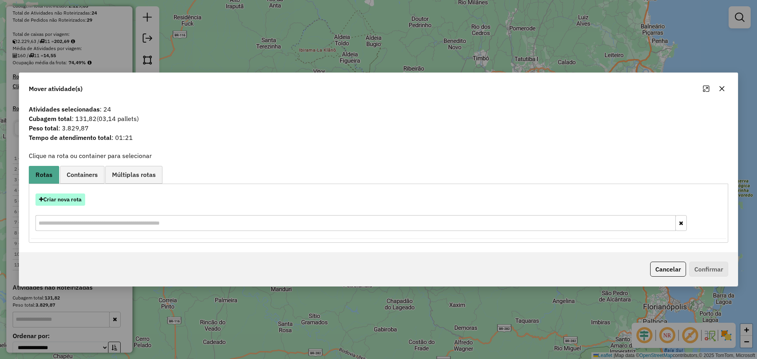
click at [57, 198] on button "Criar nova rota" at bounding box center [60, 199] width 50 height 12
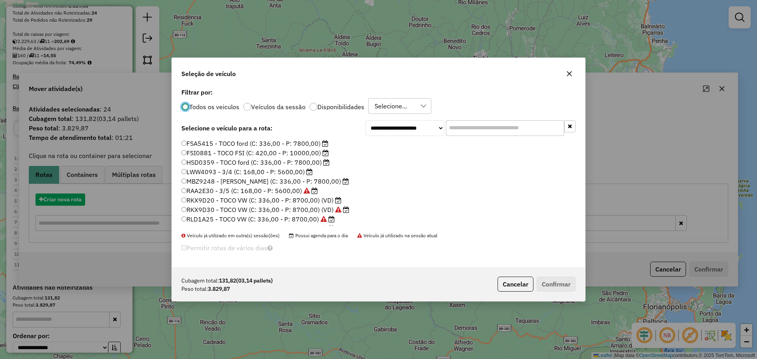
scroll to position [4, 2]
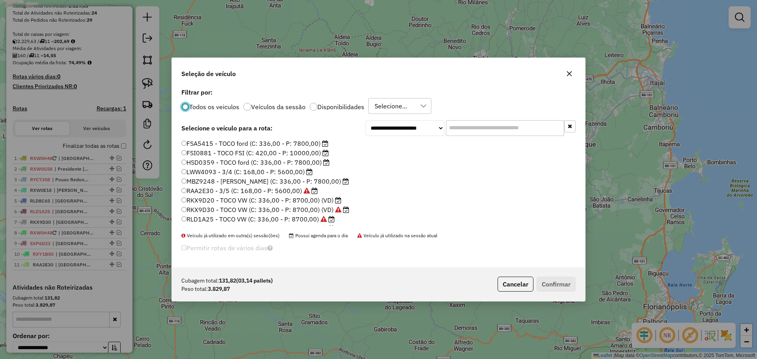
click at [210, 199] on label "RKX9D20 - TOCO VW (C: 336,00 - P: 8700,00) (VD)" at bounding box center [261, 199] width 160 height 9
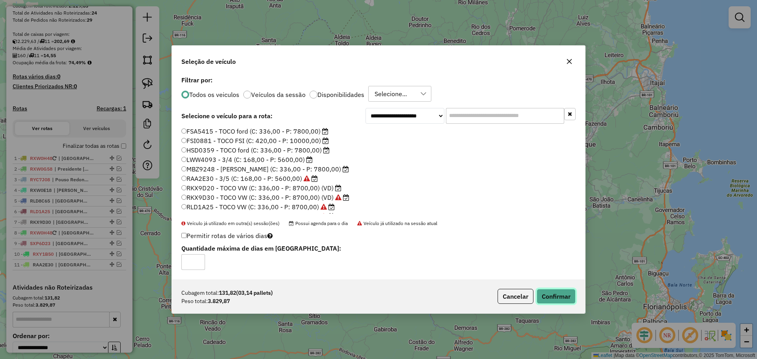
click at [546, 292] on button "Confirmar" at bounding box center [555, 296] width 39 height 15
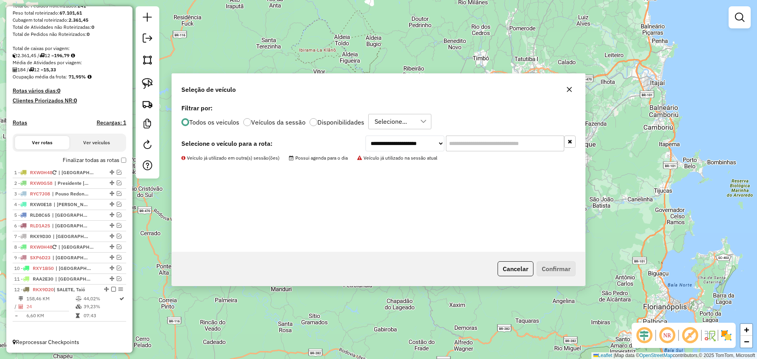
scroll to position [134, 0]
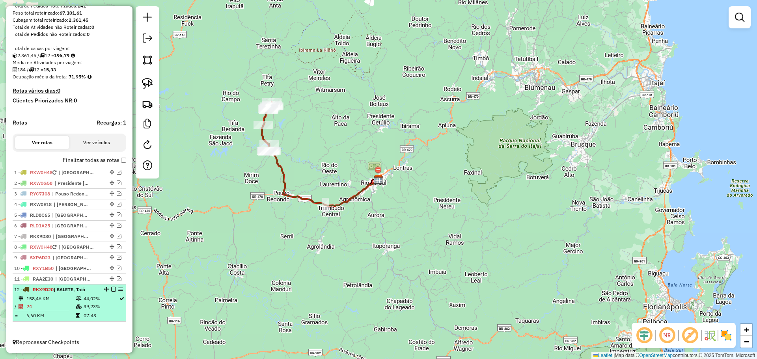
click at [111, 288] on em at bounding box center [113, 289] width 5 height 5
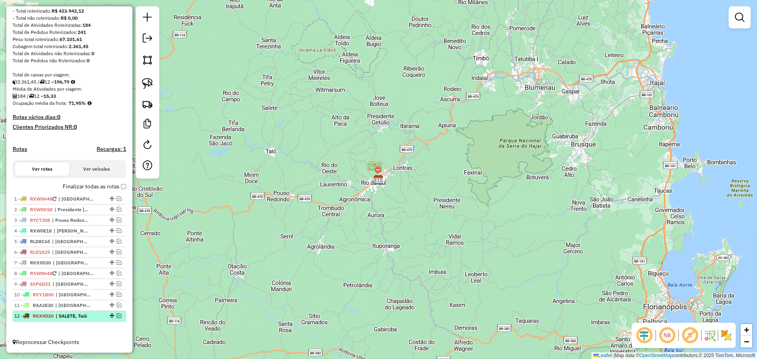
scroll to position [108, 0]
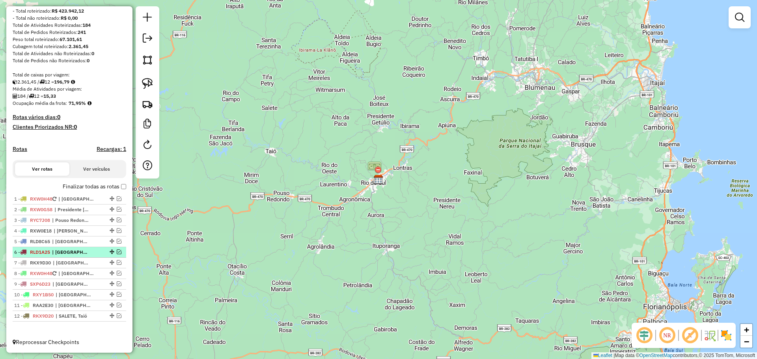
click at [117, 251] on em at bounding box center [119, 251] width 5 height 5
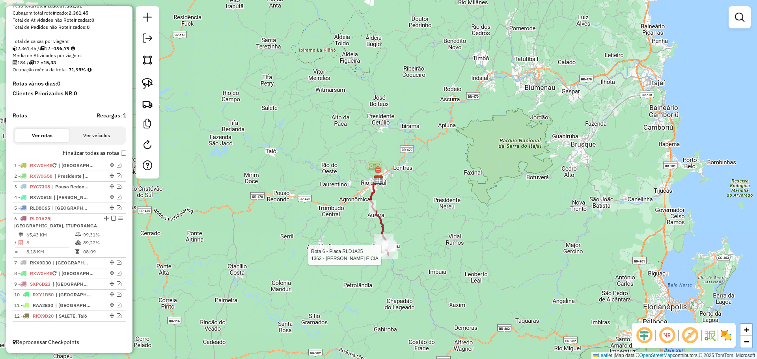
select select "*********"
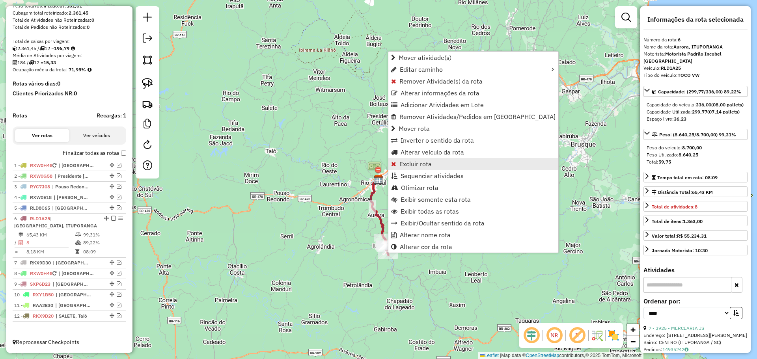
click at [404, 165] on span "Excluir rota" at bounding box center [415, 164] width 32 height 6
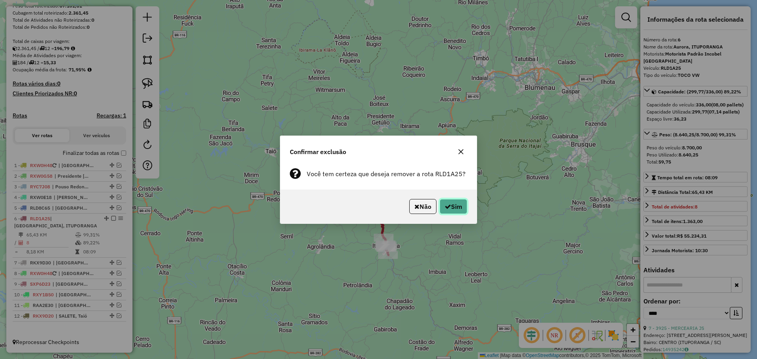
click at [463, 205] on button "Sim" at bounding box center [453, 206] width 28 height 15
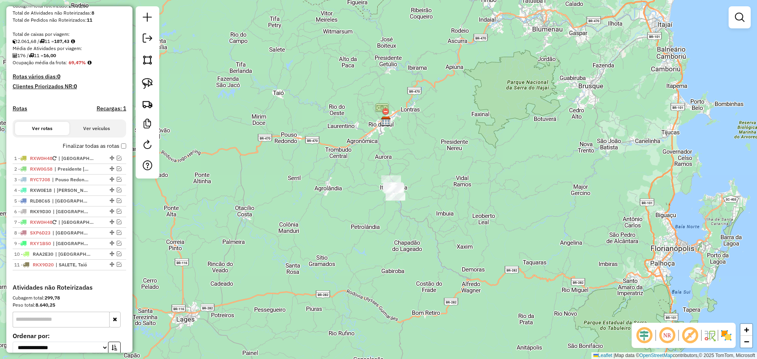
drag, startPoint x: 471, startPoint y: 270, endPoint x: 413, endPoint y: 178, distance: 108.9
click at [480, 207] on div "Janela de atendimento Grade de atendimento Capacidade Transportadoras Veículos …" at bounding box center [378, 179] width 757 height 359
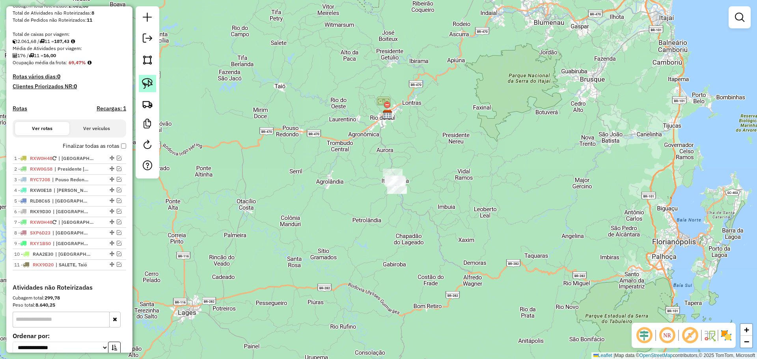
click at [149, 84] on img at bounding box center [147, 83] width 11 height 11
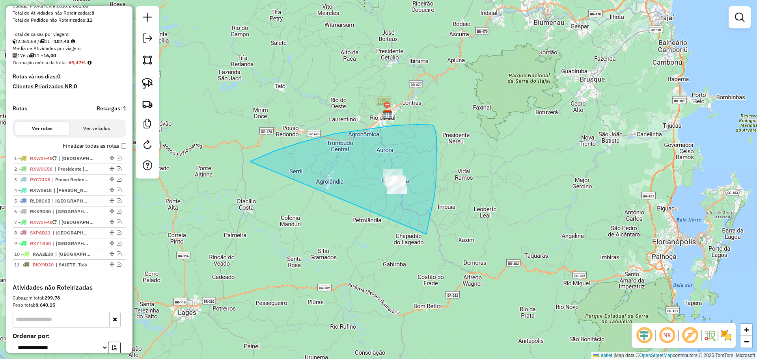
drag, startPoint x: 303, startPoint y: 142, endPoint x: 426, endPoint y: 234, distance: 154.0
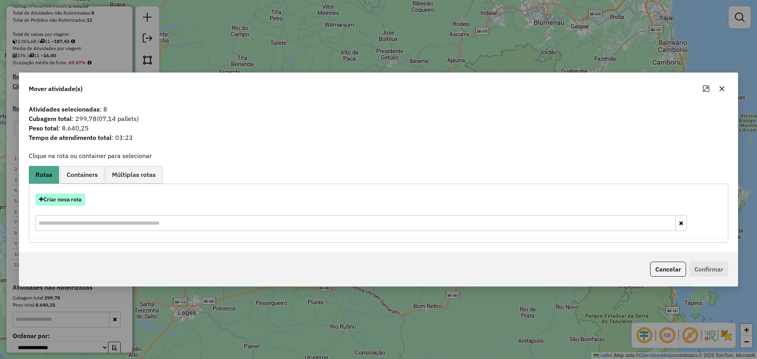
click at [79, 201] on button "Criar nova rota" at bounding box center [60, 199] width 50 height 12
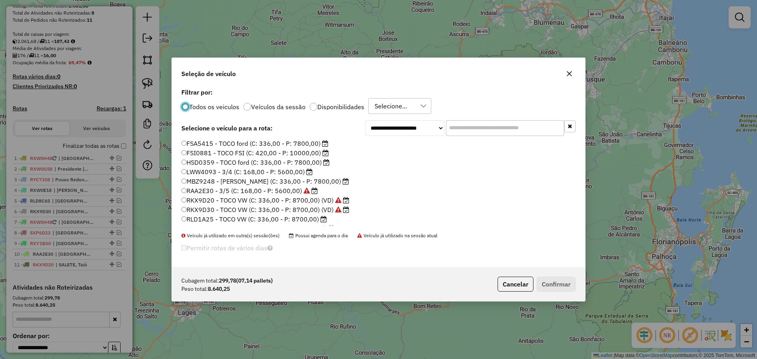
scroll to position [39, 0]
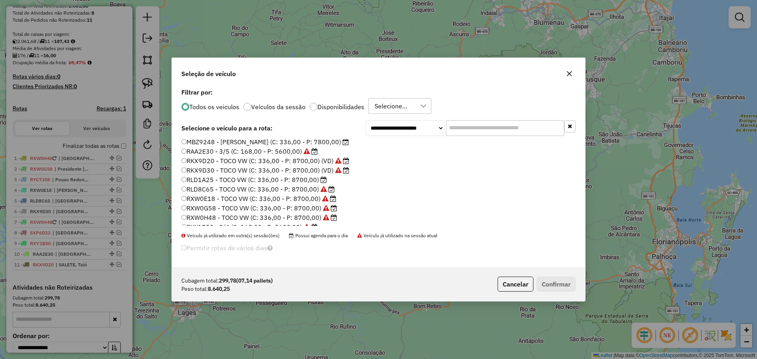
drag, startPoint x: 195, startPoint y: 179, endPoint x: 288, endPoint y: 203, distance: 96.3
click at [195, 179] on label "RLD1A25 - TOCO VW (C: 336,00 - P: 8700,00)" at bounding box center [253, 179] width 145 height 9
click at [556, 283] on button "Confirmar" at bounding box center [555, 284] width 39 height 15
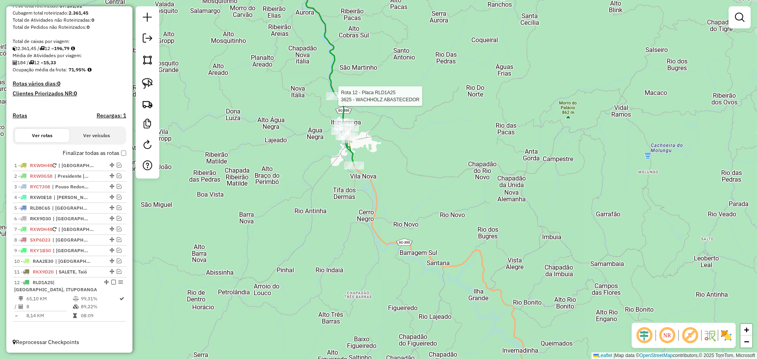
select select "*********"
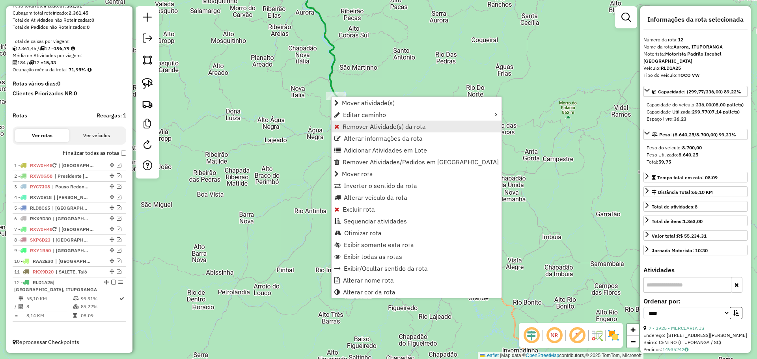
click at [361, 125] on span "Remover Atividade(s) da rota" at bounding box center [383, 126] width 83 height 6
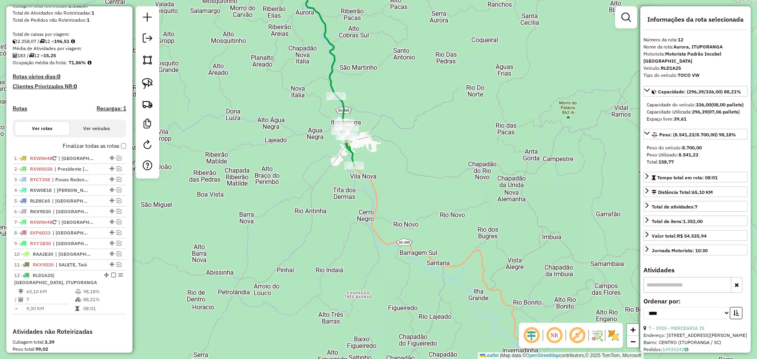
scroll to position [265, 0]
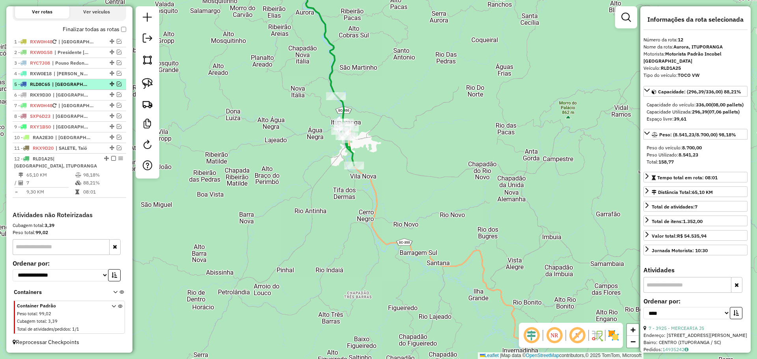
click at [117, 84] on em at bounding box center [119, 84] width 5 height 5
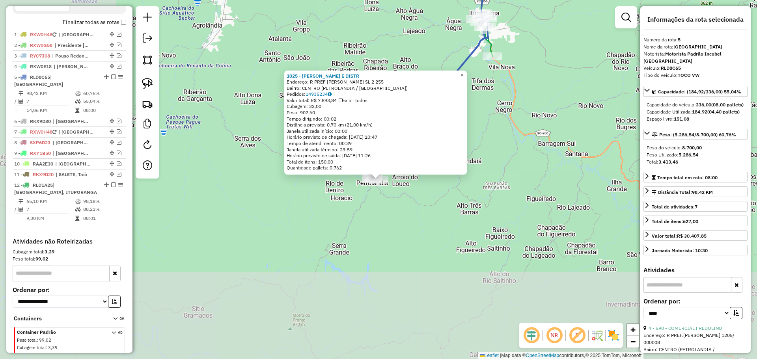
scroll to position [292, 0]
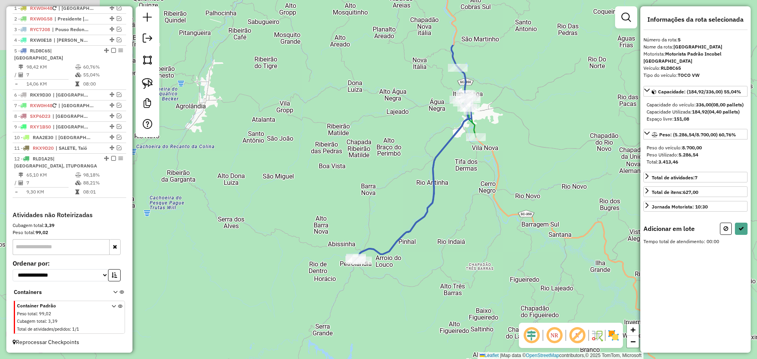
drag, startPoint x: 399, startPoint y: 74, endPoint x: 383, endPoint y: 147, distance: 75.1
click at [383, 147] on div "Janela de atendimento Grade de atendimento Capacidade Transportadoras Veículos …" at bounding box center [378, 179] width 757 height 359
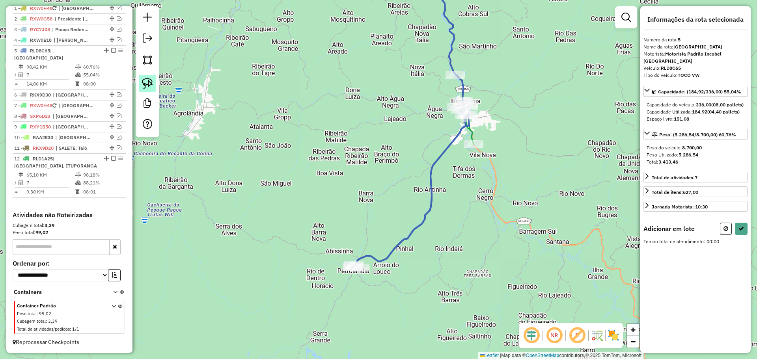
click at [148, 84] on img at bounding box center [147, 83] width 11 height 11
drag, startPoint x: 431, startPoint y: 49, endPoint x: 479, endPoint y: 69, distance: 52.3
select select "*********"
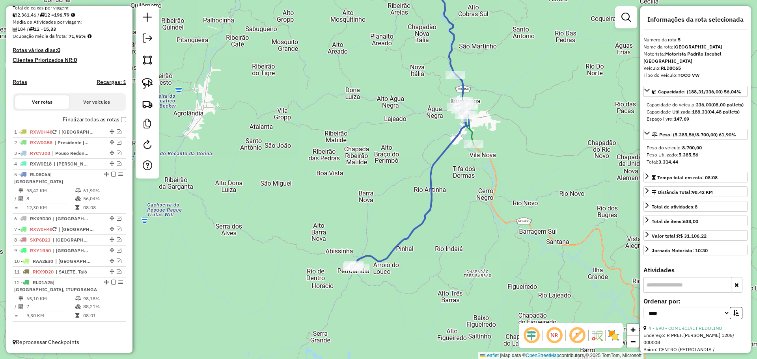
scroll to position [168, 0]
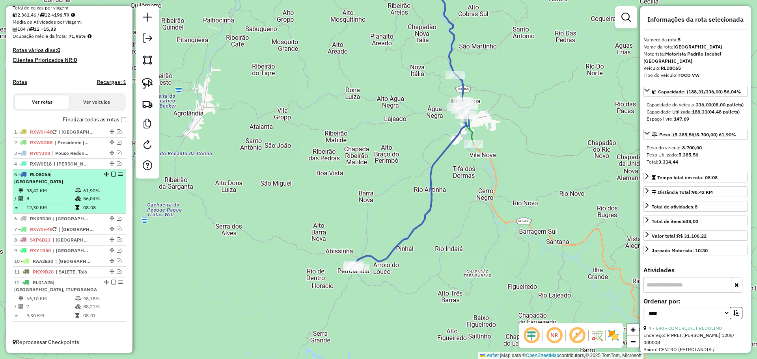
click at [111, 177] on em at bounding box center [113, 174] width 5 height 5
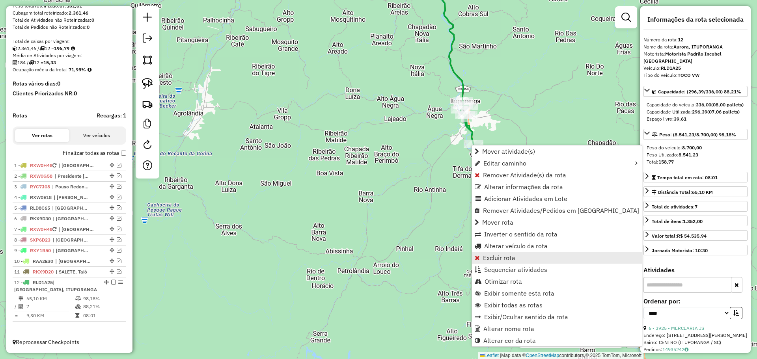
click at [509, 258] on span "Excluir rota" at bounding box center [499, 258] width 32 height 6
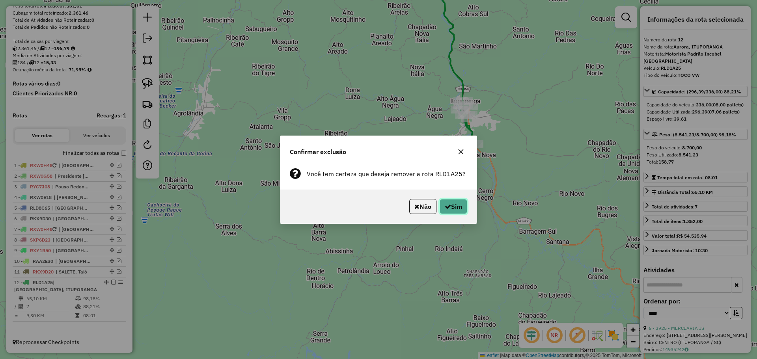
click at [463, 204] on button "Sim" at bounding box center [453, 206] width 28 height 15
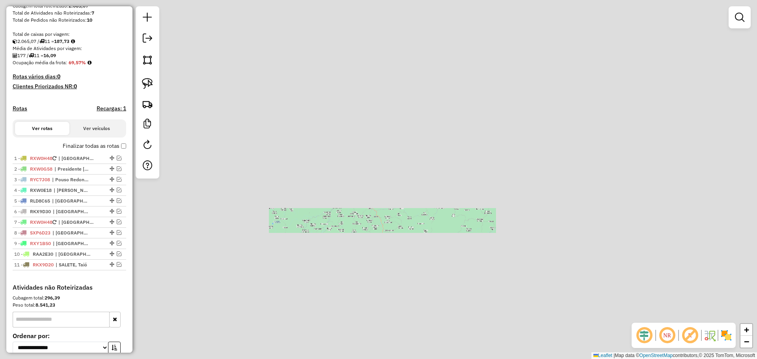
scroll to position [221, 0]
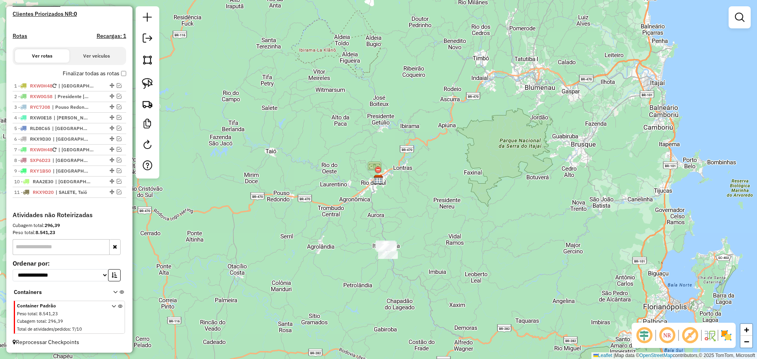
drag, startPoint x: 443, startPoint y: 200, endPoint x: 443, endPoint y: 183, distance: 17.3
click at [443, 184] on div "Janela de atendimento Grade de atendimento Capacidade Transportadoras Veículos …" at bounding box center [378, 179] width 757 height 359
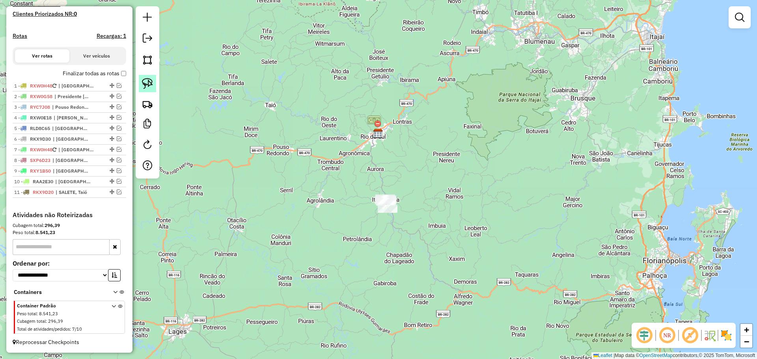
click at [151, 84] on img at bounding box center [147, 83] width 11 height 11
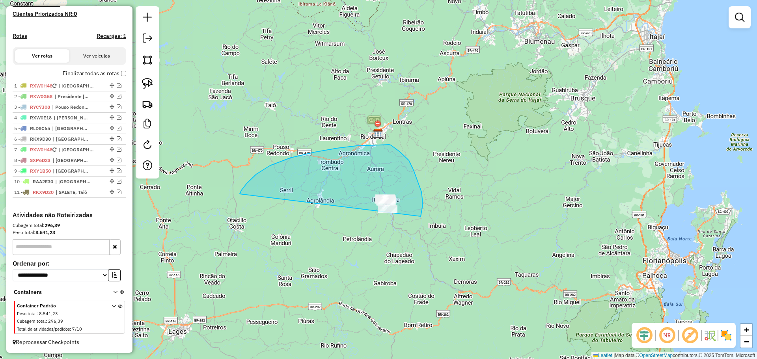
drag, startPoint x: 240, startPoint y: 194, endPoint x: 416, endPoint y: 237, distance: 181.4
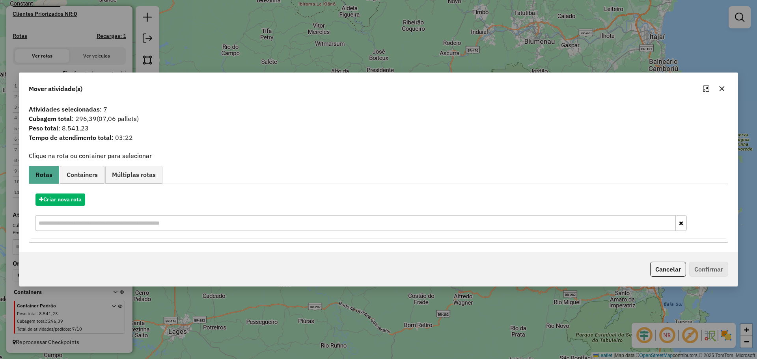
click at [87, 199] on div "Criar nova rota" at bounding box center [378, 199] width 695 height 12
click at [85, 199] on button "Criar nova rota" at bounding box center [60, 199] width 50 height 12
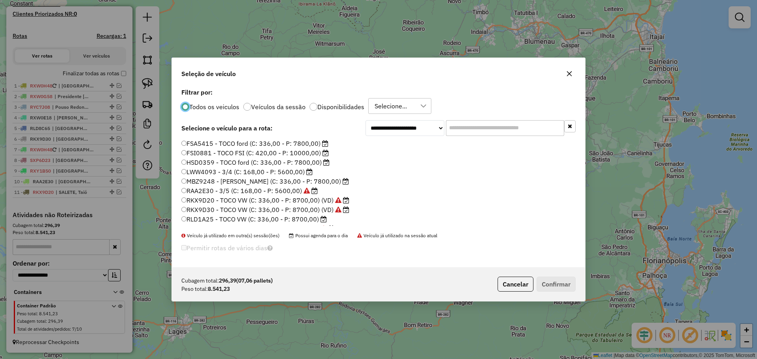
scroll to position [4, 2]
drag, startPoint x: 200, startPoint y: 218, endPoint x: 227, endPoint y: 229, distance: 29.0
click at [200, 218] on label "RLD1A25 - TOCO VW (C: 336,00 - P: 8700,00)" at bounding box center [253, 218] width 145 height 9
click at [563, 284] on button "Confirmar" at bounding box center [555, 284] width 39 height 15
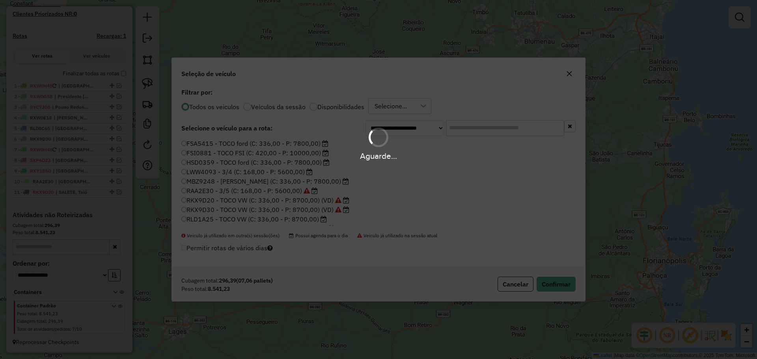
scroll to position [134, 0]
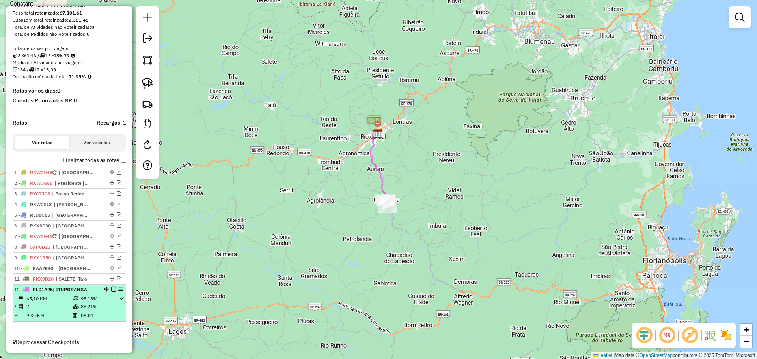
click at [111, 291] on em at bounding box center [113, 289] width 5 height 5
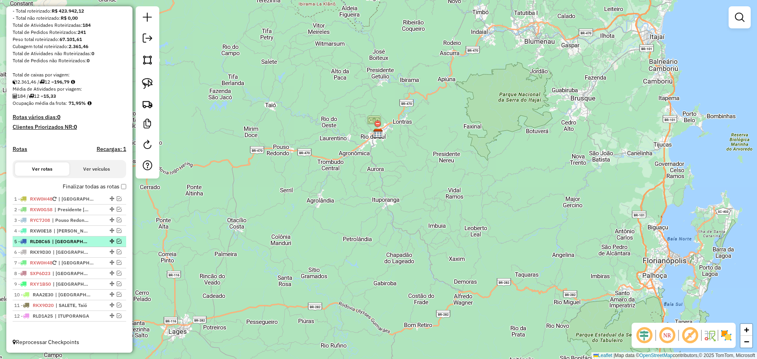
click at [117, 240] on em at bounding box center [119, 241] width 5 height 5
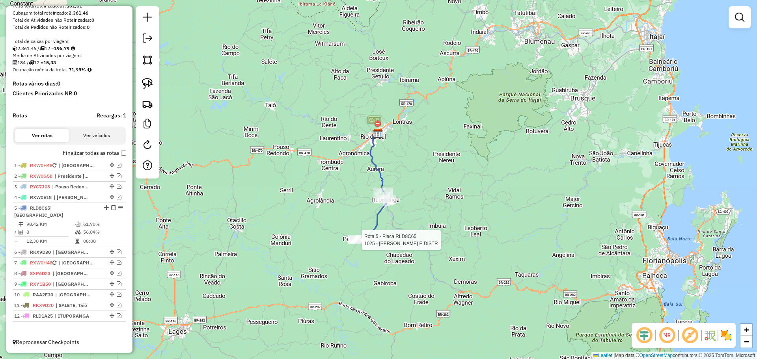
select select "*********"
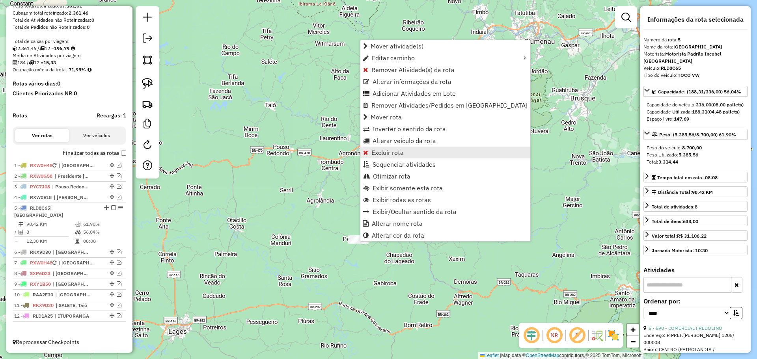
click at [381, 154] on span "Excluir rota" at bounding box center [387, 152] width 32 height 6
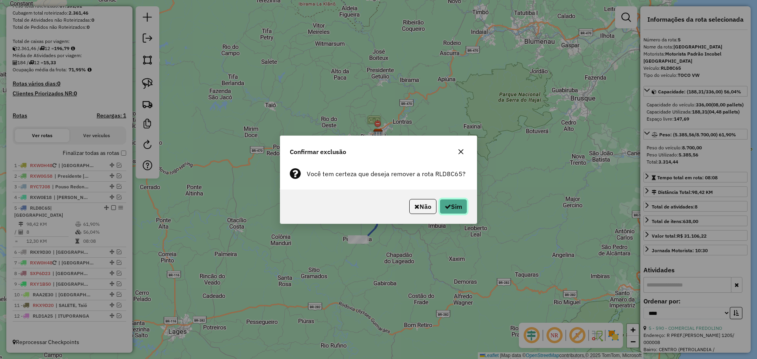
drag, startPoint x: 452, startPoint y: 206, endPoint x: 450, endPoint y: 201, distance: 5.1
click at [453, 206] on button "Sim" at bounding box center [453, 206] width 28 height 15
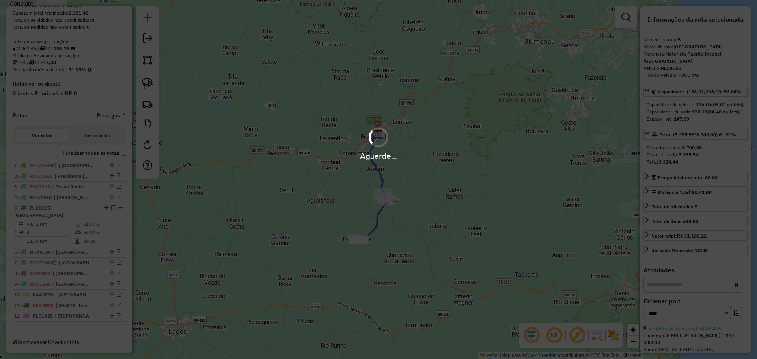
scroll to position [221, 0]
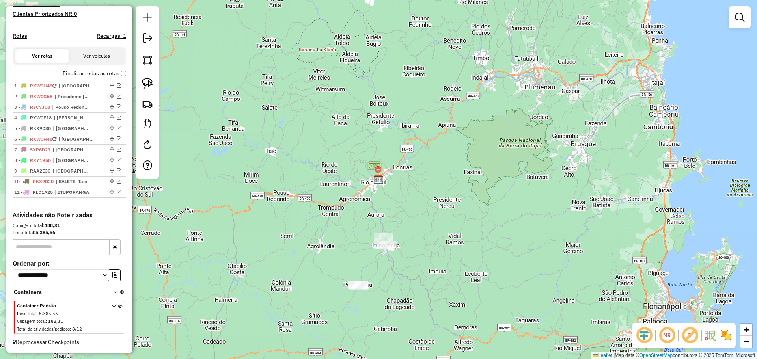
drag, startPoint x: 145, startPoint y: 79, endPoint x: 221, endPoint y: 132, distance: 92.6
click at [145, 79] on img at bounding box center [147, 83] width 11 height 11
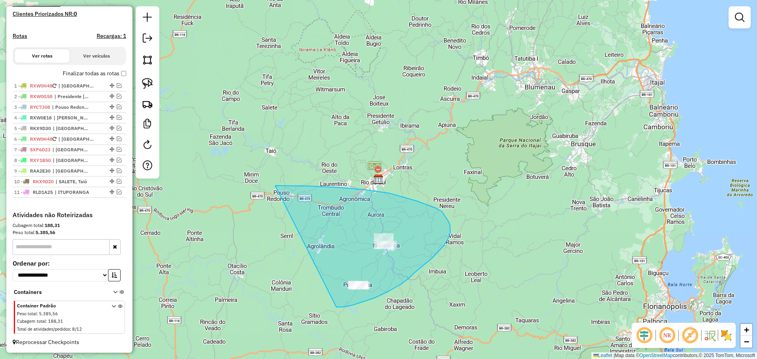
drag, startPoint x: 275, startPoint y: 186, endPoint x: 337, endPoint y: 293, distance: 123.6
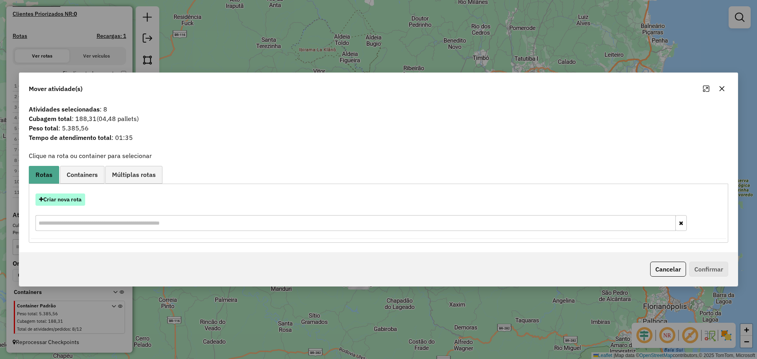
click at [63, 199] on button "Criar nova rota" at bounding box center [60, 199] width 50 height 12
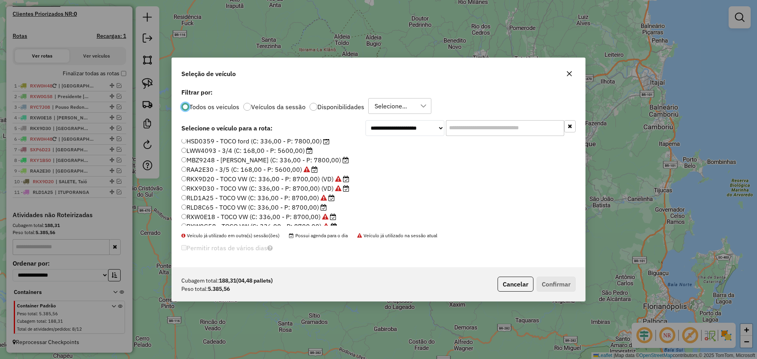
scroll to position [39, 0]
click at [204, 190] on label "RLD8C65 - TOCO VW (C: 336,00 - P: 8700,00)" at bounding box center [253, 188] width 145 height 9
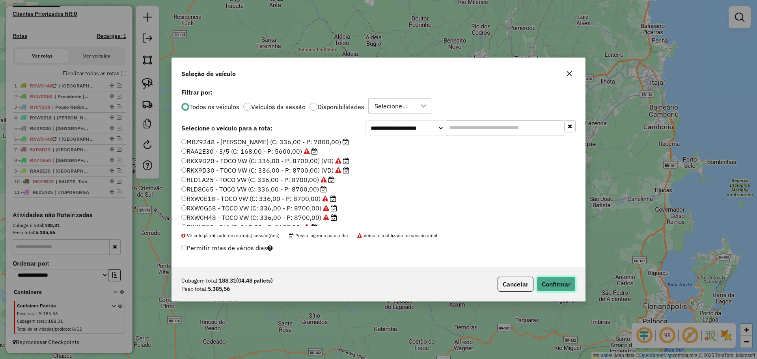
click at [555, 287] on button "Confirmar" at bounding box center [555, 284] width 39 height 15
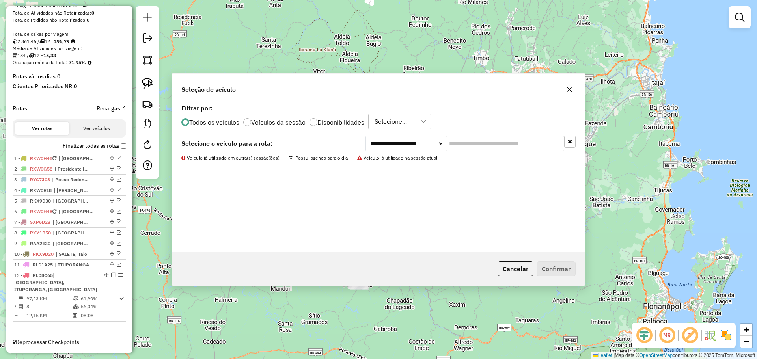
scroll to position [141, 0]
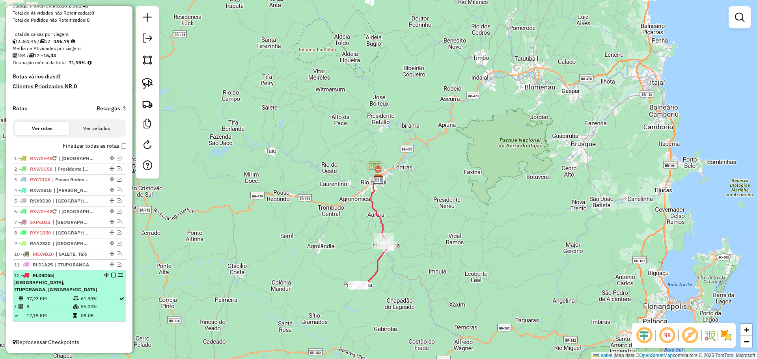
click at [108, 277] on div at bounding box center [111, 275] width 24 height 5
select select "*********"
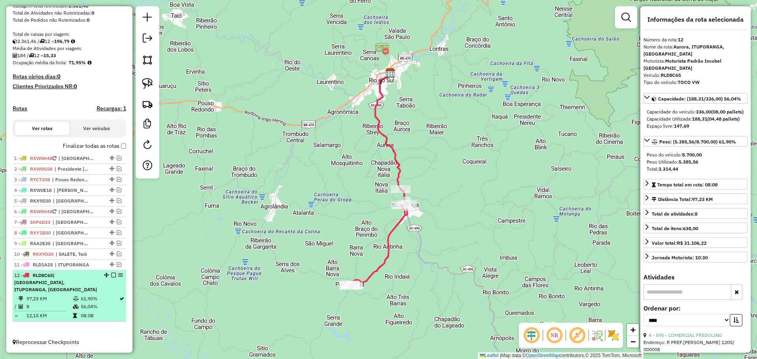
click at [111, 277] on em at bounding box center [113, 275] width 5 height 5
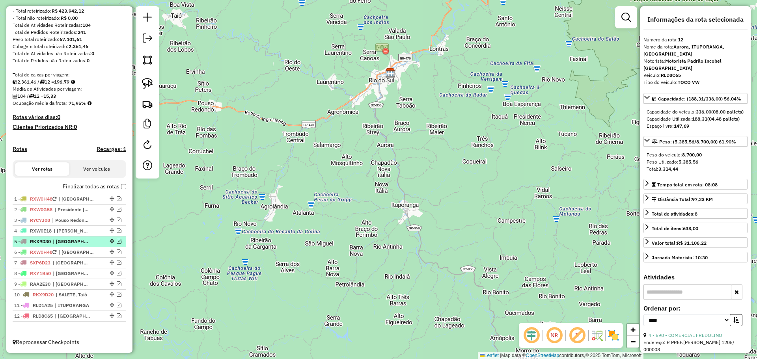
click at [117, 240] on em at bounding box center [119, 241] width 5 height 5
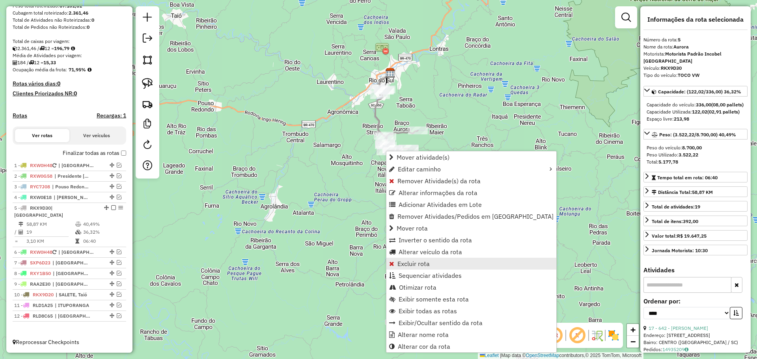
click at [407, 262] on span "Excluir rota" at bounding box center [413, 263] width 32 height 6
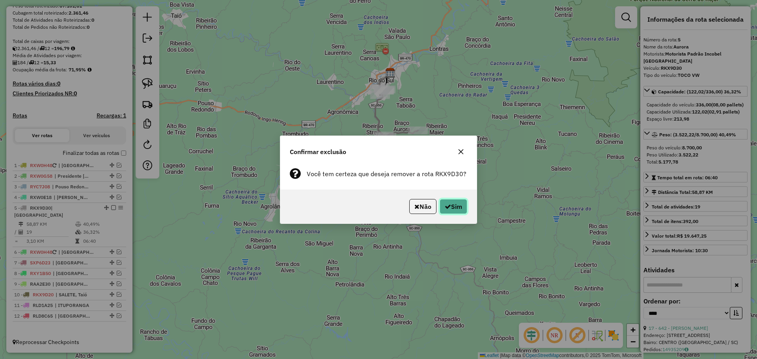
click at [457, 207] on button "Sim" at bounding box center [453, 206] width 28 height 15
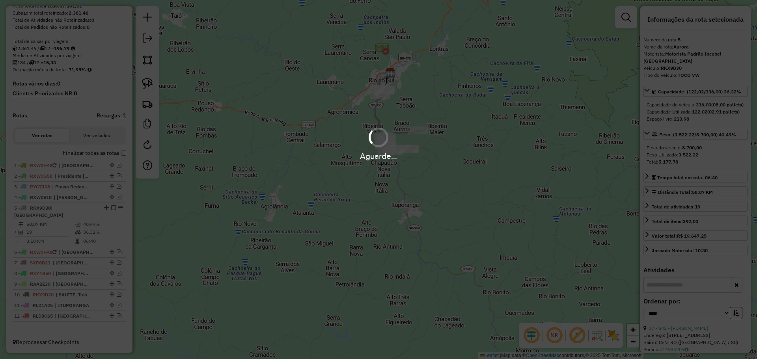
scroll to position [221, 0]
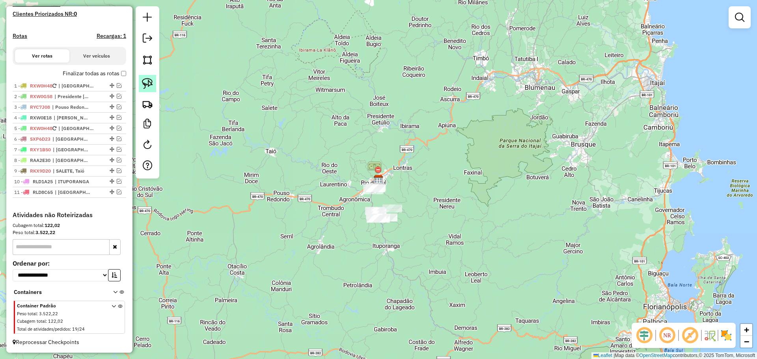
click at [149, 83] on img at bounding box center [147, 83] width 11 height 11
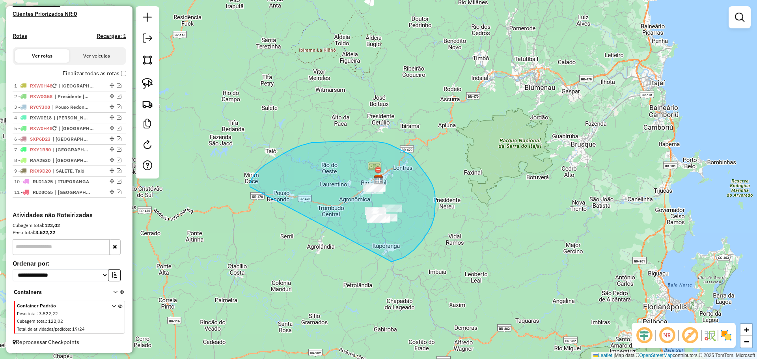
drag, startPoint x: 250, startPoint y: 187, endPoint x: 391, endPoint y: 262, distance: 160.0
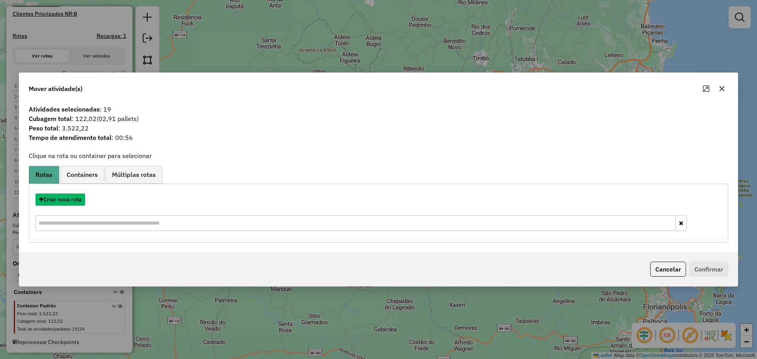
click at [74, 198] on button "Criar nova rota" at bounding box center [60, 199] width 50 height 12
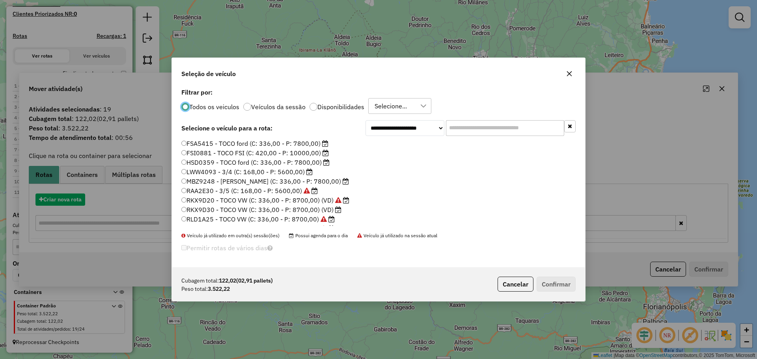
scroll to position [4, 2]
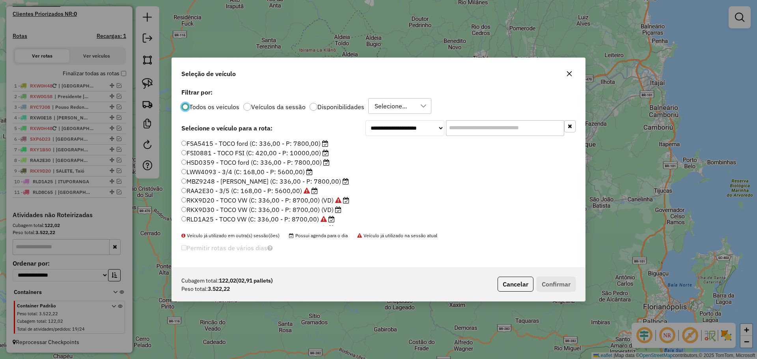
click at [215, 210] on label "RKX9D30 - TOCO VW (C: 336,00 - P: 8700,00) (VD)" at bounding box center [261, 209] width 160 height 9
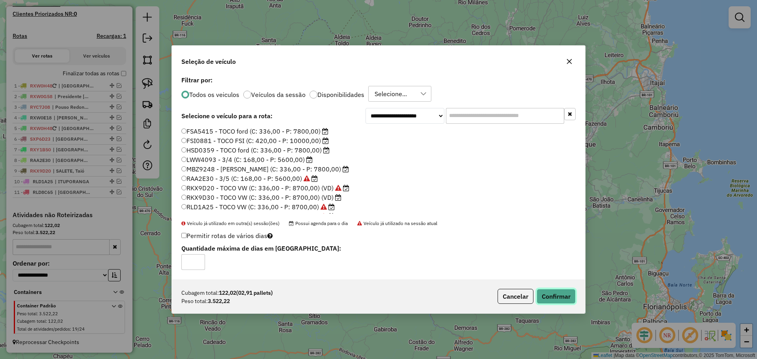
click at [563, 294] on button "Confirmar" at bounding box center [555, 296] width 39 height 15
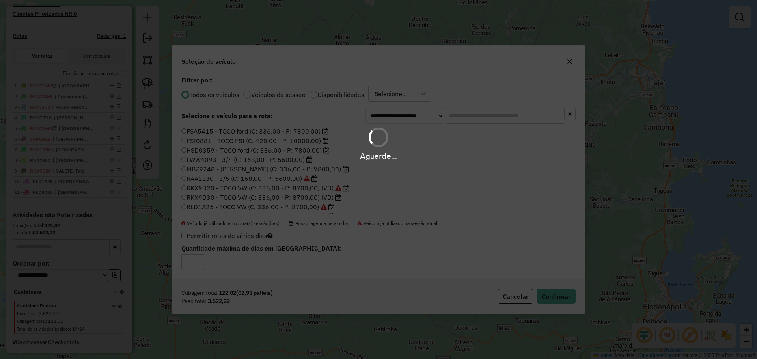
scroll to position [141, 0]
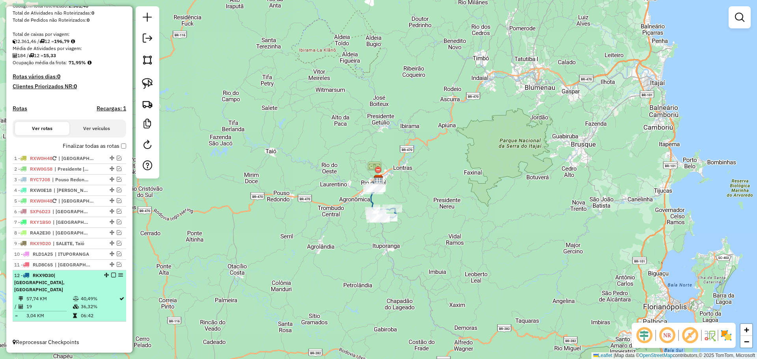
click at [111, 277] on em at bounding box center [113, 275] width 5 height 5
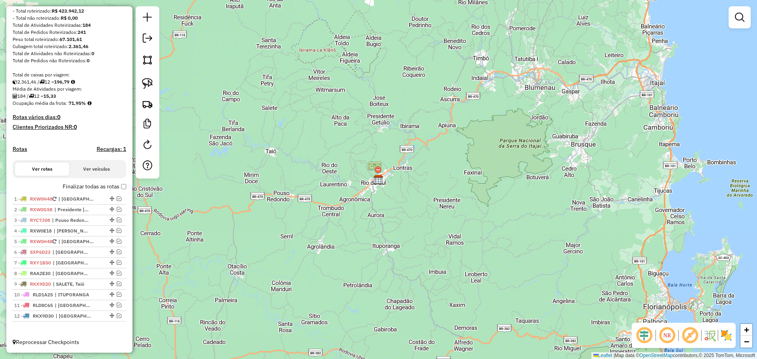
drag, startPoint x: 117, startPoint y: 230, endPoint x: 137, endPoint y: 234, distance: 20.6
click at [117, 230] on em at bounding box center [119, 230] width 5 height 5
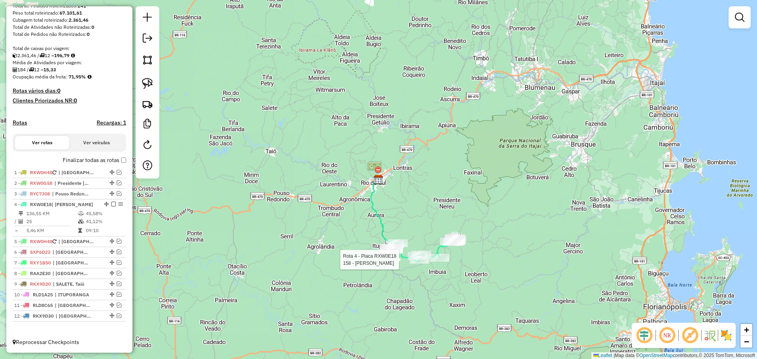
select select "*********"
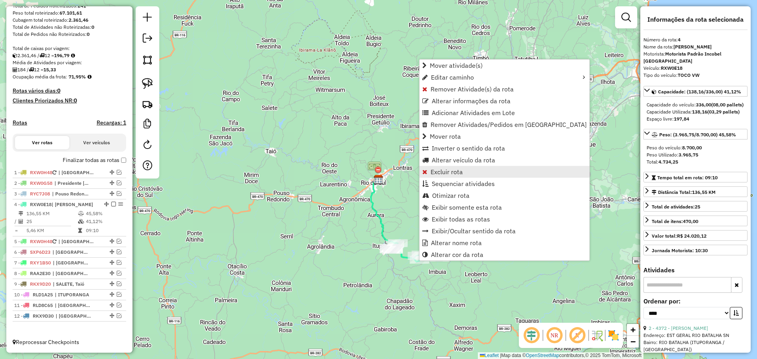
click at [442, 173] on span "Excluir rota" at bounding box center [446, 172] width 32 height 6
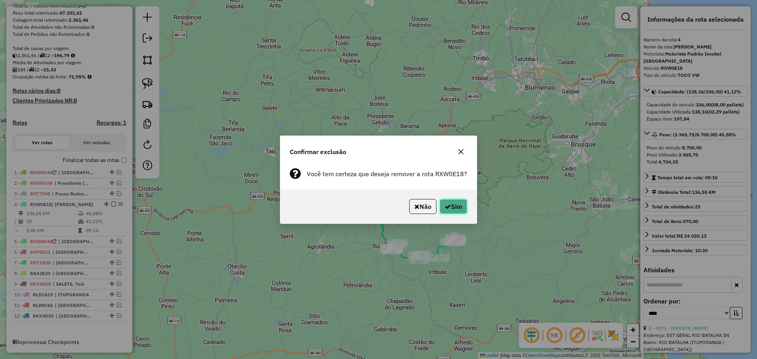
click at [454, 203] on button "Sim" at bounding box center [453, 206] width 28 height 15
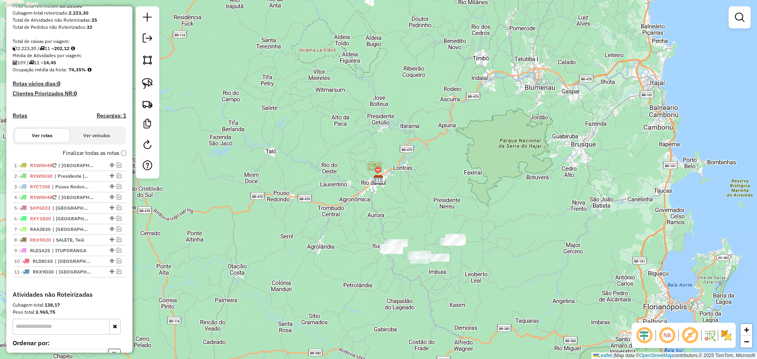
scroll to position [221, 0]
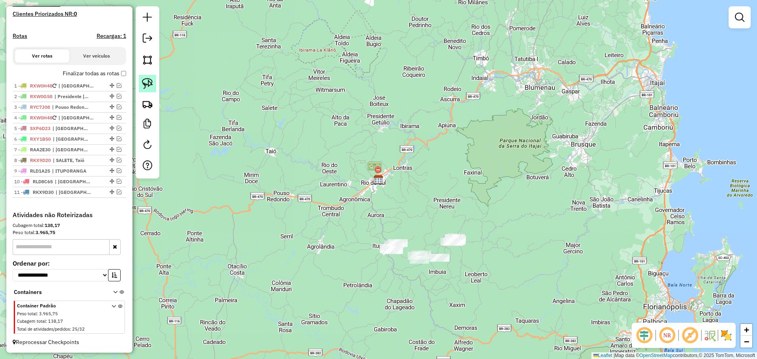
click at [147, 86] on img at bounding box center [147, 83] width 11 height 11
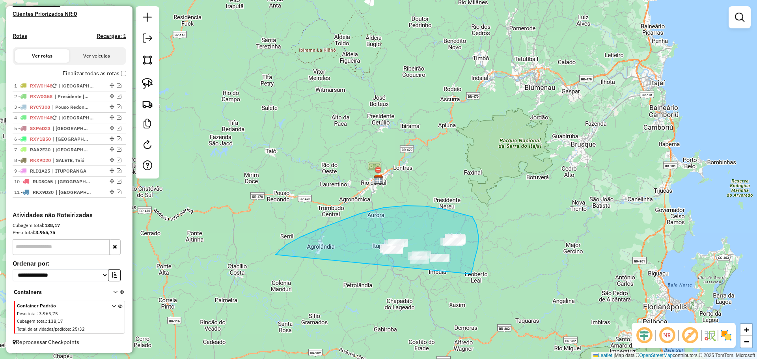
drag, startPoint x: 275, startPoint y: 255, endPoint x: 470, endPoint y: 274, distance: 196.4
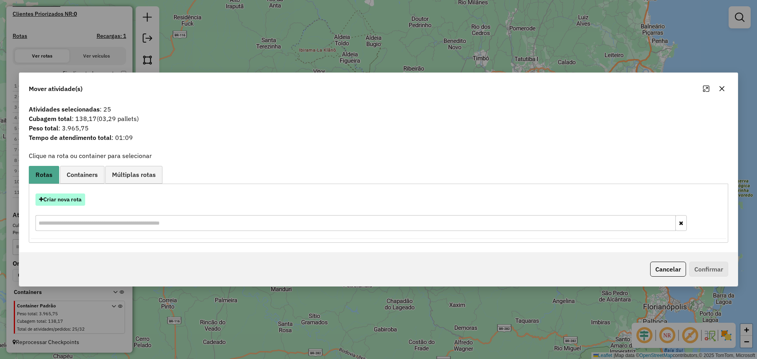
click at [64, 200] on button "Criar nova rota" at bounding box center [60, 199] width 50 height 12
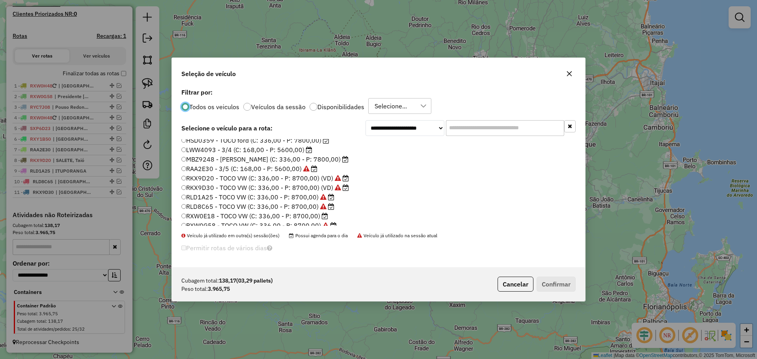
scroll to position [39, 0]
click at [207, 199] on label "RXW0E18 - TOCO VW (C: 336,00 - P: 8700,00)" at bounding box center [254, 198] width 147 height 9
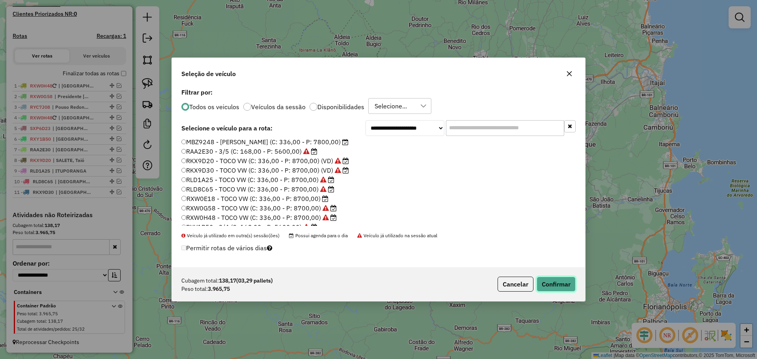
click at [548, 282] on button "Confirmar" at bounding box center [555, 284] width 39 height 15
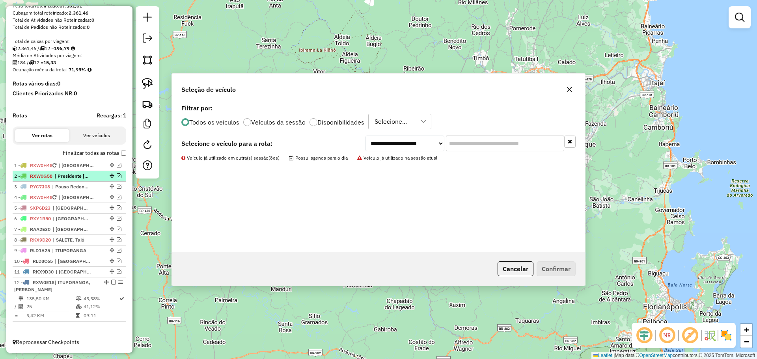
scroll to position [141, 0]
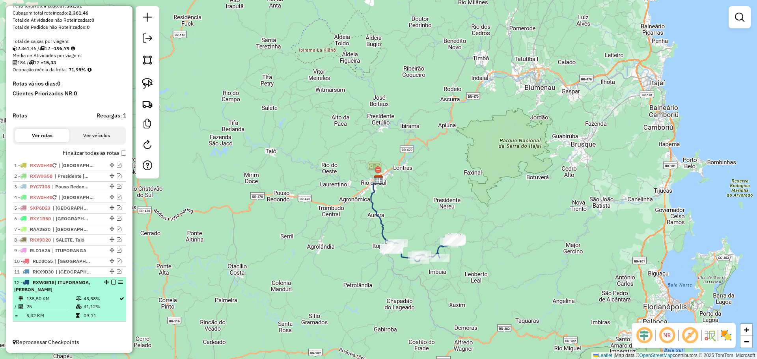
click at [111, 282] on em at bounding box center [113, 282] width 5 height 5
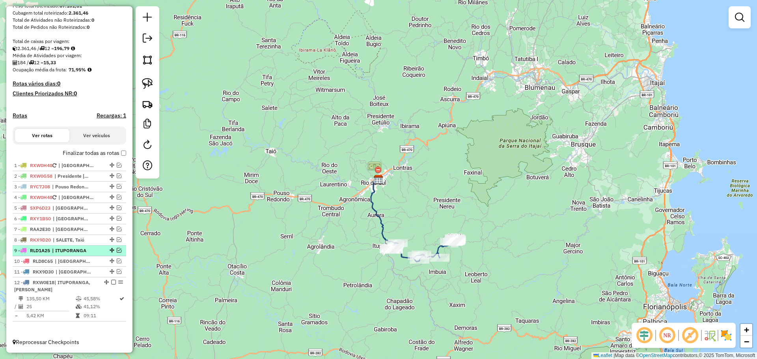
scroll to position [108, 0]
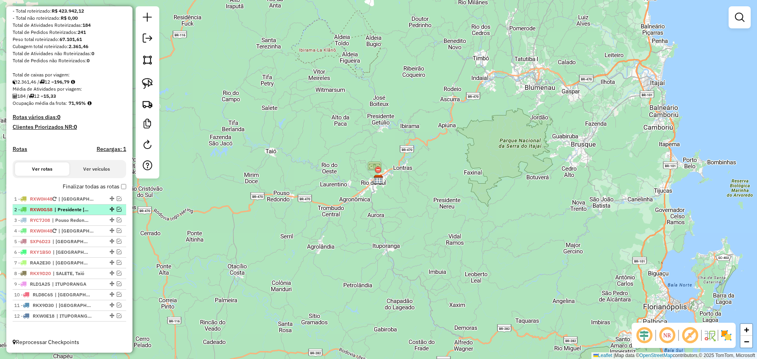
click at [117, 209] on em at bounding box center [119, 209] width 5 height 5
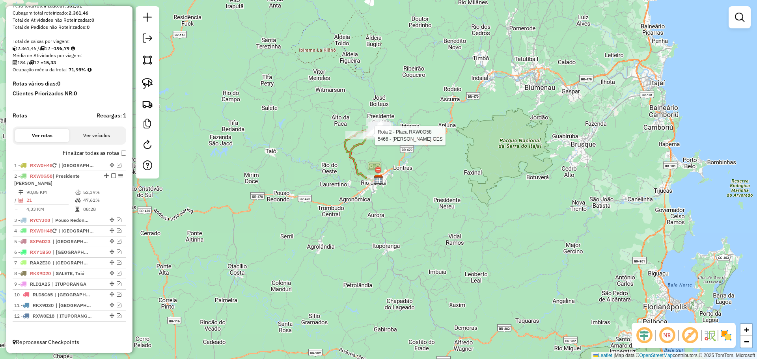
select select "*********"
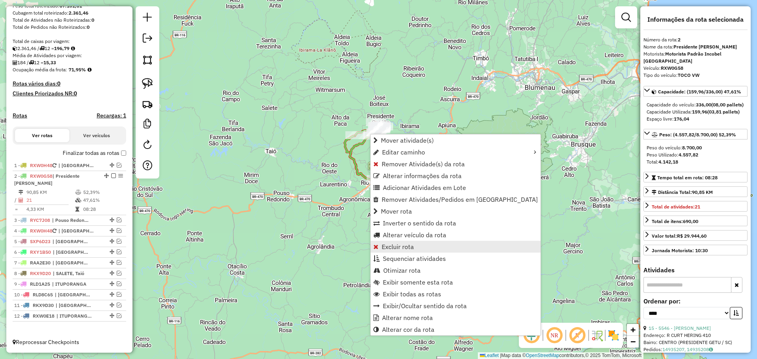
click at [401, 249] on span "Excluir rota" at bounding box center [397, 247] width 32 height 6
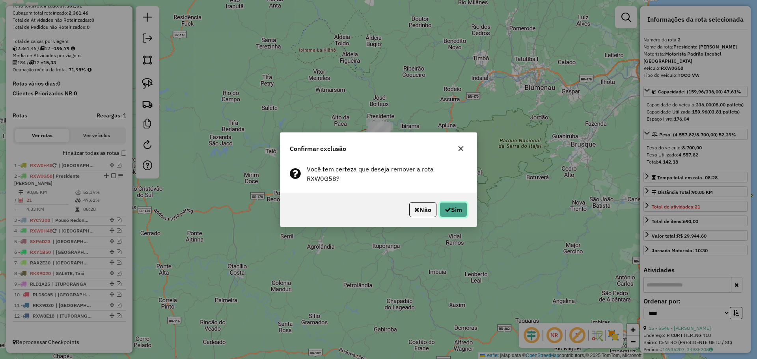
click at [447, 210] on button "Sim" at bounding box center [453, 209] width 28 height 15
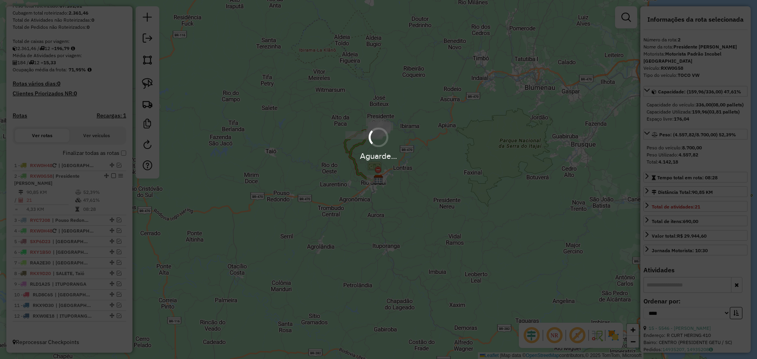
scroll to position [221, 0]
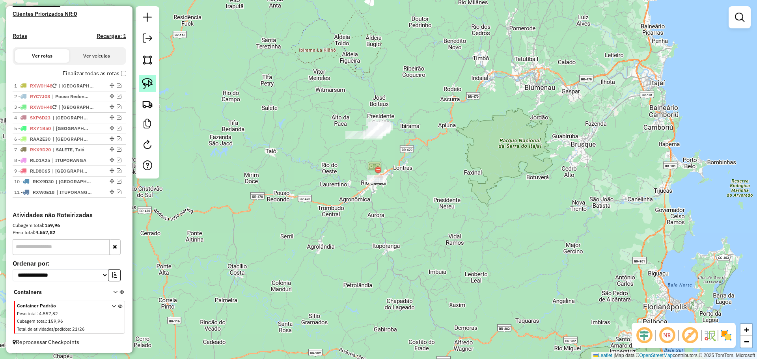
click at [151, 84] on img at bounding box center [147, 83] width 11 height 11
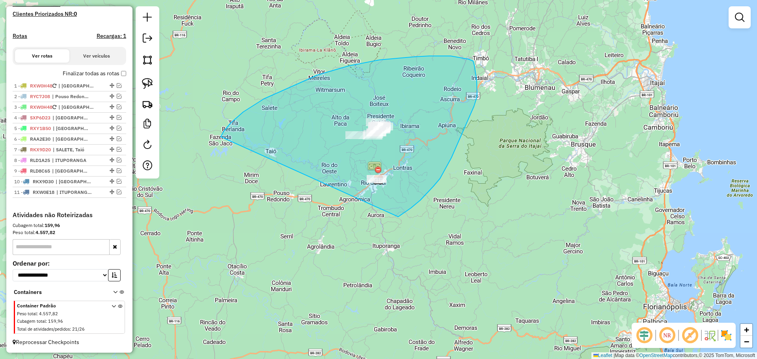
drag, startPoint x: 221, startPoint y: 137, endPoint x: 398, endPoint y: 217, distance: 194.5
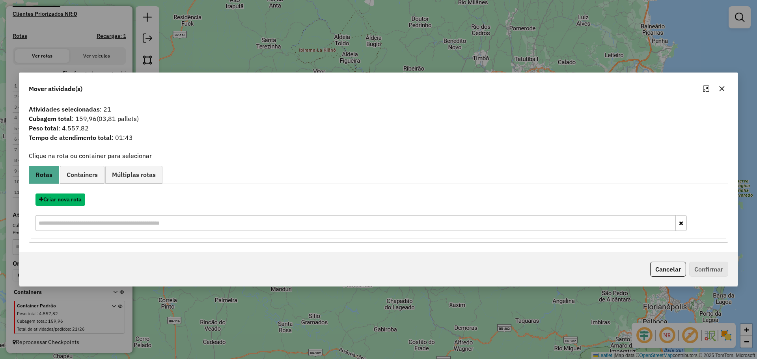
click at [75, 199] on button "Criar nova rota" at bounding box center [60, 199] width 50 height 12
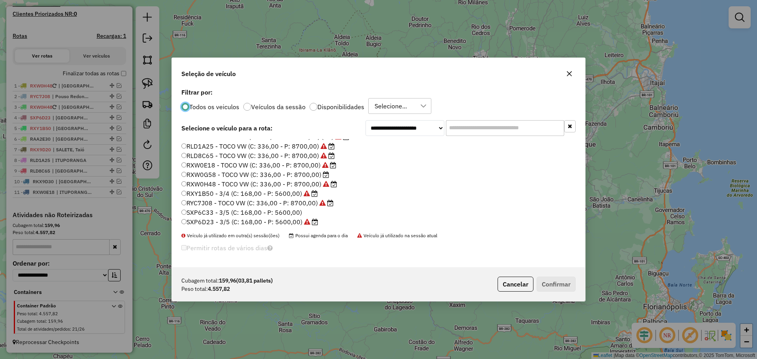
scroll to position [74, 0]
click at [213, 173] on label "RXW0G58 - TOCO VW (C: 336,00 - P: 8700,00)" at bounding box center [255, 173] width 148 height 9
click at [552, 282] on button "Confirmar" at bounding box center [555, 284] width 39 height 15
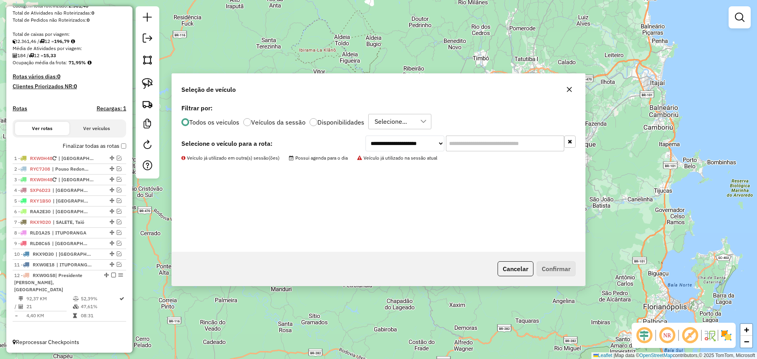
scroll to position [141, 0]
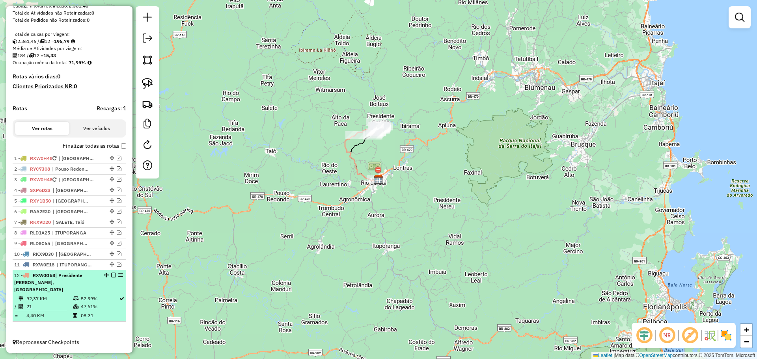
click at [111, 277] on em at bounding box center [113, 275] width 5 height 5
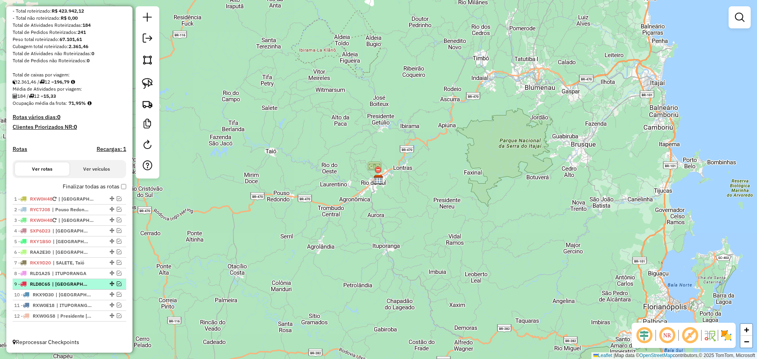
scroll to position [108, 0]
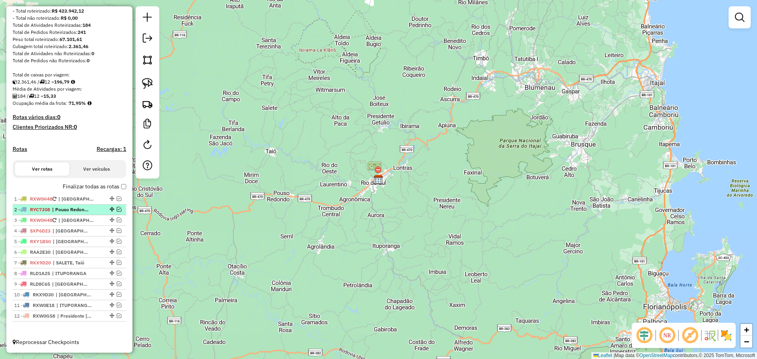
click at [117, 208] on em at bounding box center [119, 209] width 5 height 5
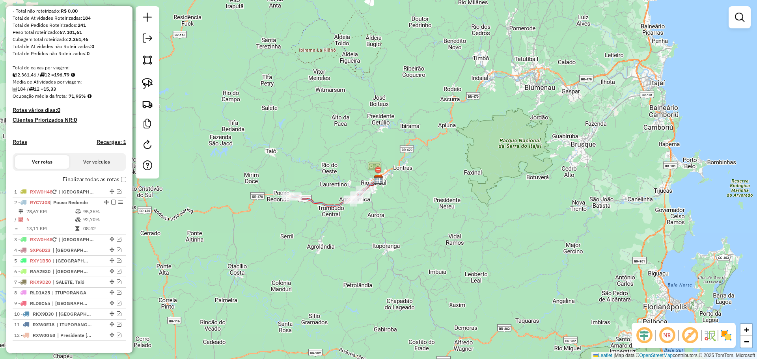
scroll to position [134, 0]
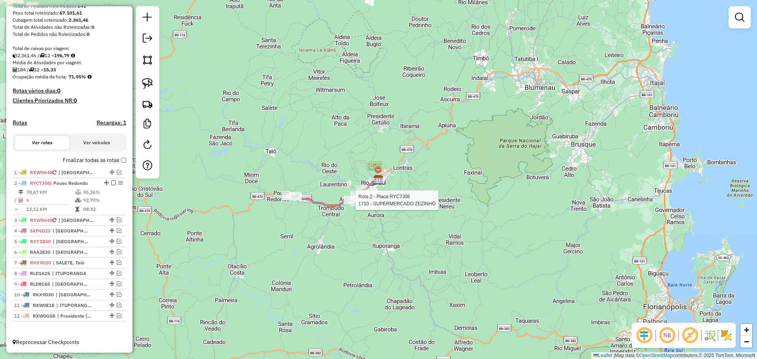
select select "*********"
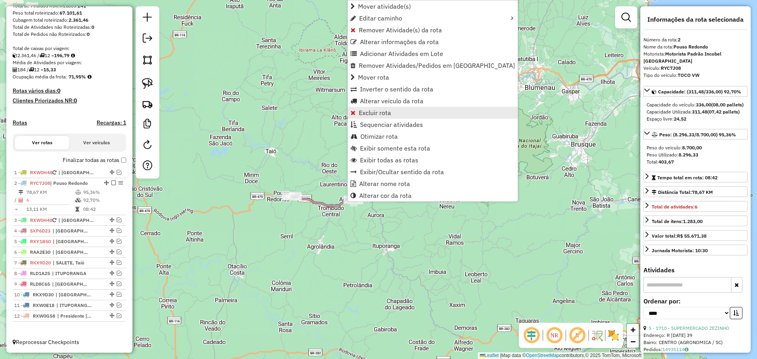
click at [377, 114] on span "Excluir rota" at bounding box center [375, 113] width 32 height 6
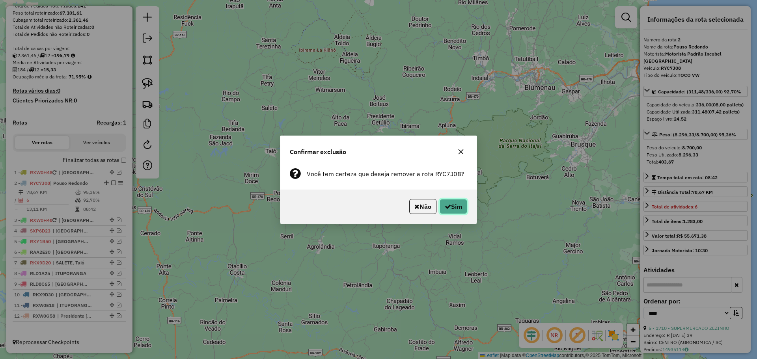
click at [457, 206] on button "Sim" at bounding box center [453, 206] width 28 height 15
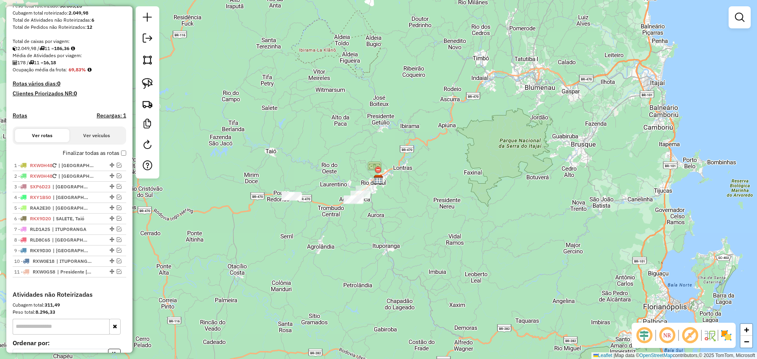
scroll to position [221, 0]
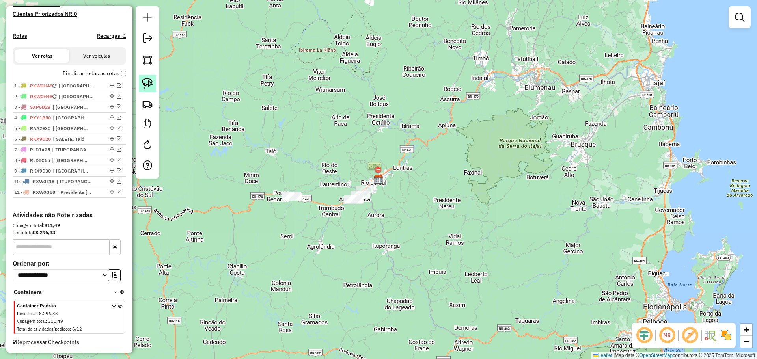
click at [148, 81] on img at bounding box center [147, 83] width 11 height 11
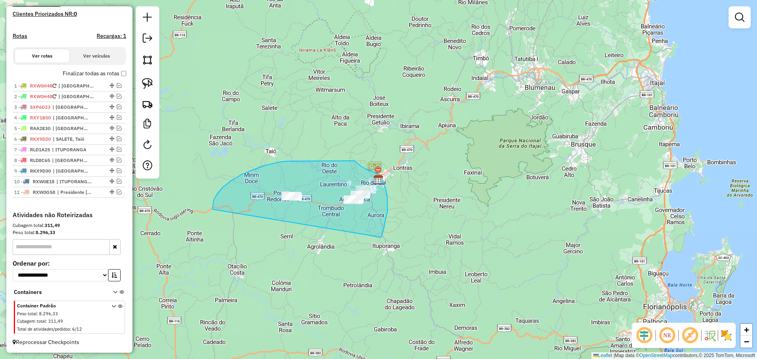
drag, startPoint x: 212, startPoint y: 209, endPoint x: 377, endPoint y: 245, distance: 168.6
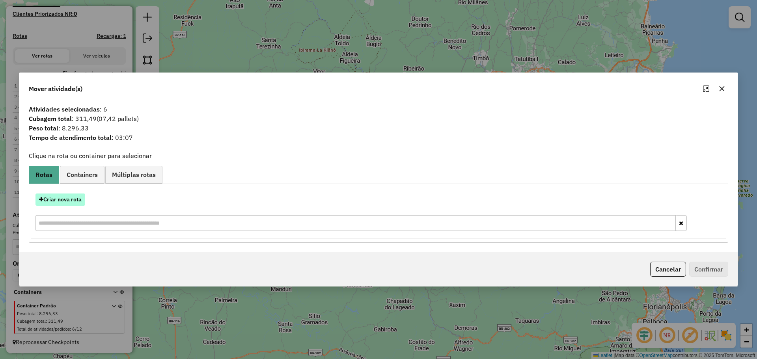
click at [60, 200] on button "Criar nova rota" at bounding box center [60, 199] width 50 height 12
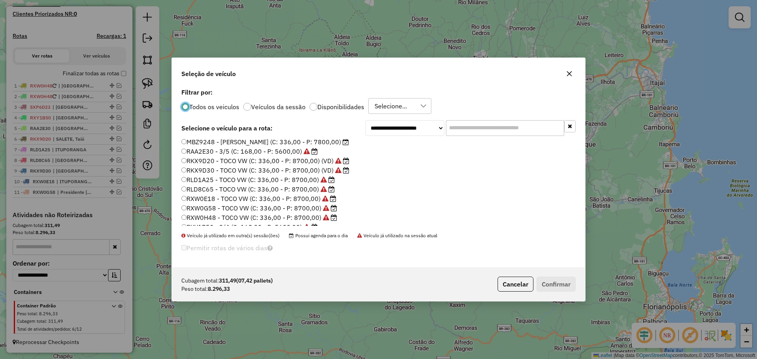
scroll to position [74, 0]
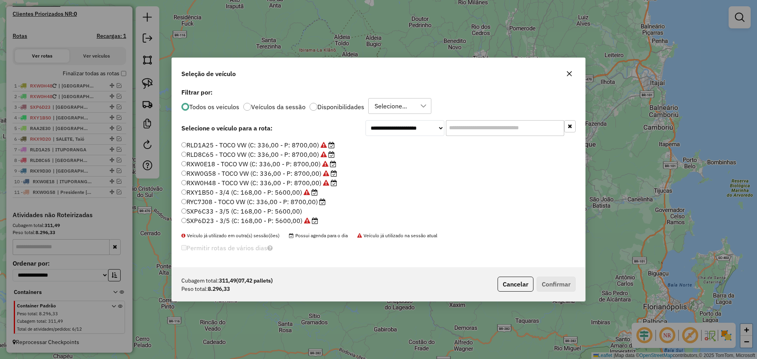
click at [221, 202] on label "RYC7J08 - TOCO VW (C: 336,00 - P: 8700,00)" at bounding box center [253, 201] width 144 height 9
click at [559, 285] on button "Confirmar" at bounding box center [555, 284] width 39 height 15
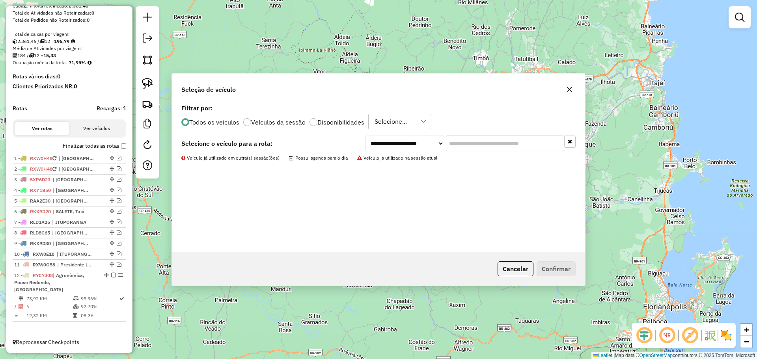
scroll to position [141, 0]
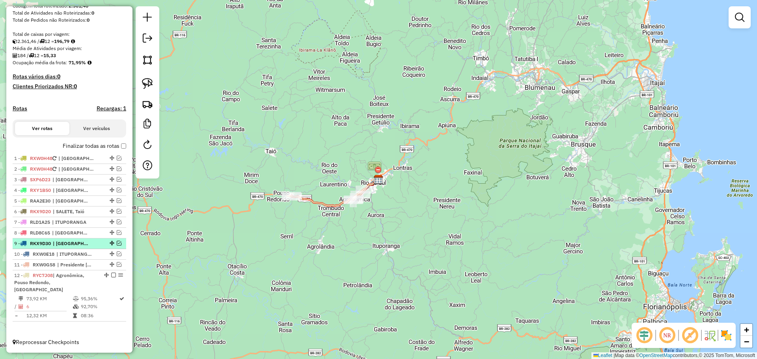
click at [111, 277] on em at bounding box center [113, 275] width 5 height 5
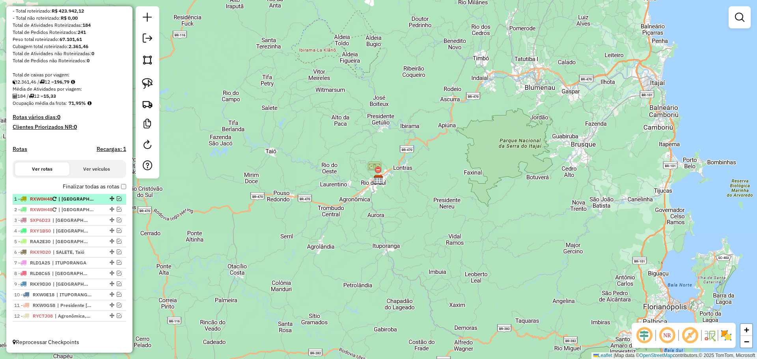
click at [119, 198] on em at bounding box center [119, 198] width 5 height 5
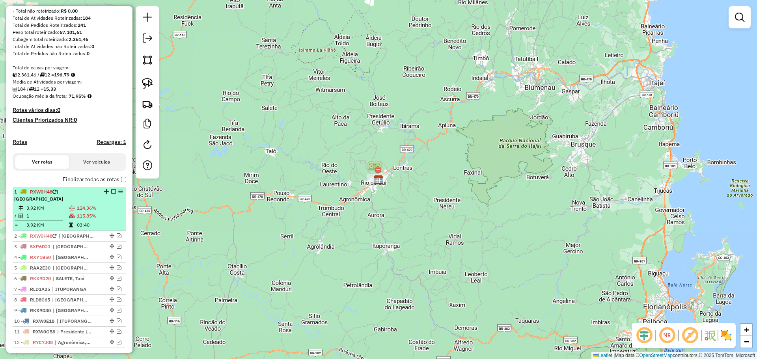
scroll to position [134, 0]
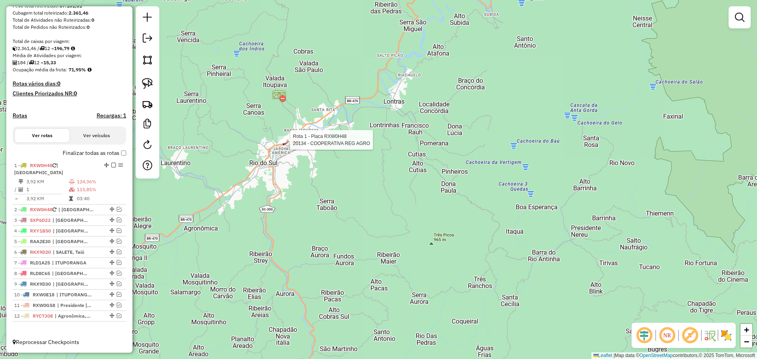
select select "*********"
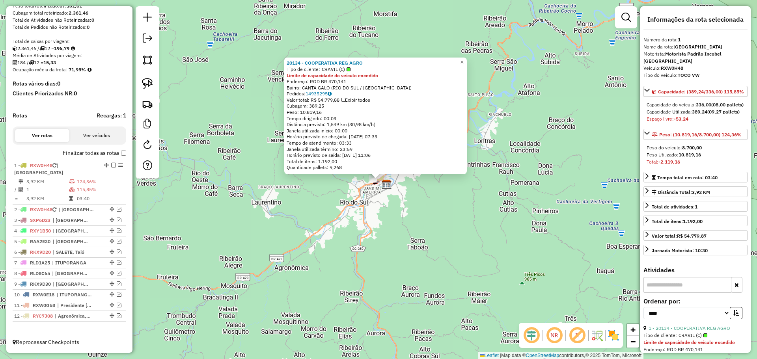
click at [304, 178] on div "20134 - COOPERATIVA REG AGRO Tipo de cliente: CRAVIL (C) Limite de capacidade d…" at bounding box center [378, 179] width 757 height 359
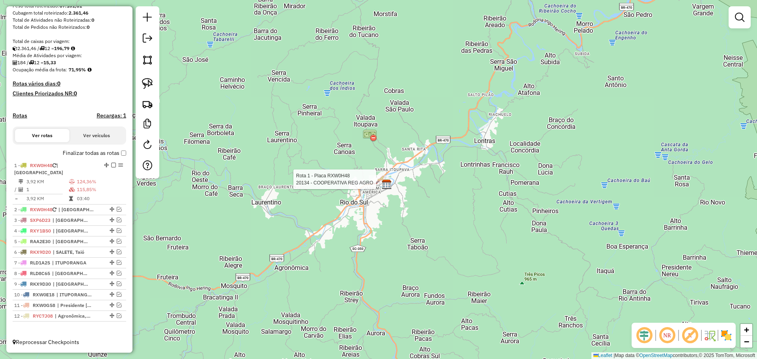
select select "*********"
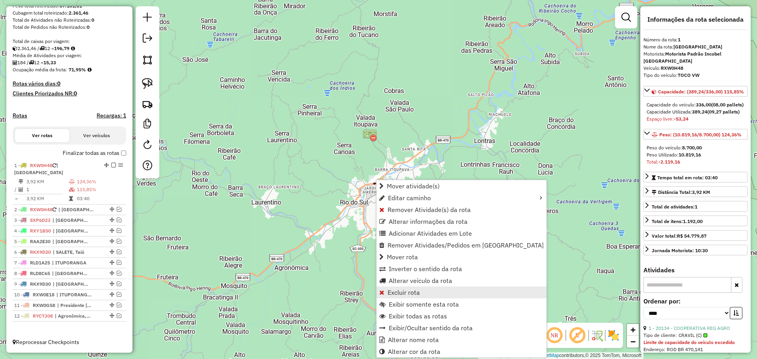
click at [395, 294] on span "Excluir rota" at bounding box center [403, 292] width 32 height 6
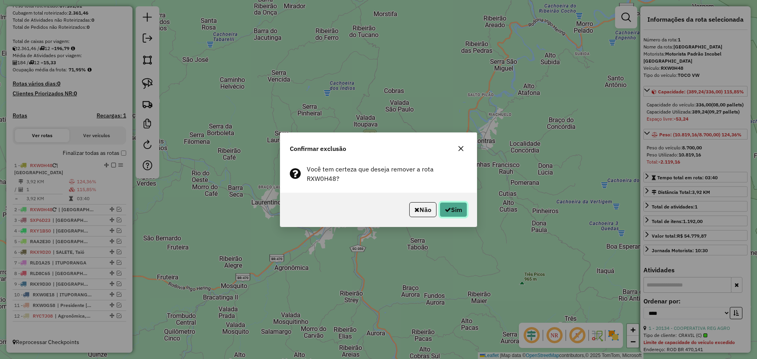
click at [454, 210] on button "Sim" at bounding box center [453, 209] width 28 height 15
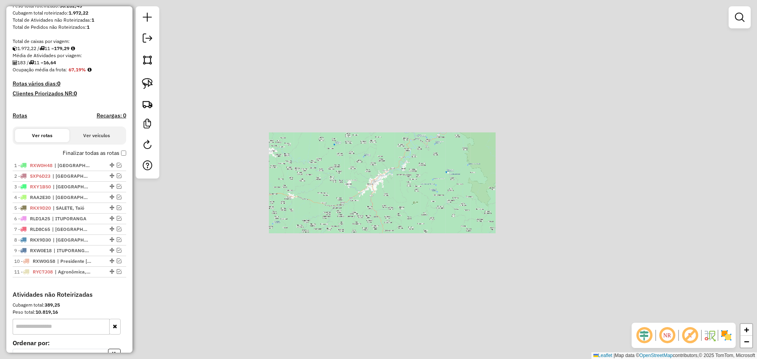
scroll to position [221, 0]
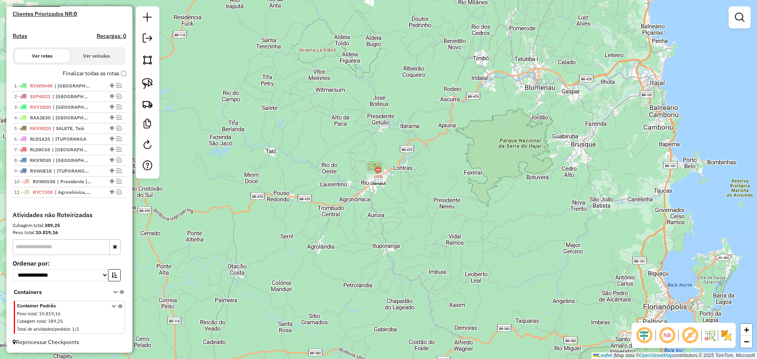
drag, startPoint x: 152, startPoint y: 83, endPoint x: 173, endPoint y: 104, distance: 30.1
click at [152, 83] on img at bounding box center [147, 83] width 11 height 11
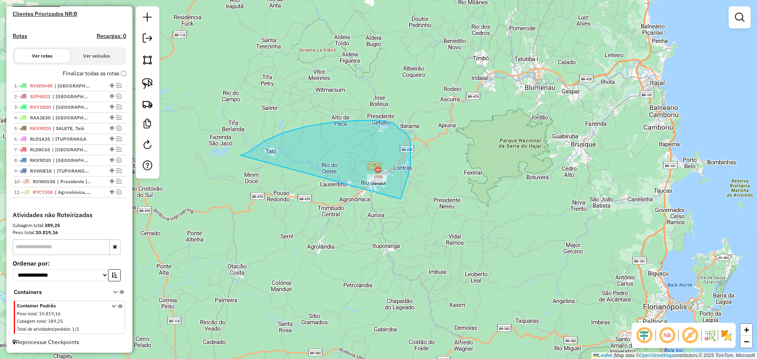
drag, startPoint x: 283, startPoint y: 133, endPoint x: 397, endPoint y: 215, distance: 140.9
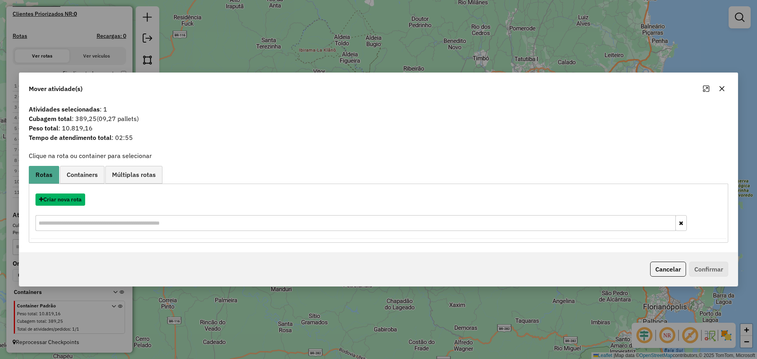
click at [74, 198] on button "Criar nova rota" at bounding box center [60, 199] width 50 height 12
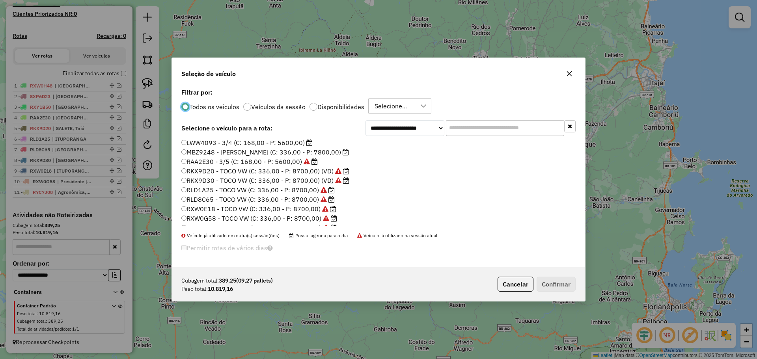
scroll to position [74, 0]
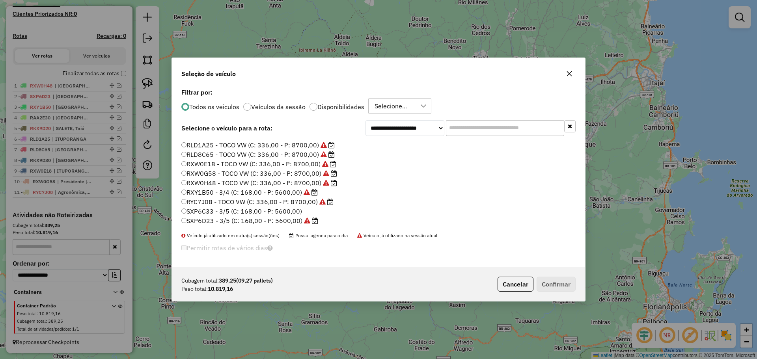
click at [211, 181] on label "RXW0H48 - TOCO VW (C: 336,00 - P: 8700,00)" at bounding box center [259, 182] width 156 height 9
click at [550, 280] on button "Confirmar" at bounding box center [555, 284] width 39 height 15
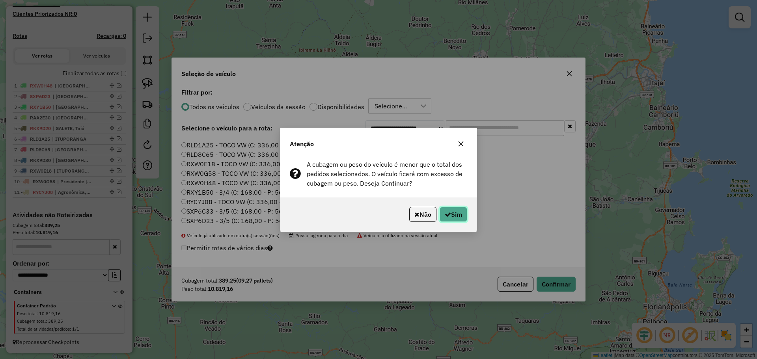
click at [455, 213] on button "Sim" at bounding box center [453, 214] width 28 height 15
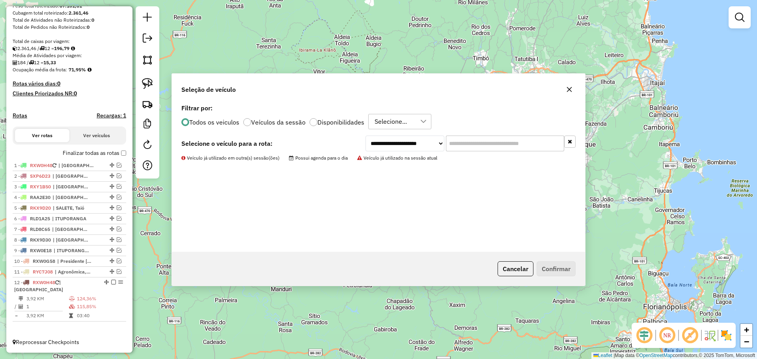
scroll to position [134, 0]
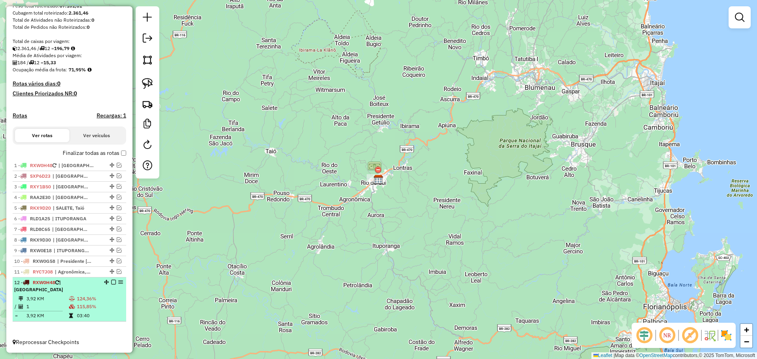
click at [111, 284] on em at bounding box center [113, 282] width 5 height 5
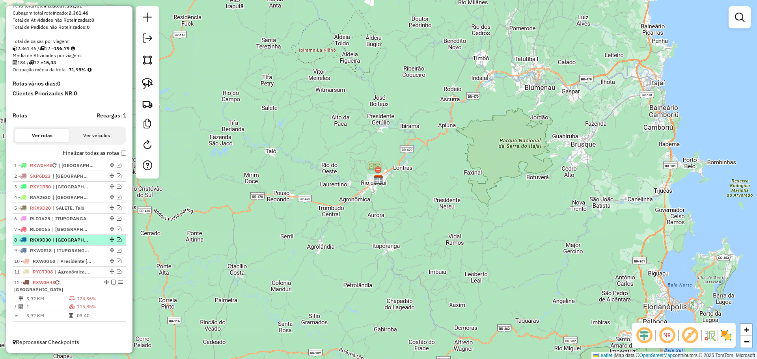
scroll to position [108, 0]
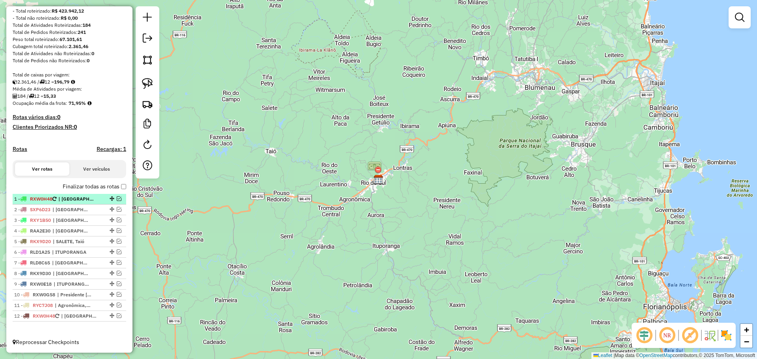
click at [117, 199] on em at bounding box center [119, 198] width 5 height 5
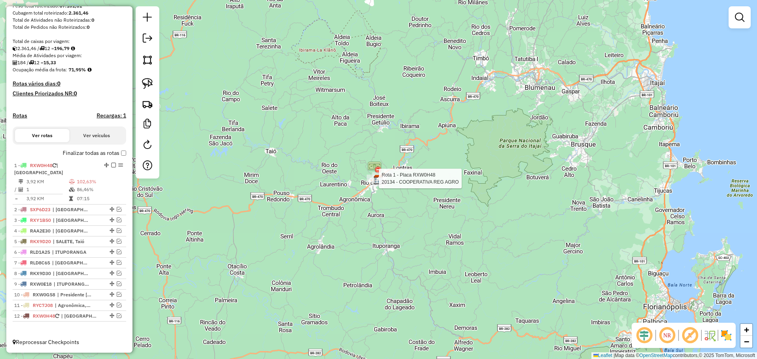
select select "*********"
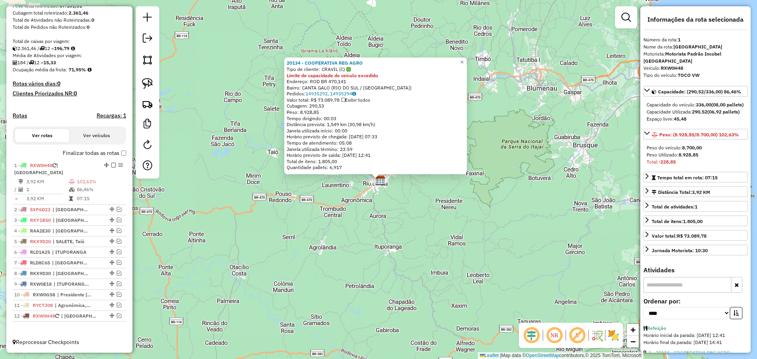
click at [366, 233] on div "20134 - COOPERATIVA REG AGRO Tipo de cliente: CRAVIL (C) Limite de capacidade d…" at bounding box center [378, 179] width 757 height 359
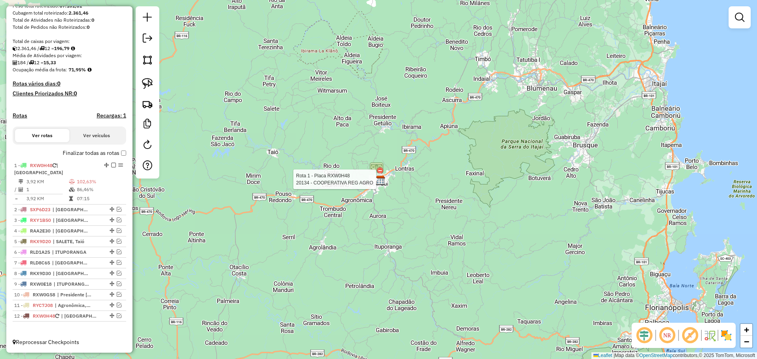
select select "*********"
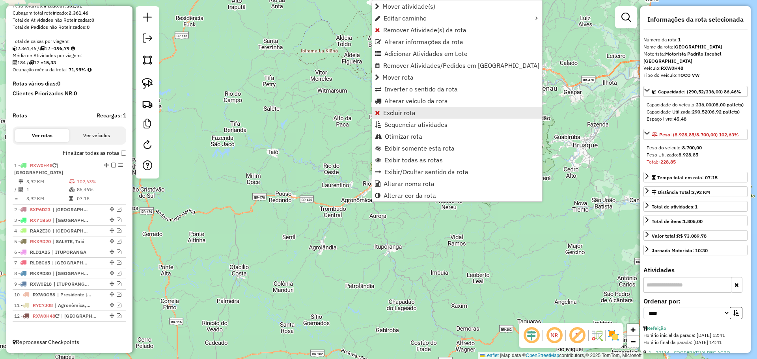
click at [393, 112] on span "Excluir rota" at bounding box center [399, 113] width 32 height 6
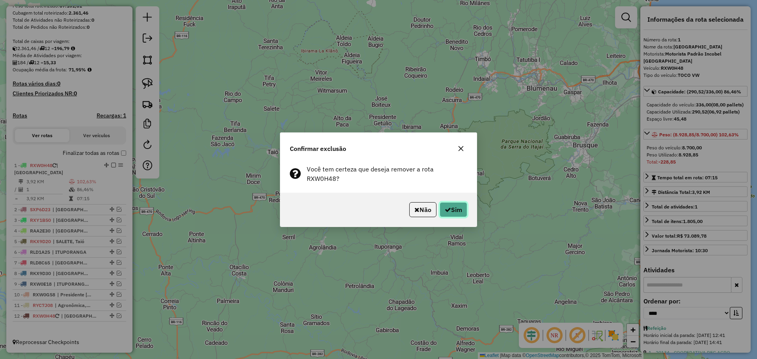
click at [465, 207] on button "Sim" at bounding box center [453, 209] width 28 height 15
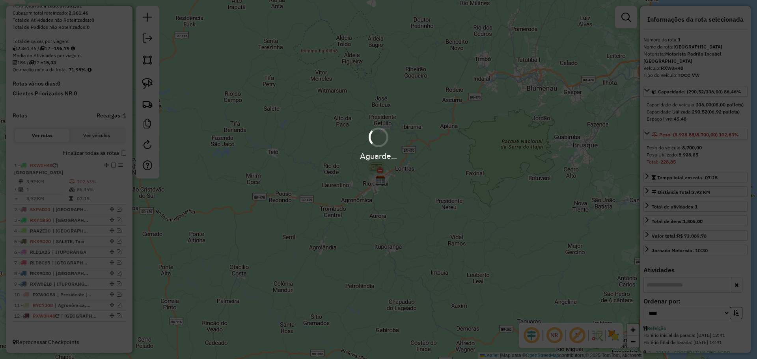
scroll to position [221, 0]
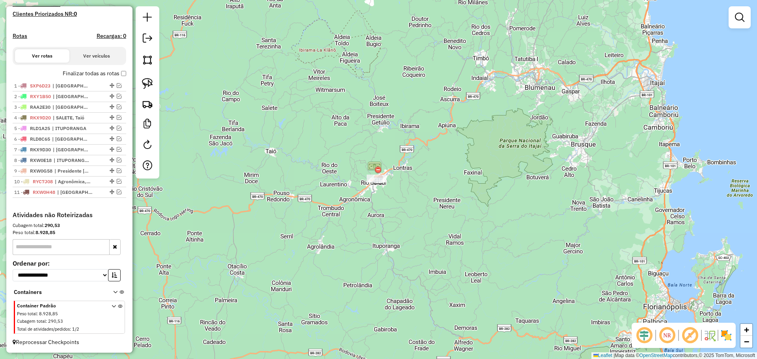
drag, startPoint x: 150, startPoint y: 84, endPoint x: 184, endPoint y: 113, distance: 44.7
click at [150, 84] on img at bounding box center [147, 83] width 11 height 11
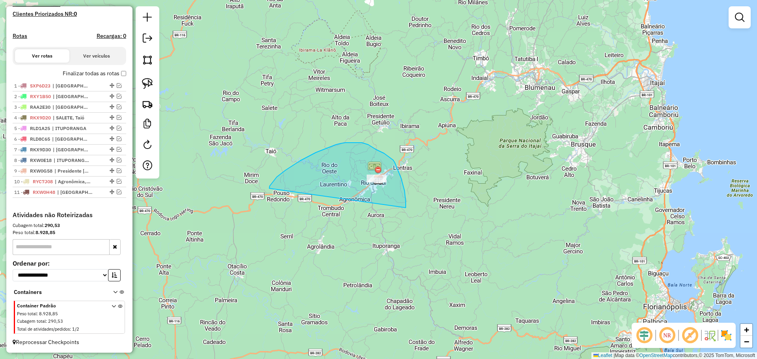
drag, startPoint x: 270, startPoint y: 186, endPoint x: 405, endPoint y: 208, distance: 137.7
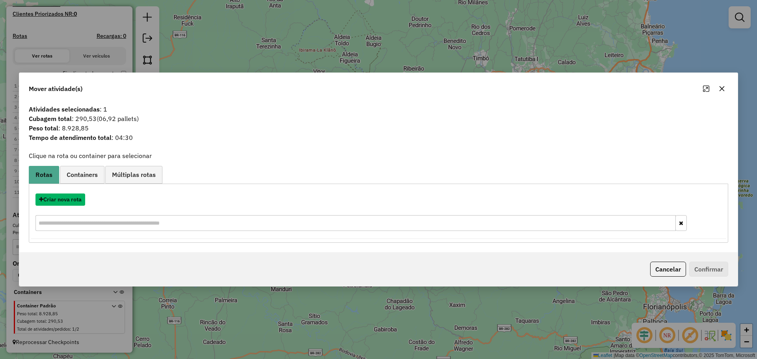
click at [71, 199] on button "Criar nova rota" at bounding box center [60, 199] width 50 height 12
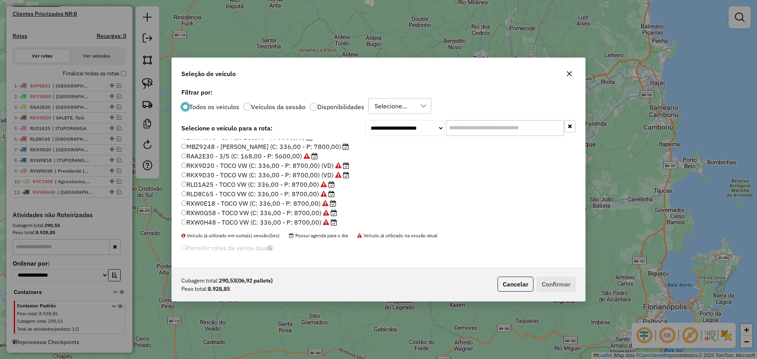
scroll to position [74, 0]
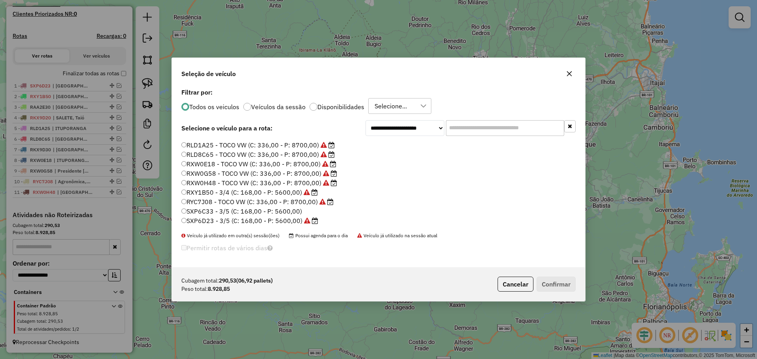
click at [209, 180] on label "RXW0H48 - TOCO VW (C: 336,00 - P: 8700,00)" at bounding box center [259, 182] width 156 height 9
click at [554, 285] on button "Confirmar" at bounding box center [555, 284] width 39 height 15
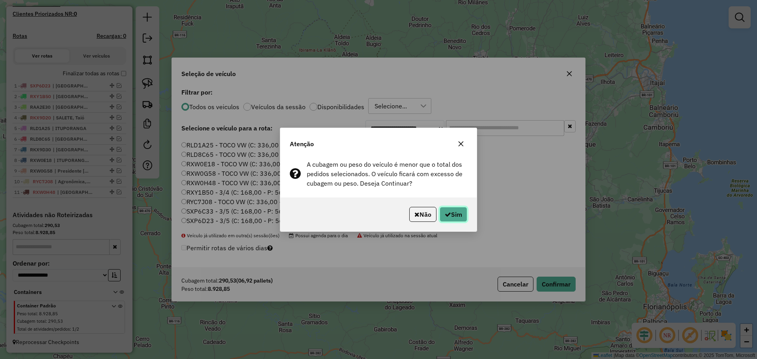
click at [459, 214] on button "Sim" at bounding box center [453, 214] width 28 height 15
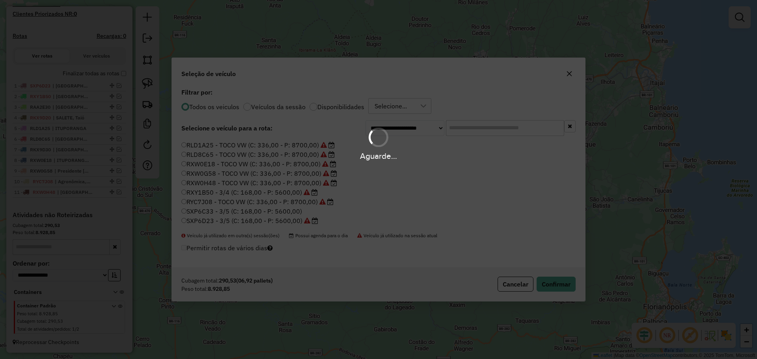
scroll to position [134, 0]
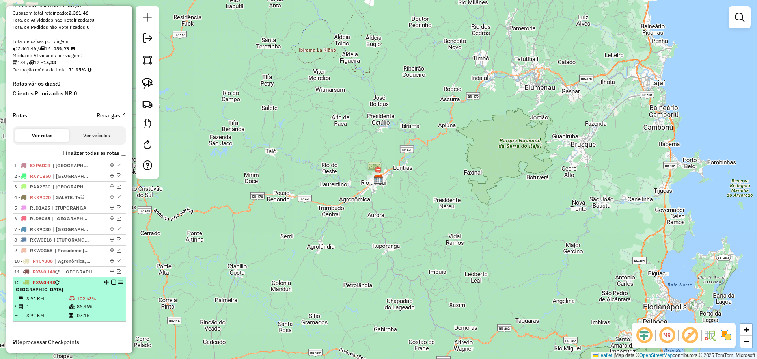
click at [111, 284] on em at bounding box center [113, 282] width 5 height 5
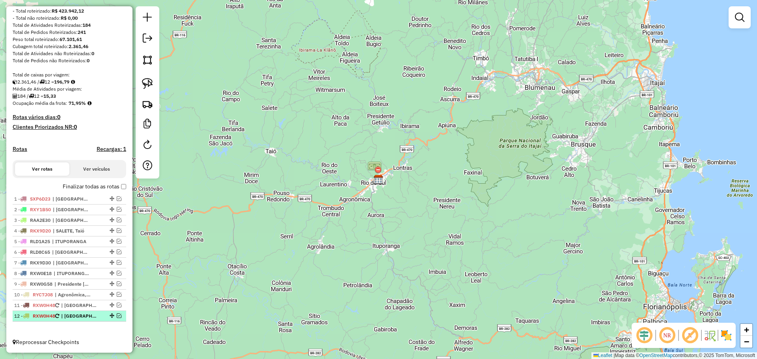
scroll to position [108, 0]
click at [147, 40] on em at bounding box center [147, 37] width 9 height 9
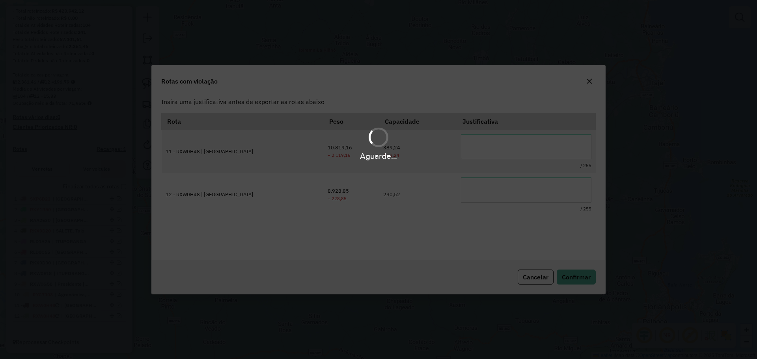
scroll to position [0, 0]
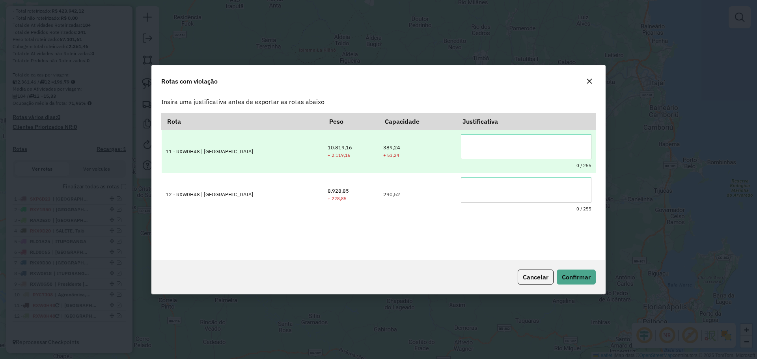
click at [506, 148] on textarea at bounding box center [526, 146] width 130 height 25
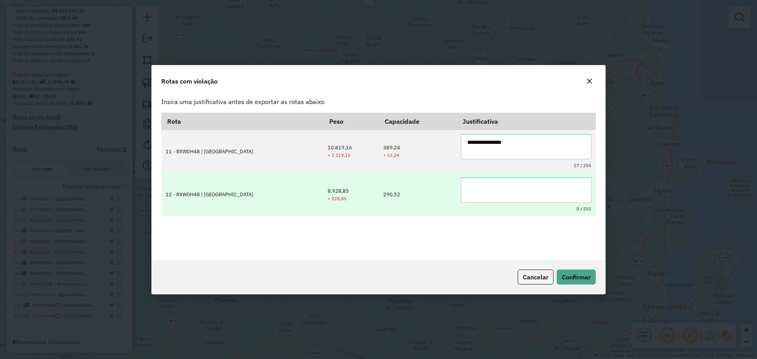
type textarea "**********"
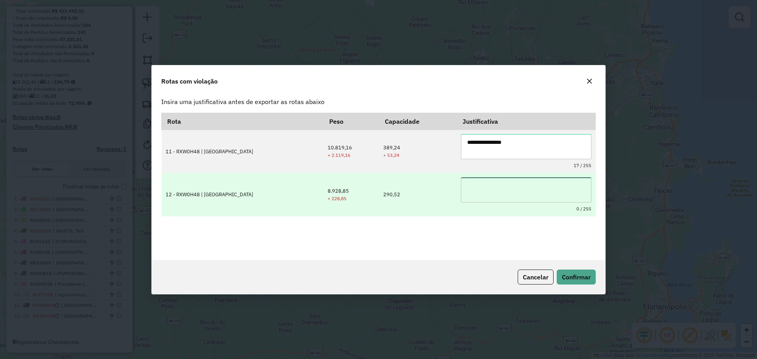
click at [480, 191] on textarea at bounding box center [526, 189] width 130 height 25
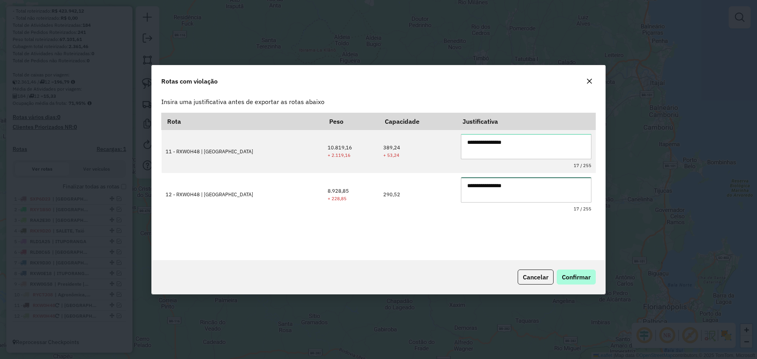
type textarea "**********"
click at [577, 283] on button "Confirmar" at bounding box center [575, 277] width 39 height 15
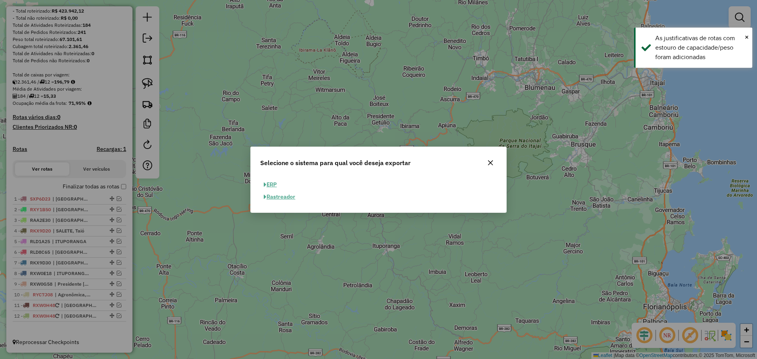
click at [271, 184] on button "ERP" at bounding box center [270, 184] width 20 height 12
select select "**"
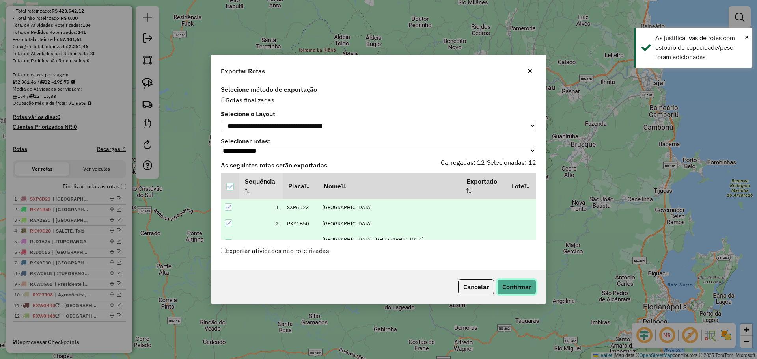
click at [524, 289] on button "Confirmar" at bounding box center [516, 286] width 39 height 15
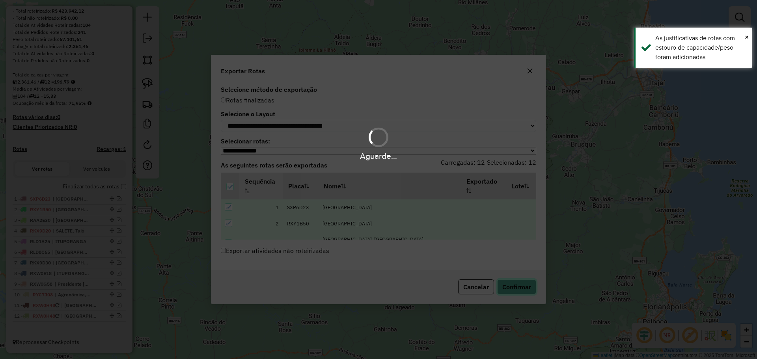
scroll to position [297, 0]
